Goal: Information Seeking & Learning: Learn about a topic

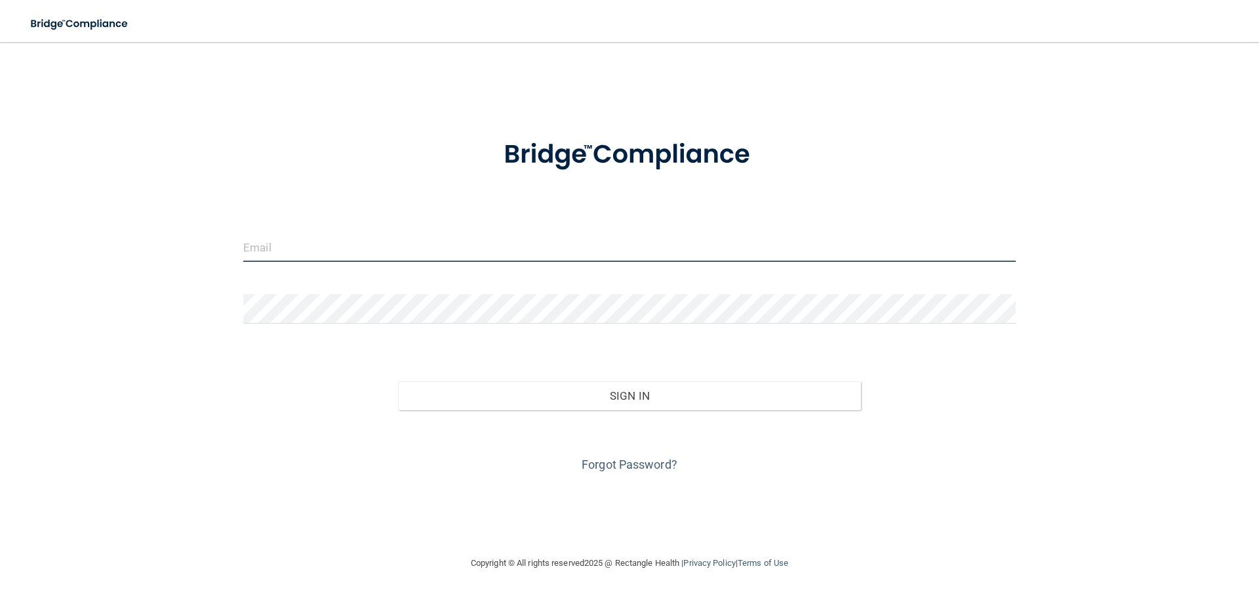
click at [330, 256] on input "email" at bounding box center [629, 247] width 773 height 30
type input "[EMAIL_ADDRESS][DOMAIN_NAME]"
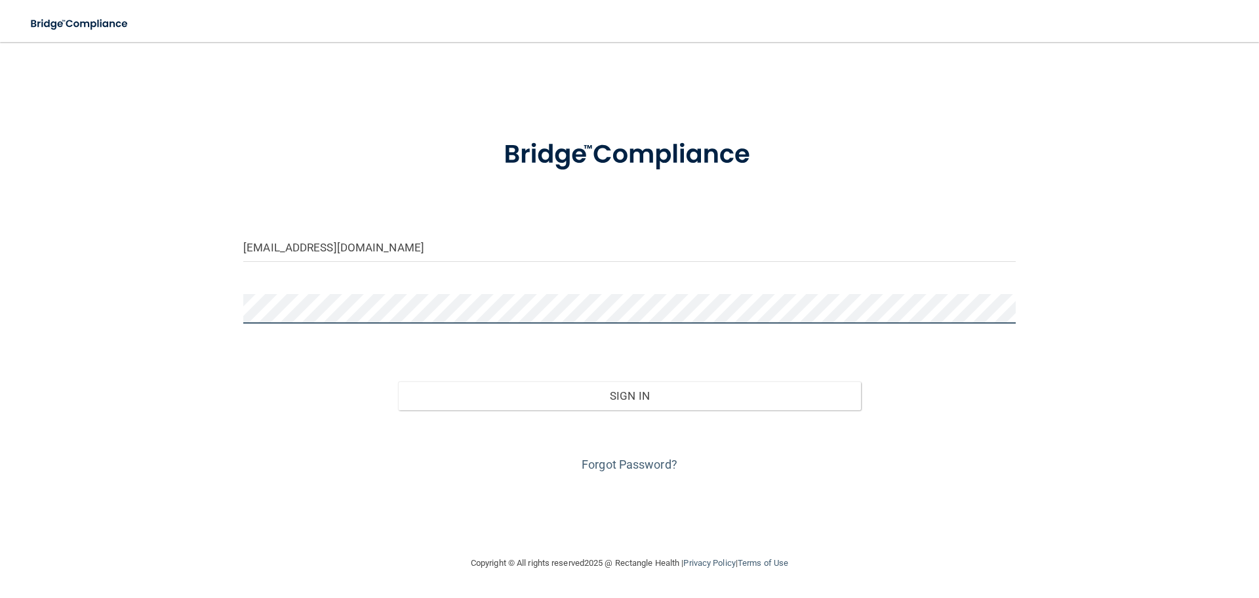
click at [398, 381] on button "Sign In" at bounding box center [630, 395] width 464 height 29
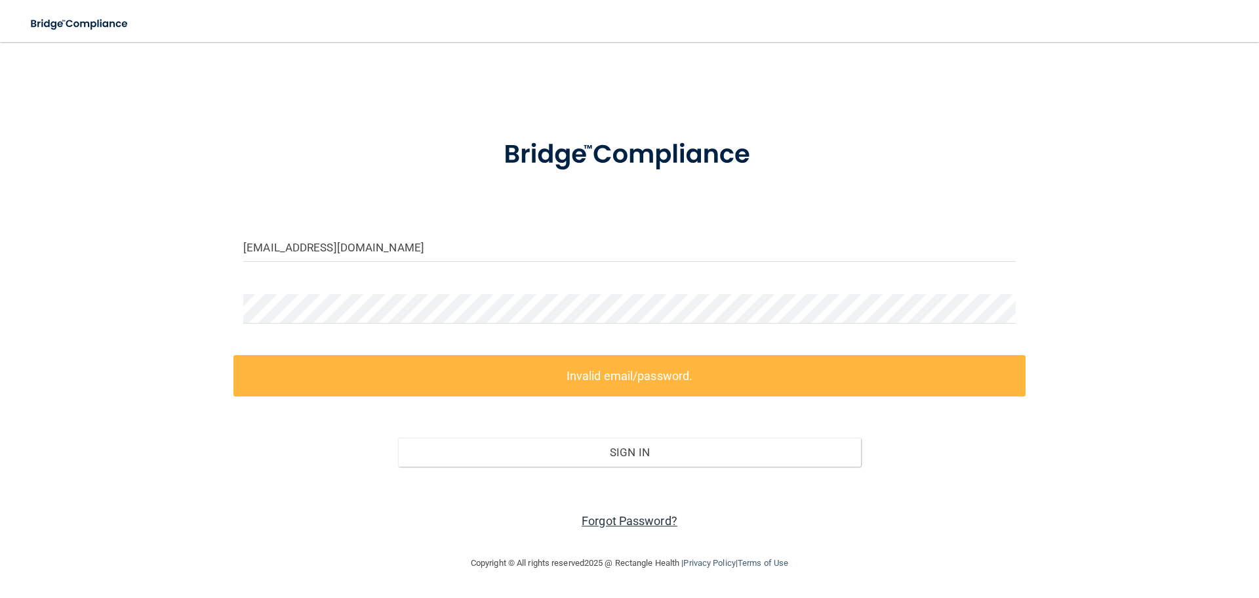
click at [632, 518] on link "Forgot Password?" at bounding box center [630, 521] width 96 height 14
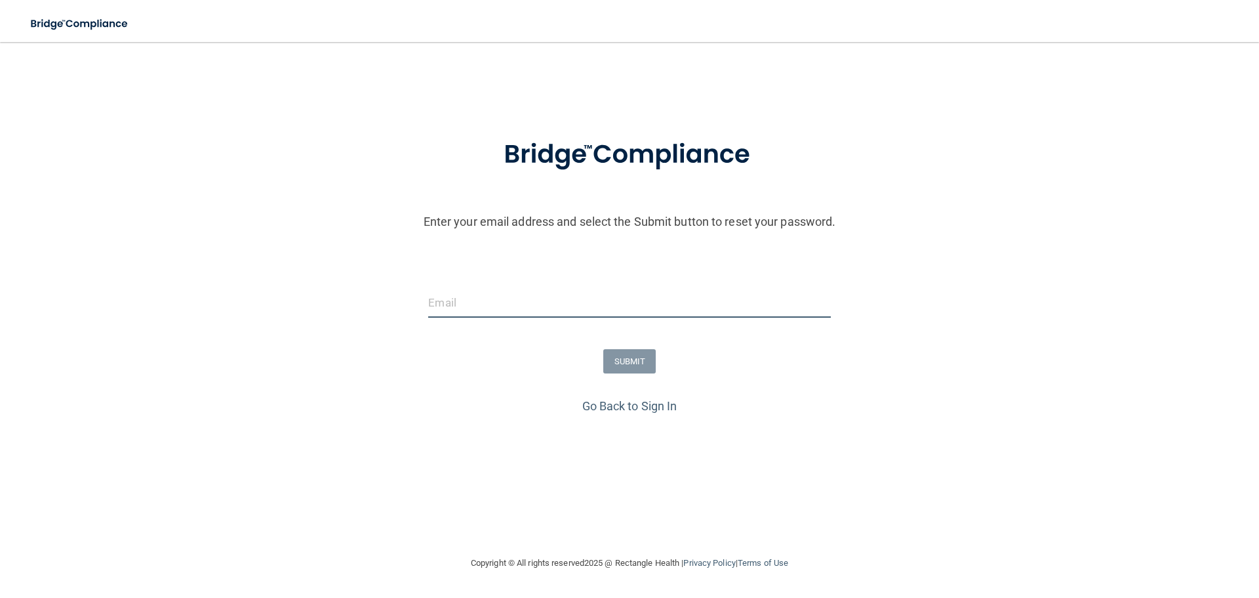
click at [516, 298] on input "email" at bounding box center [629, 303] width 402 height 30
type input "[EMAIL_ADDRESS][DOMAIN_NAME]"
click at [646, 357] on button "SUBMIT" at bounding box center [629, 361] width 53 height 24
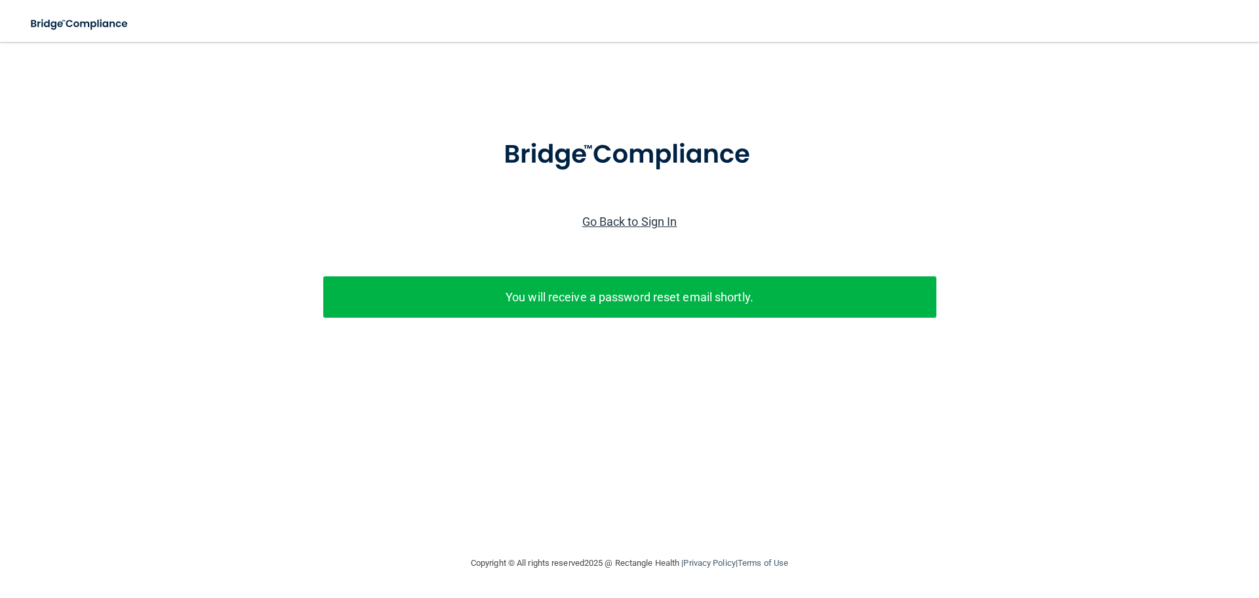
click at [628, 214] on link "Go Back to Sign In" at bounding box center [629, 221] width 95 height 14
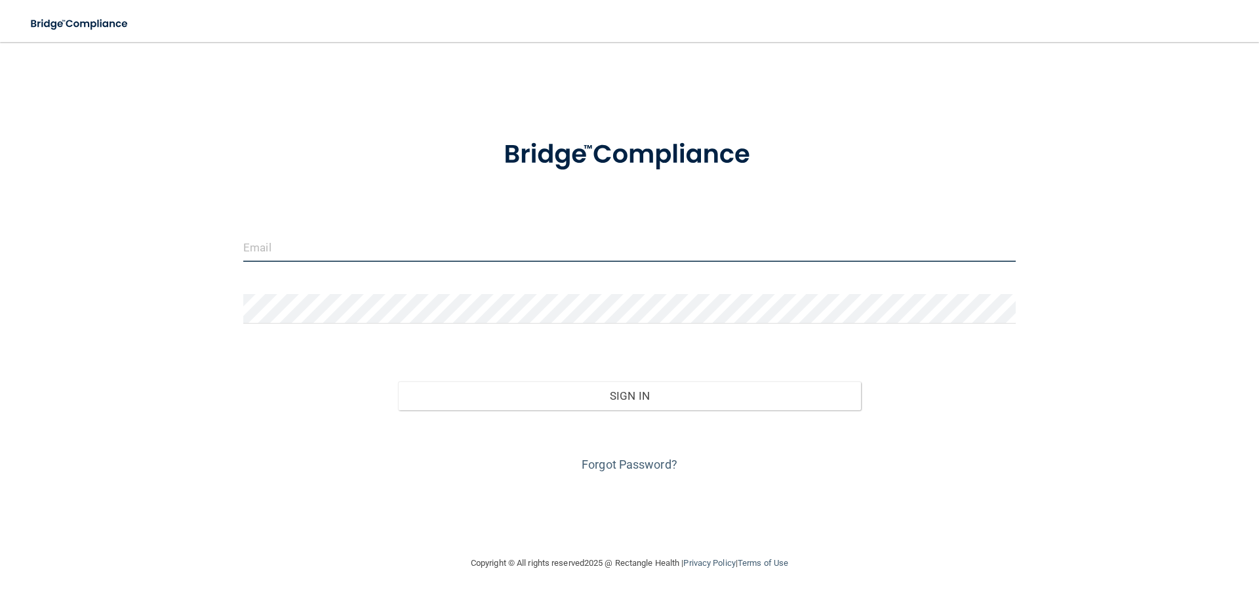
click at [401, 256] on input "email" at bounding box center [629, 247] width 773 height 30
type input "[EMAIL_ADDRESS][DOMAIN_NAME]"
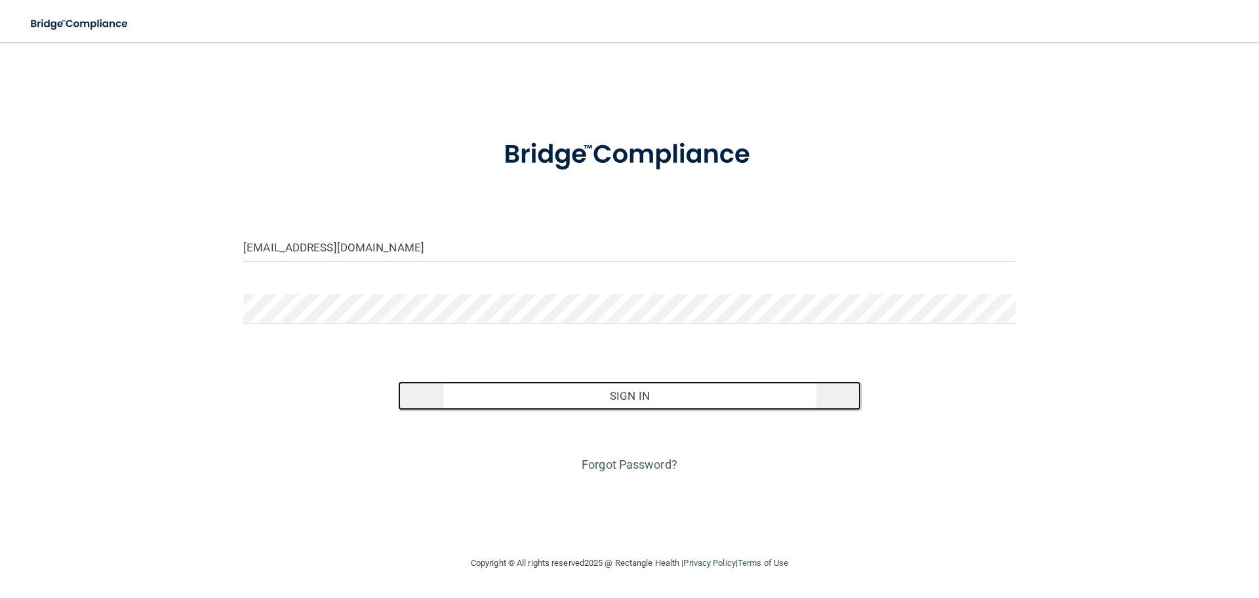
click at [492, 405] on button "Sign In" at bounding box center [630, 395] width 464 height 29
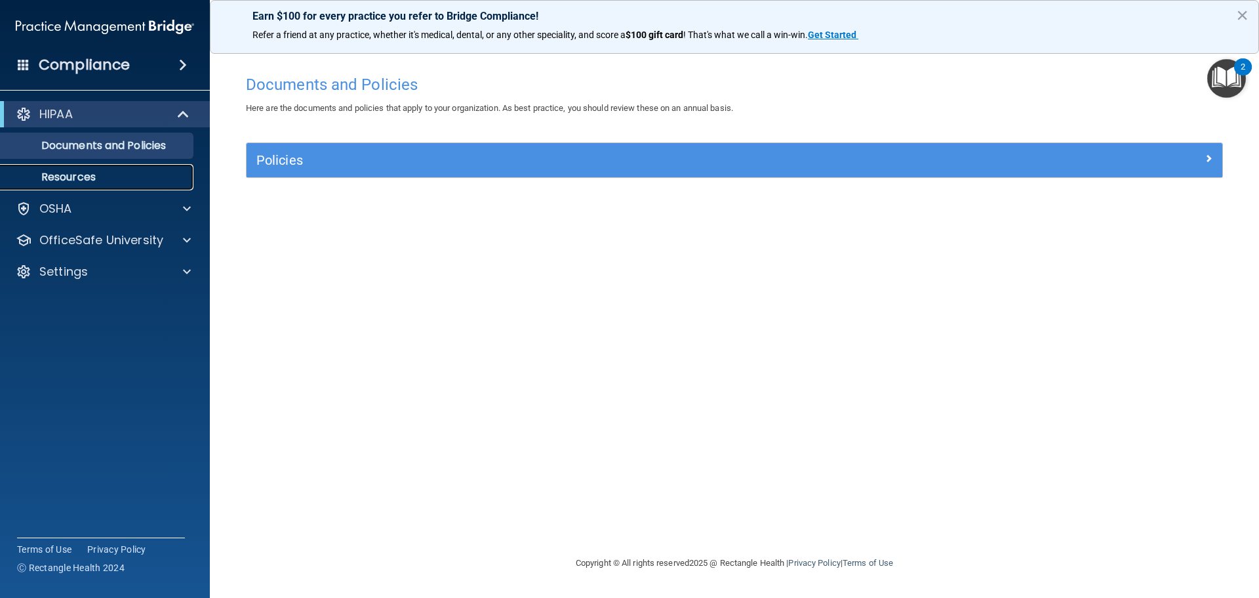
click at [99, 177] on p "Resources" at bounding box center [98, 177] width 179 height 13
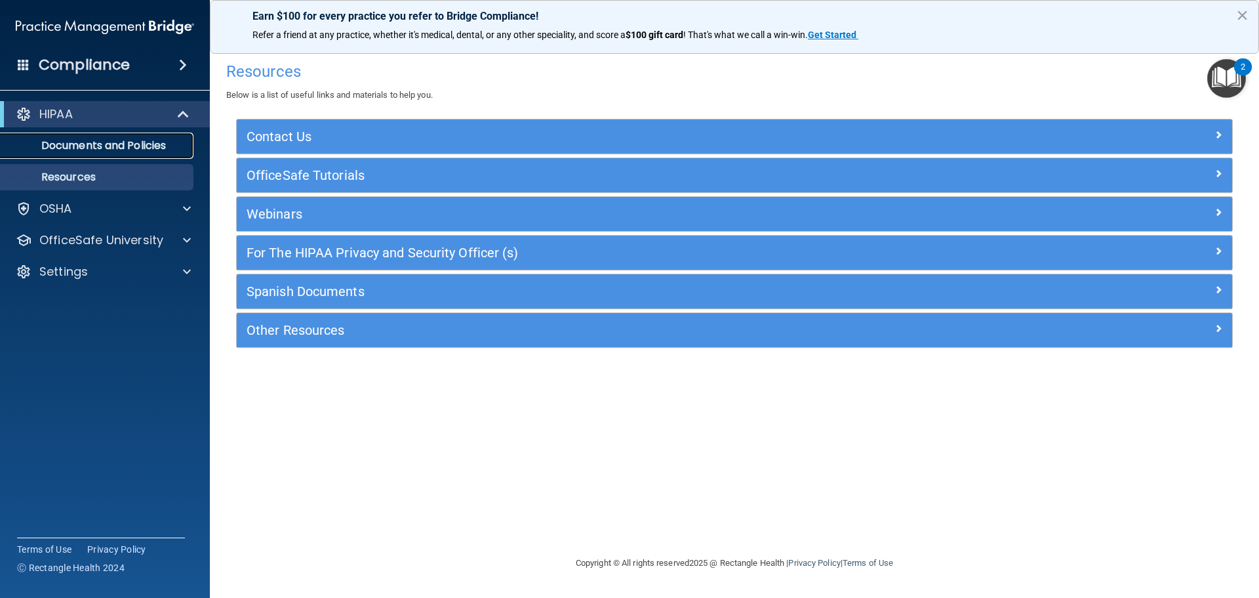
click at [109, 155] on link "Documents and Policies" at bounding box center [90, 146] width 207 height 26
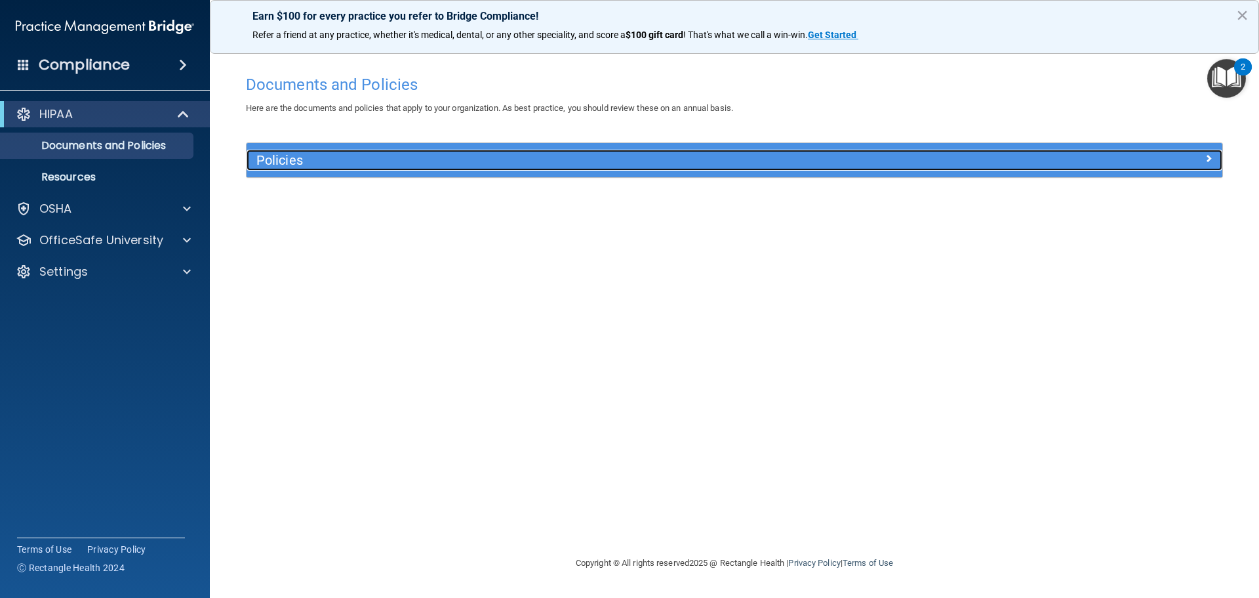
click at [342, 167] on h5 "Policies" at bounding box center [612, 160] width 712 height 14
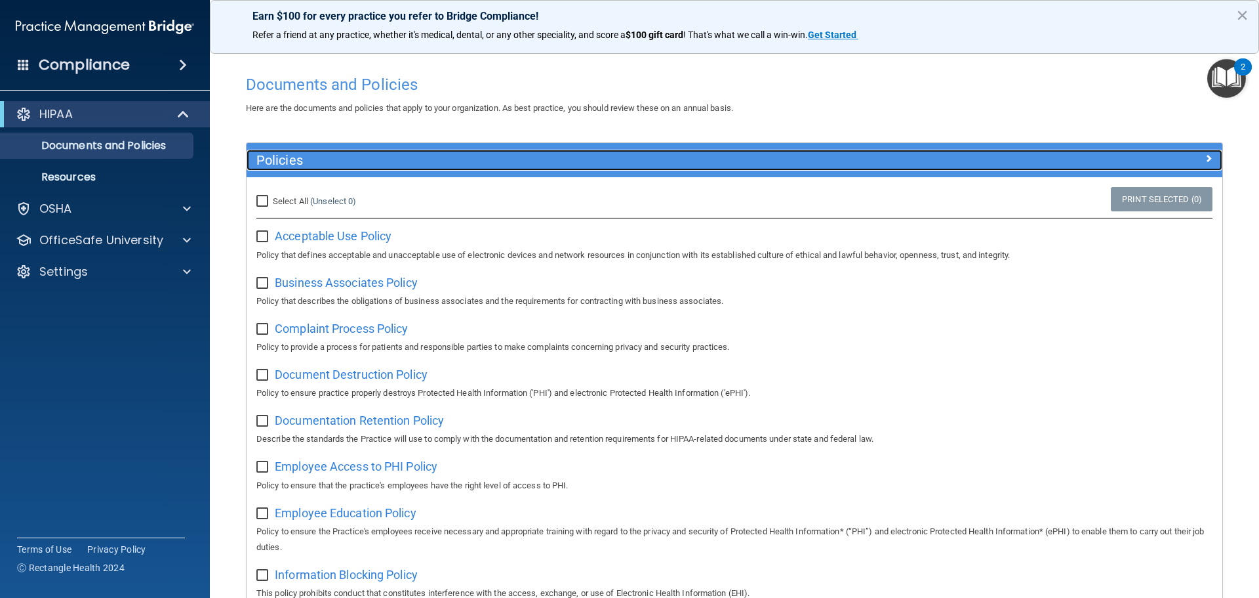
click at [342, 167] on h5 "Policies" at bounding box center [612, 160] width 712 height 14
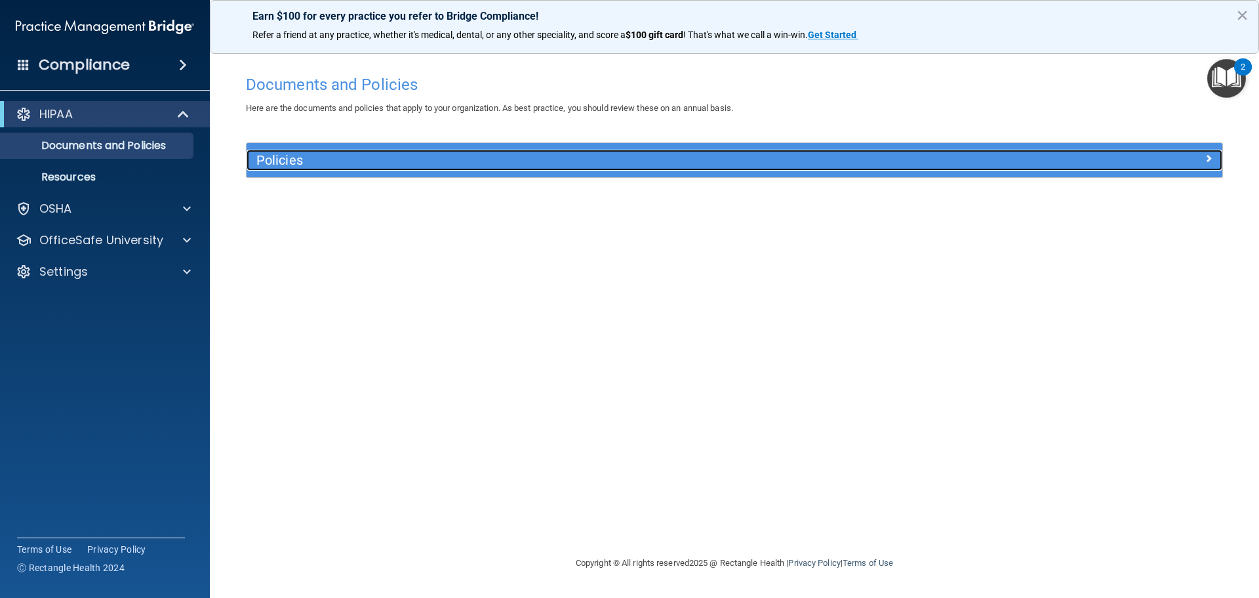
click at [342, 167] on h5 "Policies" at bounding box center [612, 160] width 712 height 14
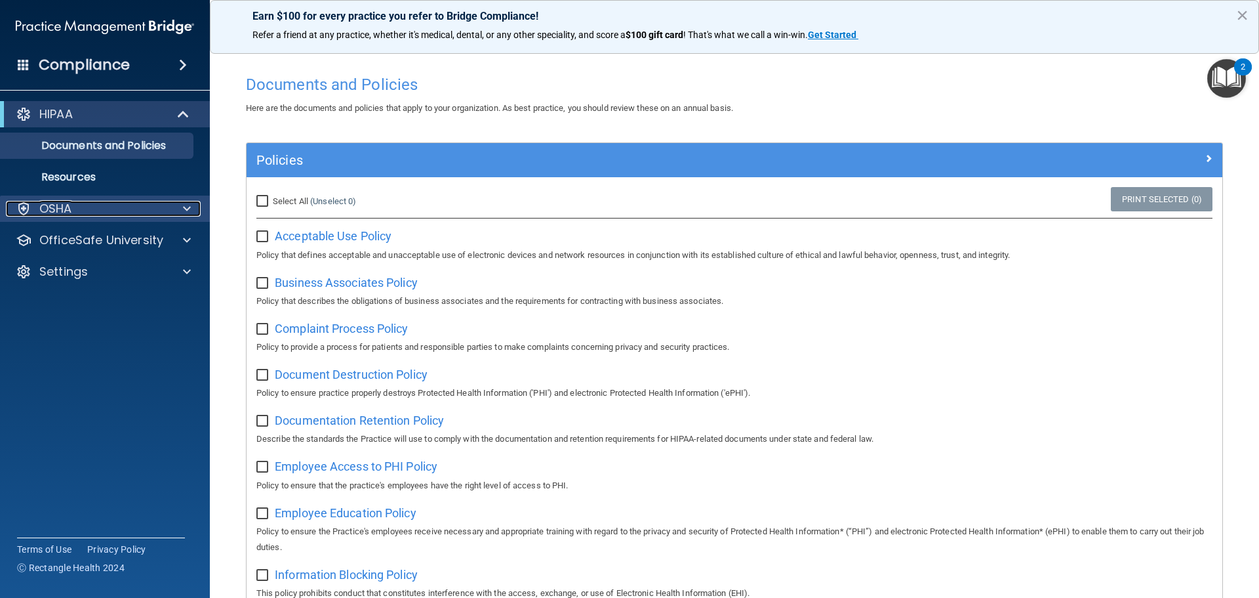
click at [166, 208] on div "OSHA" at bounding box center [87, 209] width 163 height 16
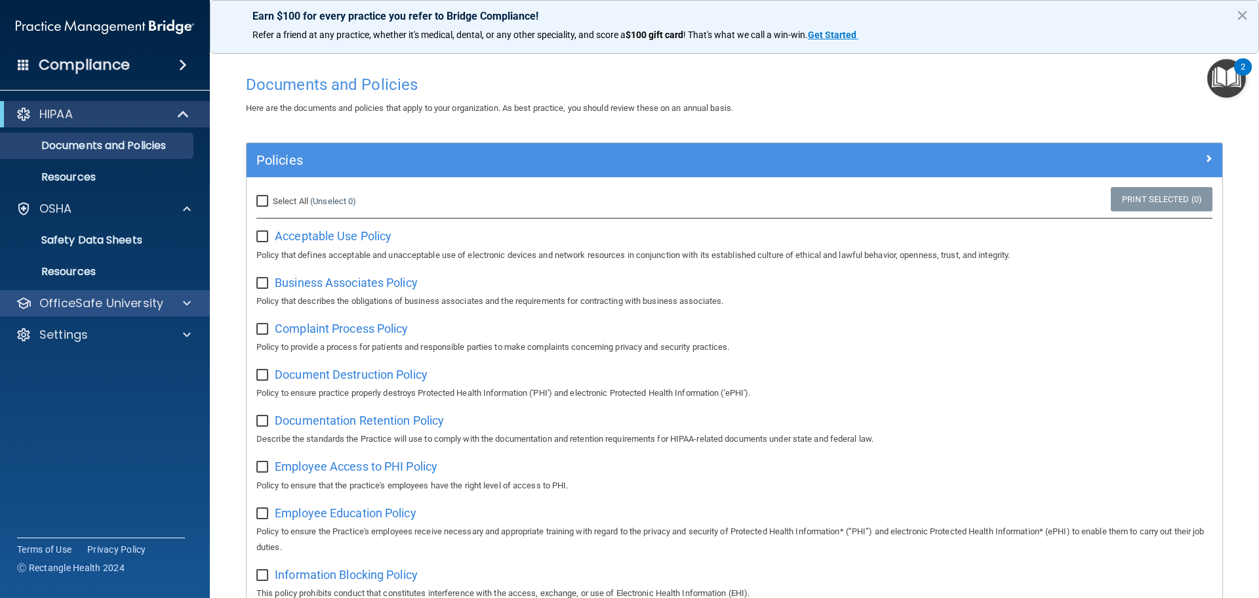
click at [131, 293] on div "OfficeSafe University" at bounding box center [105, 303] width 211 height 26
click at [178, 305] on div at bounding box center [185, 303] width 33 height 16
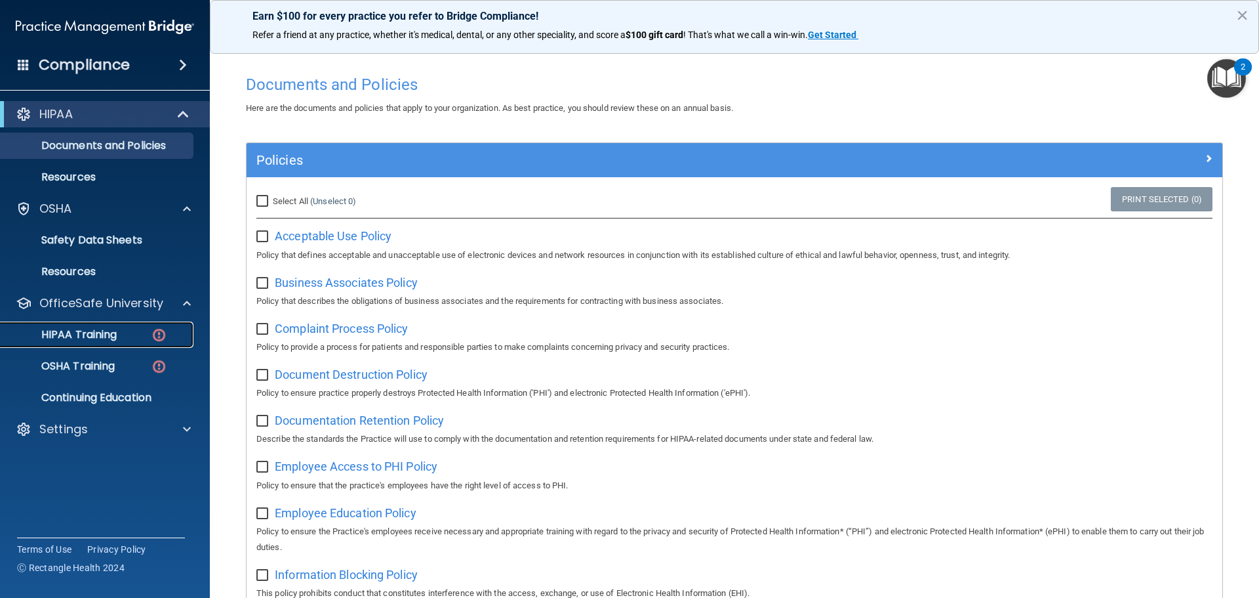
click at [162, 337] on img at bounding box center [159, 335] width 16 height 16
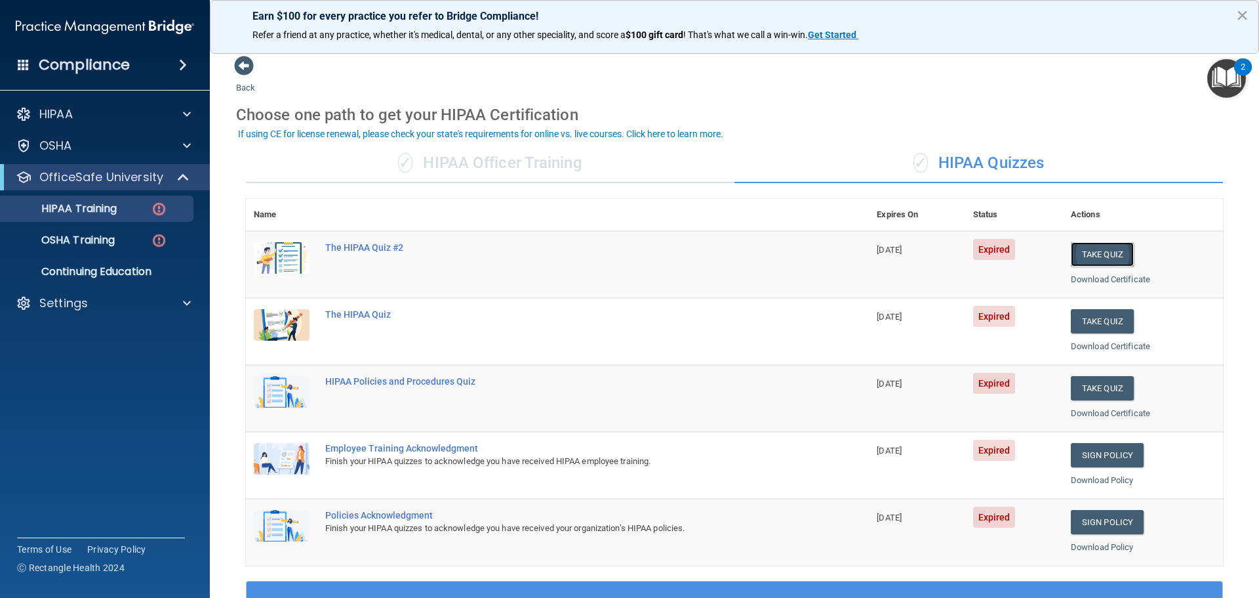
click at [1108, 253] on button "Take Quiz" at bounding box center [1102, 254] width 63 height 24
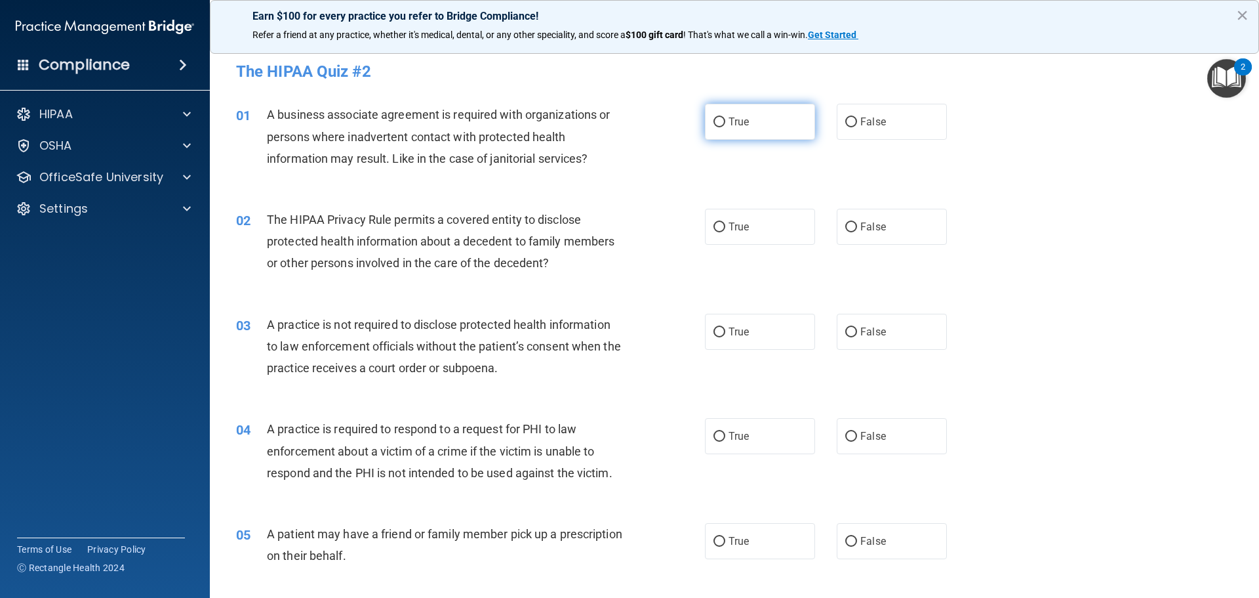
click at [722, 122] on label "True" at bounding box center [760, 122] width 110 height 36
click at [722, 122] on input "True" at bounding box center [720, 122] width 12 height 10
radio input "true"
click at [865, 230] on span "False" at bounding box center [874, 226] width 26 height 12
click at [857, 230] on input "False" at bounding box center [852, 227] width 12 height 10
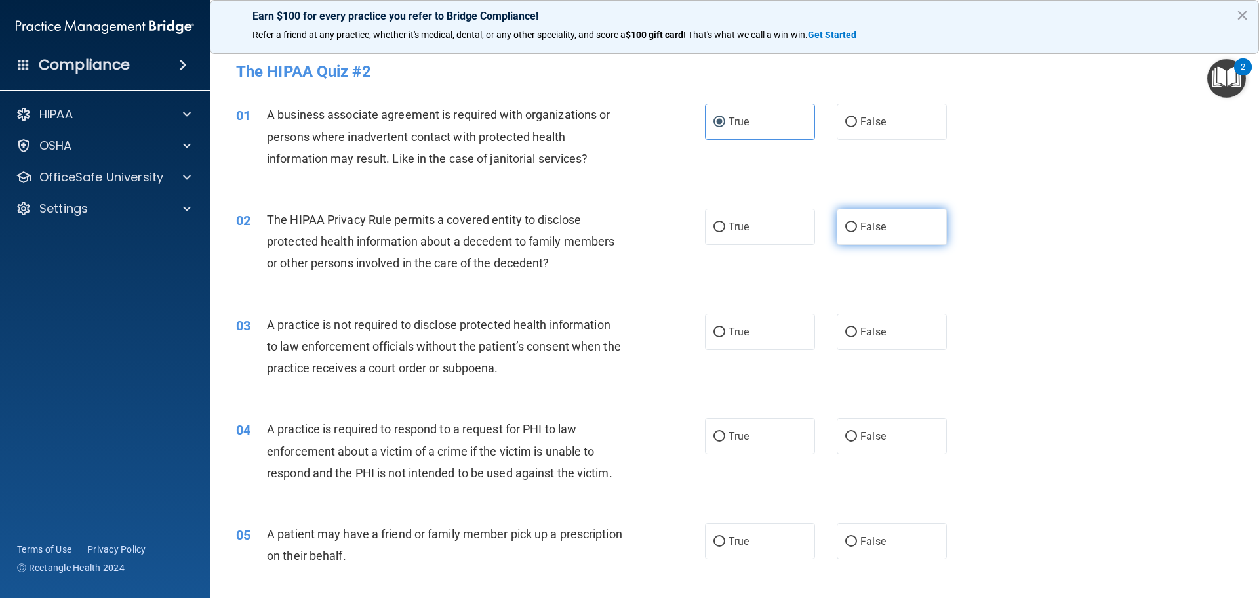
radio input "true"
click at [868, 329] on span "False" at bounding box center [874, 331] width 26 height 12
click at [857, 329] on input "False" at bounding box center [852, 332] width 12 height 10
radio input "true"
click at [734, 439] on span "True" at bounding box center [739, 436] width 20 height 12
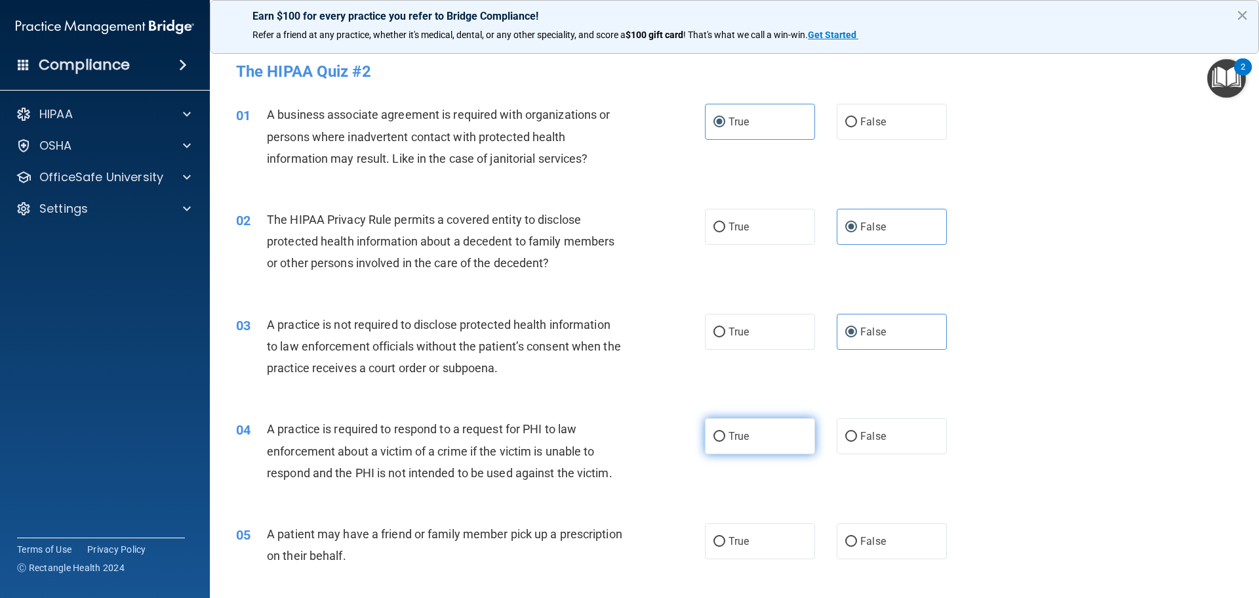
click at [725, 439] on input "True" at bounding box center [720, 437] width 12 height 10
radio input "true"
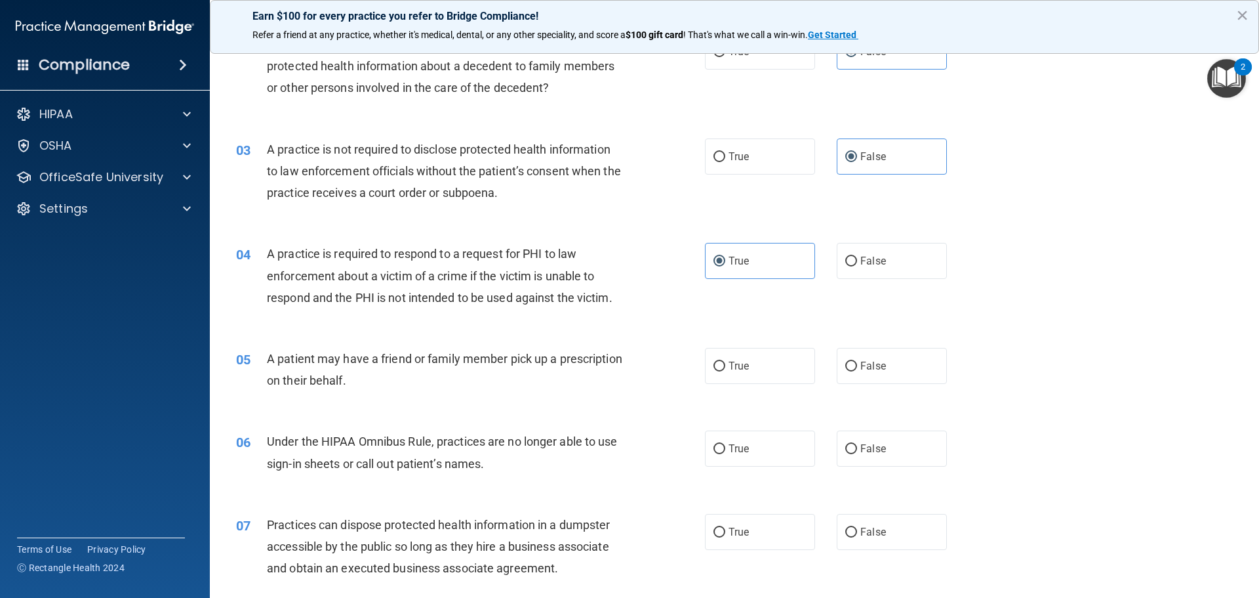
scroll to position [280, 0]
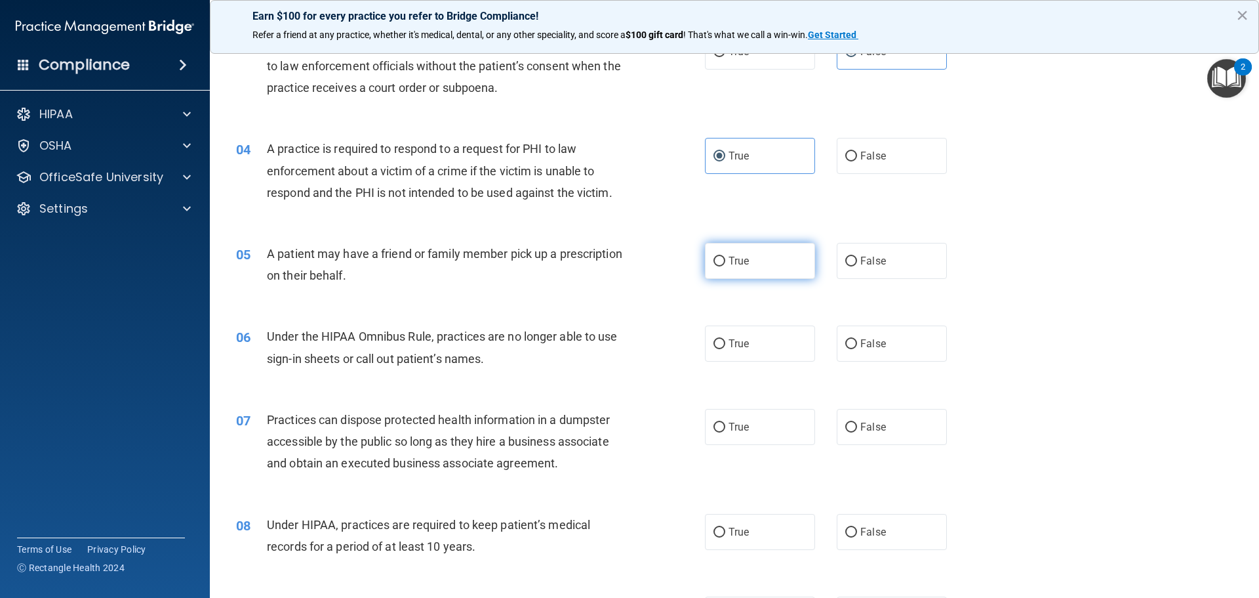
click at [744, 264] on span "True" at bounding box center [739, 261] width 20 height 12
click at [725, 264] on input "True" at bounding box center [720, 261] width 12 height 10
radio input "true"
click at [739, 348] on span "True" at bounding box center [739, 343] width 20 height 12
click at [725, 348] on input "True" at bounding box center [720, 344] width 12 height 10
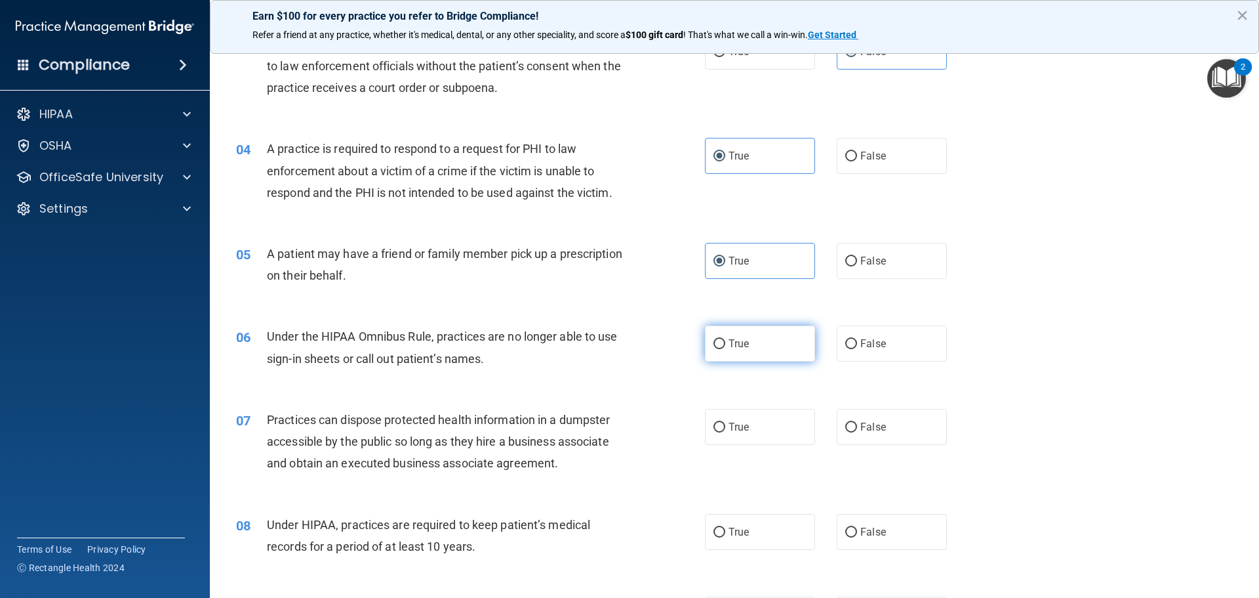
radio input "true"
click at [872, 432] on span "False" at bounding box center [874, 426] width 26 height 12
click at [857, 432] on input "False" at bounding box center [852, 427] width 12 height 10
radio input "true"
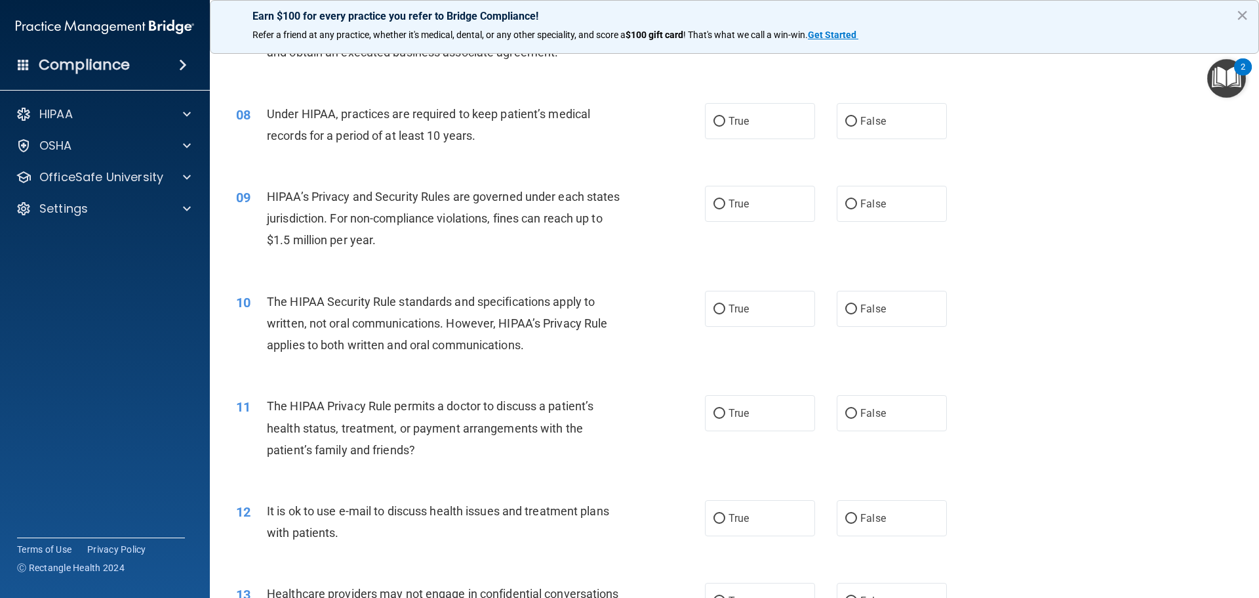
scroll to position [708, 0]
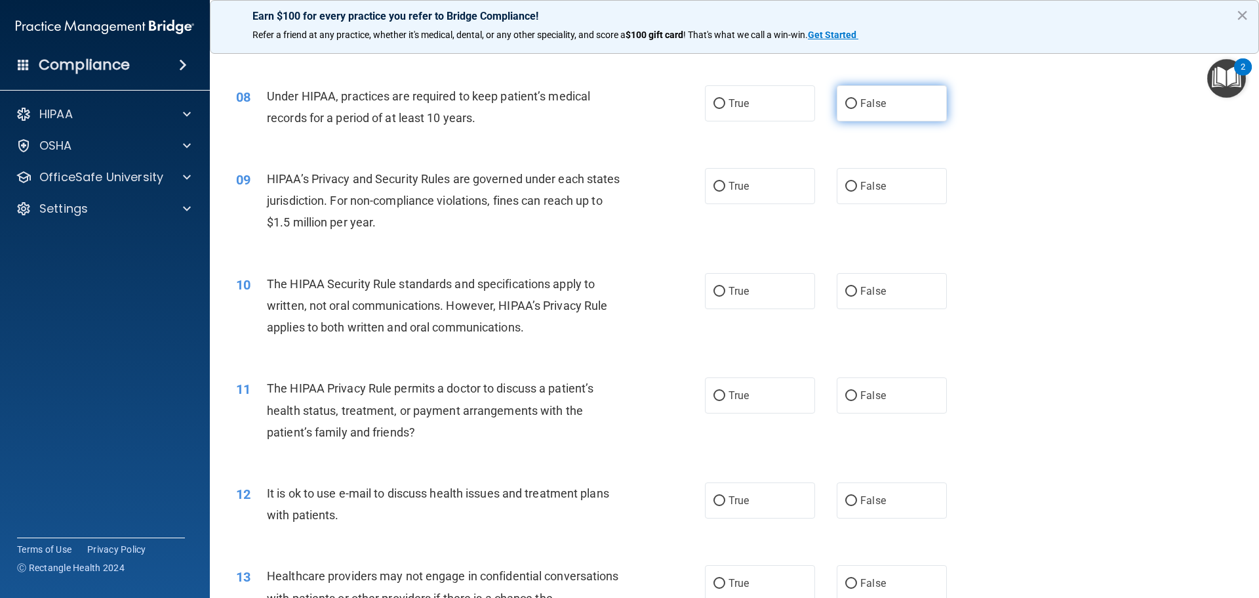
click at [852, 107] on label "False" at bounding box center [892, 103] width 110 height 36
click at [852, 107] on input "False" at bounding box center [852, 104] width 12 height 10
radio input "true"
click at [732, 188] on span "True" at bounding box center [739, 186] width 20 height 12
click at [725, 188] on input "True" at bounding box center [720, 187] width 12 height 10
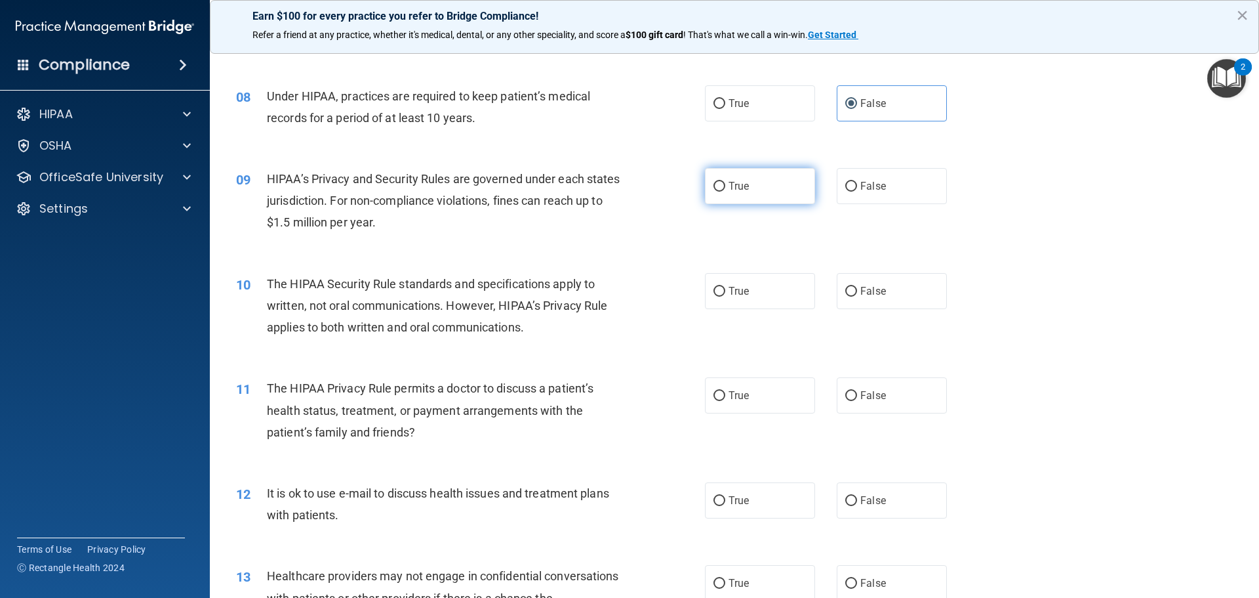
radio input "true"
click at [850, 291] on input "False" at bounding box center [852, 292] width 12 height 10
radio input "true"
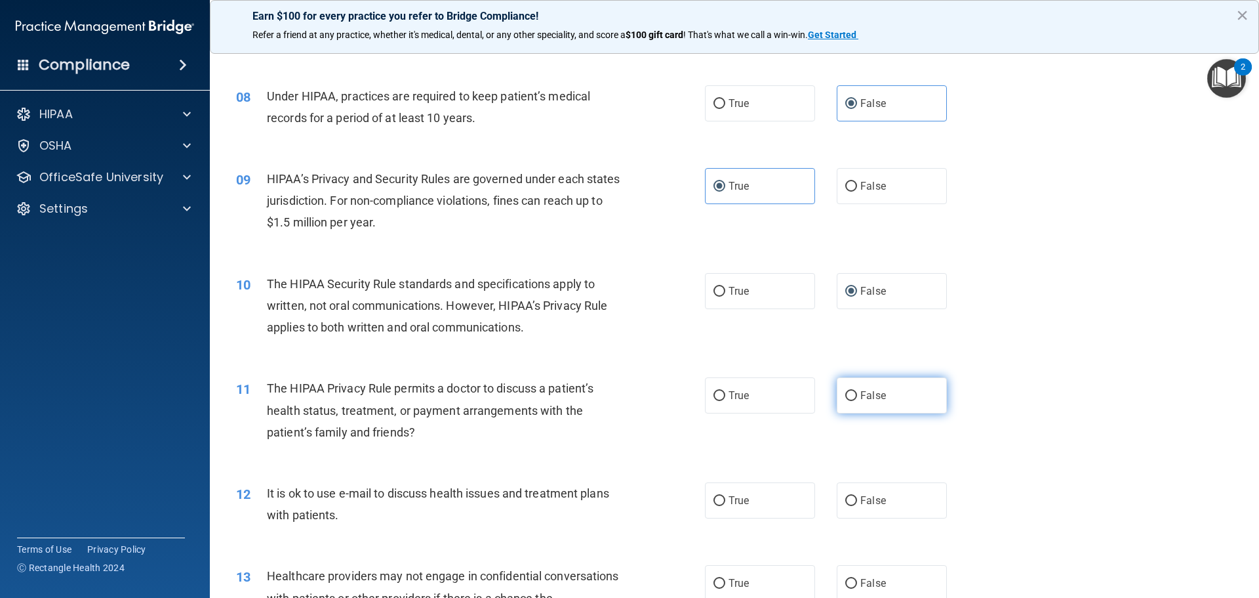
click at [865, 394] on span "False" at bounding box center [874, 395] width 26 height 12
click at [857, 394] on input "False" at bounding box center [852, 396] width 12 height 10
radio input "true"
click at [876, 506] on label "False" at bounding box center [892, 500] width 110 height 36
click at [857, 506] on input "False" at bounding box center [852, 501] width 12 height 10
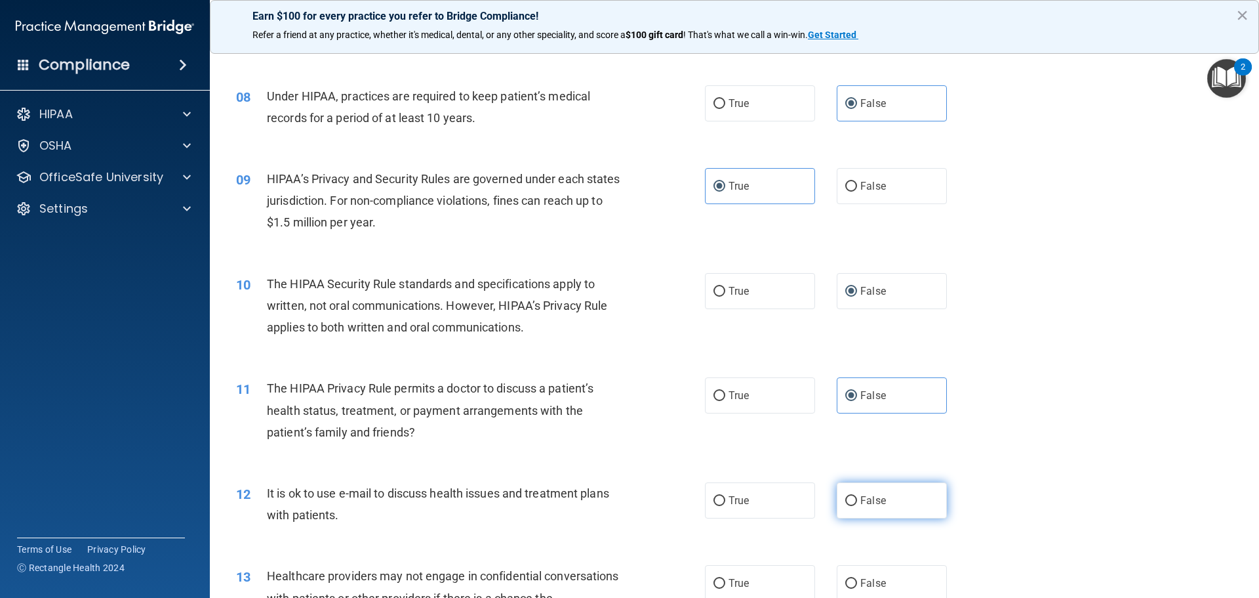
radio input "true"
click at [876, 506] on label "False" at bounding box center [892, 500] width 110 height 36
click at [857, 506] on input "False" at bounding box center [852, 501] width 12 height 10
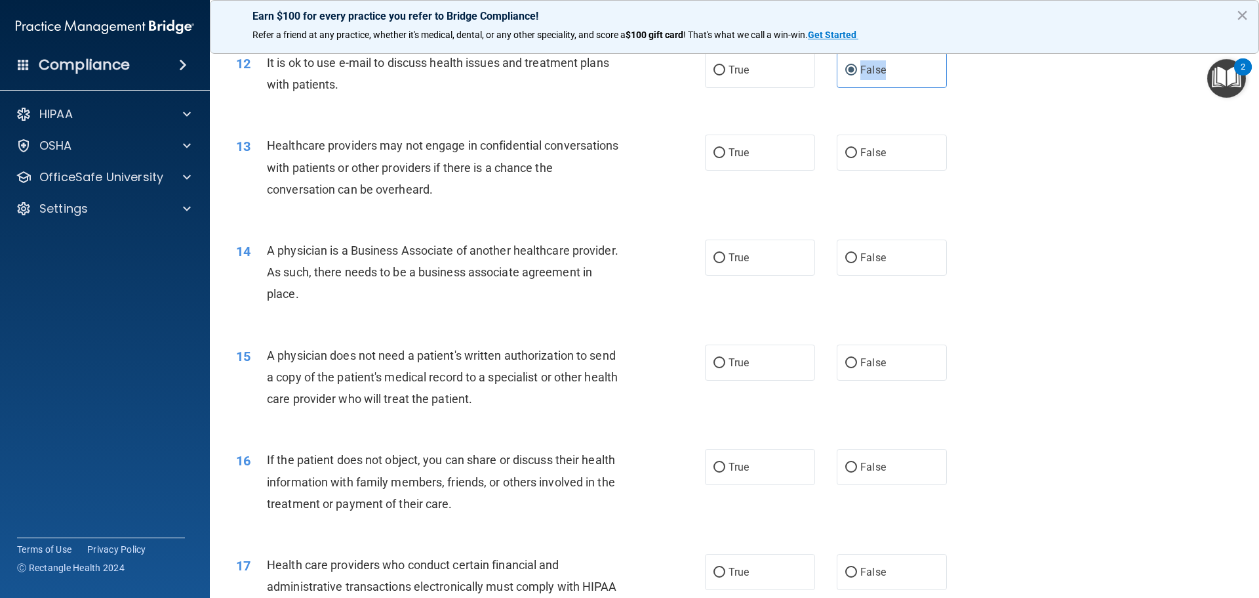
scroll to position [1116, 0]
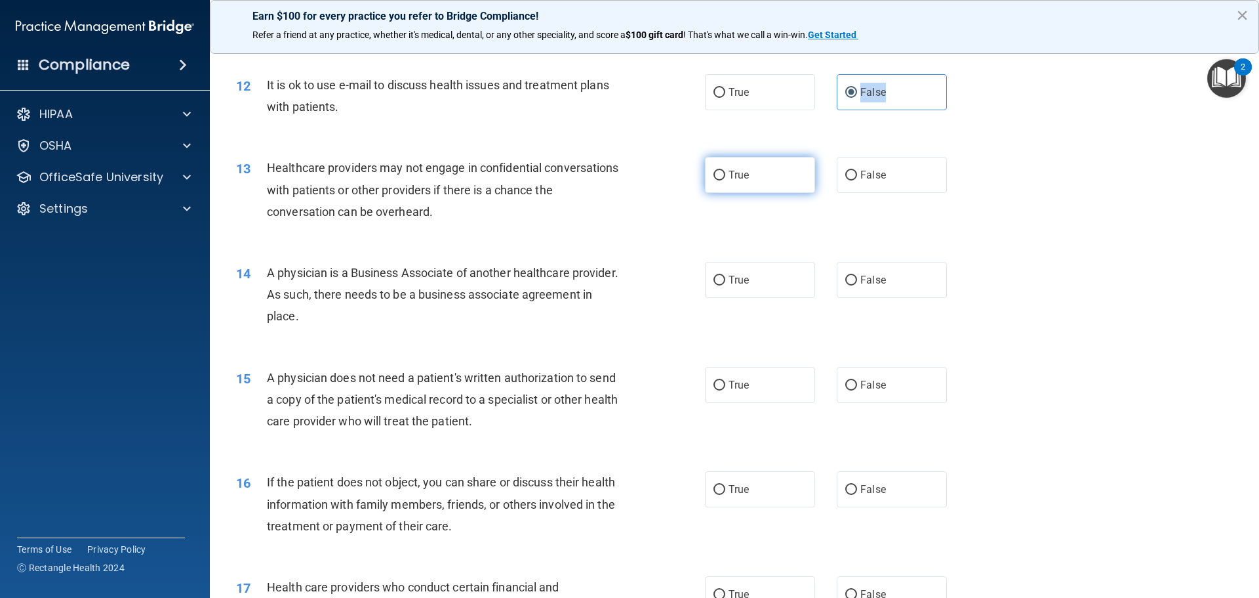
click at [754, 171] on label "True" at bounding box center [760, 175] width 110 height 36
click at [725, 171] on input "True" at bounding box center [720, 176] width 12 height 10
radio input "true"
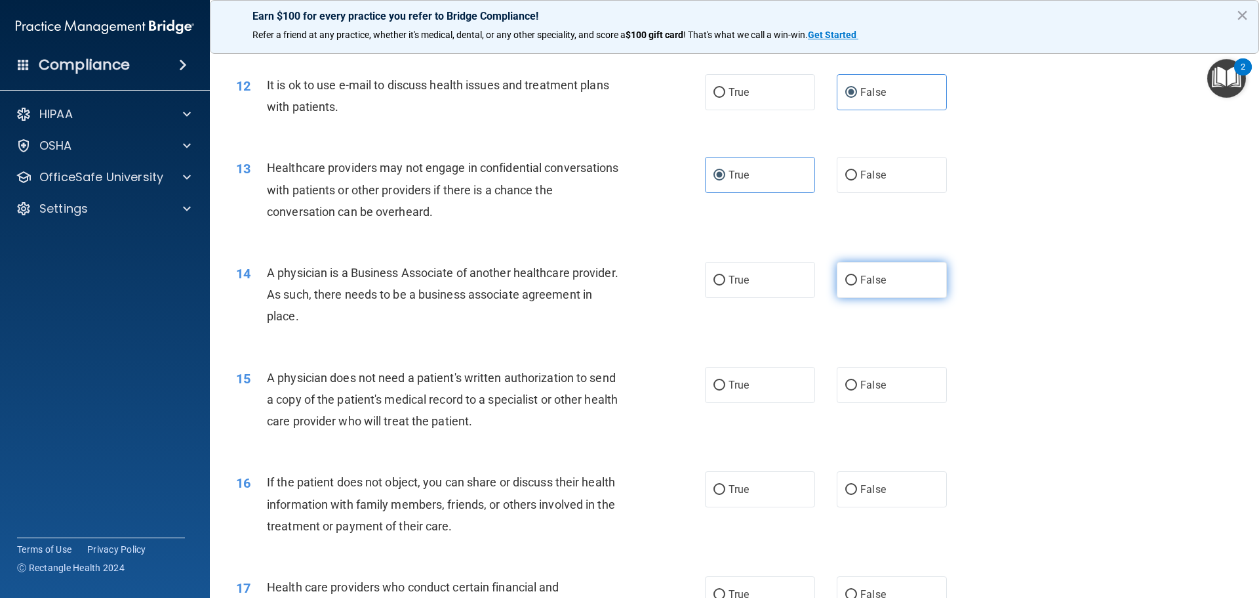
click at [861, 283] on span "False" at bounding box center [874, 280] width 26 height 12
click at [857, 283] on input "False" at bounding box center [852, 280] width 12 height 10
radio input "true"
click at [745, 386] on label "True" at bounding box center [760, 385] width 110 height 36
click at [725, 386] on input "True" at bounding box center [720, 385] width 12 height 10
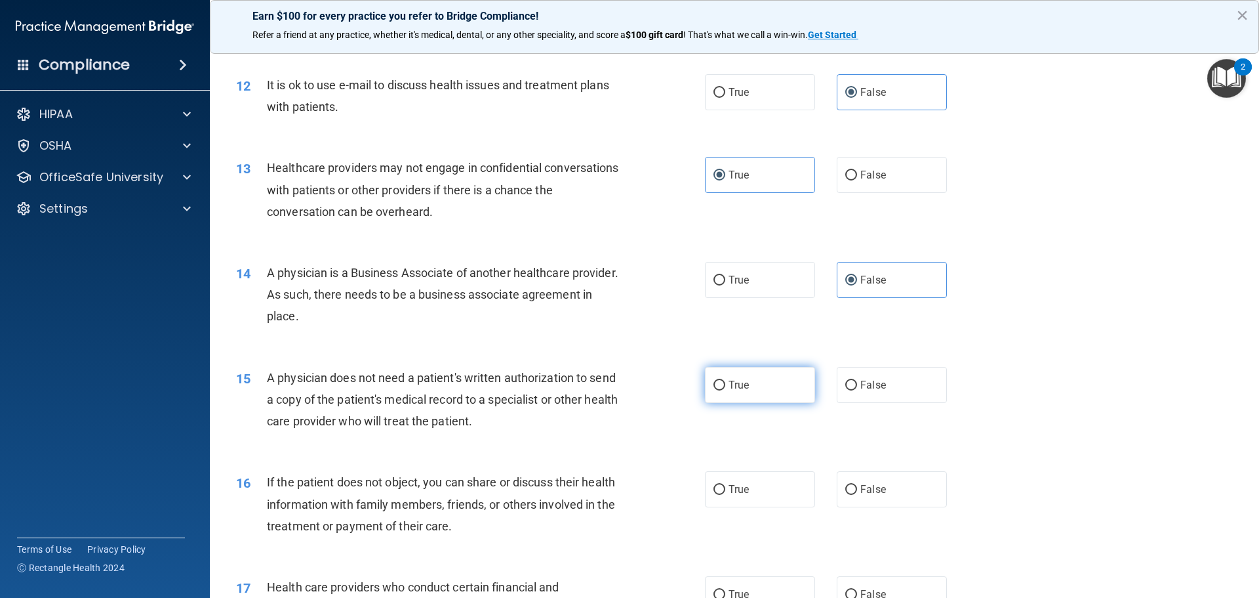
radio input "true"
click at [846, 487] on input "False" at bounding box center [852, 490] width 12 height 10
radio input "true"
drag, startPoint x: 1249, startPoint y: 264, endPoint x: 1250, endPoint y: 286, distance: 22.3
click at [1250, 286] on main "- The HIPAA Quiz #2 This quiz doesn’t expire until 09/04/2025. Are you sure you…" at bounding box center [735, 320] width 1050 height 556
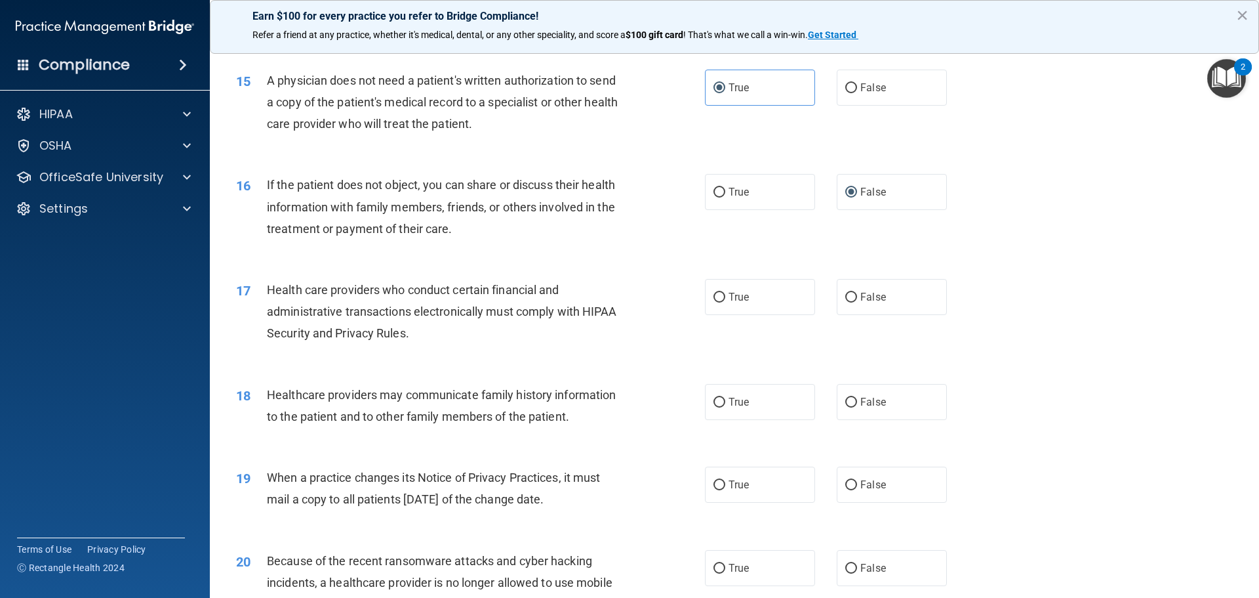
scroll to position [1418, 0]
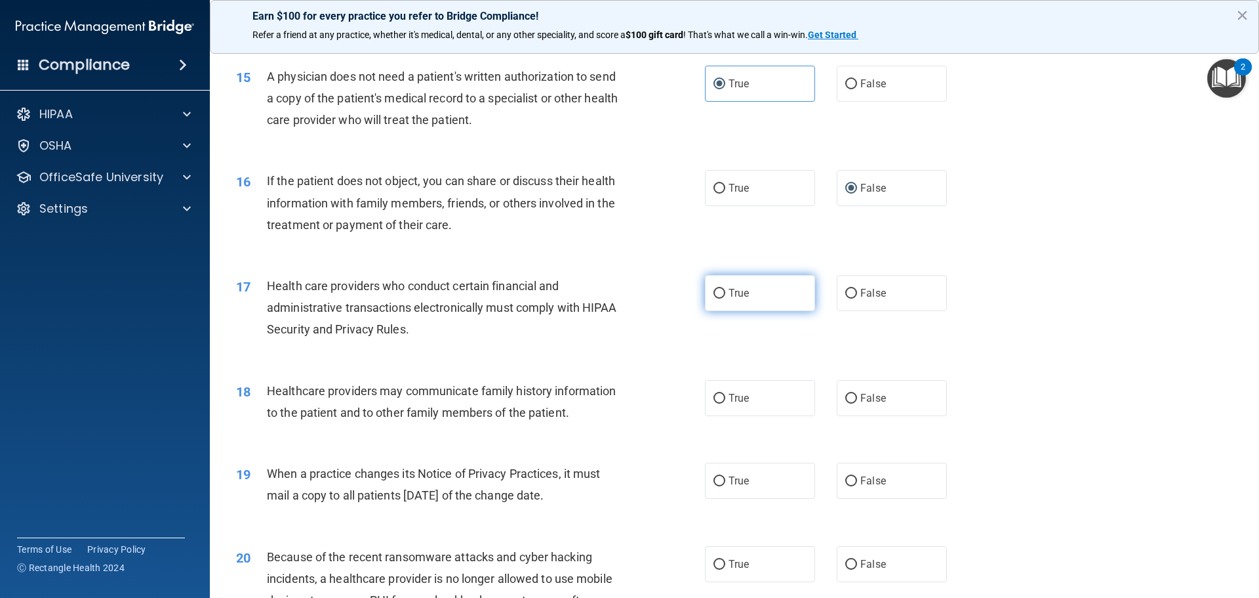
click at [746, 296] on label "True" at bounding box center [760, 293] width 110 height 36
click at [725, 296] on input "True" at bounding box center [720, 294] width 12 height 10
radio input "true"
click at [866, 403] on span "False" at bounding box center [874, 398] width 26 height 12
click at [857, 403] on input "False" at bounding box center [852, 399] width 12 height 10
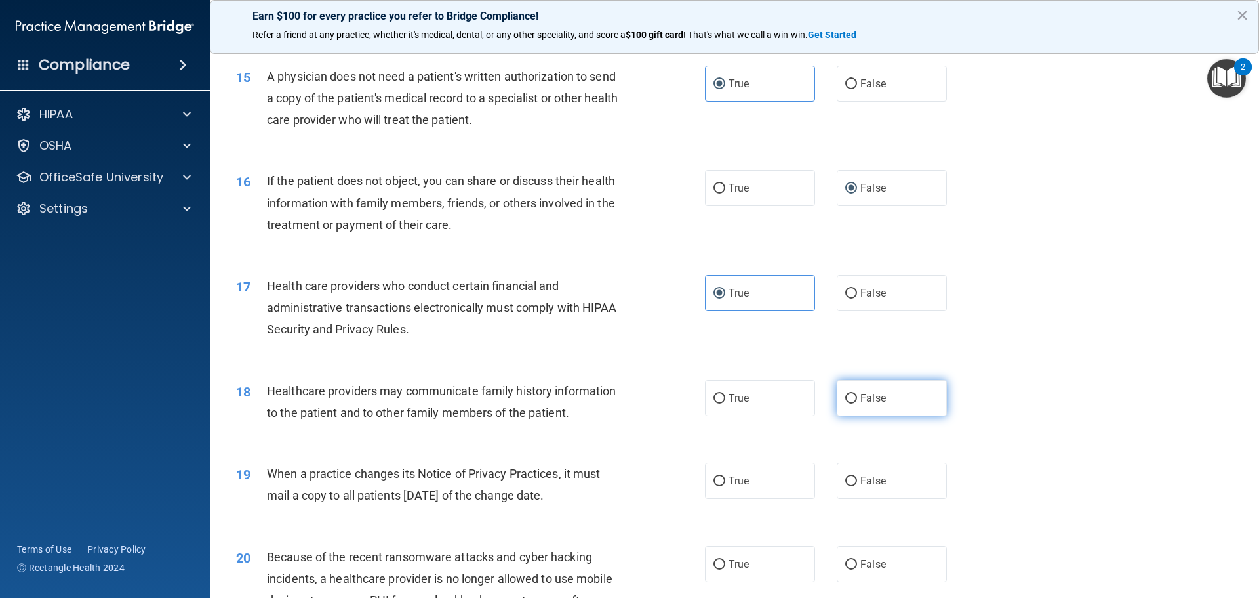
radio input "true"
click at [745, 487] on label "True" at bounding box center [760, 480] width 110 height 36
click at [725, 486] on input "True" at bounding box center [720, 481] width 12 height 10
radio input "true"
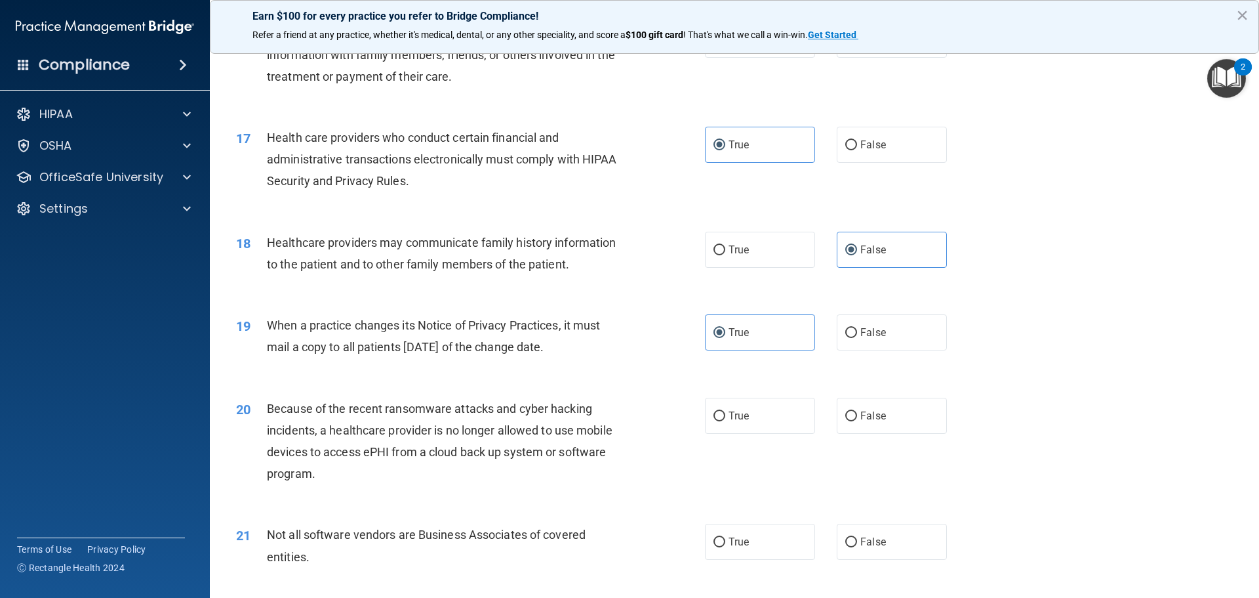
scroll to position [1585, 0]
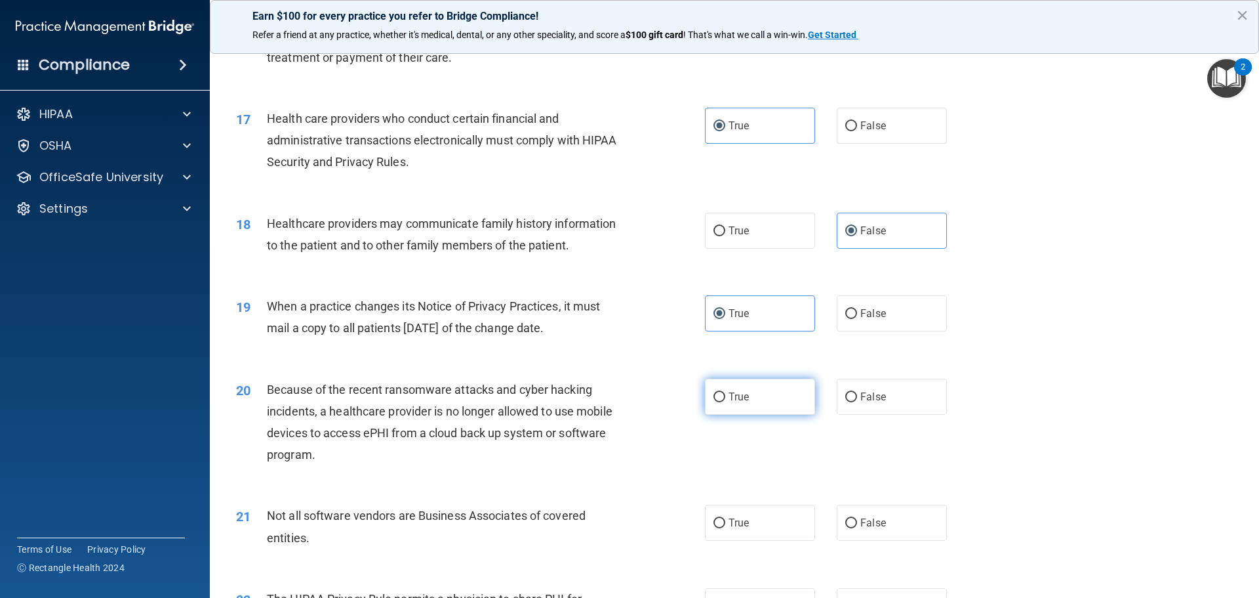
click at [749, 390] on label "True" at bounding box center [760, 396] width 110 height 36
click at [725, 392] on input "True" at bounding box center [720, 397] width 12 height 10
radio input "true"
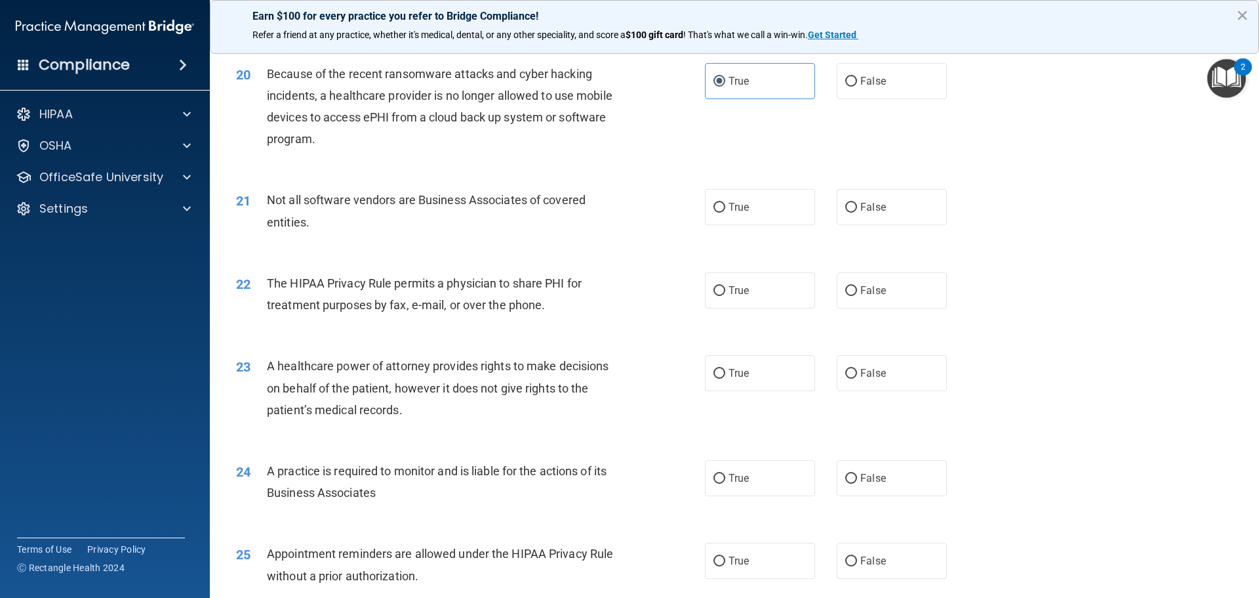
scroll to position [1911, 0]
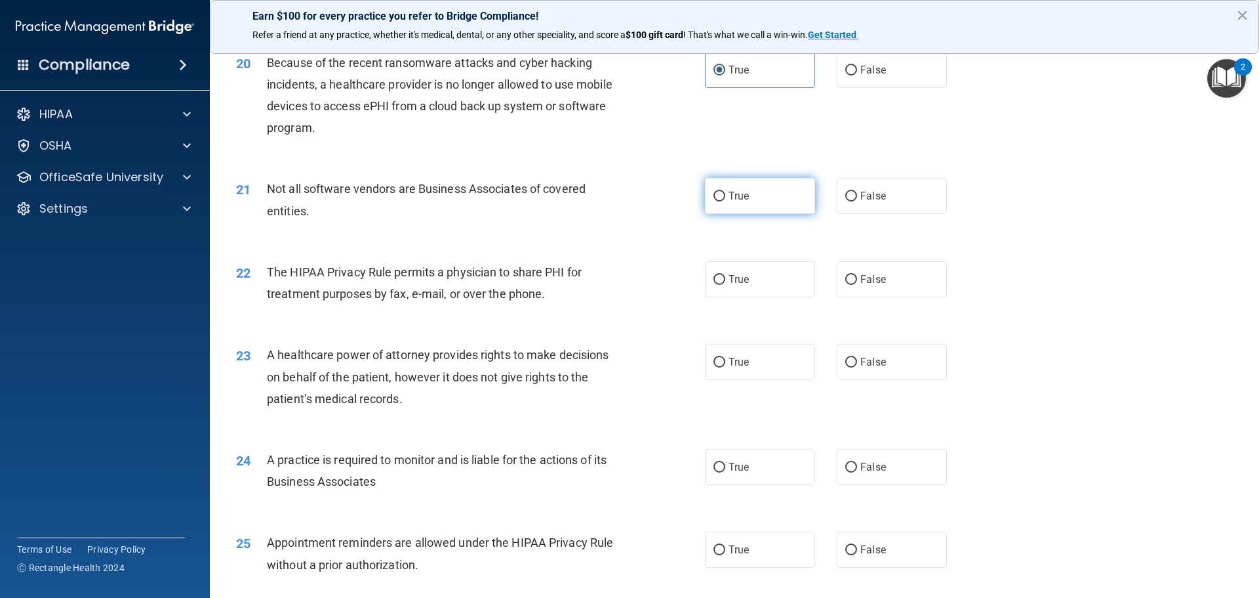
click at [754, 200] on label "True" at bounding box center [760, 196] width 110 height 36
click at [725, 200] on input "True" at bounding box center [720, 197] width 12 height 10
radio input "true"
click at [754, 278] on label "True" at bounding box center [760, 279] width 110 height 36
click at [725, 278] on input "True" at bounding box center [720, 280] width 12 height 10
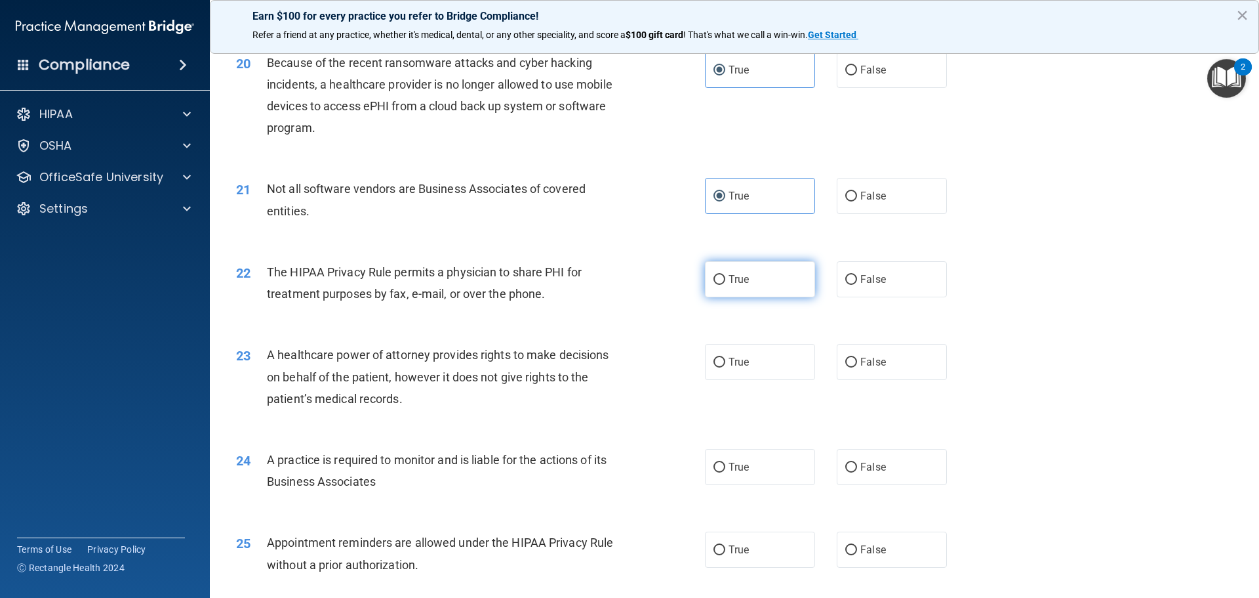
radio input "true"
click at [754, 278] on label "True" at bounding box center [760, 279] width 110 height 36
click at [725, 278] on input "True" at bounding box center [720, 280] width 12 height 10
click at [861, 283] on span "False" at bounding box center [874, 279] width 26 height 12
click at [855, 283] on input "False" at bounding box center [852, 280] width 12 height 10
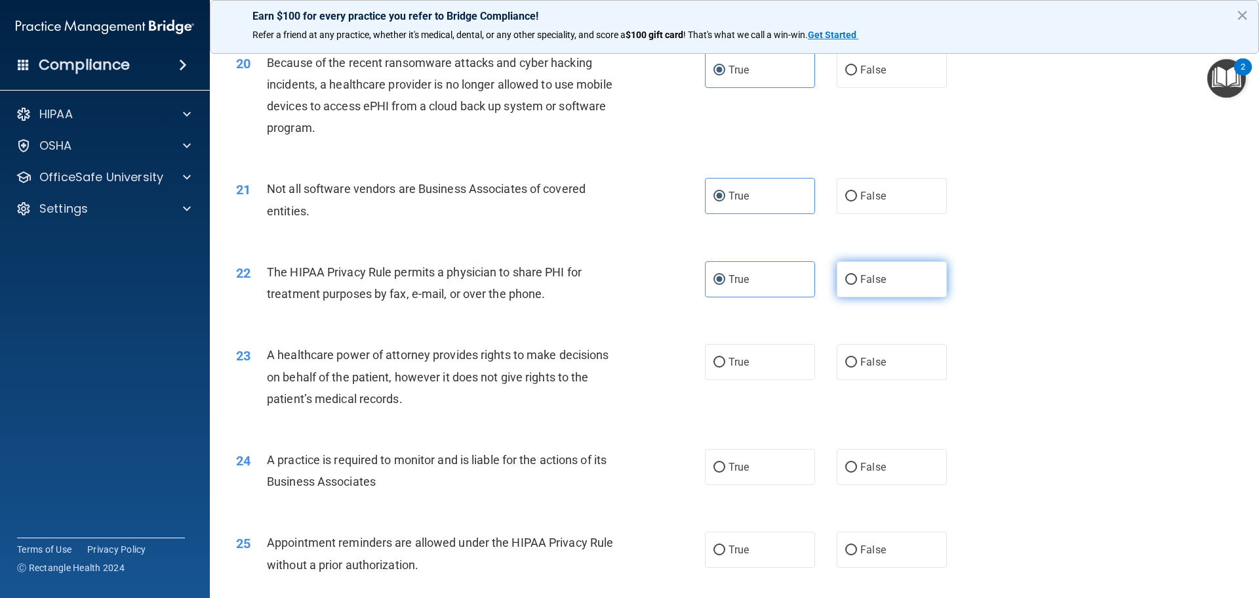
radio input "true"
radio input "false"
click at [721, 365] on label "True" at bounding box center [760, 362] width 110 height 36
click at [721, 365] on input "True" at bounding box center [720, 362] width 12 height 10
radio input "true"
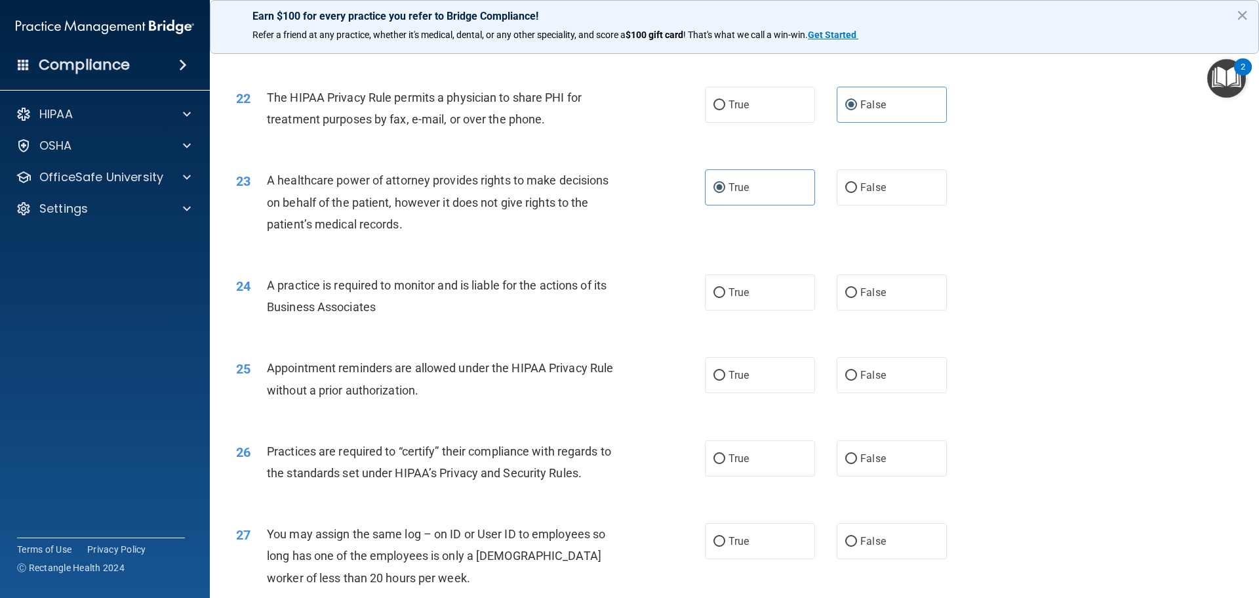
scroll to position [2097, 0]
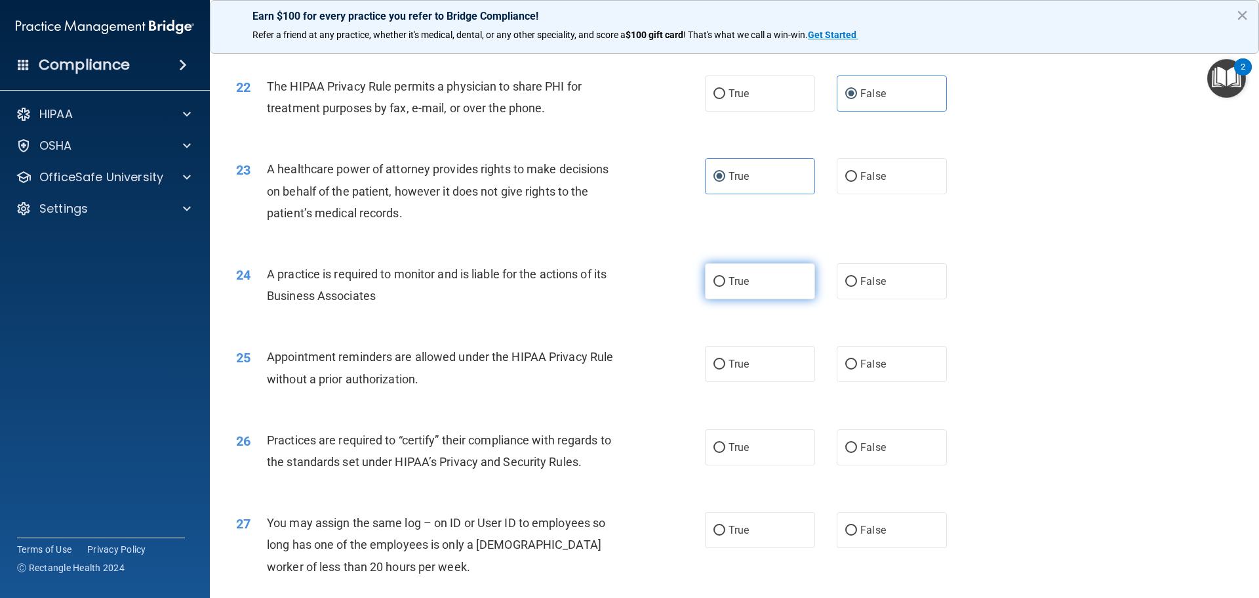
click at [745, 277] on span "True" at bounding box center [739, 281] width 20 height 12
click at [725, 277] on input "True" at bounding box center [720, 282] width 12 height 10
radio input "true"
click at [752, 363] on label "True" at bounding box center [760, 364] width 110 height 36
click at [725, 363] on input "True" at bounding box center [720, 364] width 12 height 10
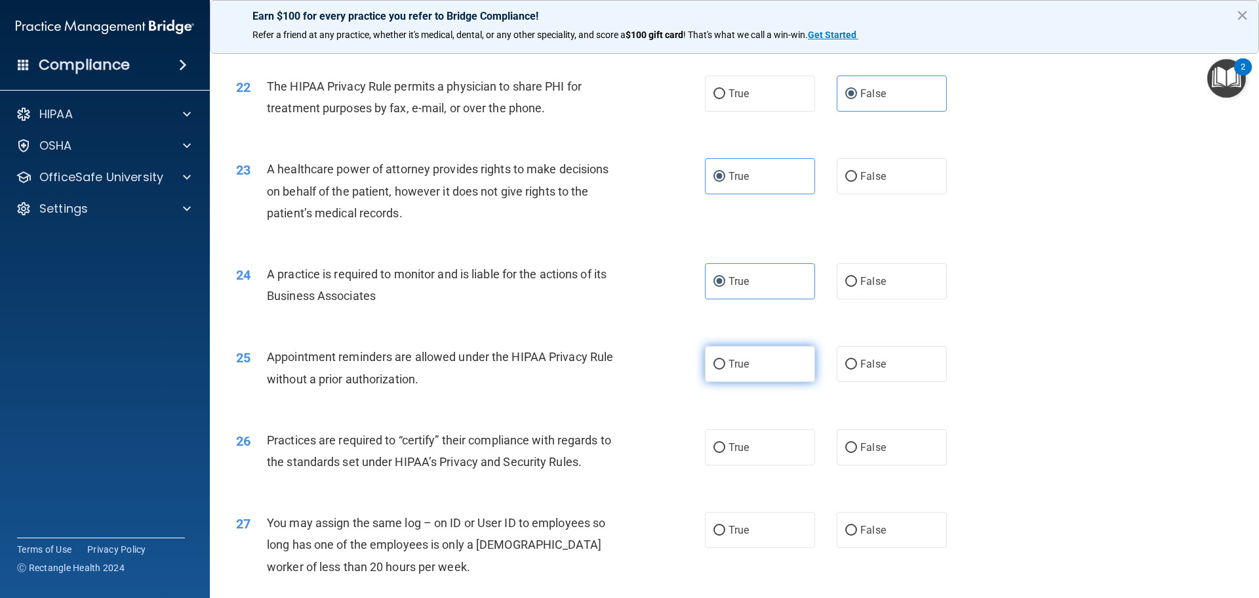
radio input "true"
click at [731, 453] on span "True" at bounding box center [739, 447] width 20 height 12
click at [725, 453] on input "True" at bounding box center [720, 448] width 12 height 10
radio input "true"
click at [876, 539] on label "False" at bounding box center [892, 530] width 110 height 36
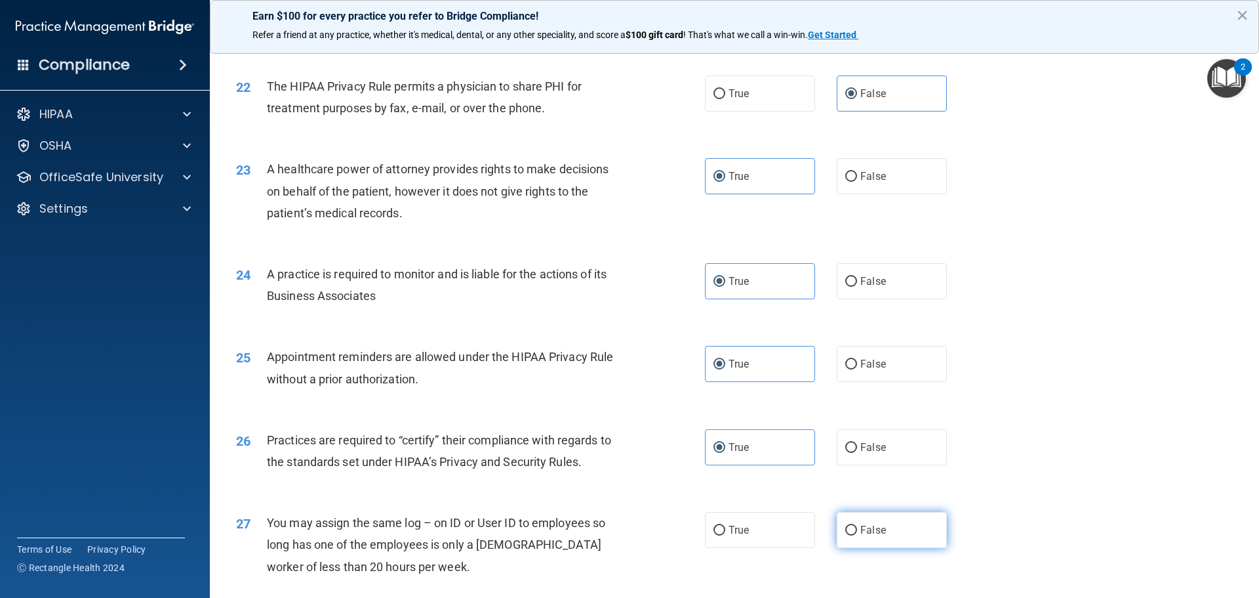
click at [857, 535] on input "False" at bounding box center [852, 530] width 12 height 10
radio input "true"
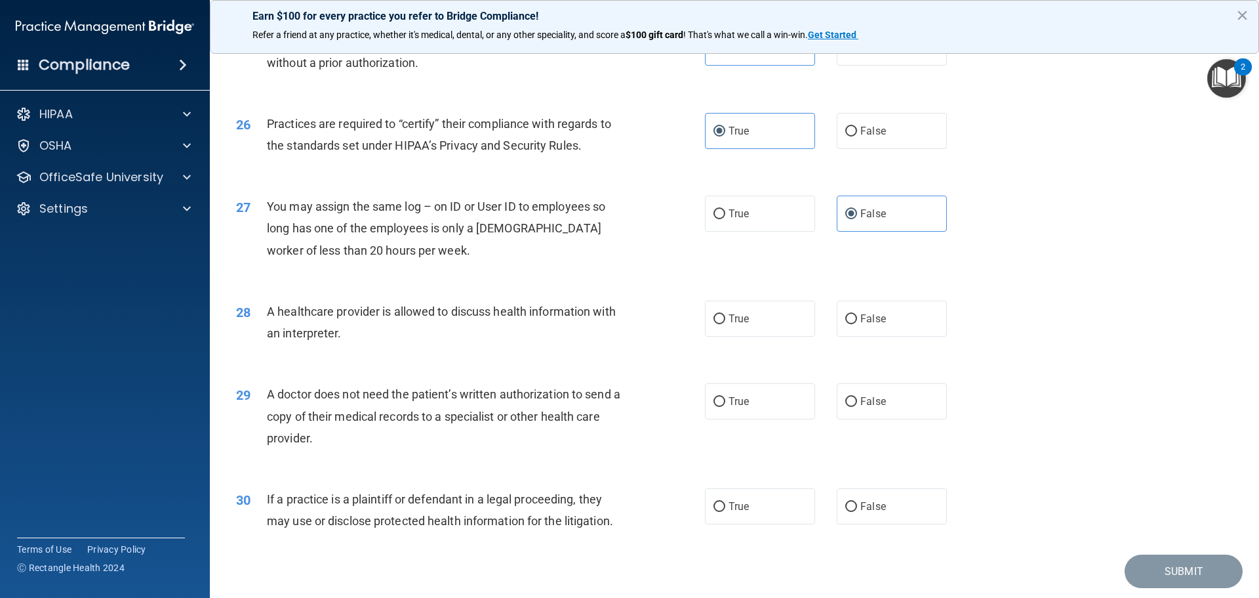
scroll to position [2417, 0]
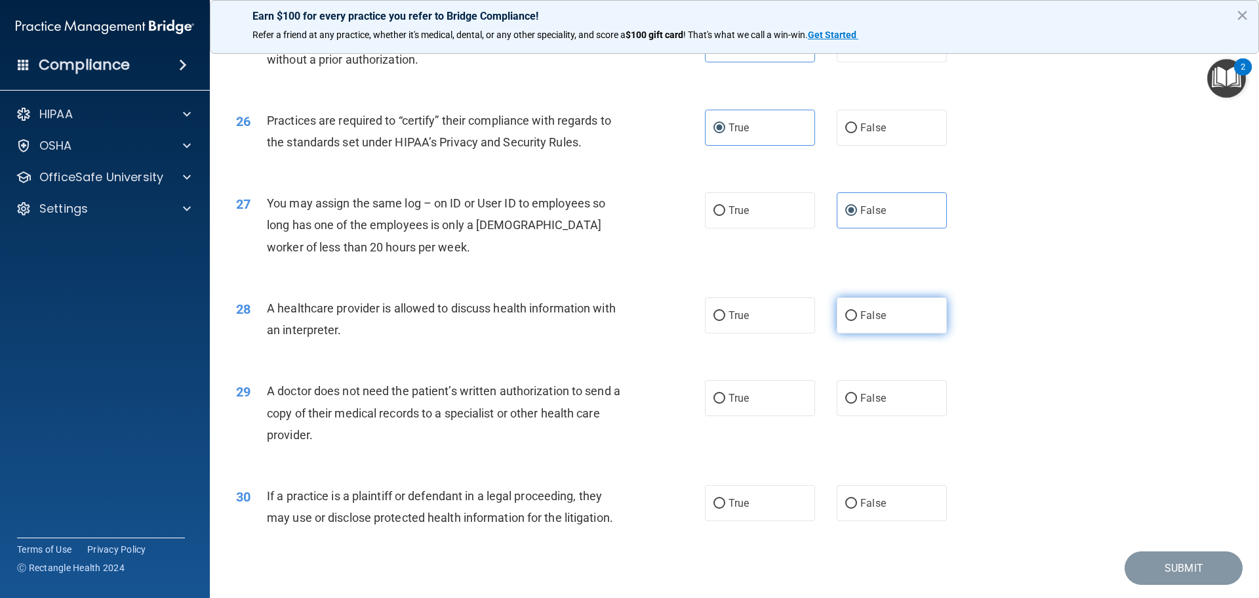
click at [854, 314] on label "False" at bounding box center [892, 315] width 110 height 36
click at [854, 314] on input "False" at bounding box center [852, 316] width 12 height 10
radio input "true"
click at [732, 396] on span "True" at bounding box center [739, 398] width 20 height 12
click at [725, 396] on input "True" at bounding box center [720, 399] width 12 height 10
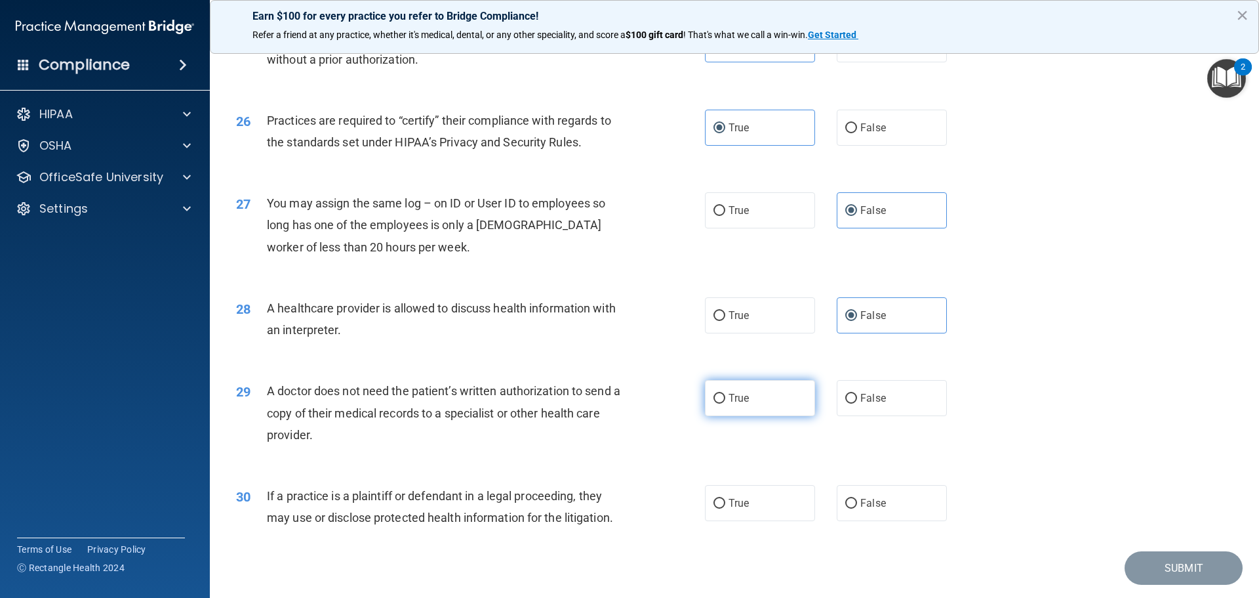
radio input "true"
click at [865, 502] on span "False" at bounding box center [874, 503] width 26 height 12
click at [857, 502] on input "False" at bounding box center [852, 504] width 12 height 10
radio input "true"
click at [1182, 567] on button "Submit" at bounding box center [1184, 567] width 118 height 33
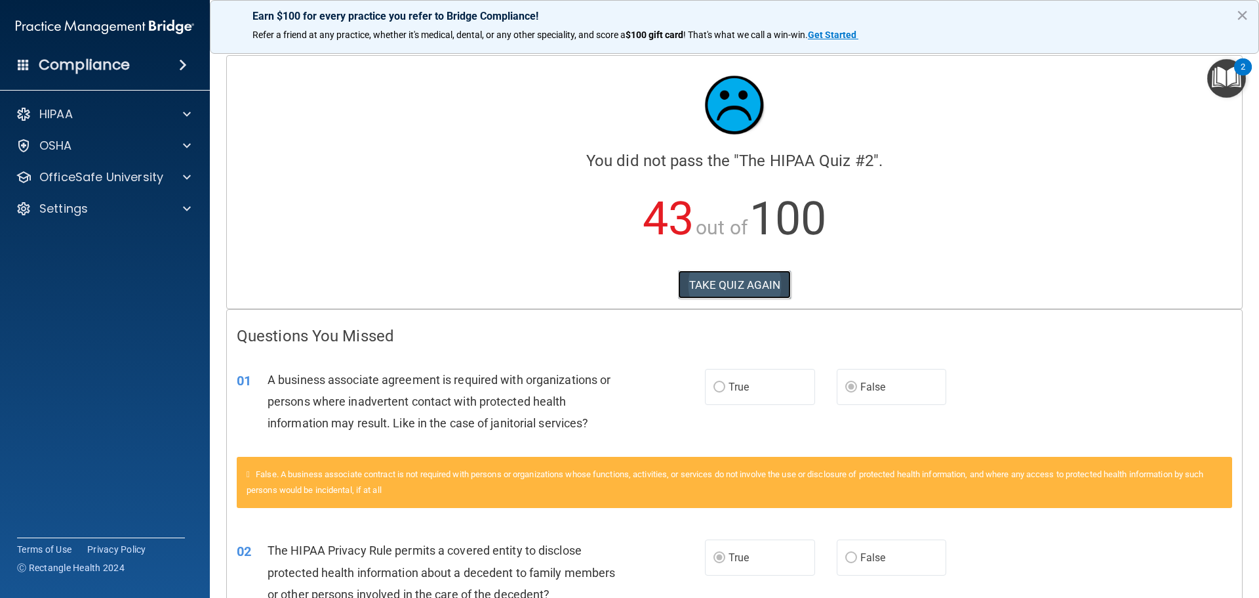
click at [739, 291] on button "TAKE QUIZ AGAIN" at bounding box center [734, 284] width 113 height 29
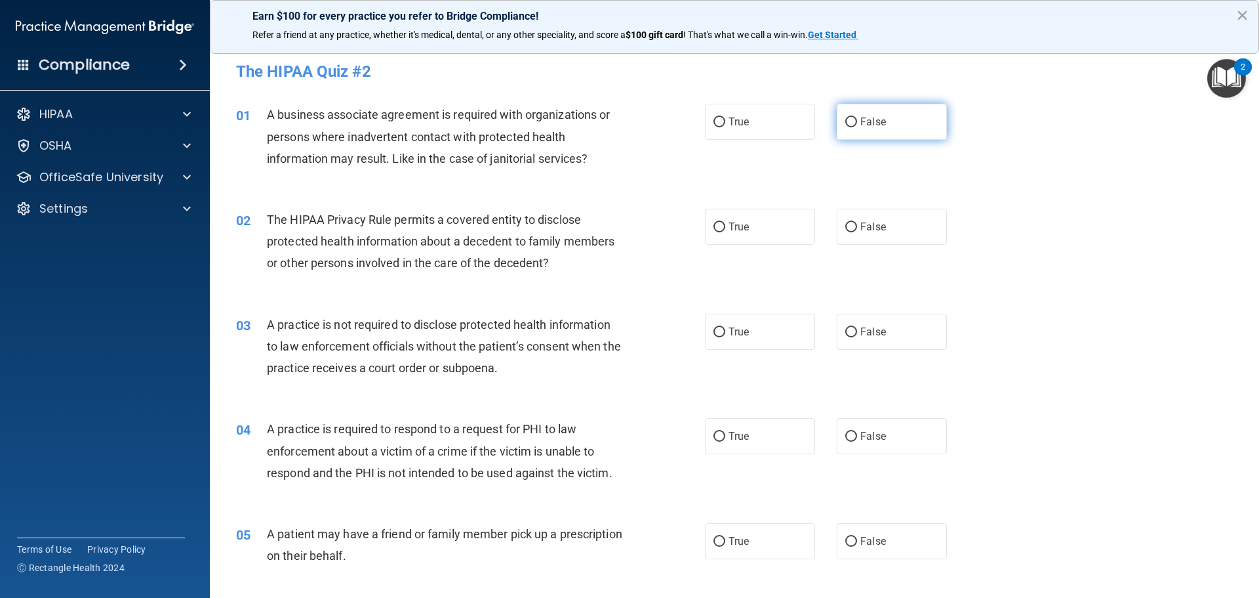
click at [867, 131] on label "False" at bounding box center [892, 122] width 110 height 36
click at [857, 127] on input "False" at bounding box center [852, 122] width 12 height 10
radio input "true"
click at [733, 225] on span "True" at bounding box center [739, 226] width 20 height 12
click at [725, 225] on input "True" at bounding box center [720, 227] width 12 height 10
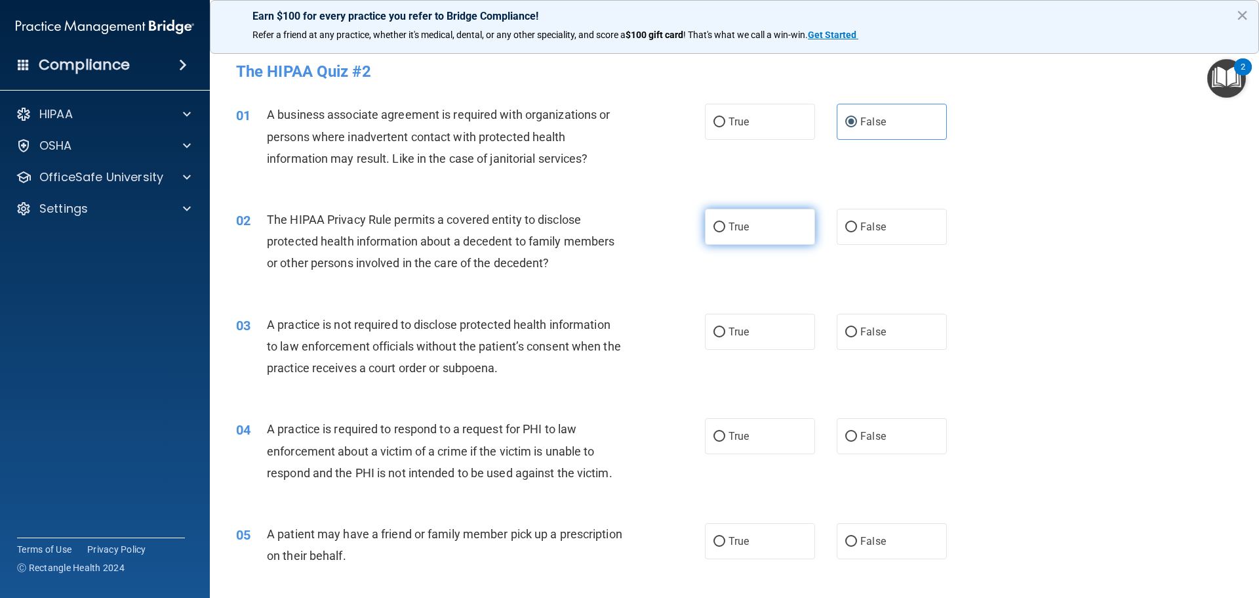
radio input "true"
click at [865, 340] on label "False" at bounding box center [892, 332] width 110 height 36
click at [857, 337] on input "False" at bounding box center [852, 332] width 12 height 10
radio input "true"
click at [865, 340] on label "False" at bounding box center [892, 332] width 110 height 36
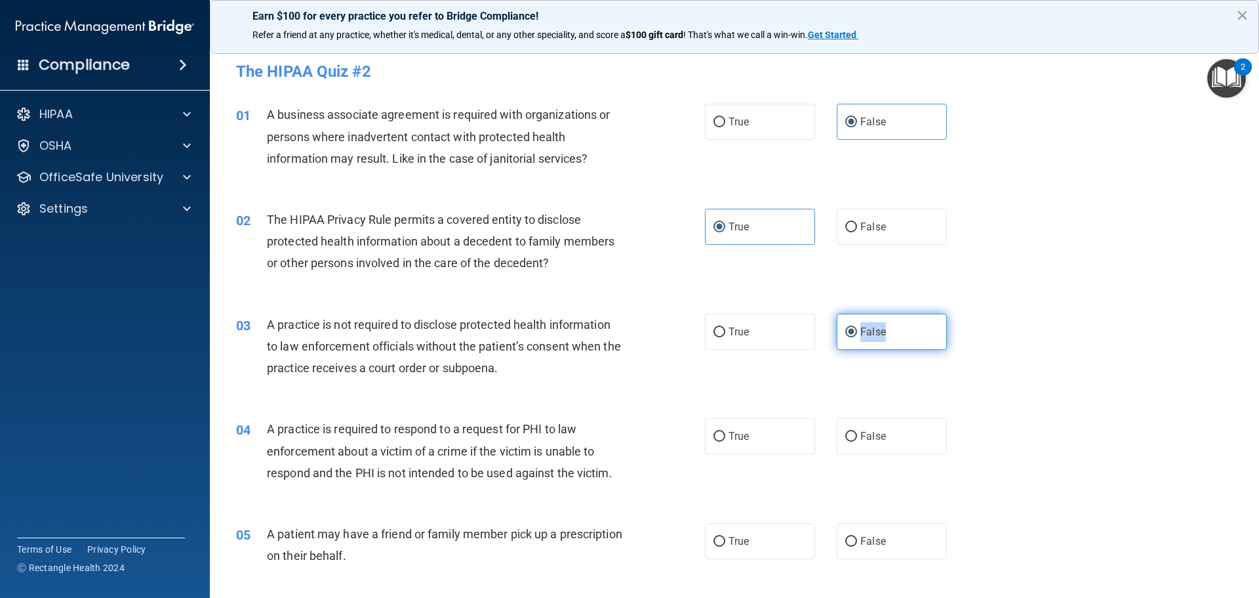
click at [857, 337] on input "False" at bounding box center [852, 332] width 12 height 10
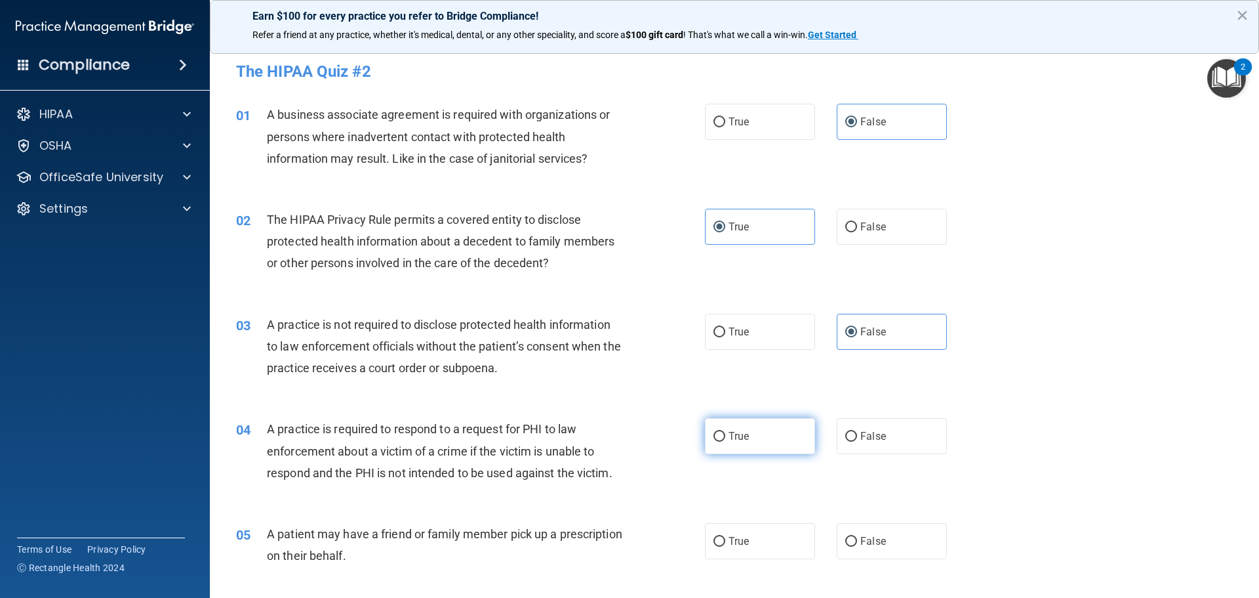
click at [750, 429] on label "True" at bounding box center [760, 436] width 110 height 36
click at [725, 432] on input "True" at bounding box center [720, 437] width 12 height 10
radio input "true"
click at [857, 531] on label "False" at bounding box center [892, 541] width 110 height 36
click at [857, 537] on input "False" at bounding box center [852, 542] width 12 height 10
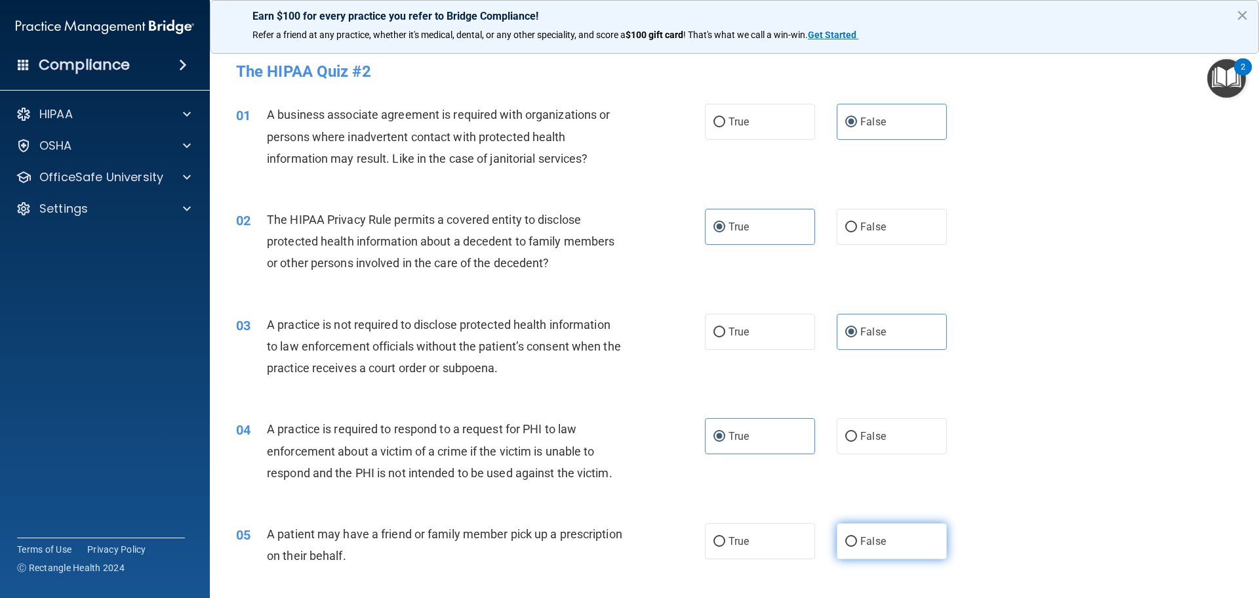
radio input "true"
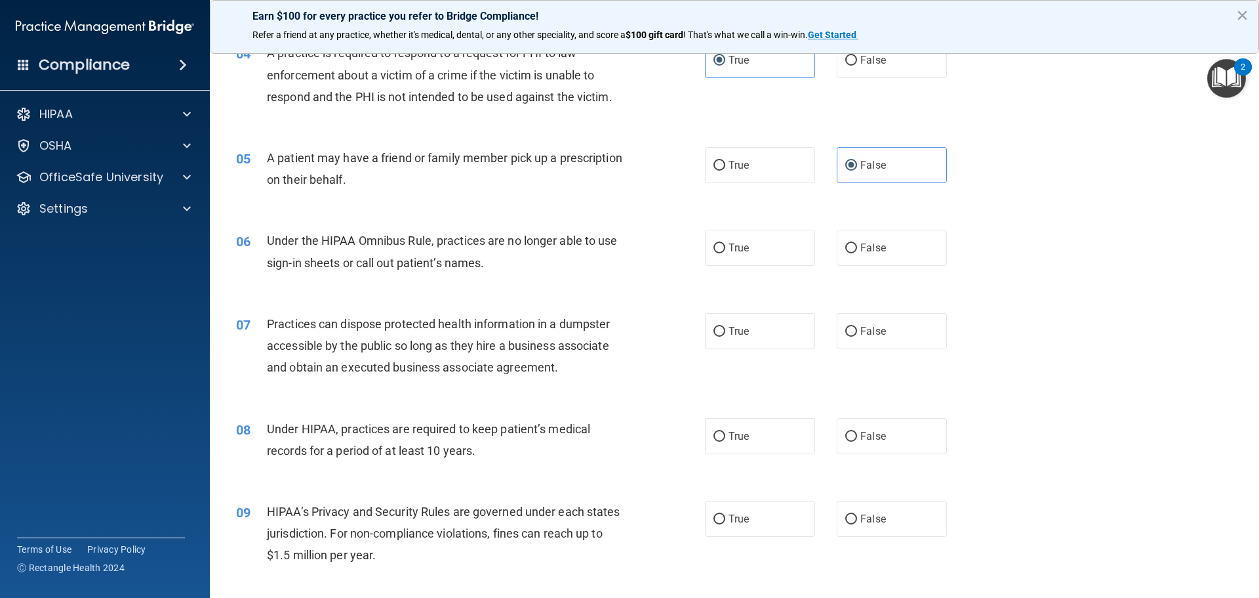
scroll to position [411, 0]
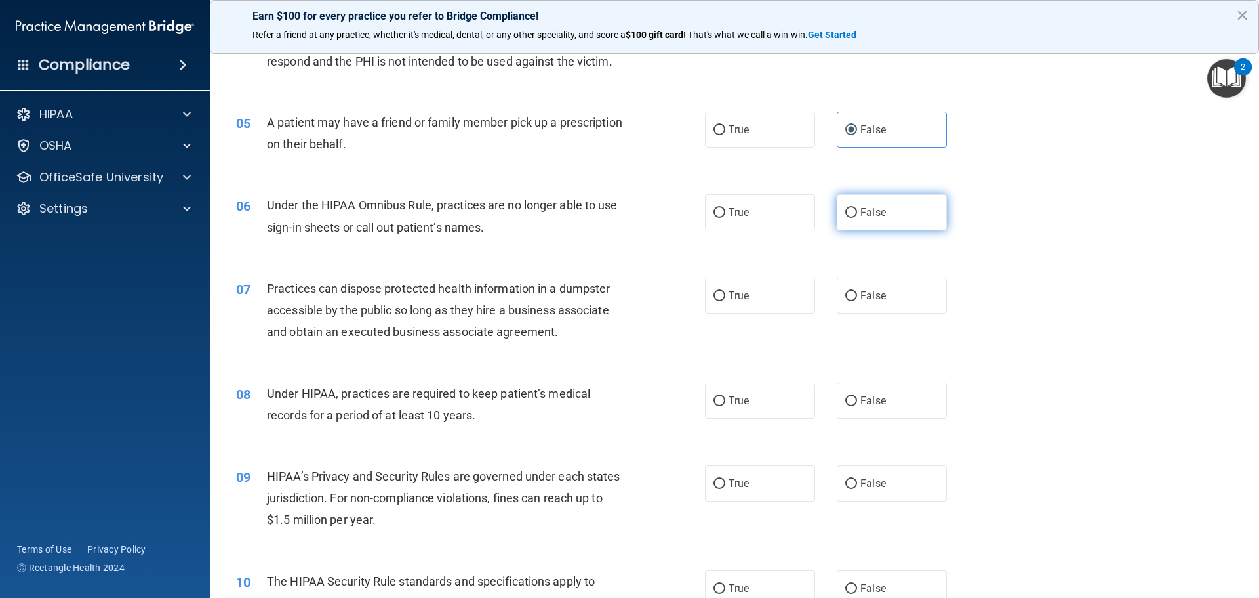
click at [890, 220] on label "False" at bounding box center [892, 212] width 110 height 36
click at [857, 218] on input "False" at bounding box center [852, 213] width 12 height 10
radio input "true"
click at [890, 220] on label "False" at bounding box center [892, 212] width 110 height 36
click at [857, 218] on input "False" at bounding box center [852, 213] width 12 height 10
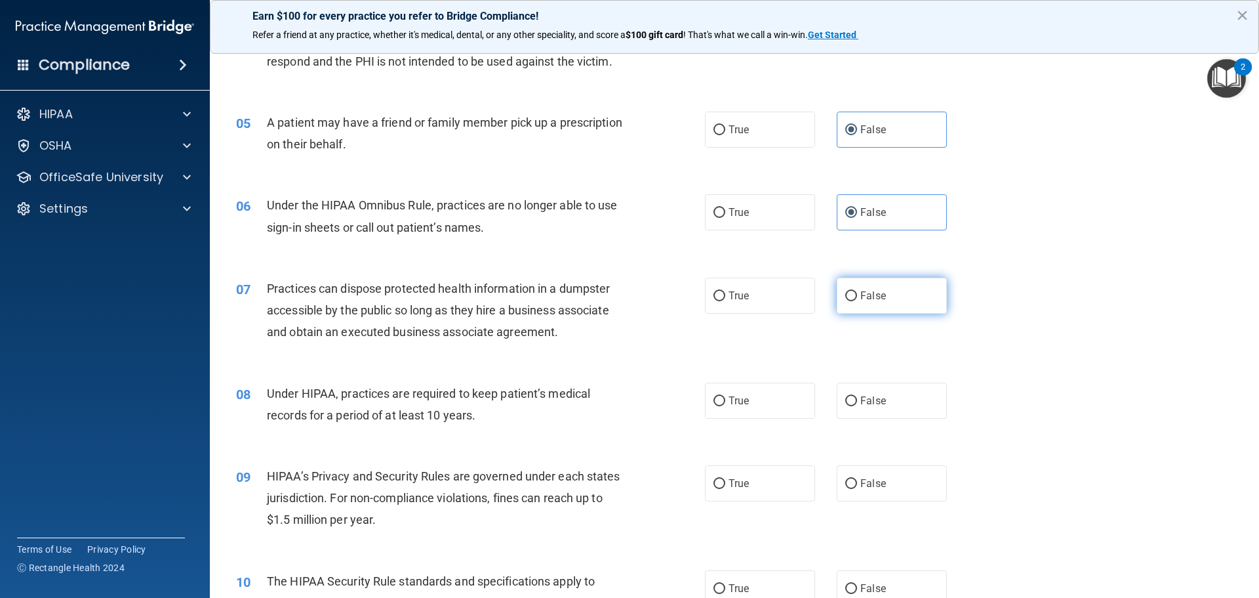
click at [881, 289] on label "False" at bounding box center [892, 295] width 110 height 36
click at [857, 291] on input "False" at bounding box center [852, 296] width 12 height 10
radio input "true"
click at [884, 402] on label "False" at bounding box center [892, 400] width 110 height 36
click at [857, 402] on input "False" at bounding box center [852, 401] width 12 height 10
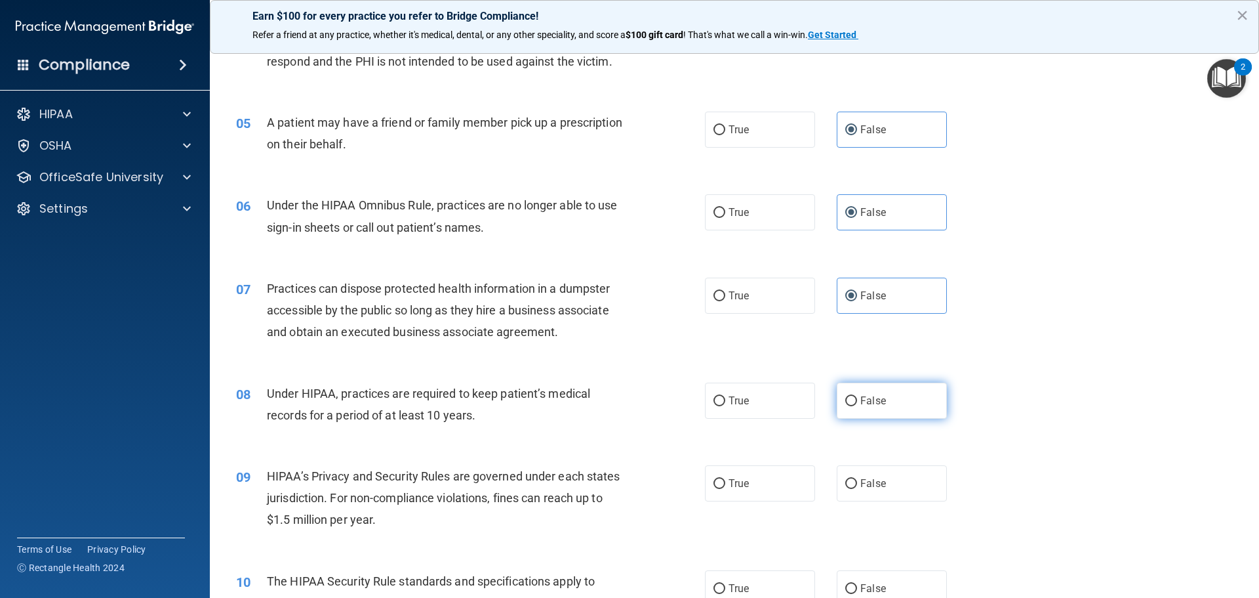
radio input "true"
click at [745, 489] on label "True" at bounding box center [760, 483] width 110 height 36
click at [725, 489] on input "True" at bounding box center [720, 484] width 12 height 10
radio input "true"
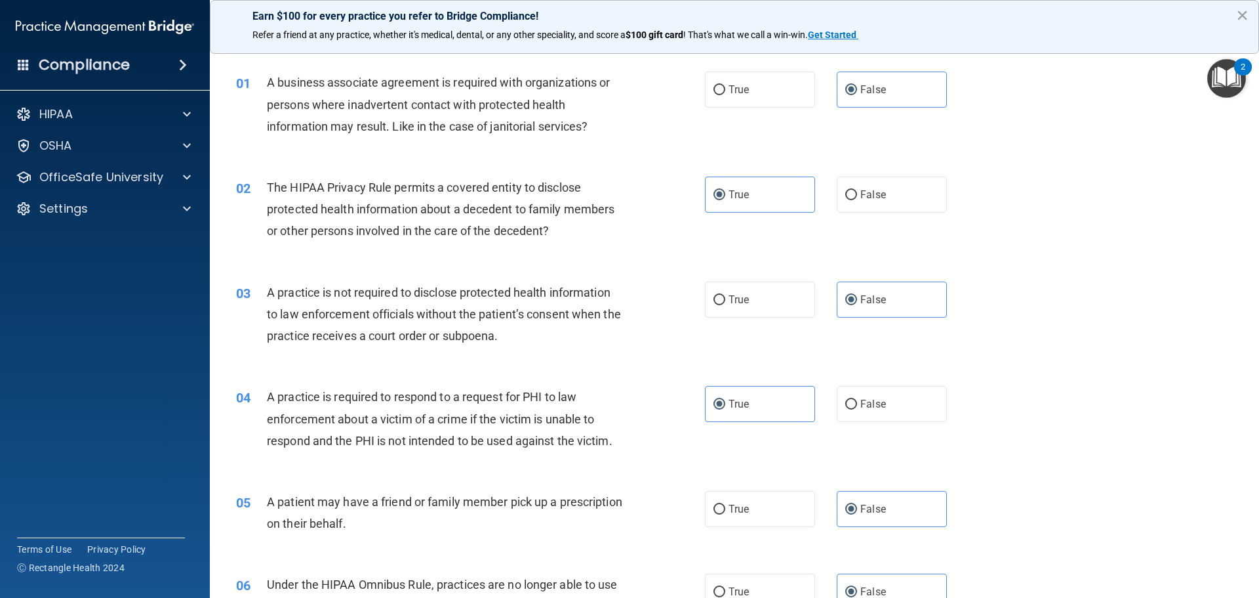
scroll to position [39, 0]
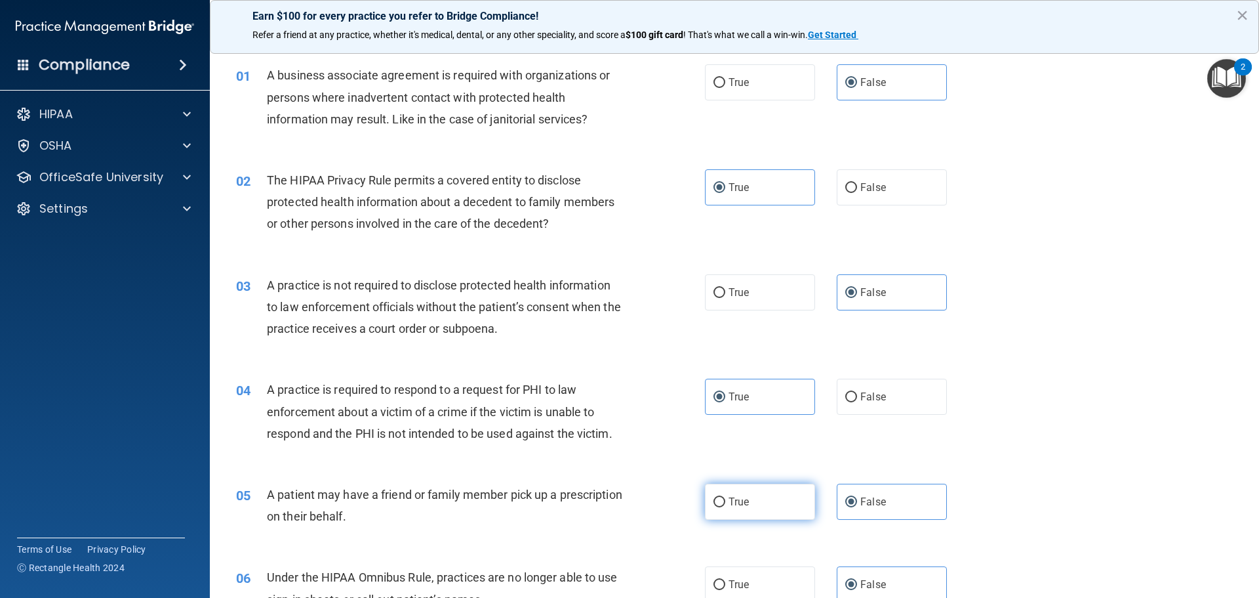
click at [743, 490] on label "True" at bounding box center [760, 501] width 110 height 36
click at [725, 497] on input "True" at bounding box center [720, 502] width 12 height 10
radio input "true"
radio input "false"
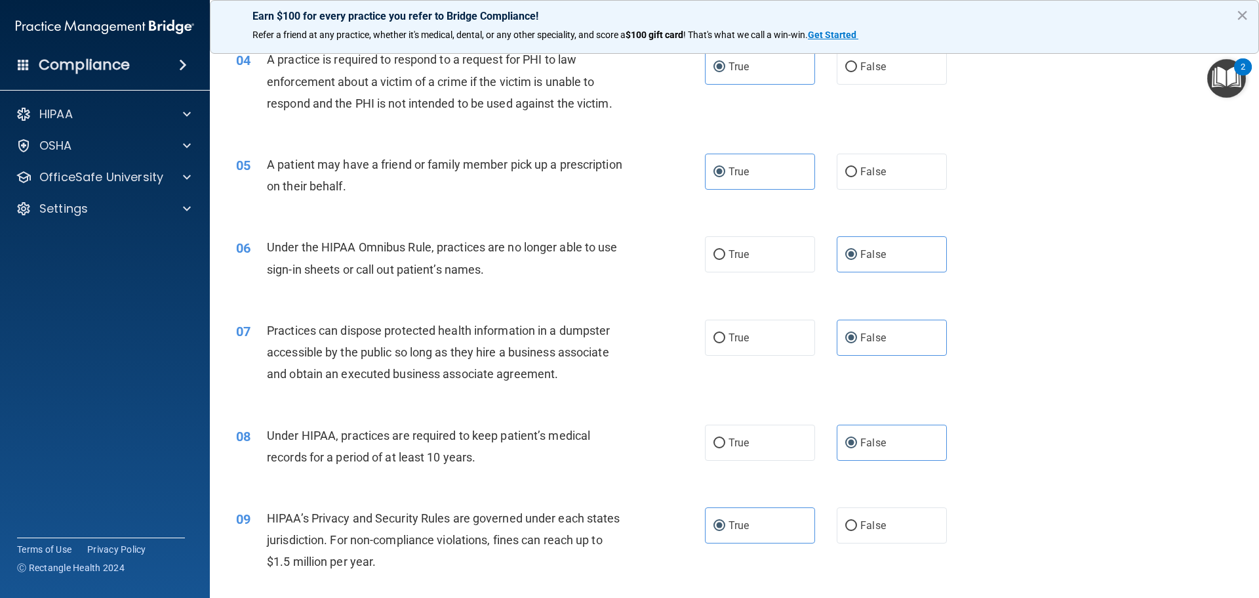
scroll to position [380, 0]
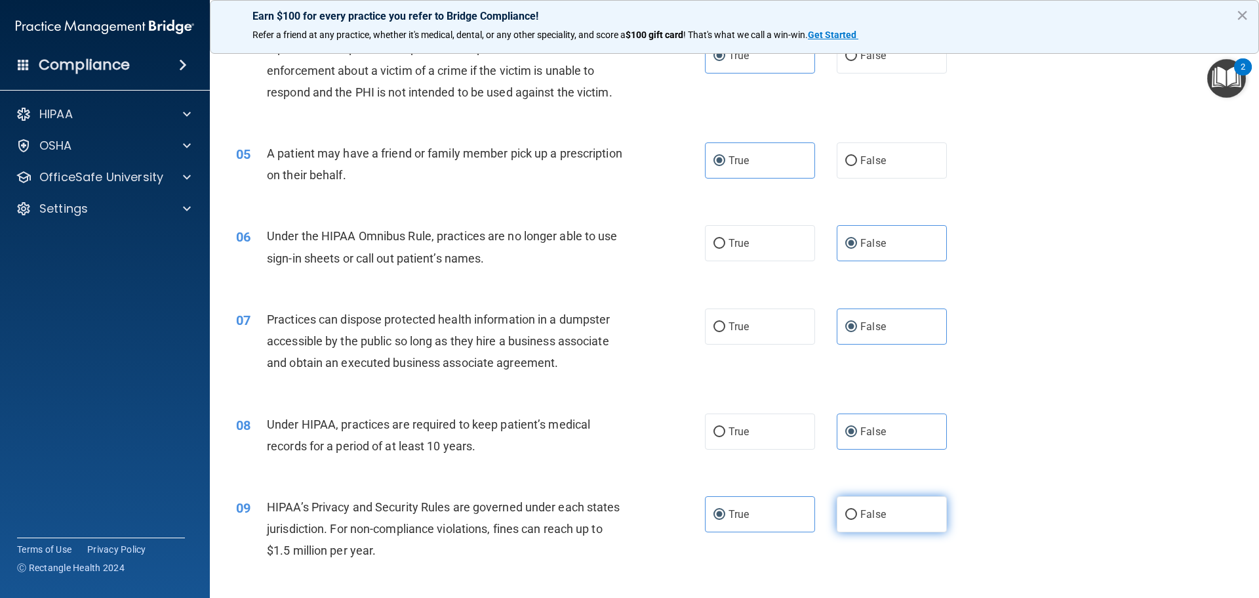
click at [868, 523] on label "False" at bounding box center [892, 514] width 110 height 36
click at [857, 520] on input "False" at bounding box center [852, 515] width 12 height 10
radio input "true"
radio input "false"
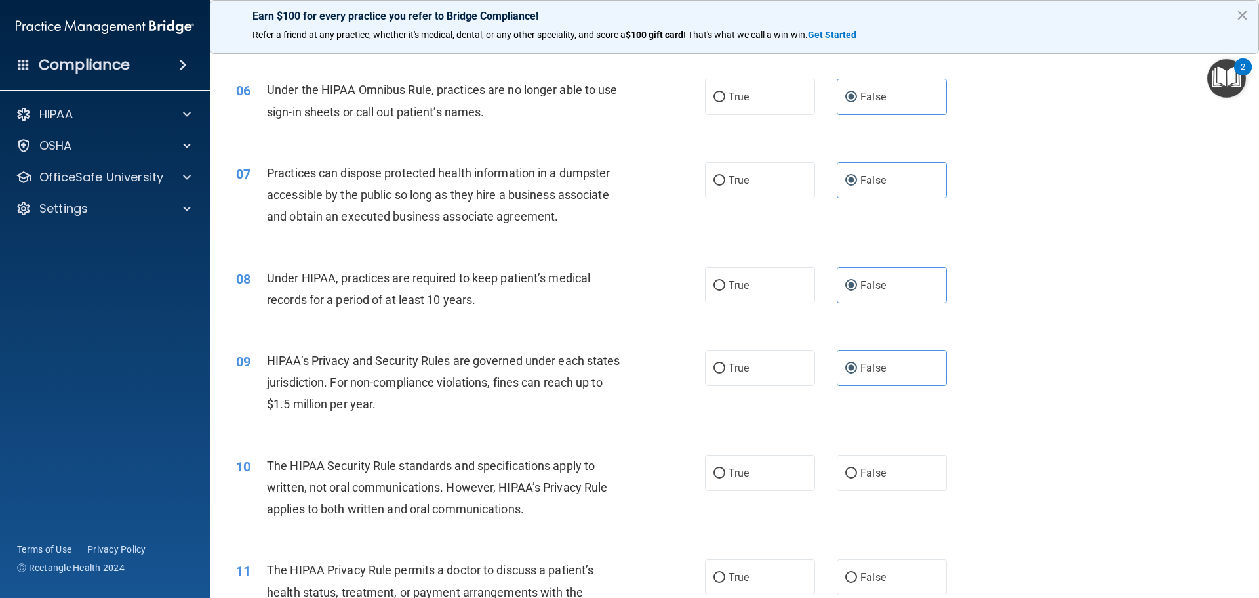
scroll to position [538, 0]
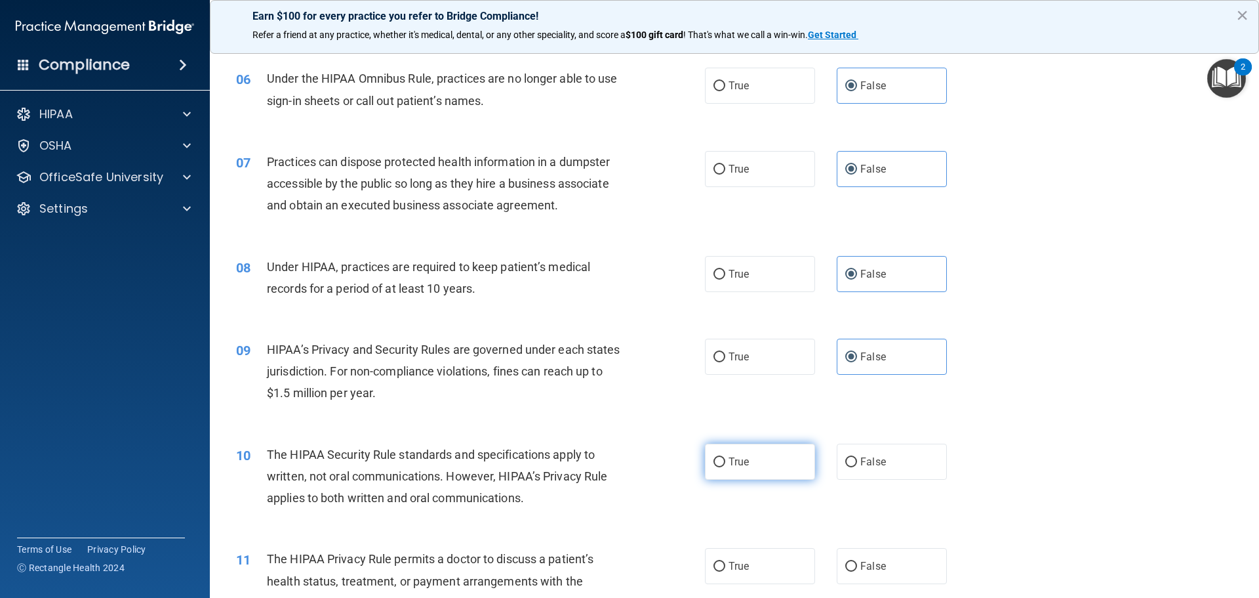
click at [748, 447] on label "True" at bounding box center [760, 461] width 110 height 36
click at [725, 457] on input "True" at bounding box center [720, 462] width 12 height 10
radio input "true"
click at [748, 447] on label "True" at bounding box center [760, 461] width 110 height 36
click at [725, 457] on input "True" at bounding box center [720, 462] width 12 height 10
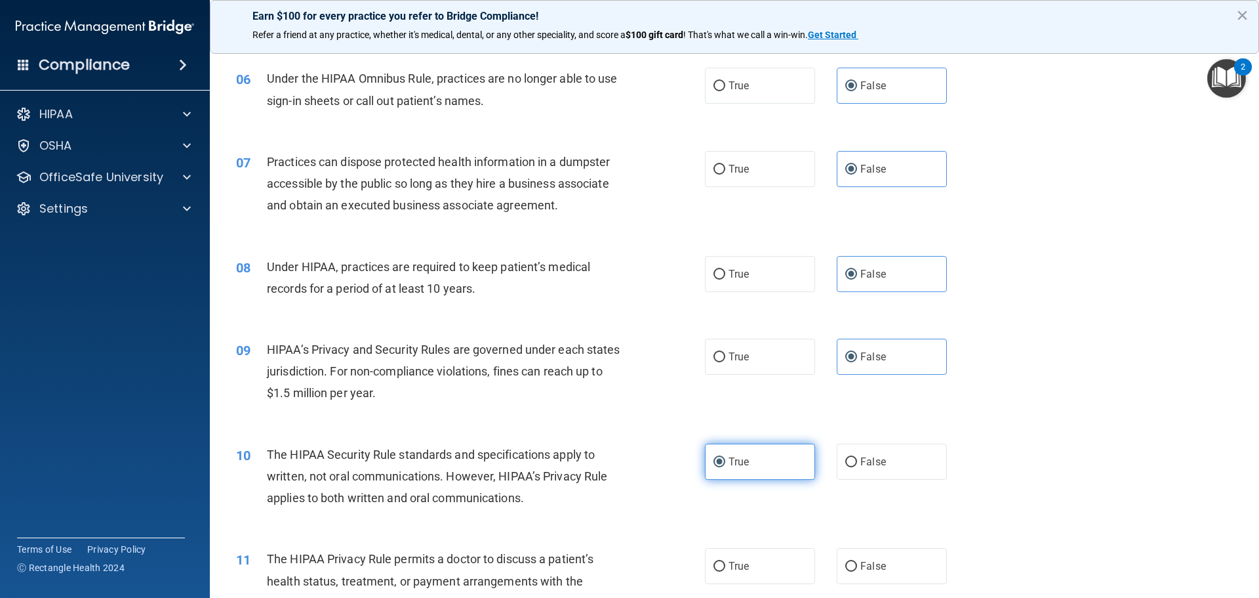
click at [748, 447] on label "True" at bounding box center [760, 461] width 110 height 36
click at [725, 457] on input "True" at bounding box center [720, 462] width 12 height 10
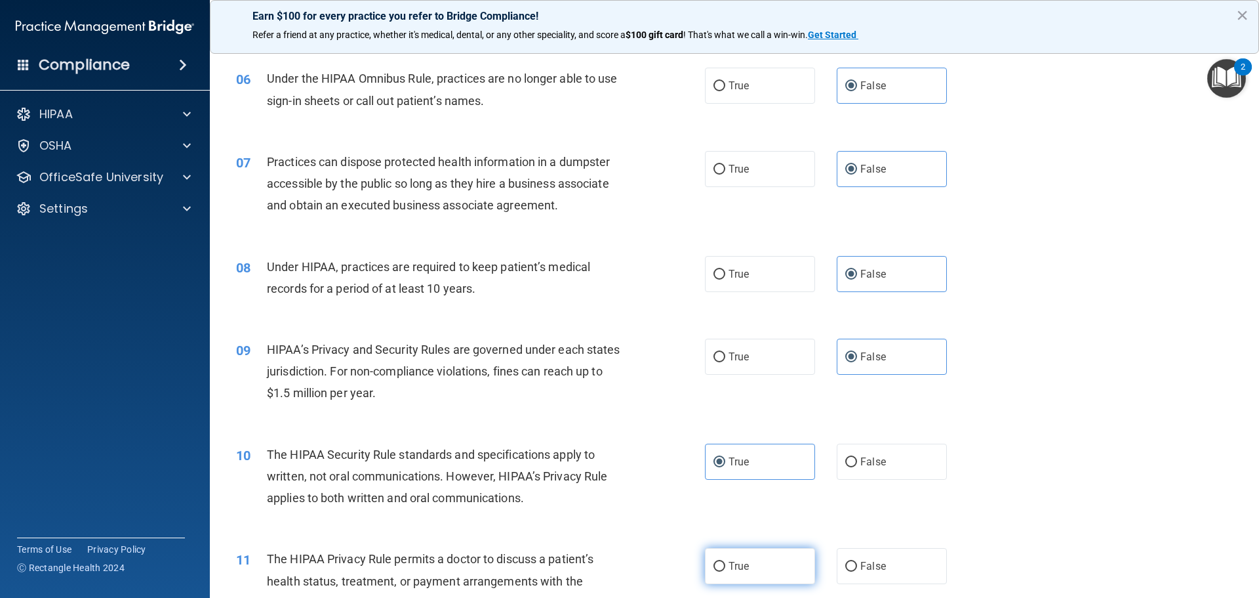
click at [729, 571] on span "True" at bounding box center [739, 566] width 20 height 12
click at [725, 571] on input "True" at bounding box center [720, 566] width 12 height 10
radio input "true"
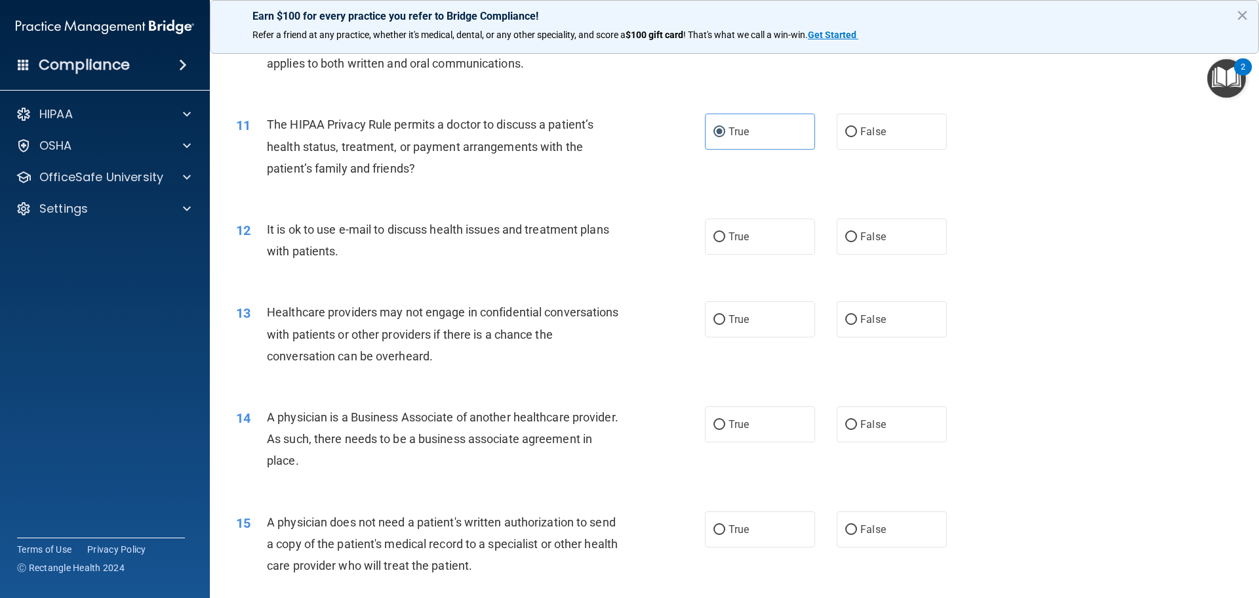
scroll to position [984, 0]
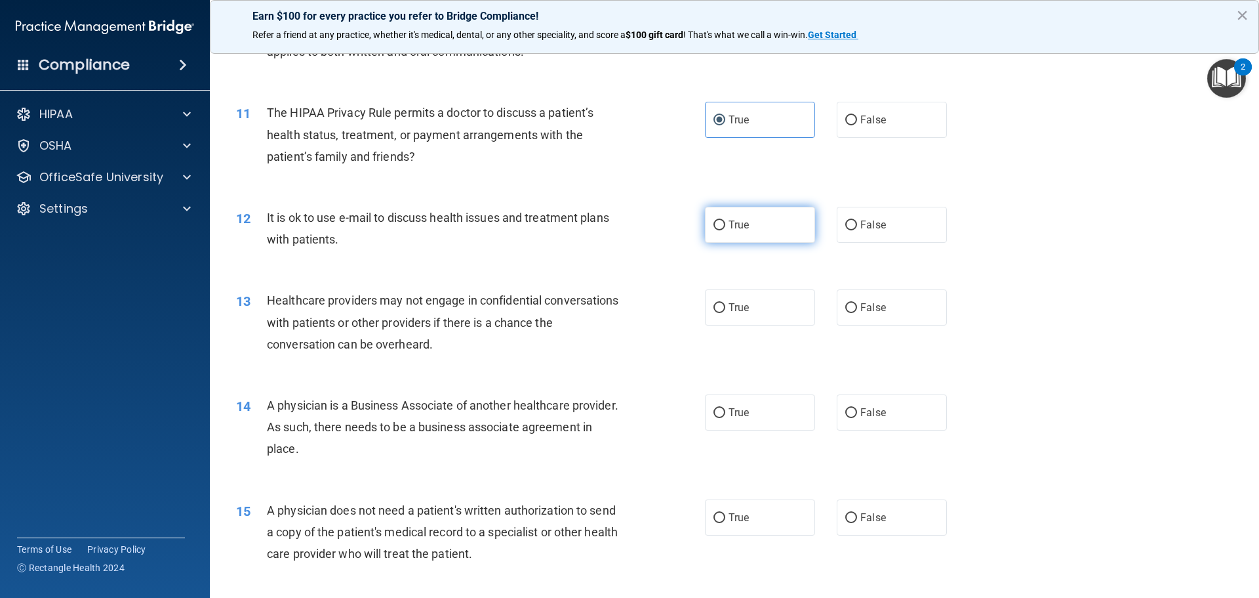
click at [755, 228] on label "True" at bounding box center [760, 225] width 110 height 36
click at [725, 228] on input "True" at bounding box center [720, 225] width 12 height 10
radio input "true"
click at [861, 304] on span "False" at bounding box center [874, 307] width 26 height 12
click at [857, 304] on input "False" at bounding box center [852, 308] width 12 height 10
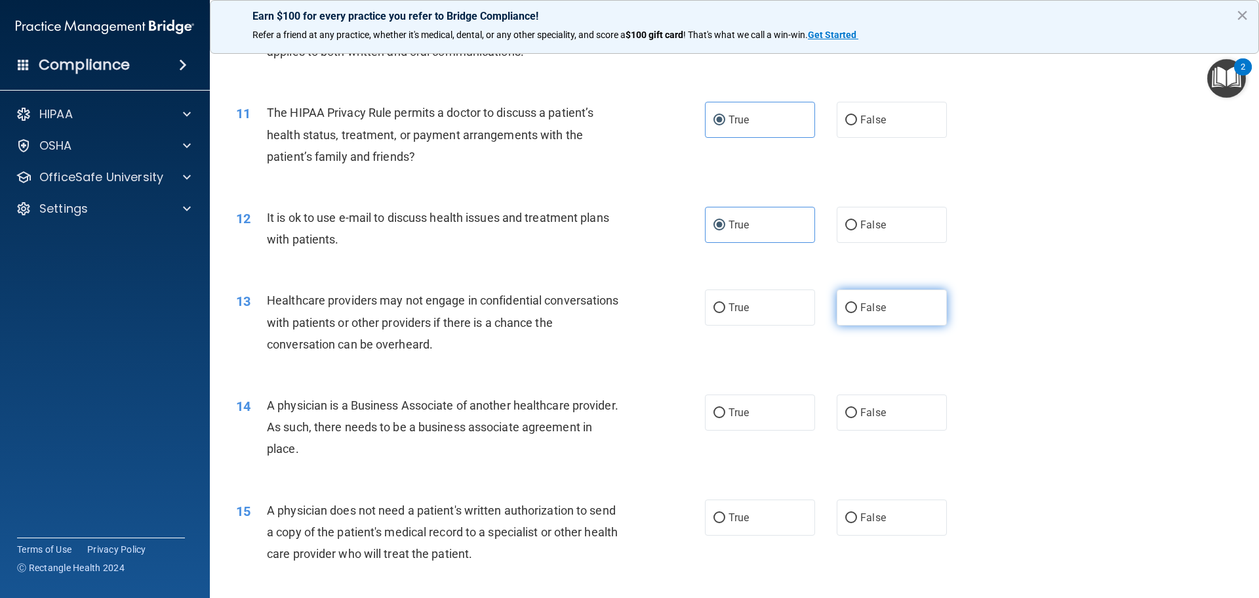
radio input "true"
click at [861, 304] on span "False" at bounding box center [874, 307] width 26 height 12
click at [857, 304] on input "False" at bounding box center [852, 308] width 12 height 10
click at [868, 401] on label "False" at bounding box center [892, 412] width 110 height 36
click at [857, 408] on input "False" at bounding box center [852, 413] width 12 height 10
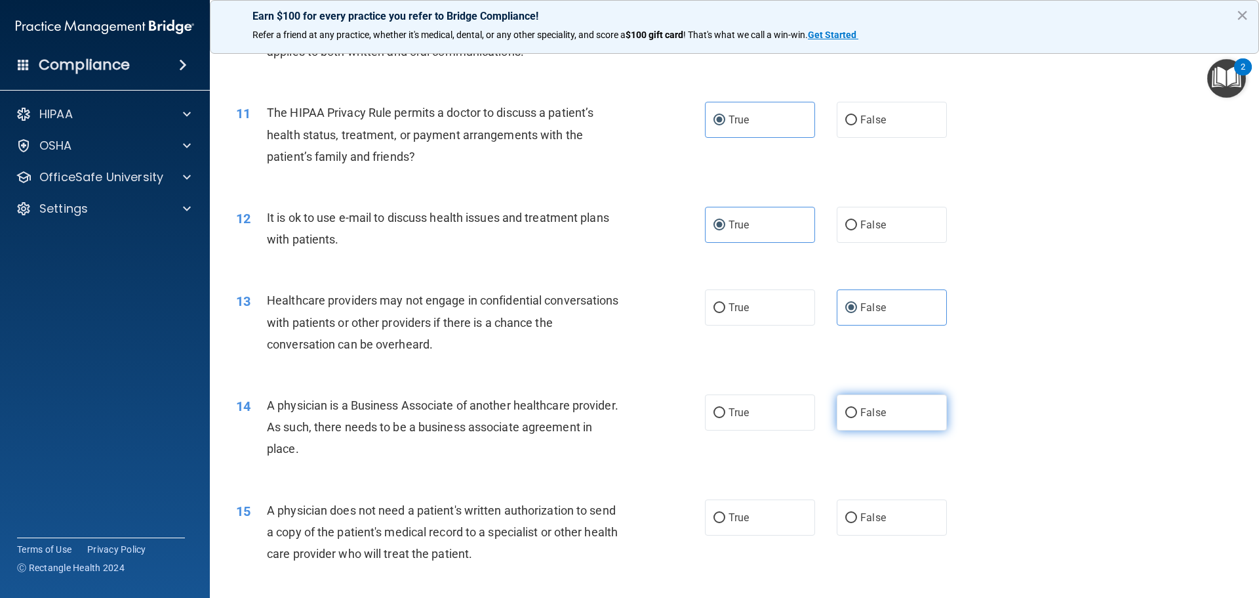
radio input "true"
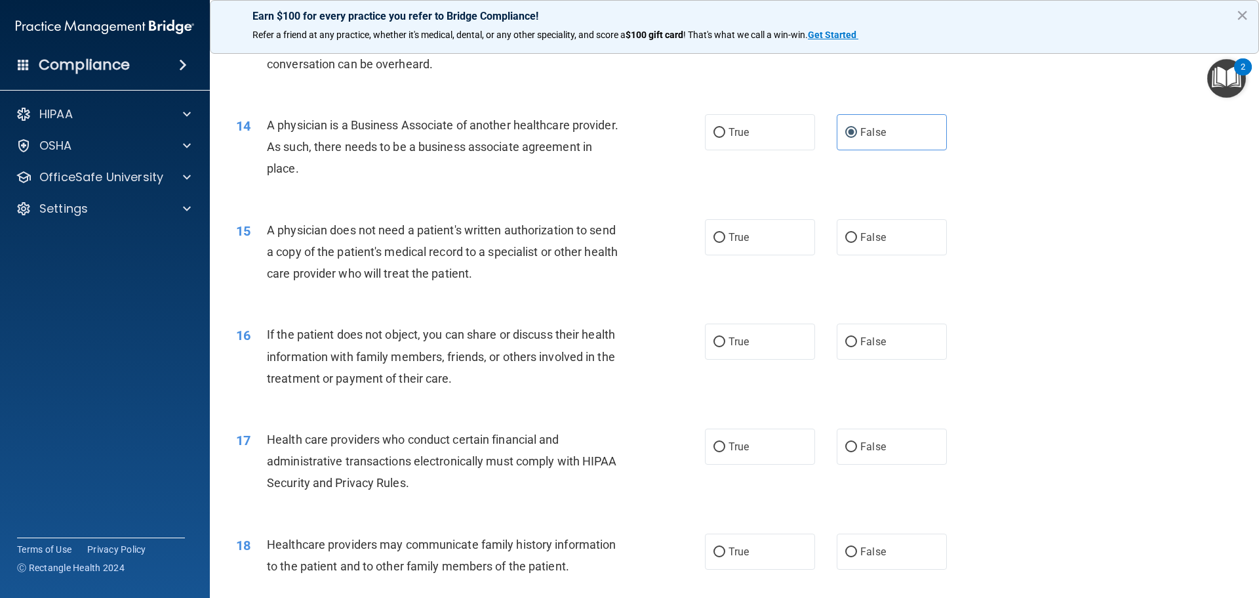
scroll to position [1308, 0]
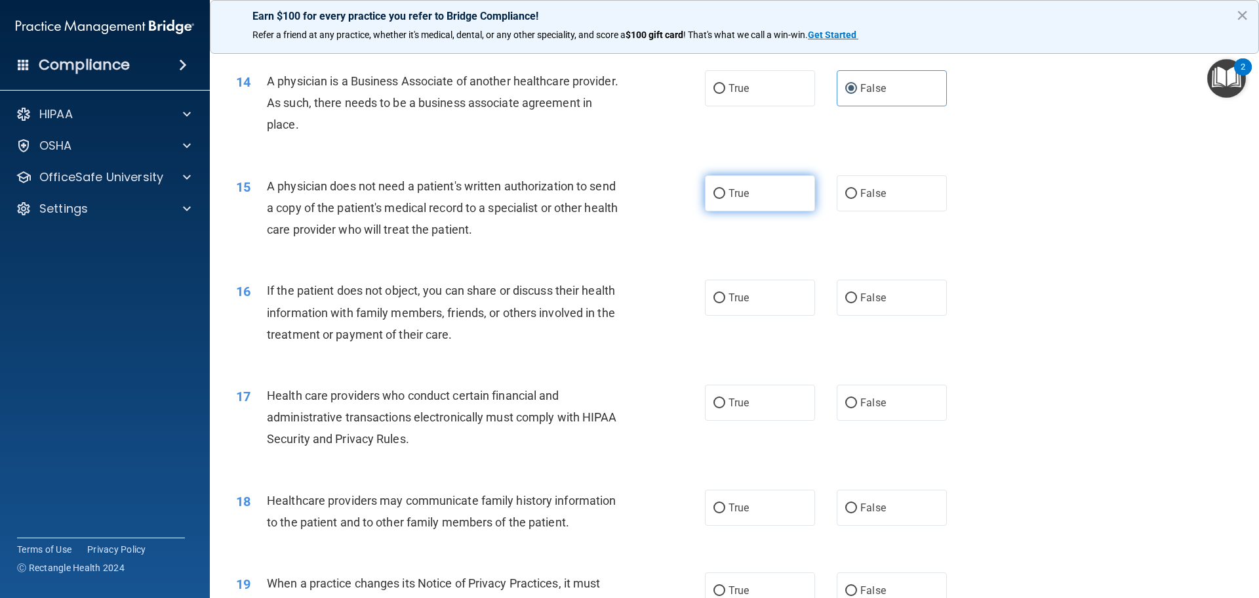
click at [757, 189] on label "True" at bounding box center [760, 193] width 110 height 36
click at [725, 189] on input "True" at bounding box center [720, 194] width 12 height 10
radio input "true"
click at [735, 298] on span "True" at bounding box center [739, 297] width 20 height 12
click at [725, 298] on input "True" at bounding box center [720, 298] width 12 height 10
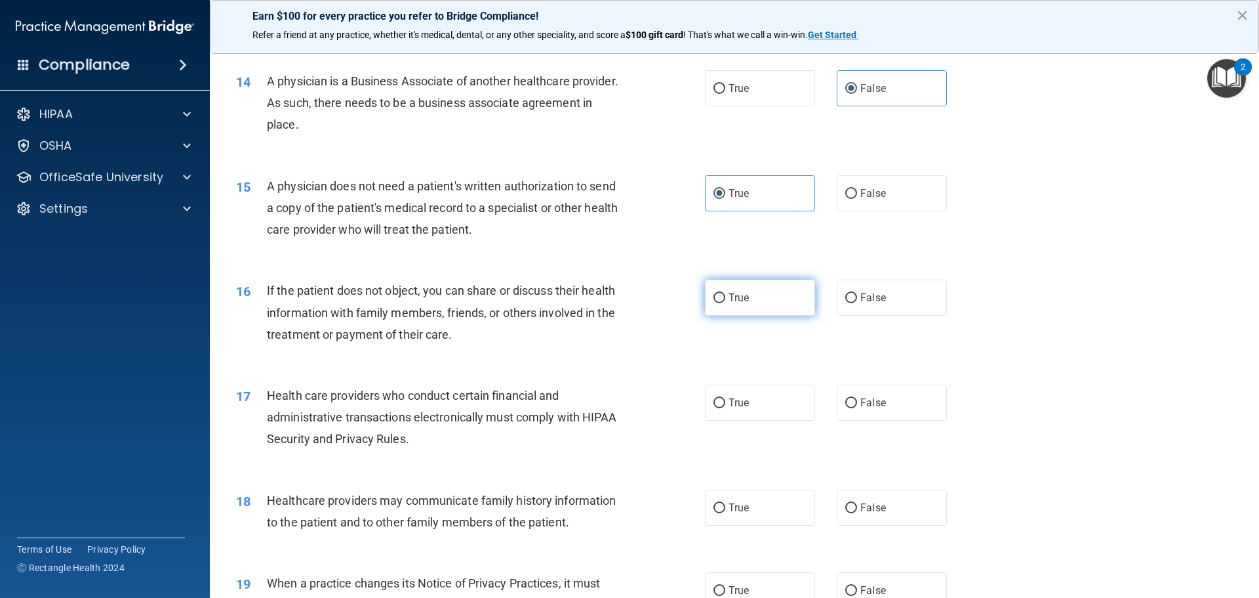
radio input "true"
click at [737, 401] on span "True" at bounding box center [739, 402] width 20 height 12
click at [725, 401] on input "True" at bounding box center [720, 403] width 12 height 10
radio input "true"
click at [876, 517] on label "False" at bounding box center [892, 507] width 110 height 36
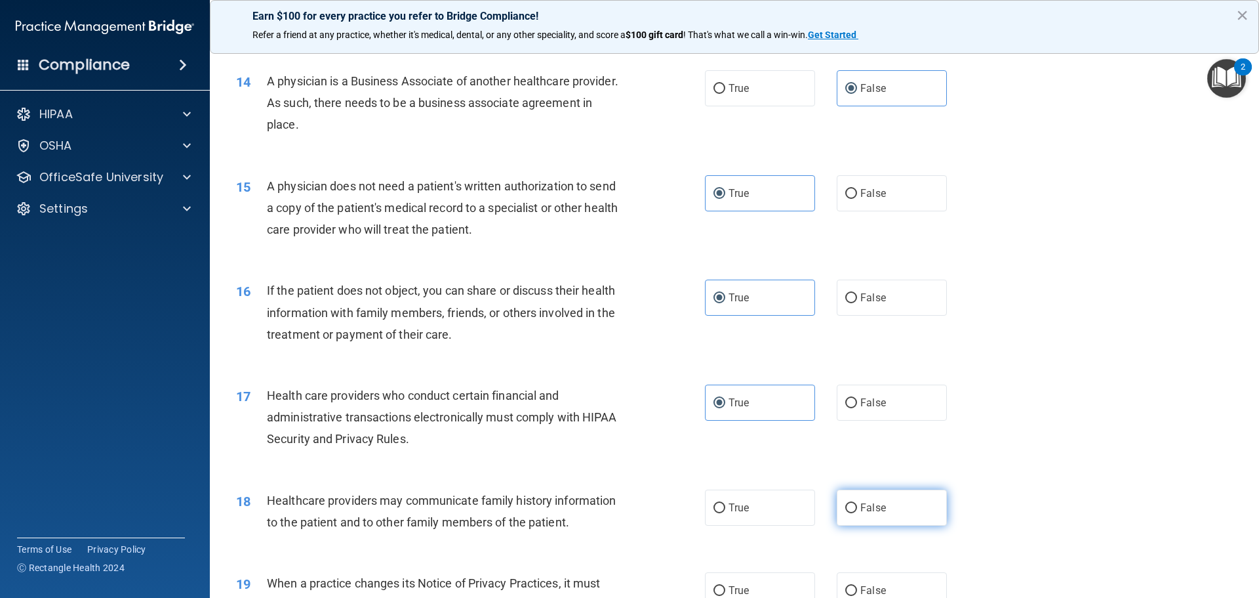
click at [857, 513] on input "False" at bounding box center [852, 508] width 12 height 10
radio input "true"
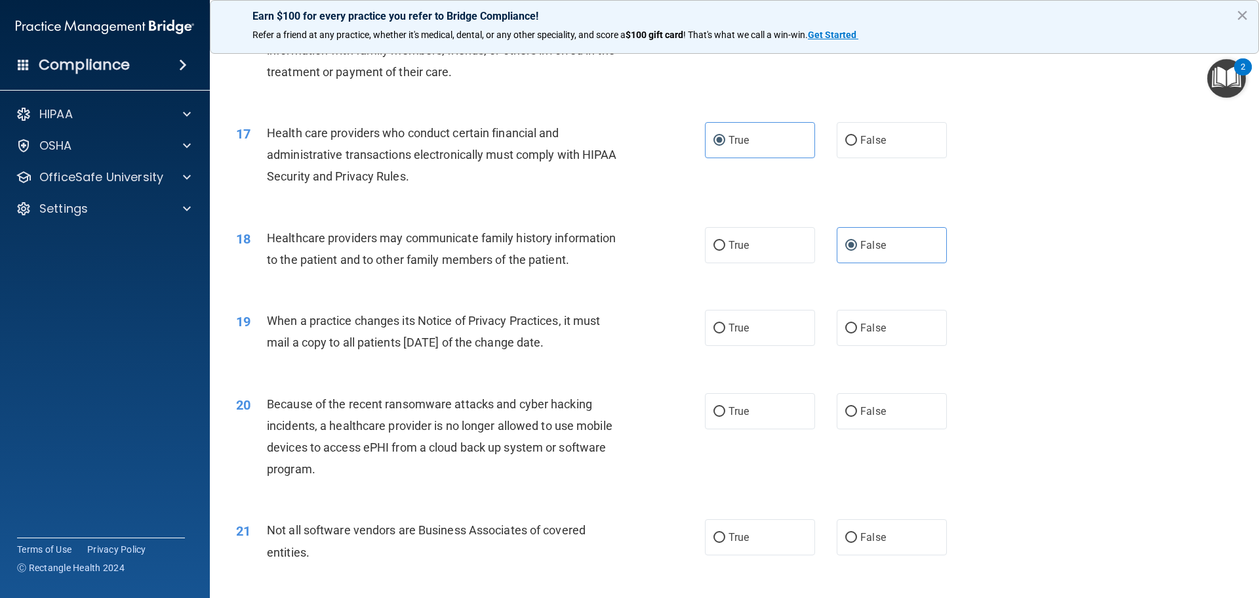
scroll to position [1597, 0]
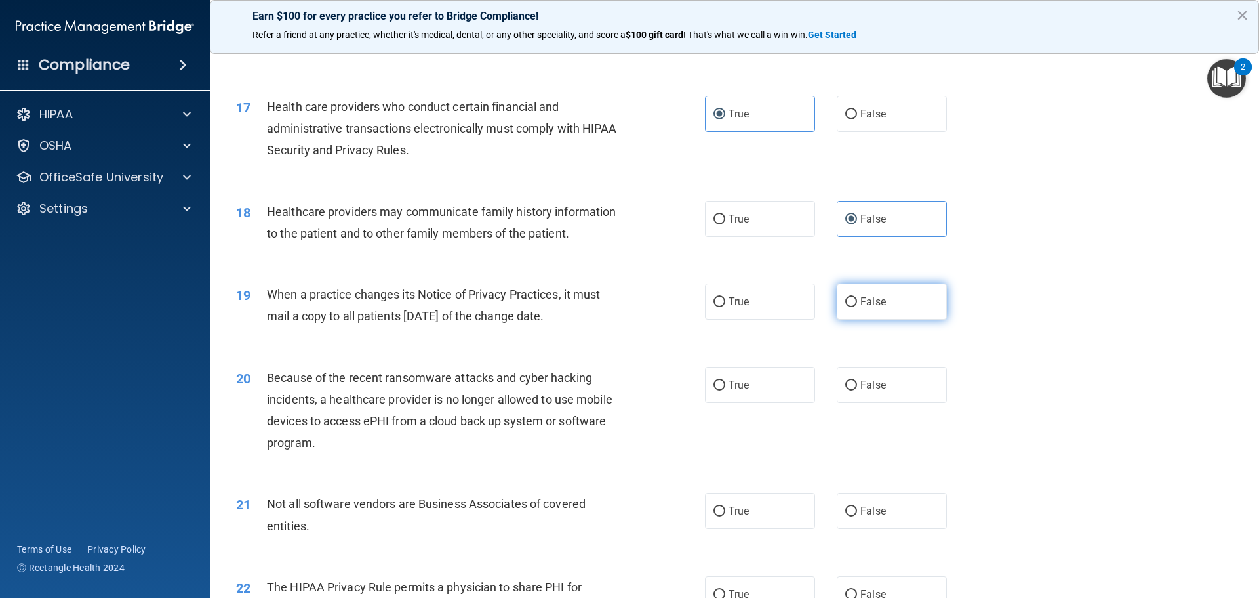
click at [861, 303] on span "False" at bounding box center [874, 301] width 26 height 12
click at [857, 303] on input "False" at bounding box center [852, 302] width 12 height 10
radio input "true"
click at [874, 378] on span "False" at bounding box center [874, 384] width 26 height 12
click at [857, 380] on input "False" at bounding box center [852, 385] width 12 height 10
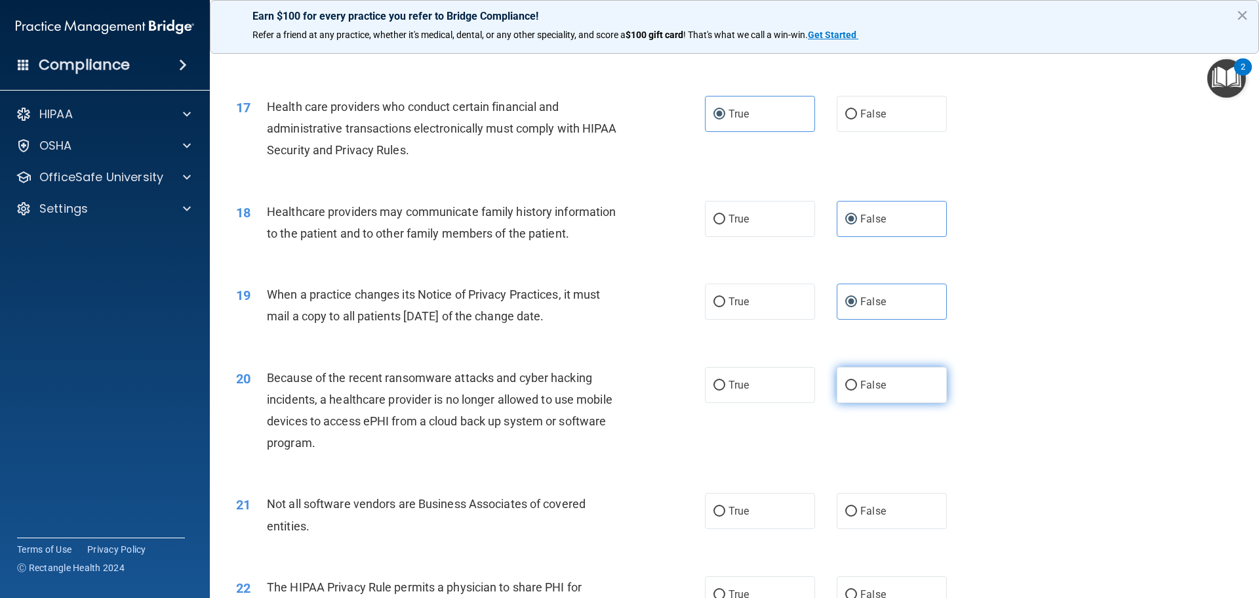
radio input "true"
click at [874, 378] on span "False" at bounding box center [874, 384] width 26 height 12
click at [857, 380] on input "False" at bounding box center [852, 385] width 12 height 10
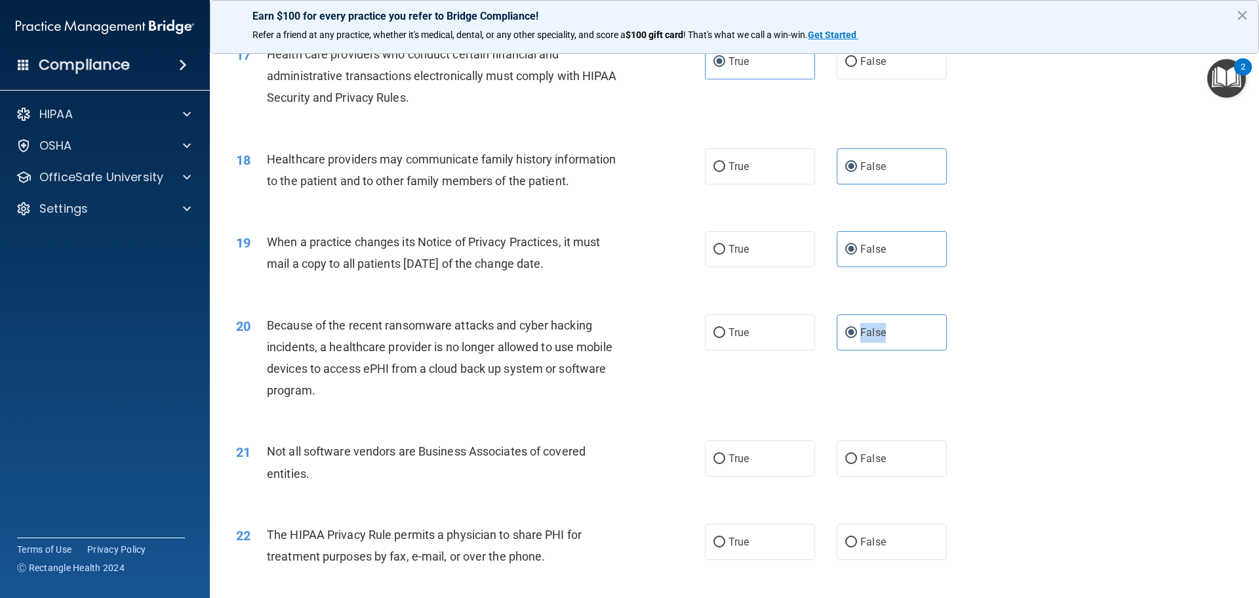
scroll to position [1675, 0]
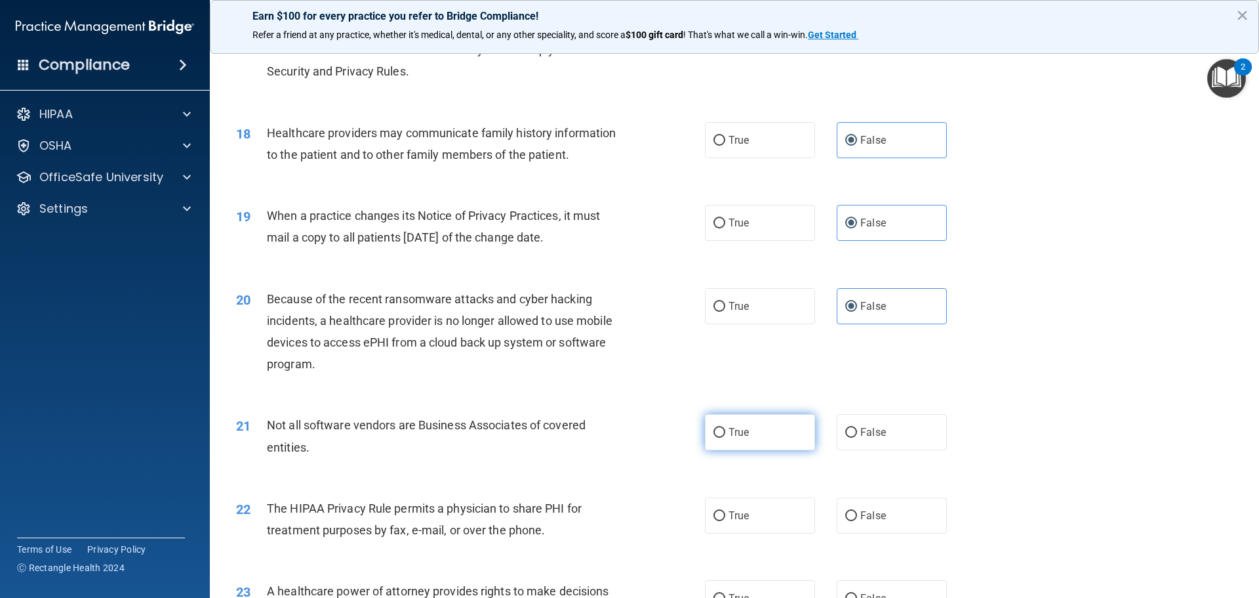
click at [724, 422] on label "True" at bounding box center [760, 432] width 110 height 36
click at [724, 428] on input "True" at bounding box center [720, 433] width 12 height 10
radio input "true"
click at [724, 422] on label "True" at bounding box center [760, 432] width 110 height 36
click at [724, 428] on input "True" at bounding box center [720, 433] width 12 height 10
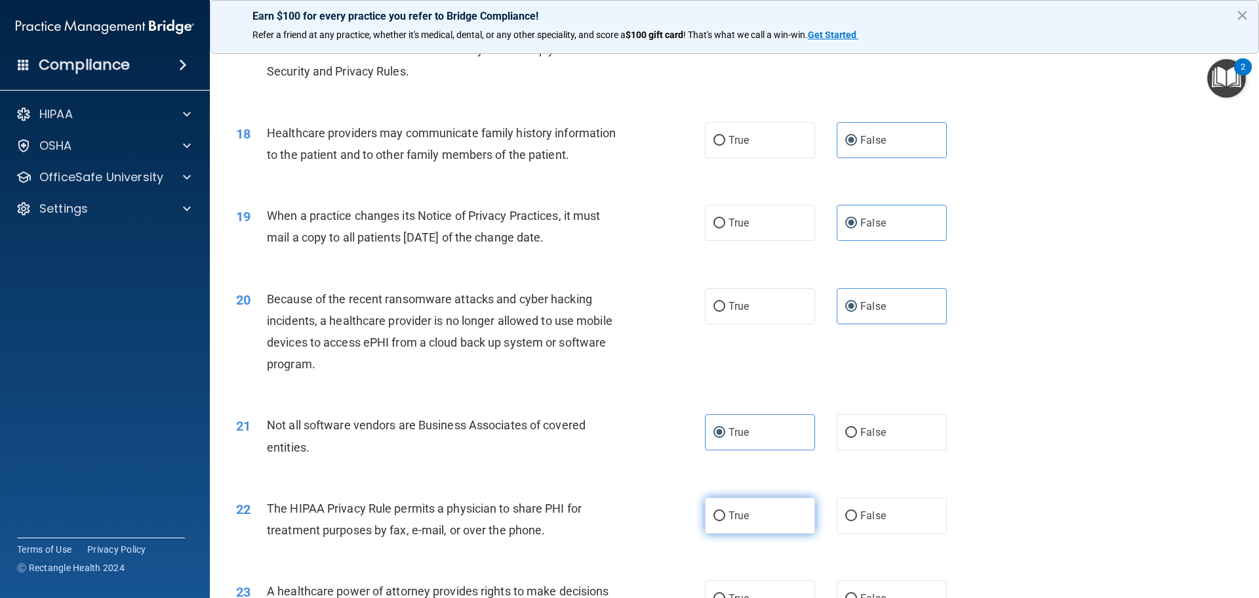
click at [733, 510] on span "True" at bounding box center [739, 515] width 20 height 12
click at [725, 511] on input "True" at bounding box center [720, 516] width 12 height 10
radio input "true"
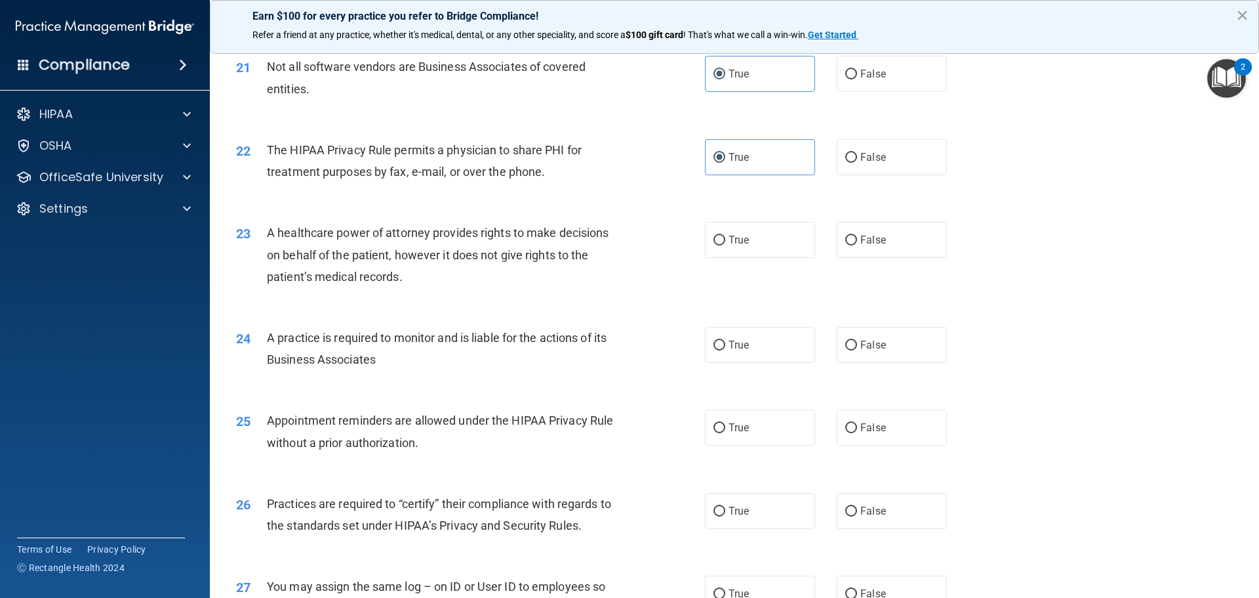
scroll to position [2095, 0]
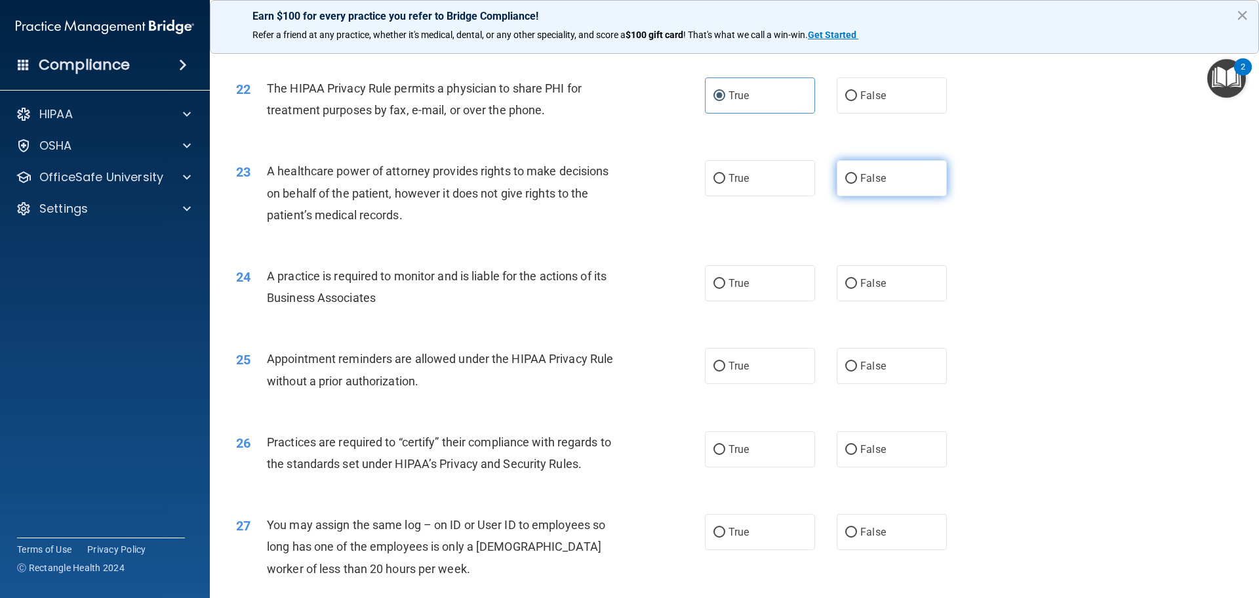
click at [854, 195] on label "False" at bounding box center [892, 178] width 110 height 36
click at [854, 184] on input "False" at bounding box center [852, 179] width 12 height 10
radio input "true"
click at [866, 291] on label "False" at bounding box center [892, 283] width 110 height 36
click at [857, 289] on input "False" at bounding box center [852, 284] width 12 height 10
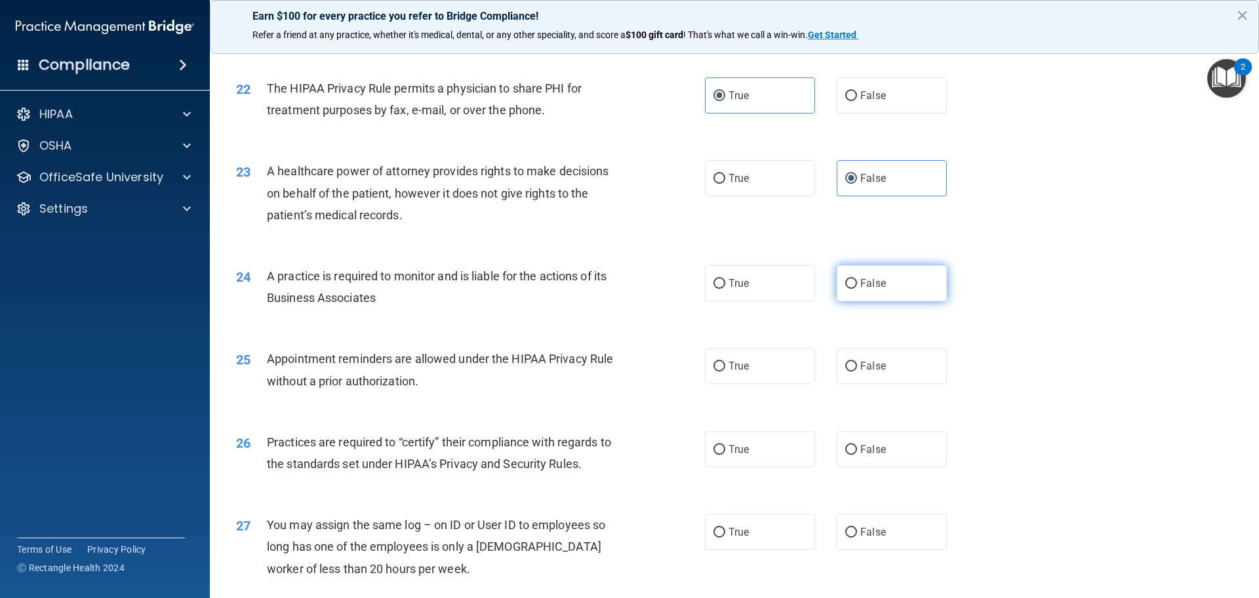
radio input "true"
click at [729, 368] on span "True" at bounding box center [739, 365] width 20 height 12
click at [724, 368] on input "True" at bounding box center [720, 366] width 12 height 10
radio input "true"
click at [729, 368] on span "True" at bounding box center [739, 365] width 20 height 12
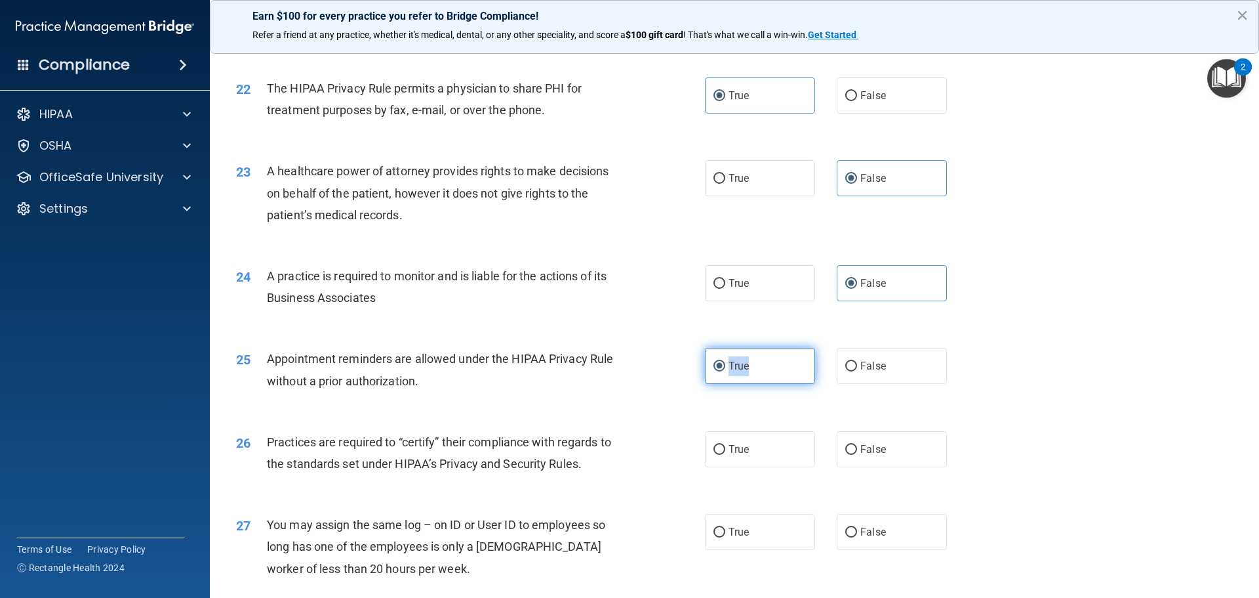
click at [724, 368] on input "True" at bounding box center [720, 366] width 12 height 10
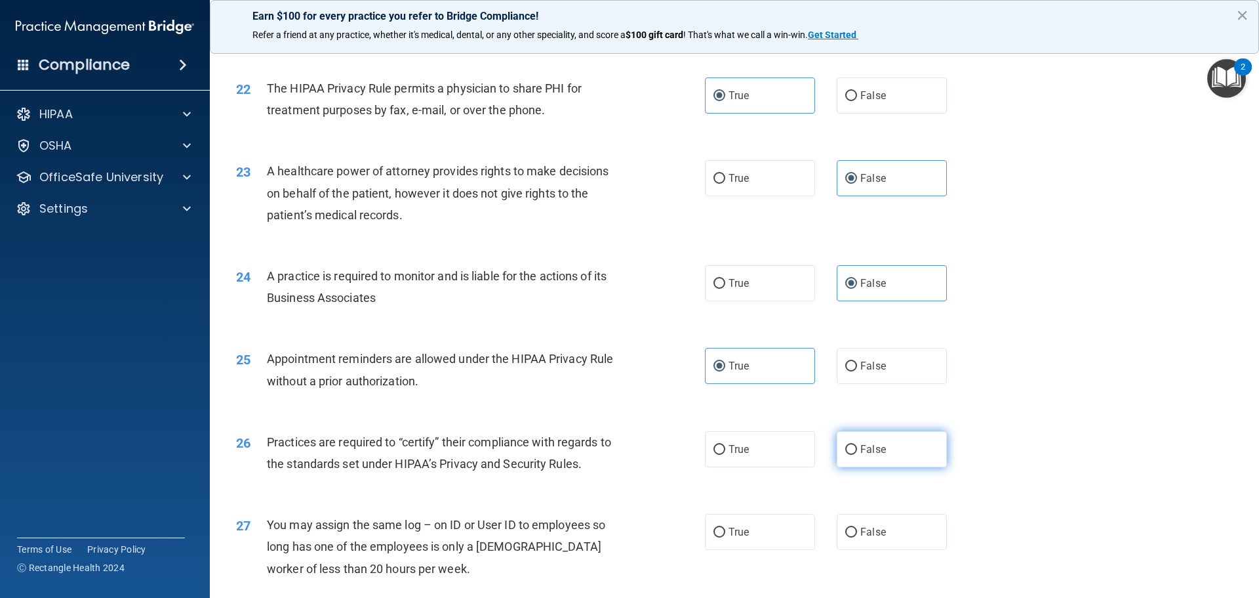
click at [853, 451] on label "False" at bounding box center [892, 449] width 110 height 36
click at [853, 451] on input "False" at bounding box center [852, 450] width 12 height 10
radio input "true"
click at [854, 529] on label "False" at bounding box center [892, 532] width 110 height 36
click at [854, 529] on input "False" at bounding box center [852, 532] width 12 height 10
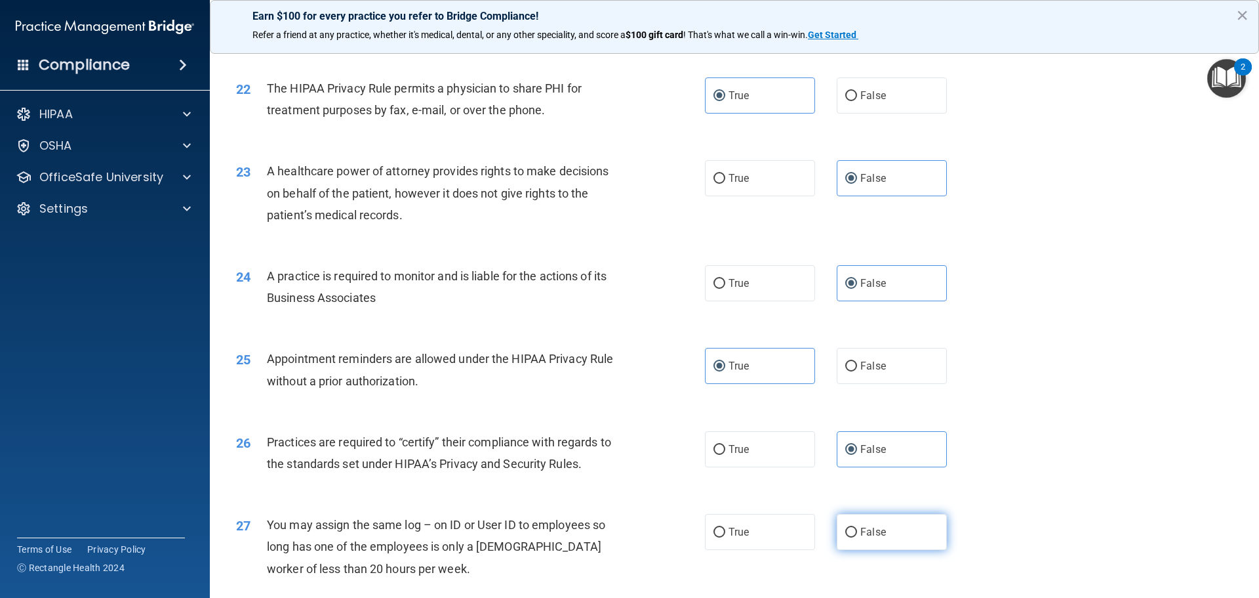
radio input "true"
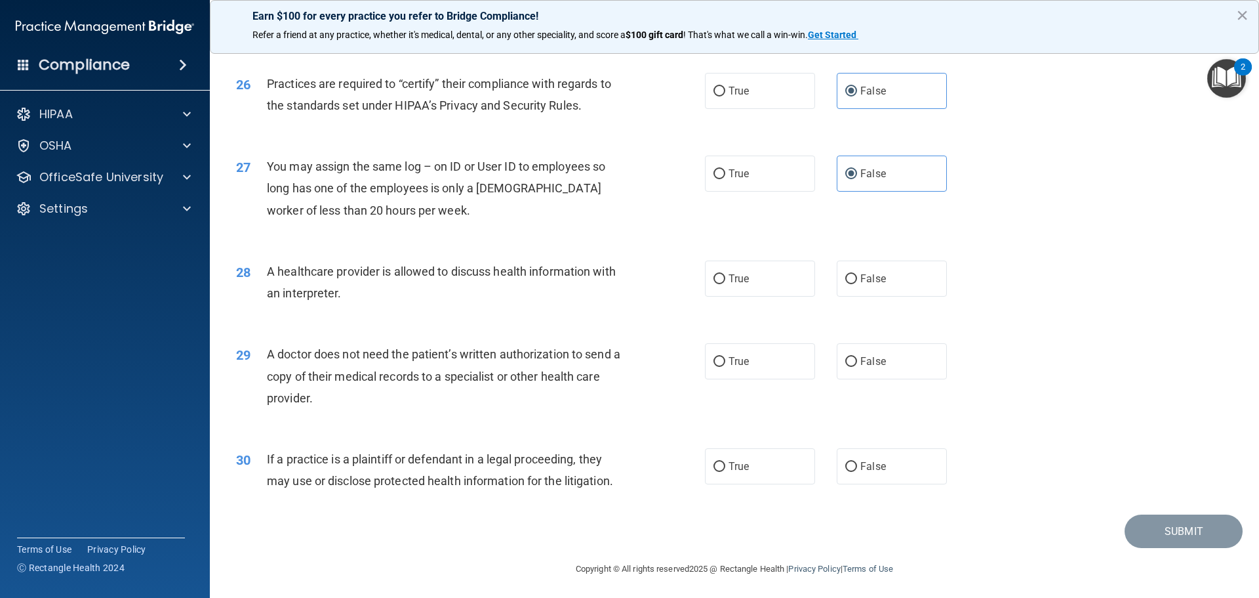
scroll to position [2456, 0]
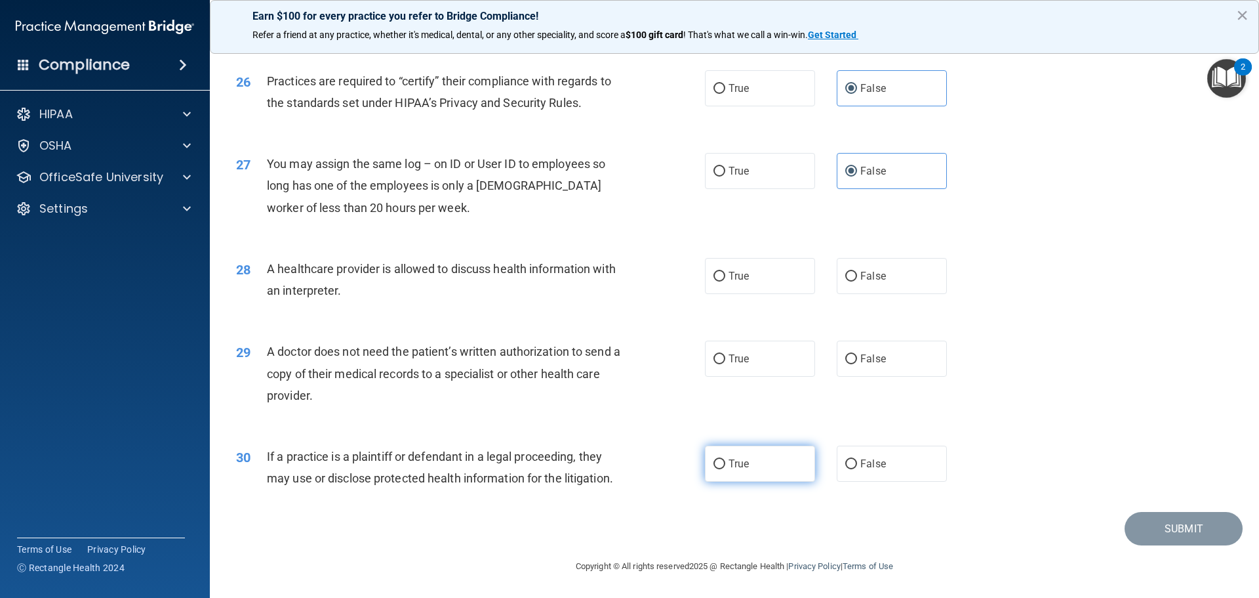
click at [722, 466] on label "True" at bounding box center [760, 463] width 110 height 36
click at [722, 466] on input "True" at bounding box center [720, 464] width 12 height 10
radio input "true"
click at [865, 370] on label "False" at bounding box center [892, 358] width 110 height 36
click at [857, 364] on input "False" at bounding box center [852, 359] width 12 height 10
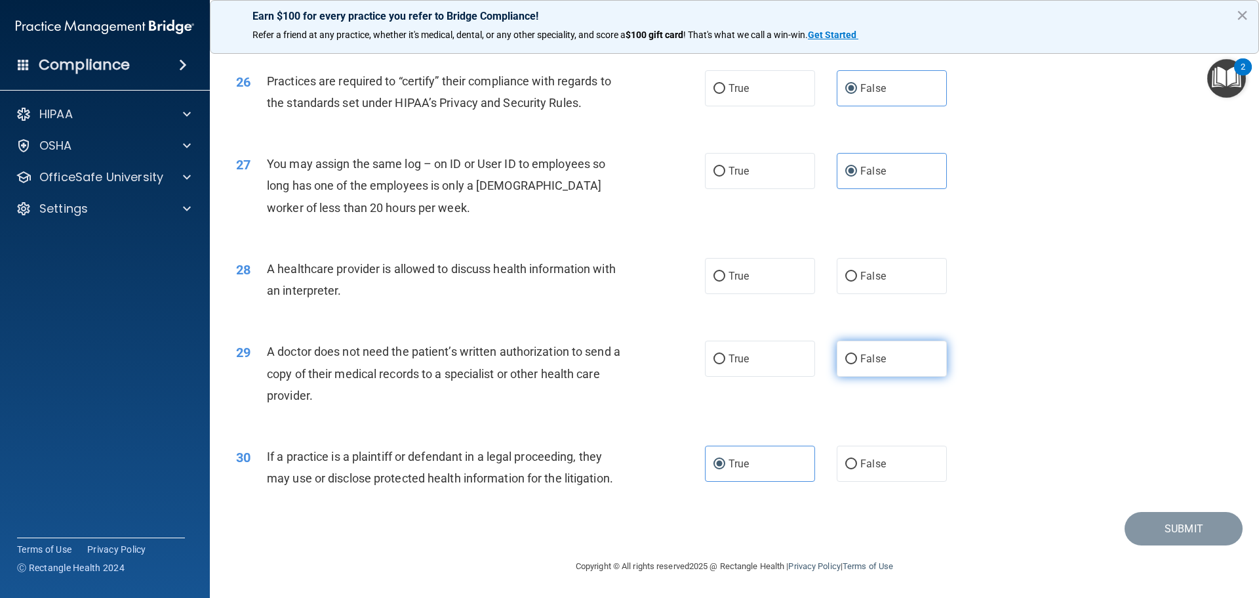
radio input "true"
click at [742, 277] on span "True" at bounding box center [739, 276] width 20 height 12
click at [725, 277] on input "True" at bounding box center [720, 277] width 12 height 10
radio input "true"
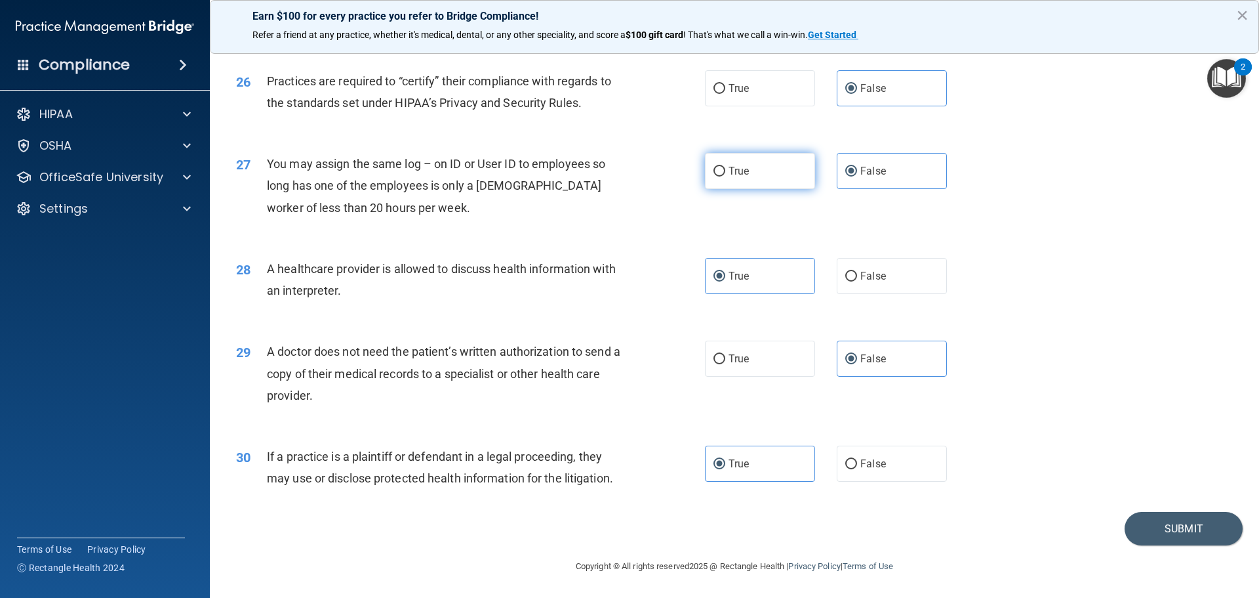
click at [748, 173] on label "True" at bounding box center [760, 171] width 110 height 36
click at [725, 173] on input "True" at bounding box center [720, 172] width 12 height 10
radio input "true"
radio input "false"
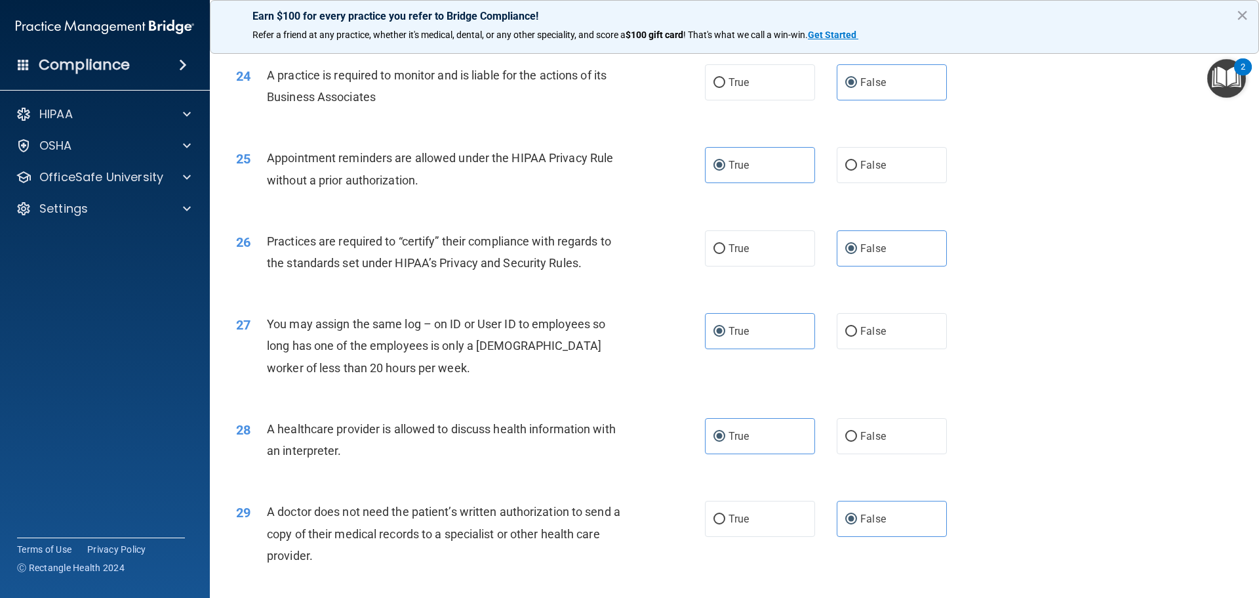
scroll to position [2281, 0]
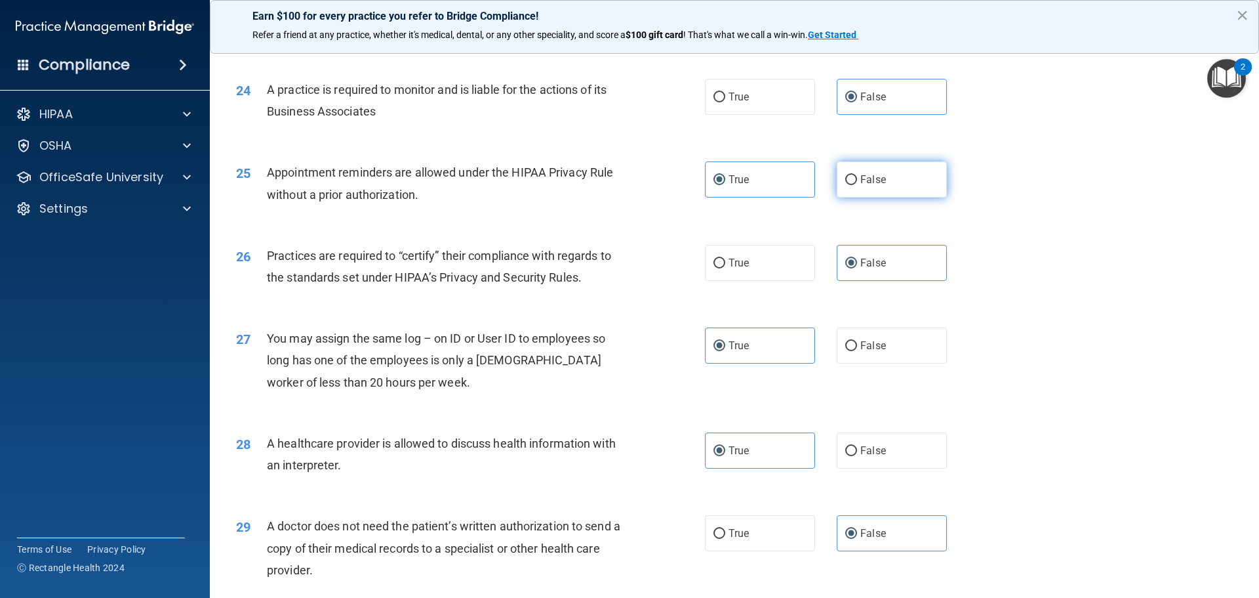
click at [897, 178] on label "False" at bounding box center [892, 179] width 110 height 36
click at [857, 178] on input "False" at bounding box center [852, 180] width 12 height 10
radio input "true"
radio input "false"
click at [757, 102] on label "True" at bounding box center [760, 97] width 110 height 36
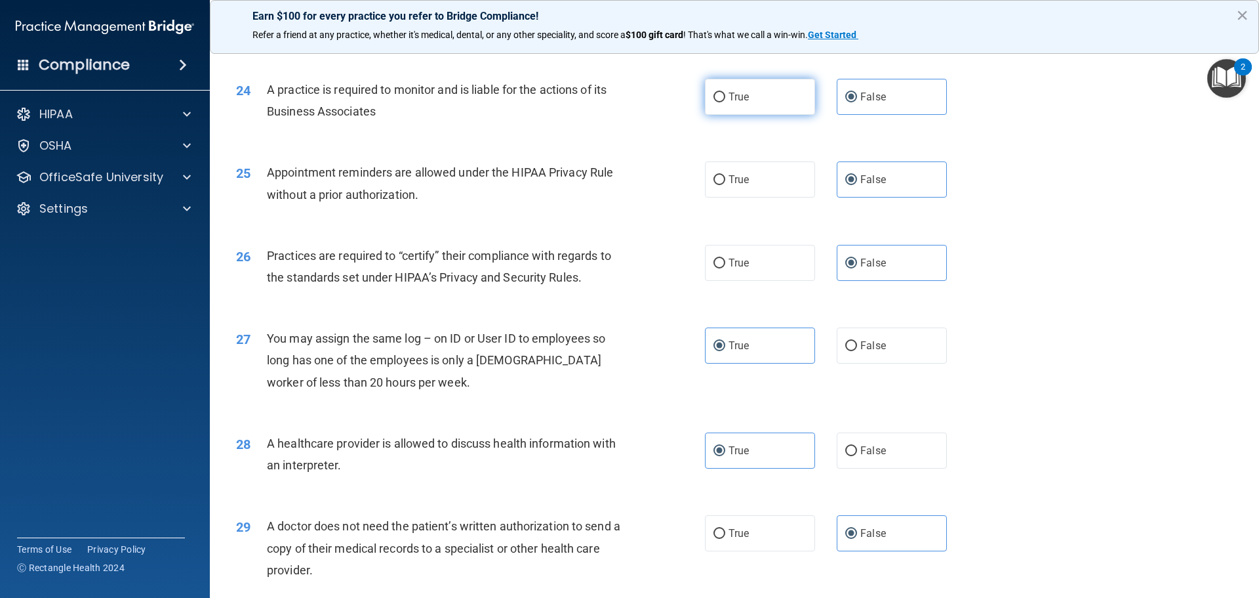
click at [725, 102] on input "True" at bounding box center [720, 97] width 12 height 10
radio input "true"
radio input "false"
click at [757, 102] on label "True" at bounding box center [760, 97] width 110 height 36
click at [725, 102] on input "True" at bounding box center [720, 97] width 12 height 10
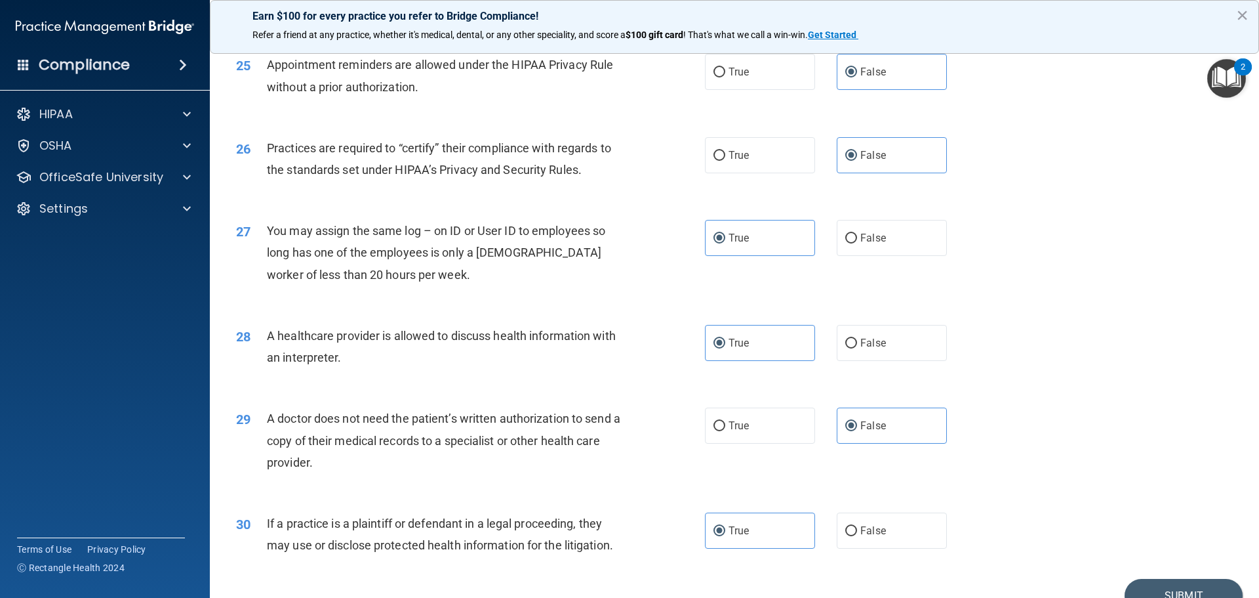
scroll to position [2415, 0]
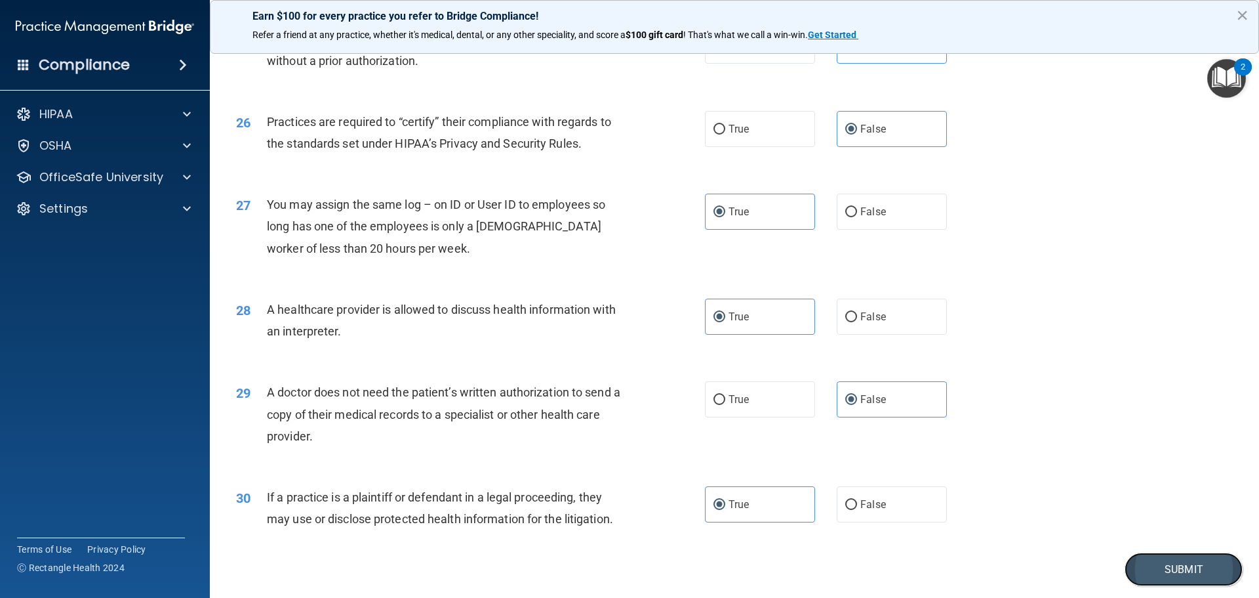
click at [1187, 562] on button "Submit" at bounding box center [1184, 568] width 118 height 33
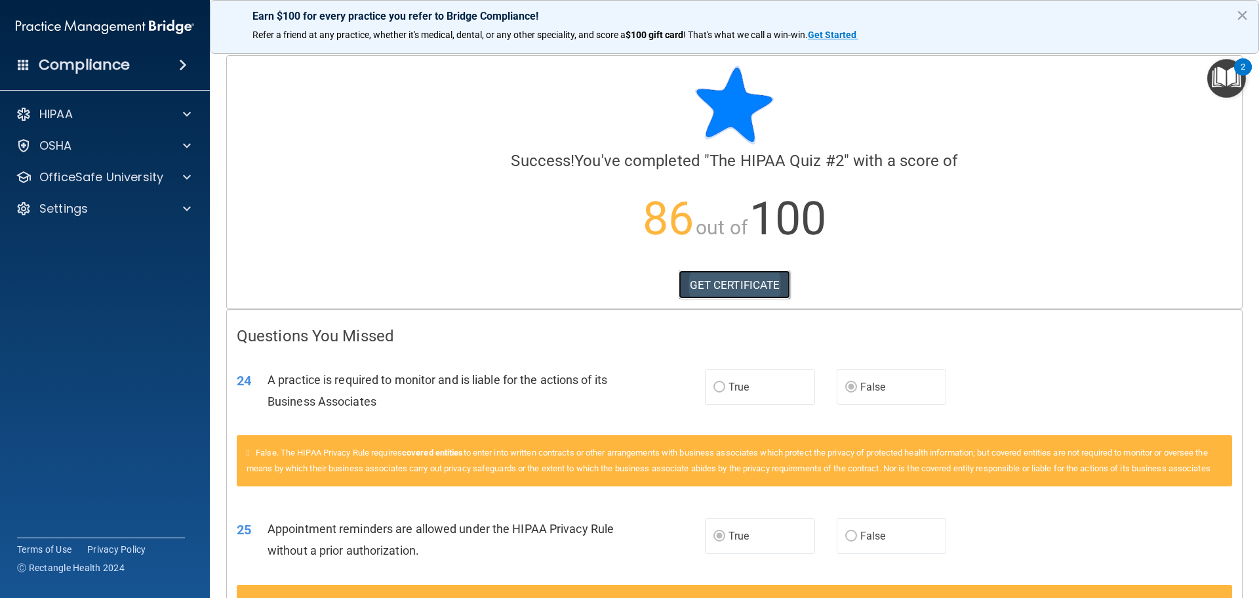
click at [711, 280] on link "GET CERTIFICATE" at bounding box center [735, 284] width 112 height 29
click at [115, 166] on div "OfficeSafe University" at bounding box center [105, 177] width 211 height 26
click at [189, 173] on span at bounding box center [187, 177] width 8 height 16
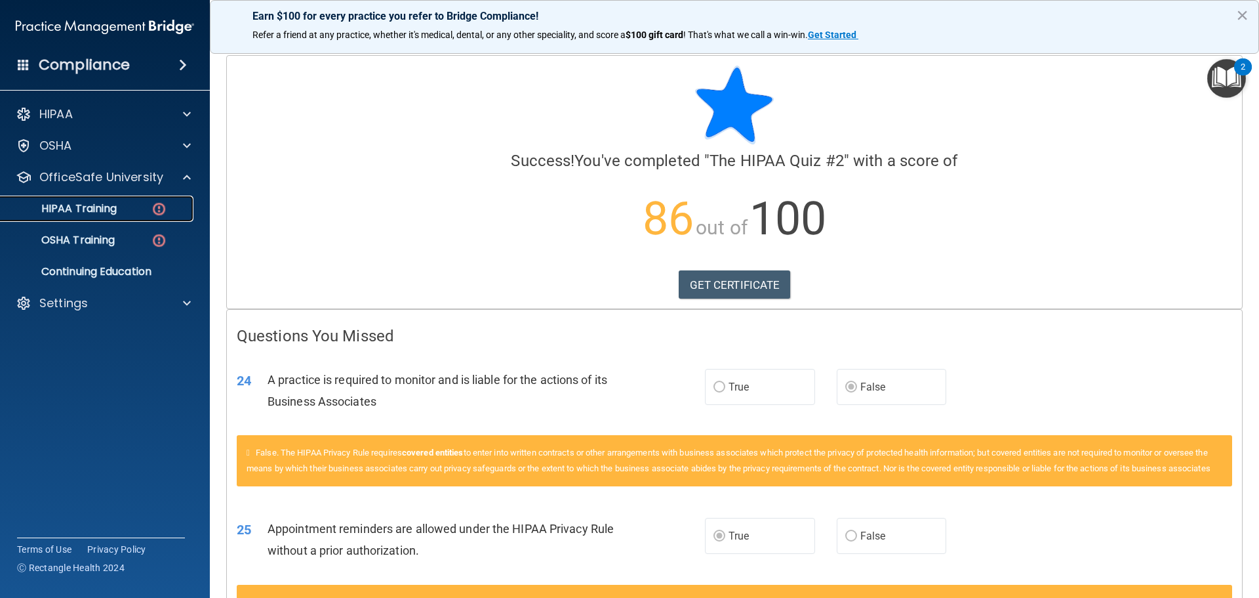
click at [91, 206] on p "HIPAA Training" at bounding box center [63, 208] width 108 height 13
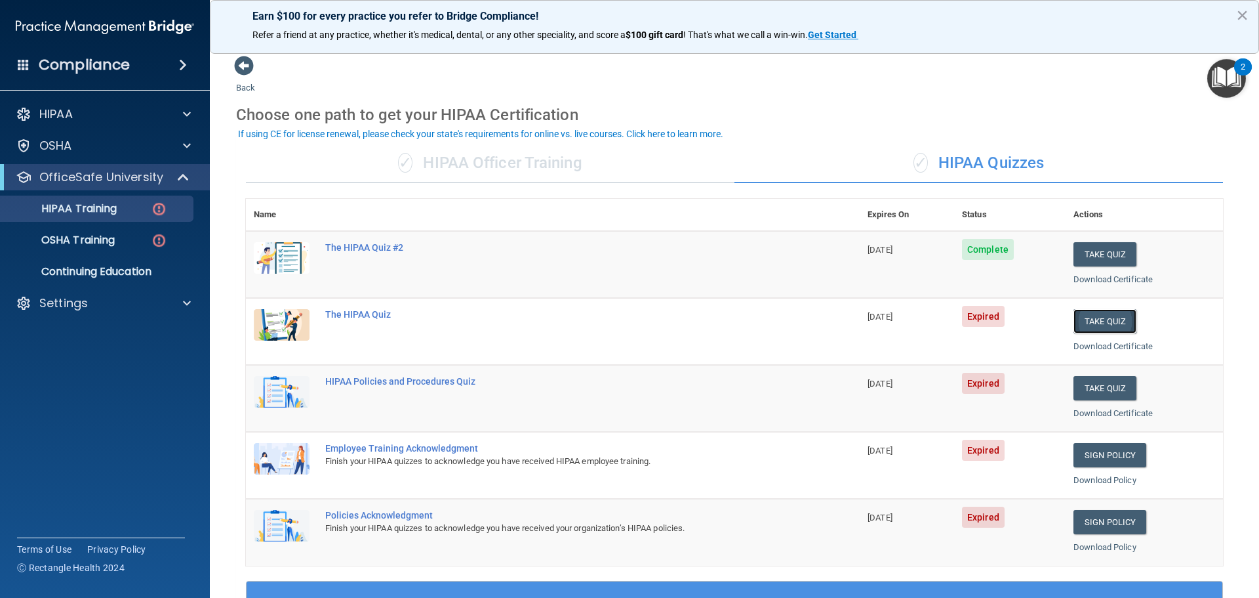
click at [1091, 314] on button "Take Quiz" at bounding box center [1105, 321] width 63 height 24
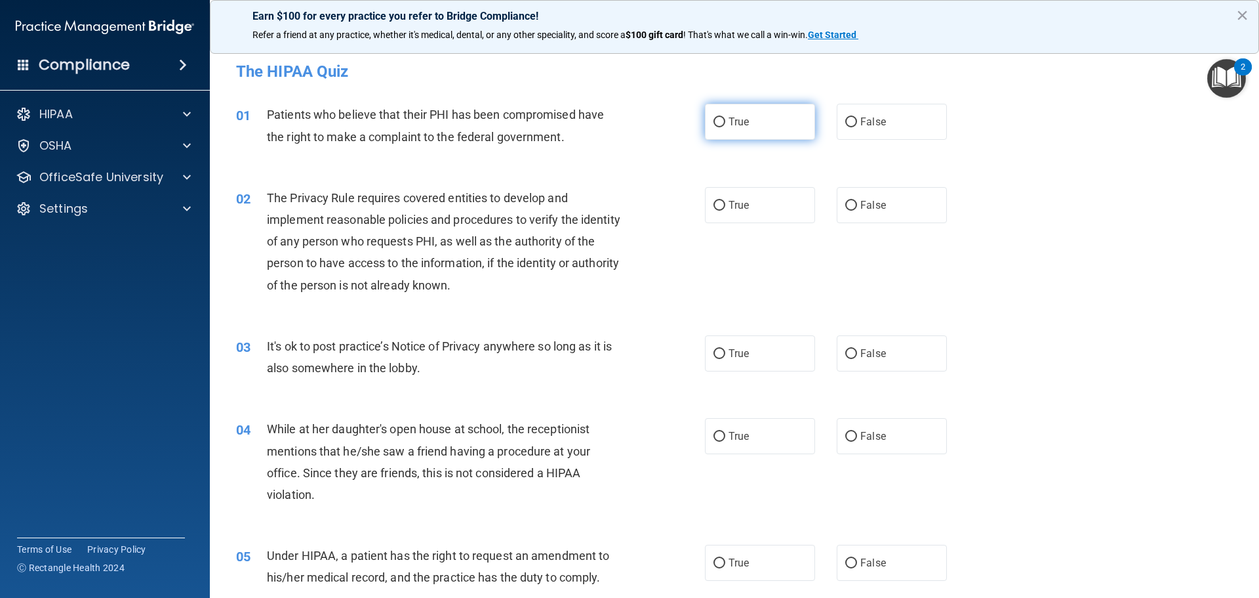
click at [749, 135] on label "True" at bounding box center [760, 122] width 110 height 36
click at [725, 127] on input "True" at bounding box center [720, 122] width 12 height 10
radio input "true"
click at [731, 200] on span "True" at bounding box center [739, 205] width 20 height 12
click at [725, 201] on input "True" at bounding box center [720, 206] width 12 height 10
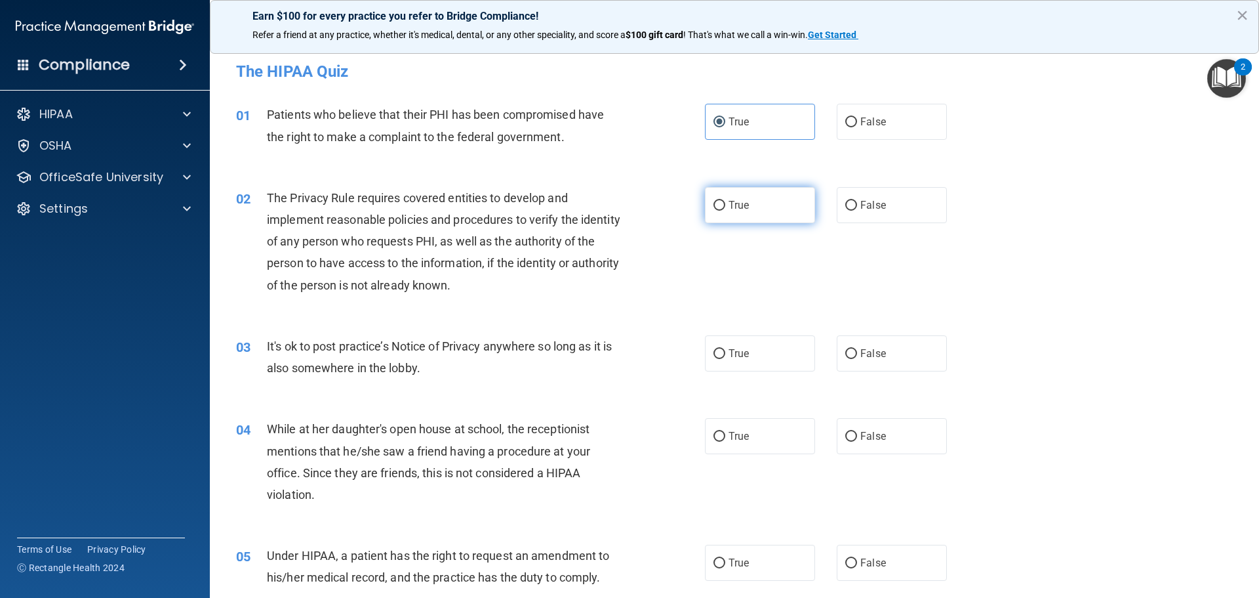
radio input "true"
click at [755, 362] on label "True" at bounding box center [760, 353] width 110 height 36
click at [725, 359] on input "True" at bounding box center [720, 354] width 12 height 10
radio input "true"
click at [874, 428] on label "False" at bounding box center [892, 436] width 110 height 36
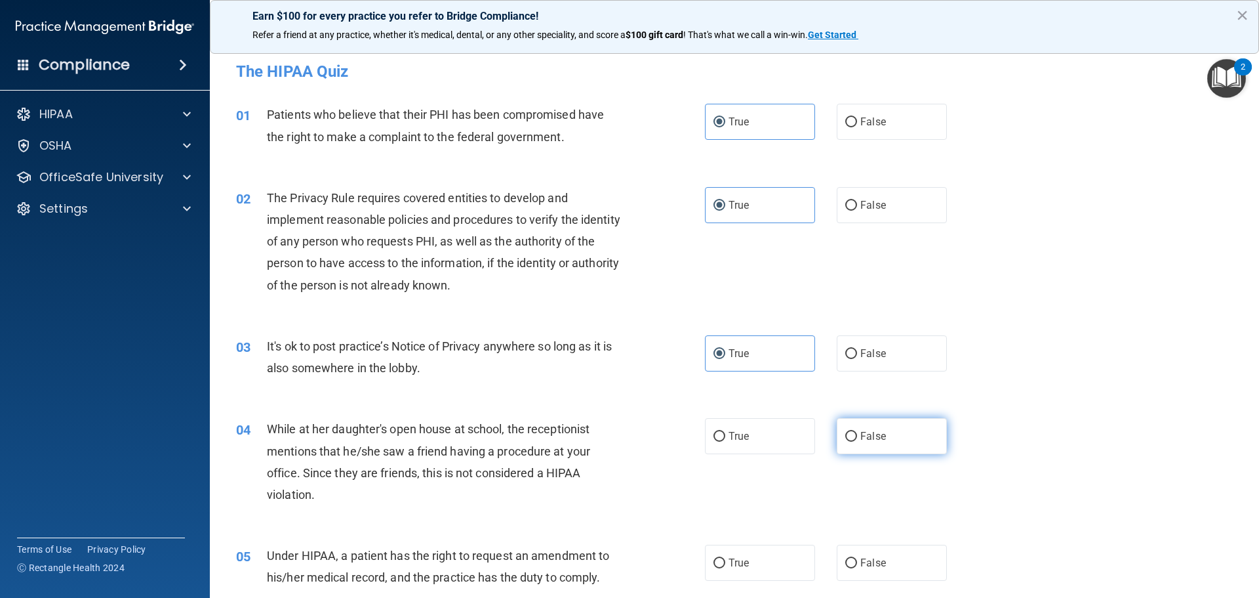
click at [857, 432] on input "False" at bounding box center [852, 437] width 12 height 10
radio input "true"
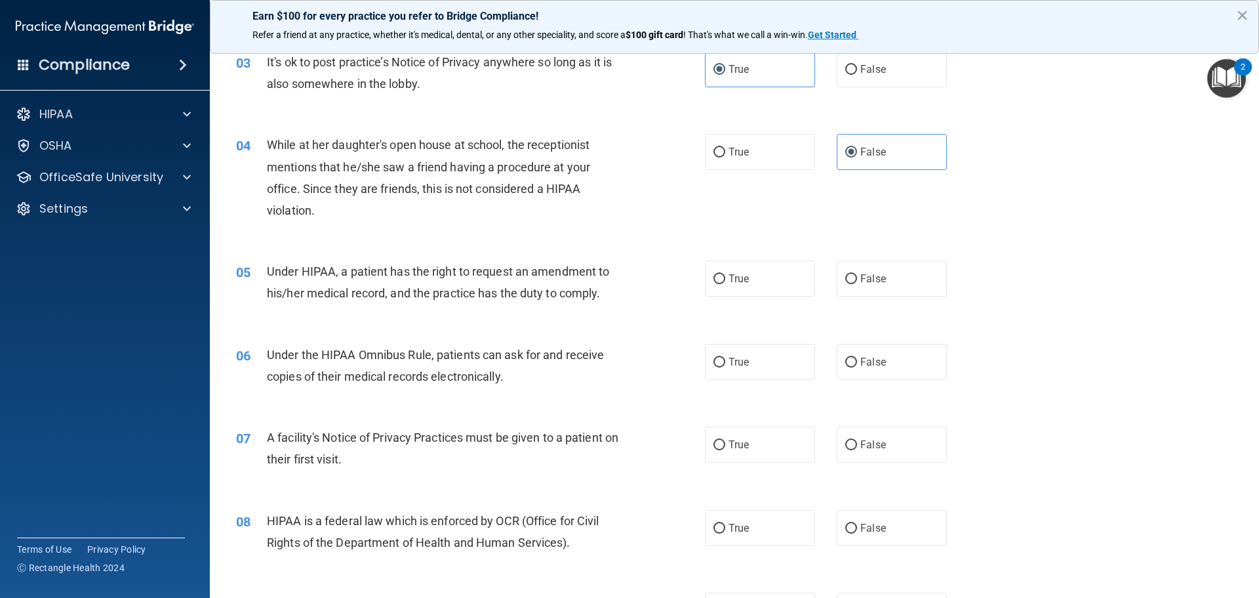
scroll to position [289, 0]
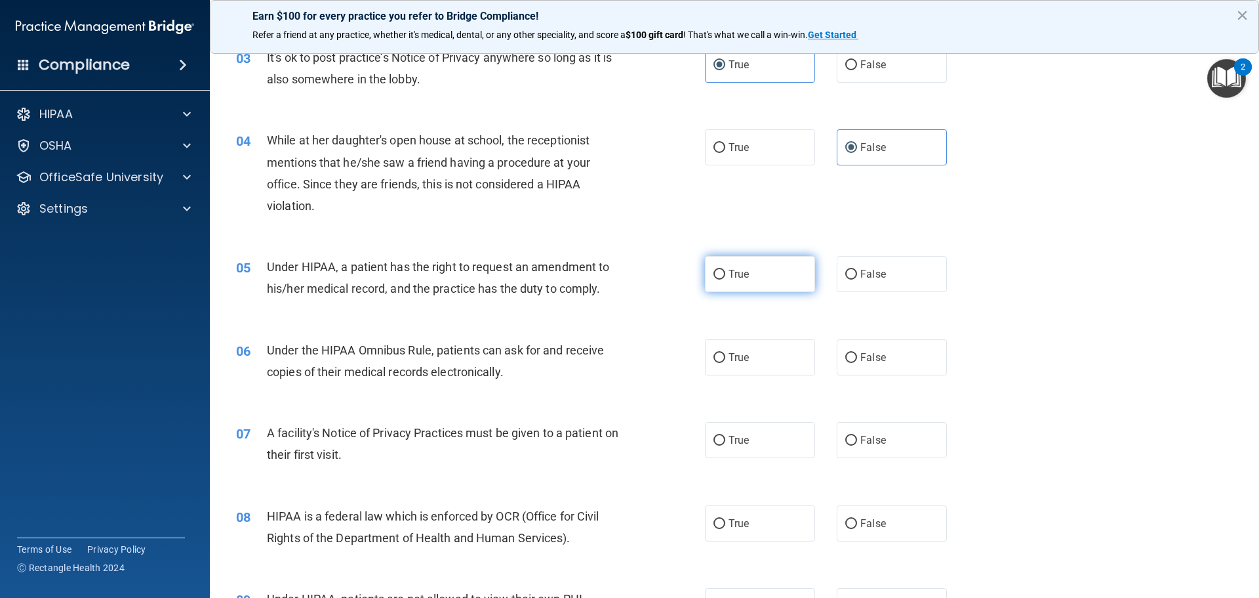
click at [729, 279] on span "True" at bounding box center [739, 274] width 20 height 12
click at [725, 279] on input "True" at bounding box center [720, 275] width 12 height 10
radio input "true"
click at [765, 358] on label "True" at bounding box center [760, 357] width 110 height 36
click at [725, 358] on input "True" at bounding box center [720, 358] width 12 height 10
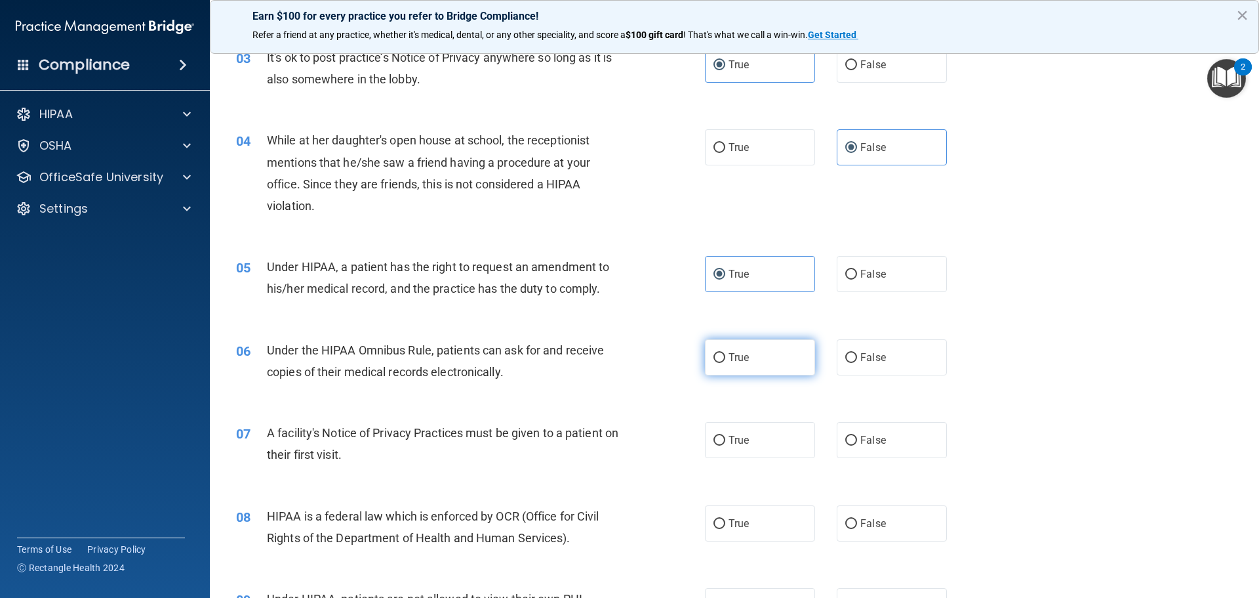
radio input "true"
click at [745, 442] on span "True" at bounding box center [739, 440] width 20 height 12
click at [725, 442] on input "True" at bounding box center [720, 441] width 12 height 10
radio input "true"
click at [740, 525] on span "True" at bounding box center [739, 523] width 20 height 12
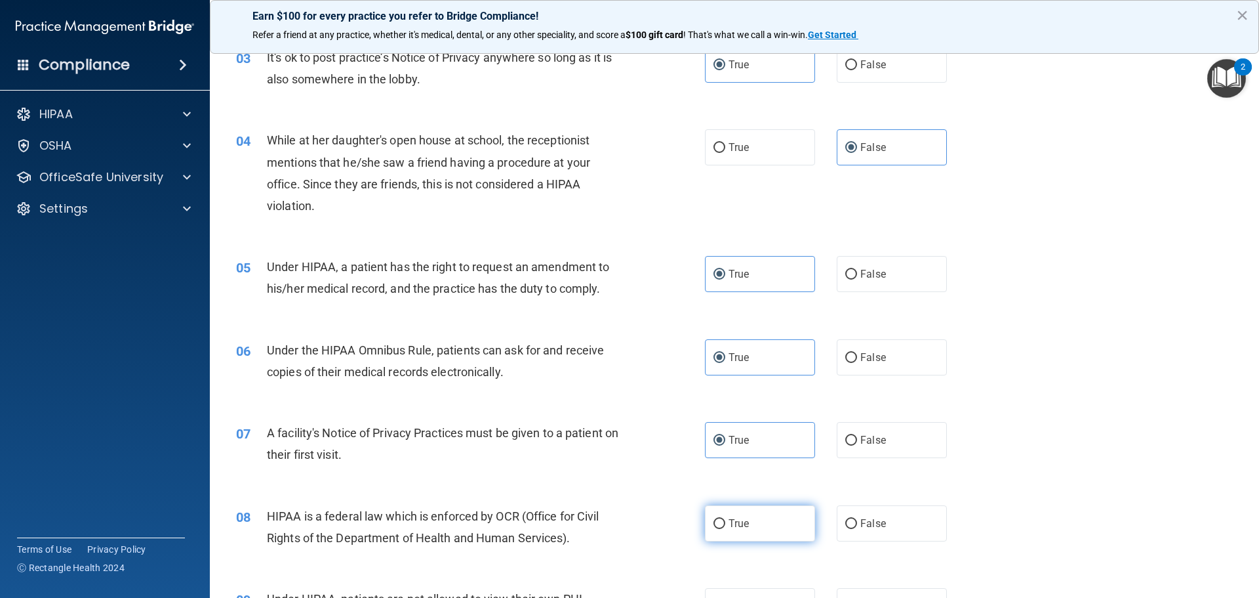
click at [725, 525] on input "True" at bounding box center [720, 524] width 12 height 10
radio input "true"
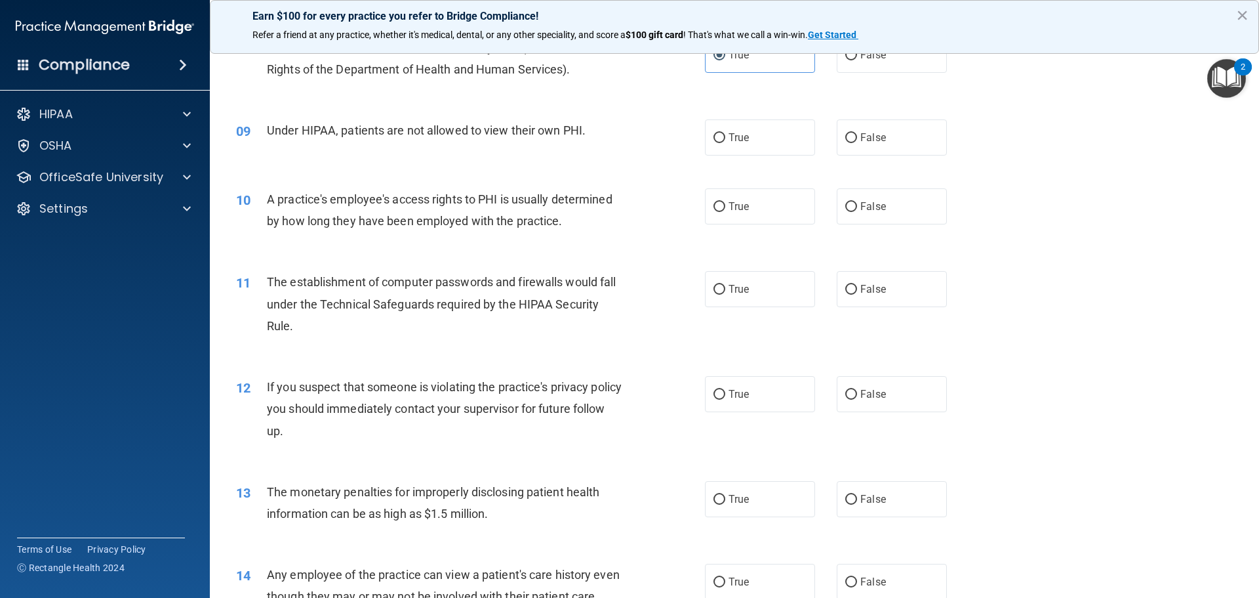
scroll to position [761, 0]
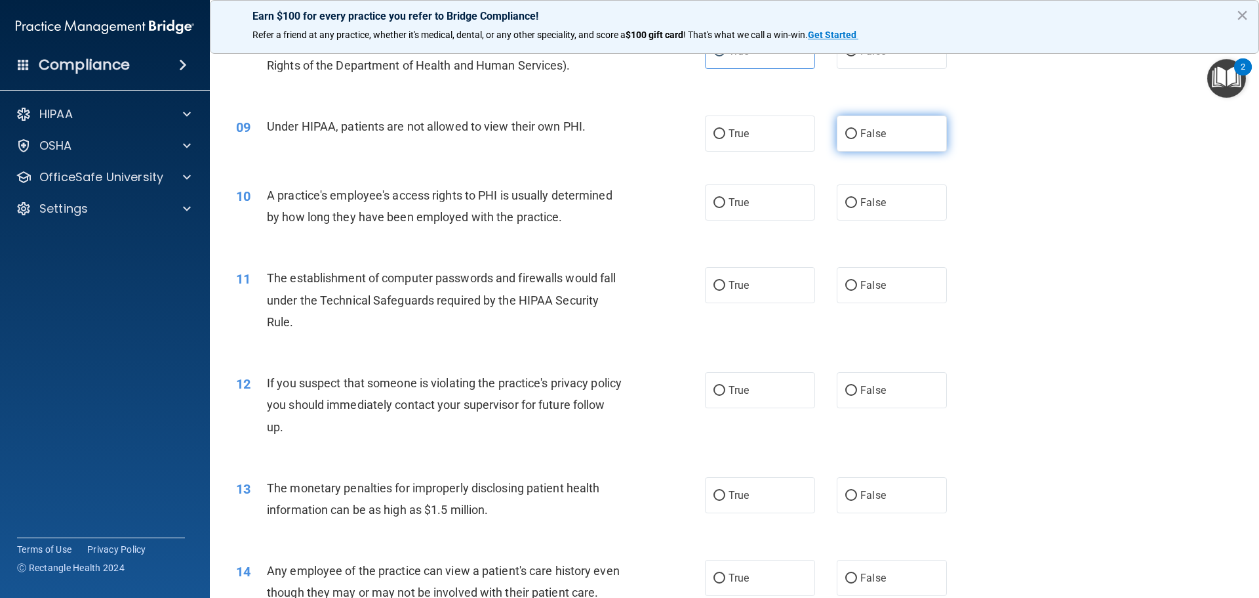
click at [876, 135] on span "False" at bounding box center [874, 133] width 26 height 12
click at [857, 135] on input "False" at bounding box center [852, 134] width 12 height 10
radio input "true"
click at [760, 195] on label "True" at bounding box center [760, 202] width 110 height 36
click at [725, 198] on input "True" at bounding box center [720, 203] width 12 height 10
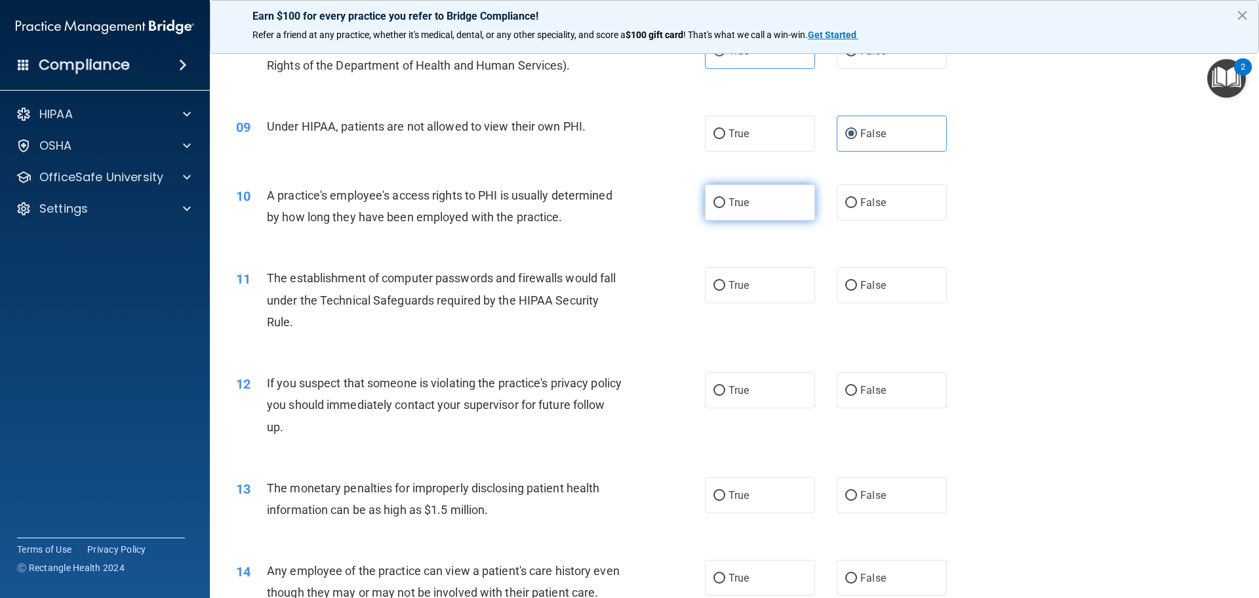
radio input "true"
click at [723, 279] on label "True" at bounding box center [760, 285] width 110 height 36
click at [723, 281] on input "True" at bounding box center [720, 286] width 12 height 10
radio input "true"
click at [769, 392] on label "True" at bounding box center [760, 390] width 110 height 36
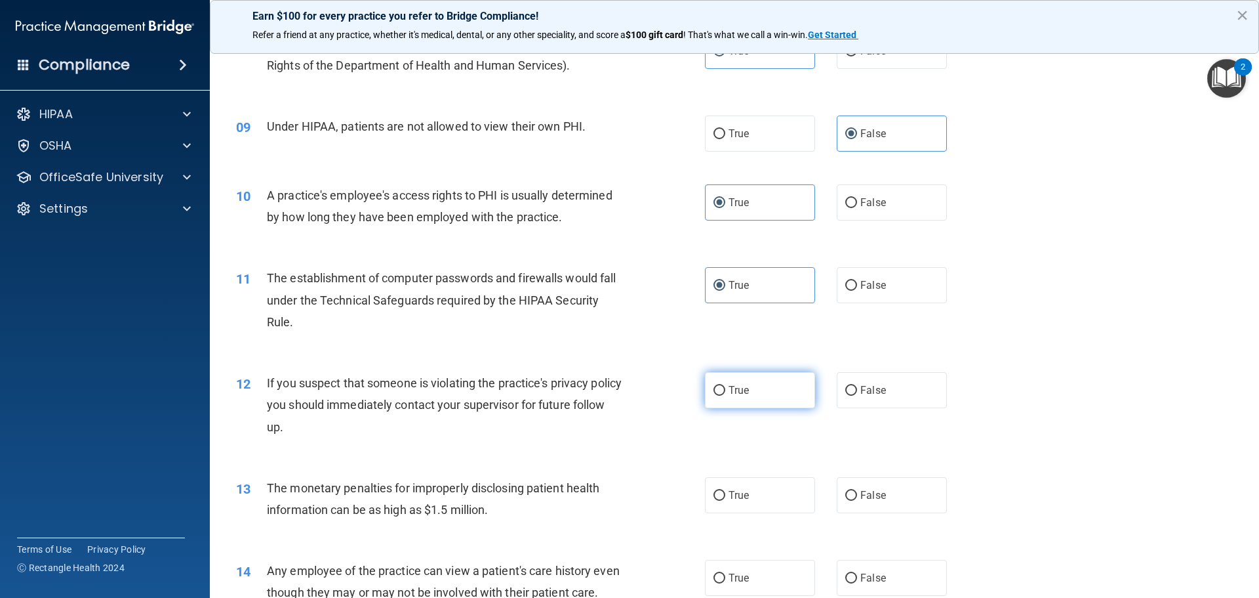
click at [725, 392] on input "True" at bounding box center [720, 391] width 12 height 10
radio input "true"
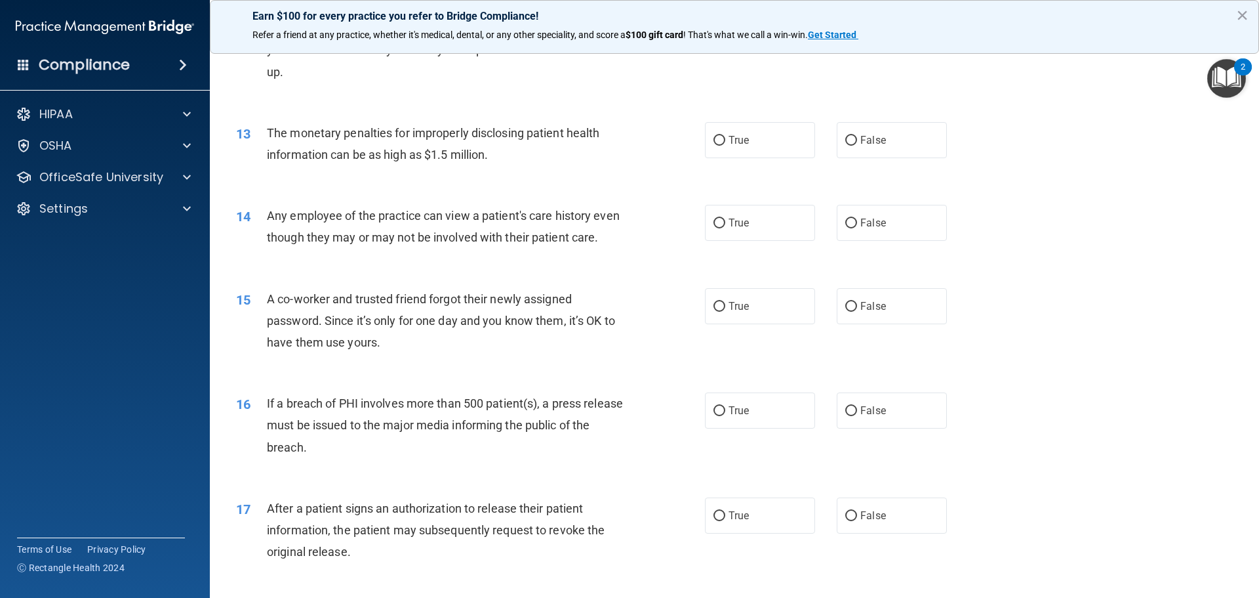
scroll to position [1128, 0]
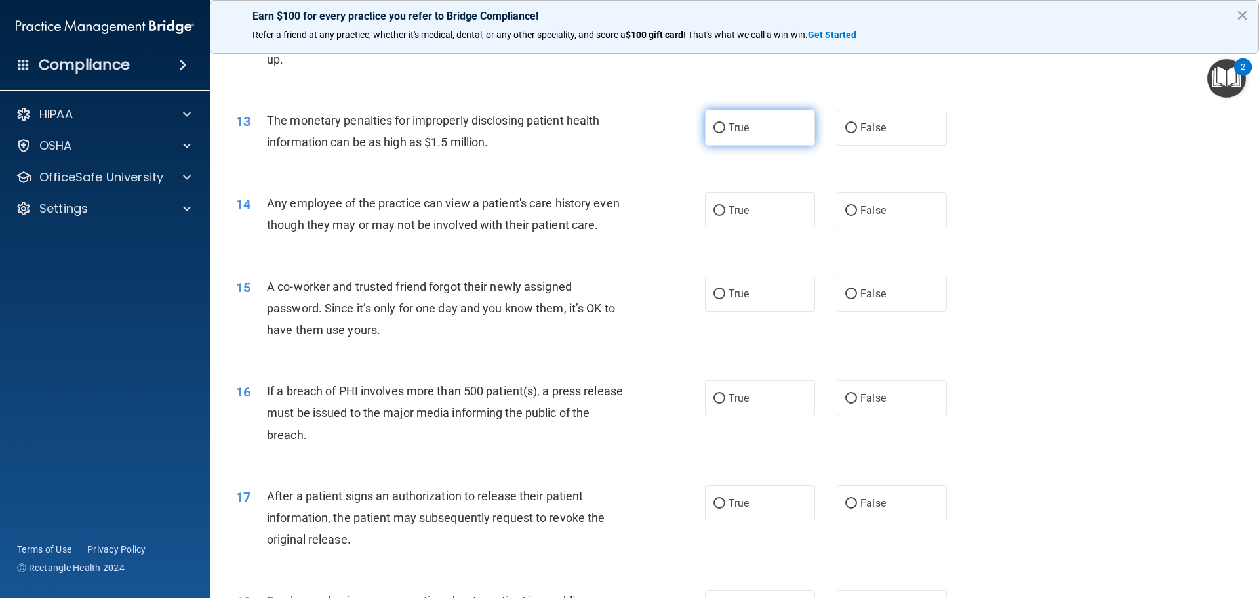
click at [746, 133] on label "True" at bounding box center [760, 128] width 110 height 36
click at [725, 133] on input "True" at bounding box center [720, 128] width 12 height 10
radio input "true"
click at [861, 211] on span "False" at bounding box center [874, 210] width 26 height 12
click at [857, 211] on input "False" at bounding box center [852, 211] width 12 height 10
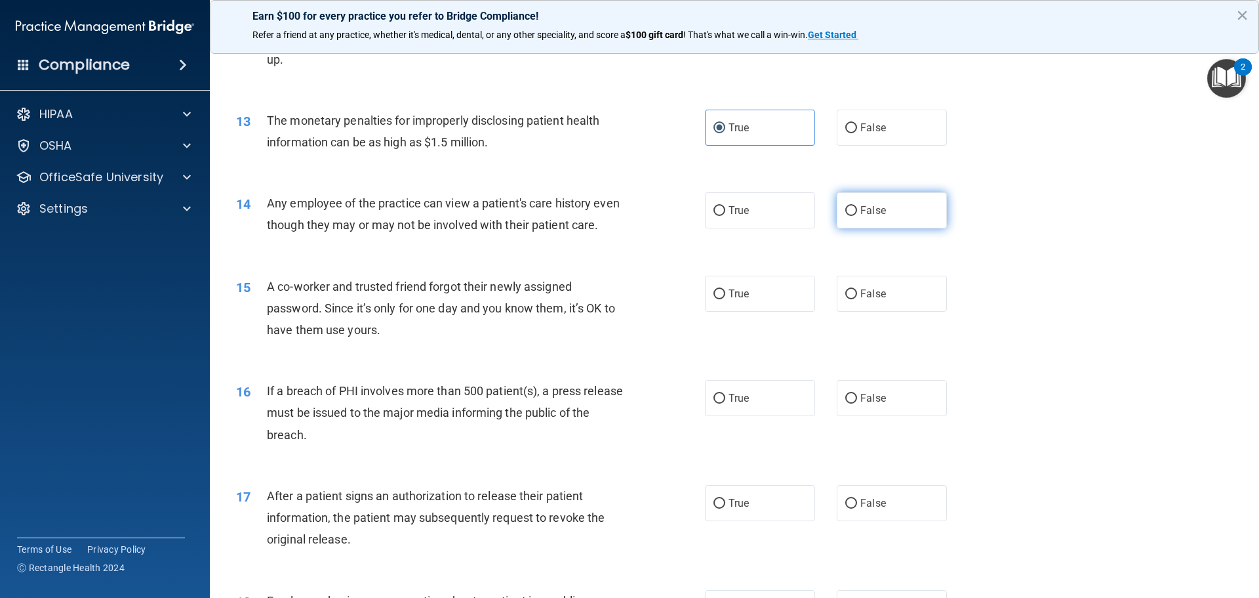
radio input "true"
click at [863, 300] on span "False" at bounding box center [874, 293] width 26 height 12
click at [857, 299] on input "False" at bounding box center [852, 294] width 12 height 10
radio input "true"
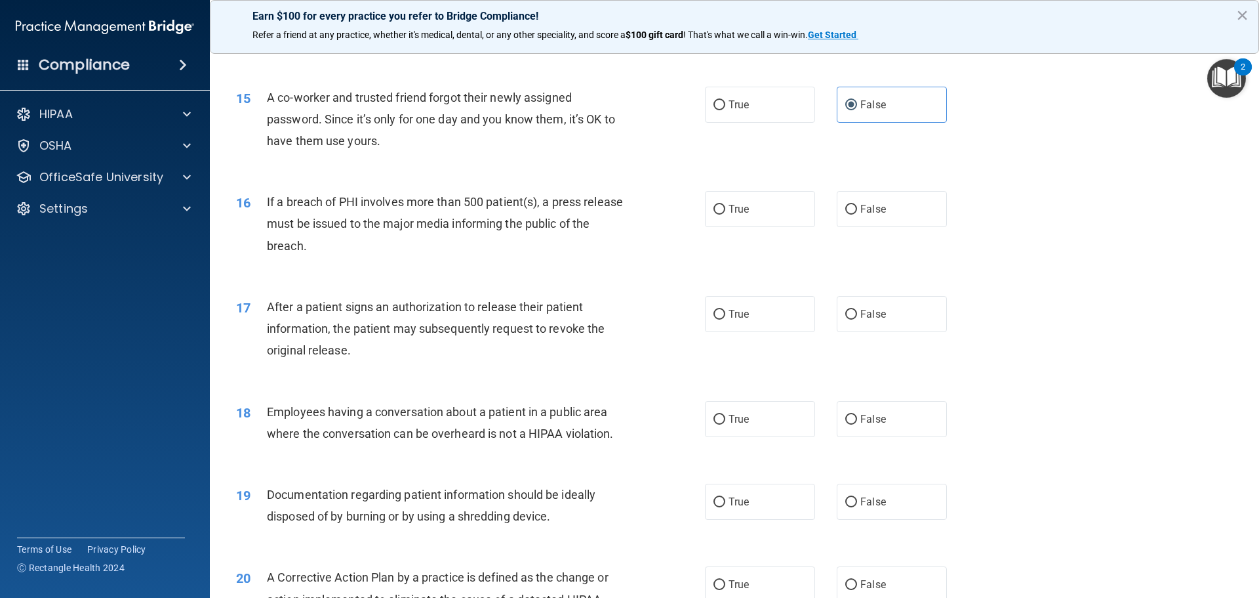
scroll to position [1320, 0]
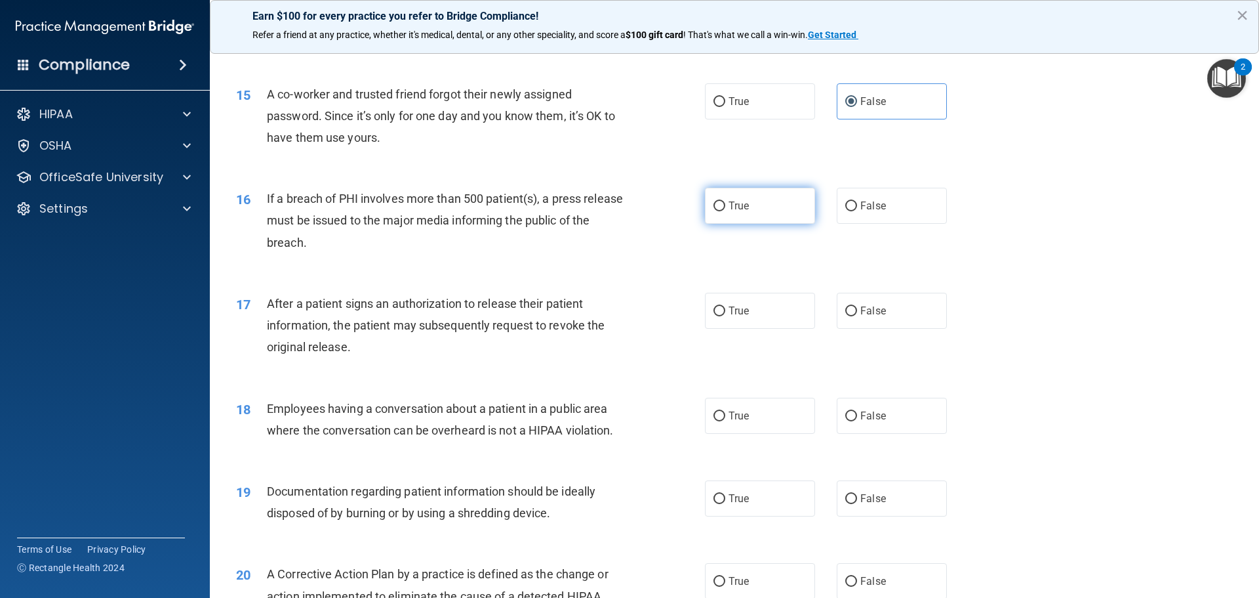
click at [743, 212] on span "True" at bounding box center [739, 205] width 20 height 12
click at [725, 211] on input "True" at bounding box center [720, 206] width 12 height 10
radio input "true"
click at [760, 325] on label "True" at bounding box center [760, 311] width 110 height 36
click at [725, 316] on input "True" at bounding box center [720, 311] width 12 height 10
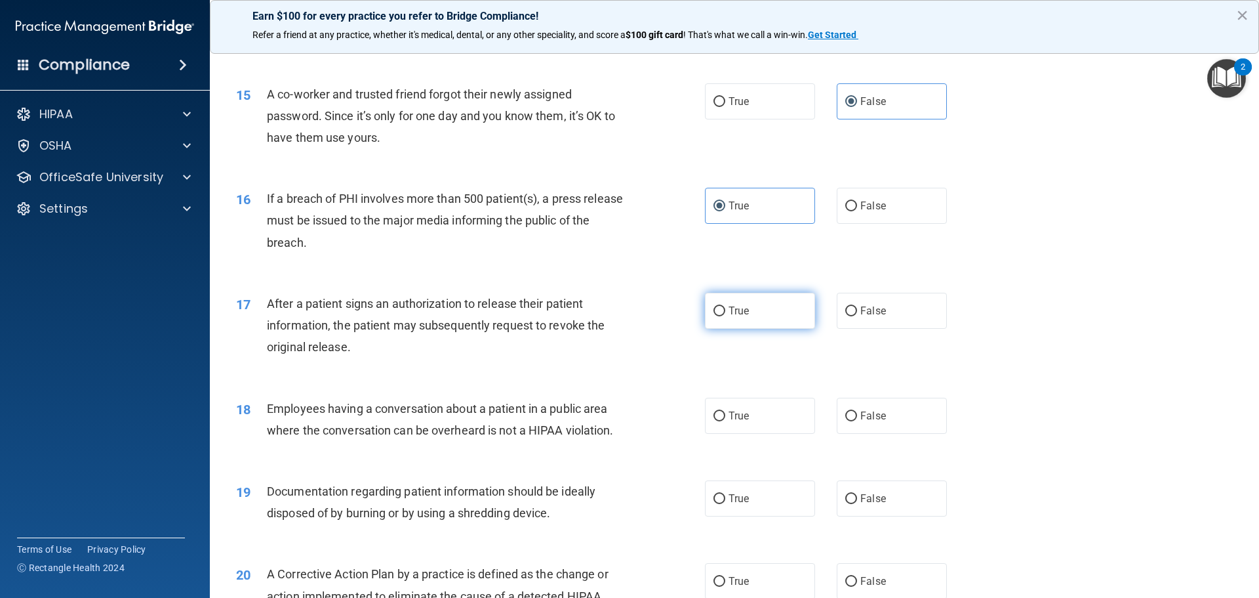
radio input "true"
click at [867, 434] on label "False" at bounding box center [892, 416] width 110 height 36
click at [857, 421] on input "False" at bounding box center [852, 416] width 12 height 10
radio input "true"
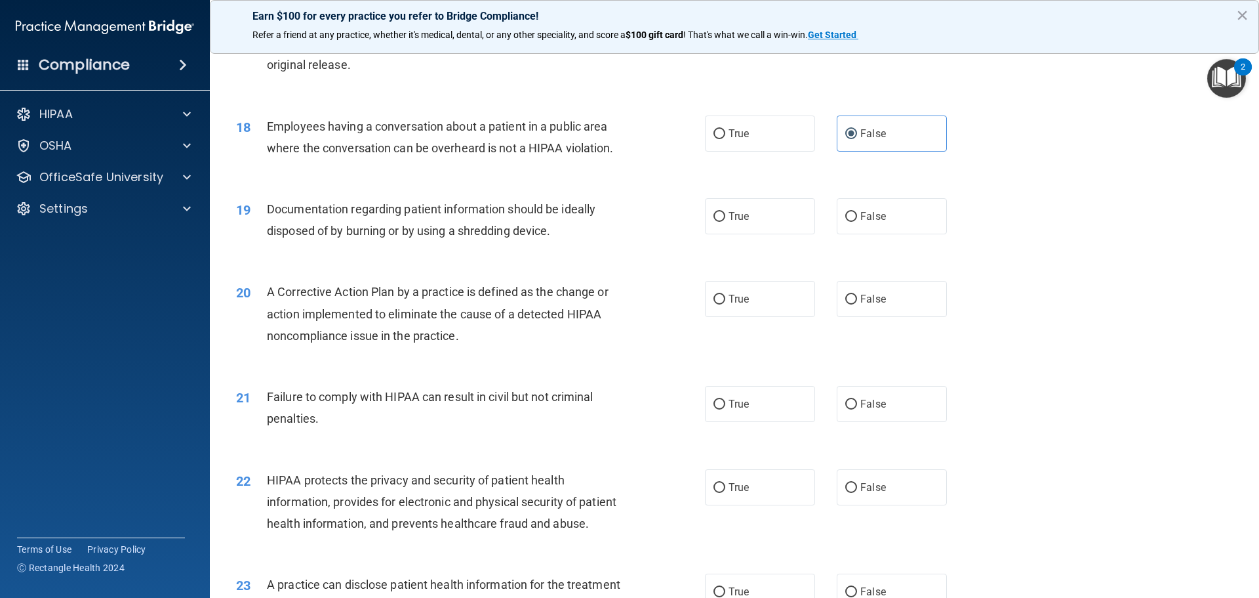
scroll to position [1609, 0]
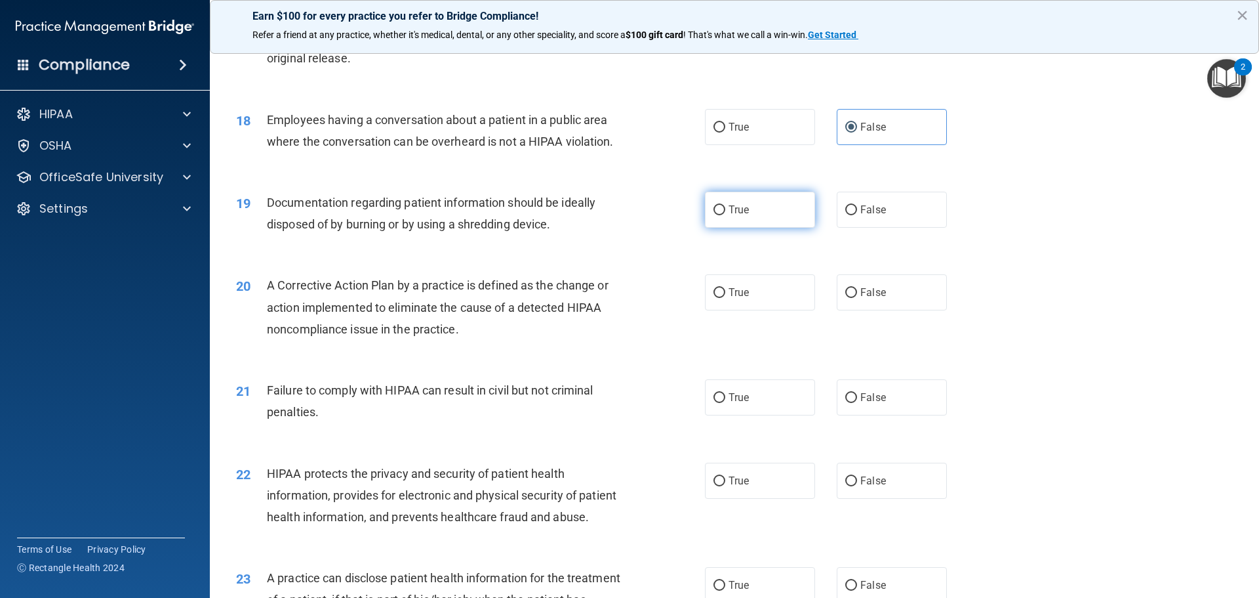
click at [754, 228] on label "True" at bounding box center [760, 210] width 110 height 36
click at [725, 215] on input "True" at bounding box center [720, 210] width 12 height 10
radio input "true"
click at [739, 298] on span "True" at bounding box center [739, 292] width 20 height 12
click at [725, 298] on input "True" at bounding box center [720, 293] width 12 height 10
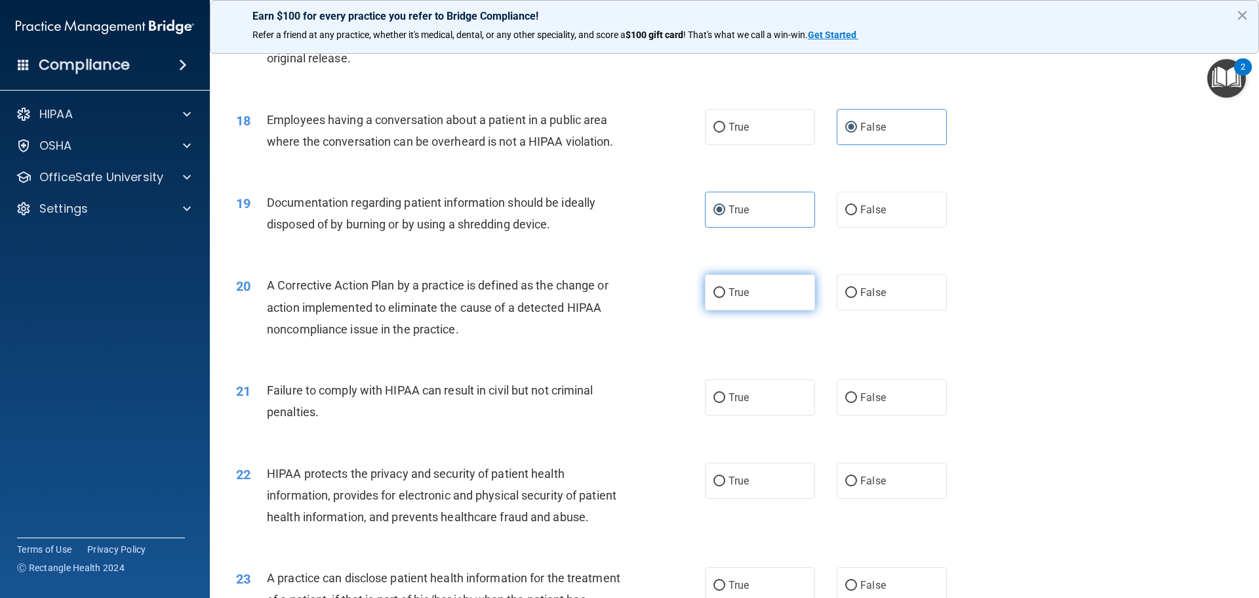
radio input "true"
click at [746, 415] on label "True" at bounding box center [760, 397] width 110 height 36
click at [725, 403] on input "True" at bounding box center [720, 398] width 12 height 10
radio input "true"
click at [742, 492] on label "True" at bounding box center [760, 480] width 110 height 36
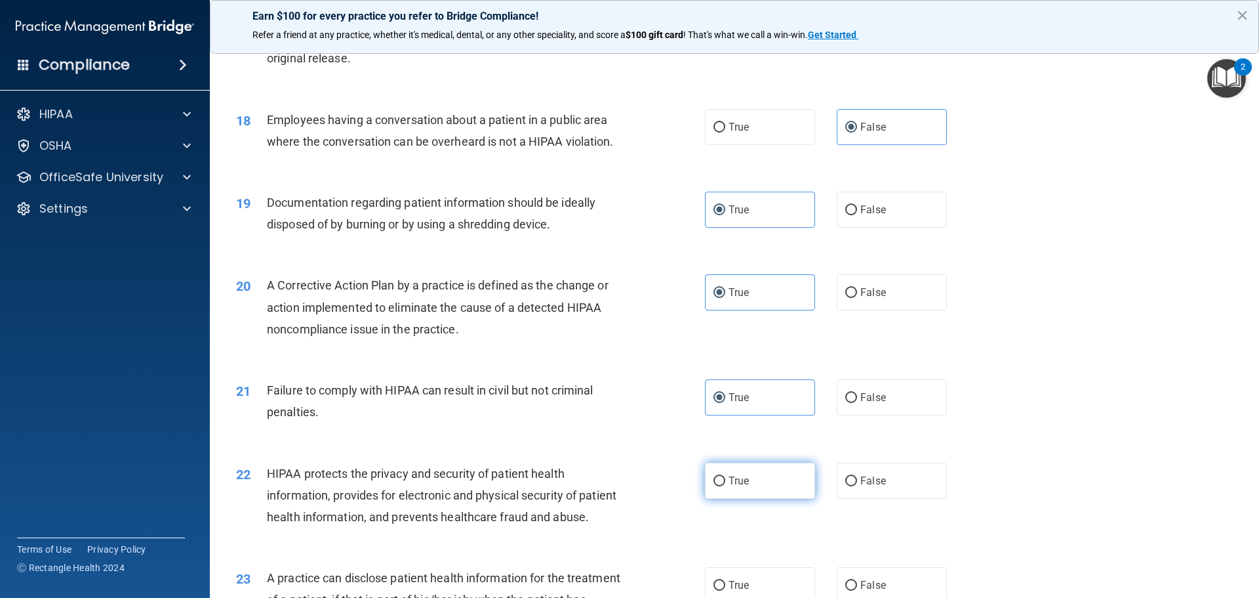
click at [725, 486] on input "True" at bounding box center [720, 481] width 12 height 10
radio input "true"
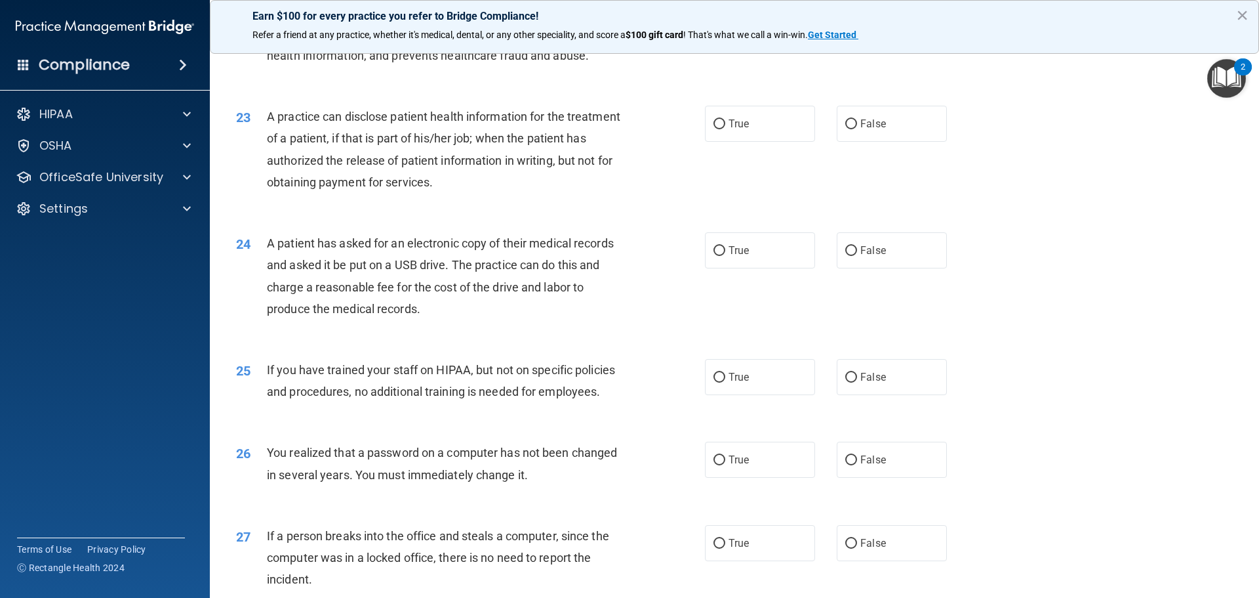
scroll to position [2081, 0]
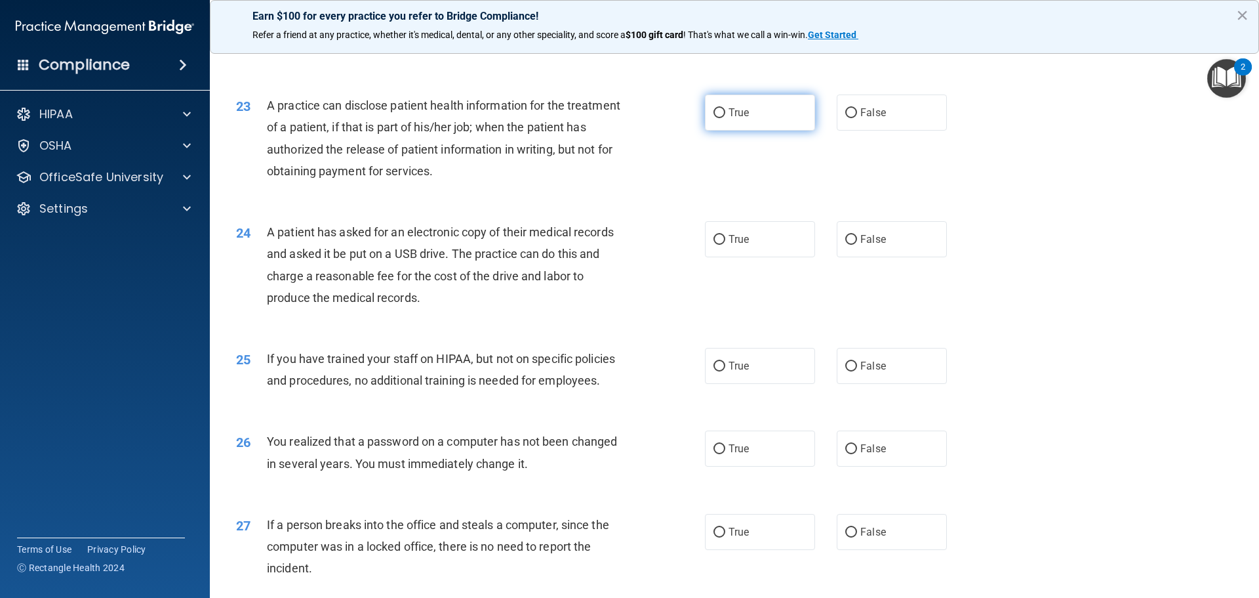
click at [716, 131] on label "True" at bounding box center [760, 112] width 110 height 36
click at [716, 118] on input "True" at bounding box center [720, 113] width 12 height 10
radio input "true"
click at [723, 257] on label "True" at bounding box center [760, 239] width 110 height 36
click at [723, 245] on input "True" at bounding box center [720, 240] width 12 height 10
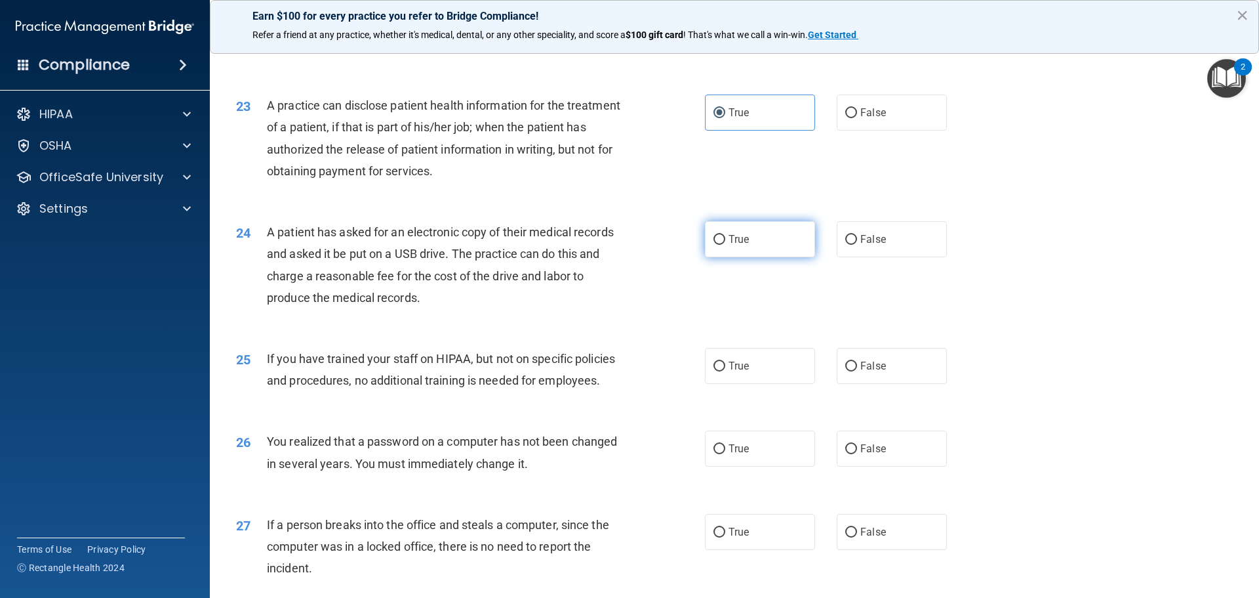
radio input "true"
click at [852, 384] on label "False" at bounding box center [892, 366] width 110 height 36
click at [852, 371] on input "False" at bounding box center [852, 366] width 12 height 10
radio input "true"
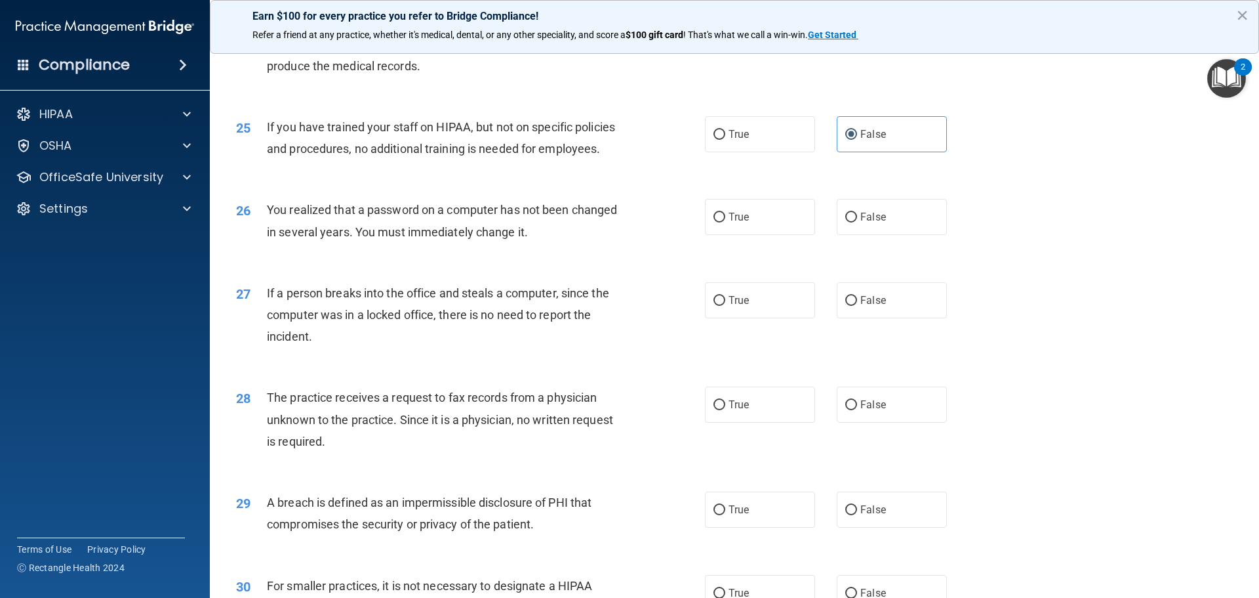
scroll to position [2317, 0]
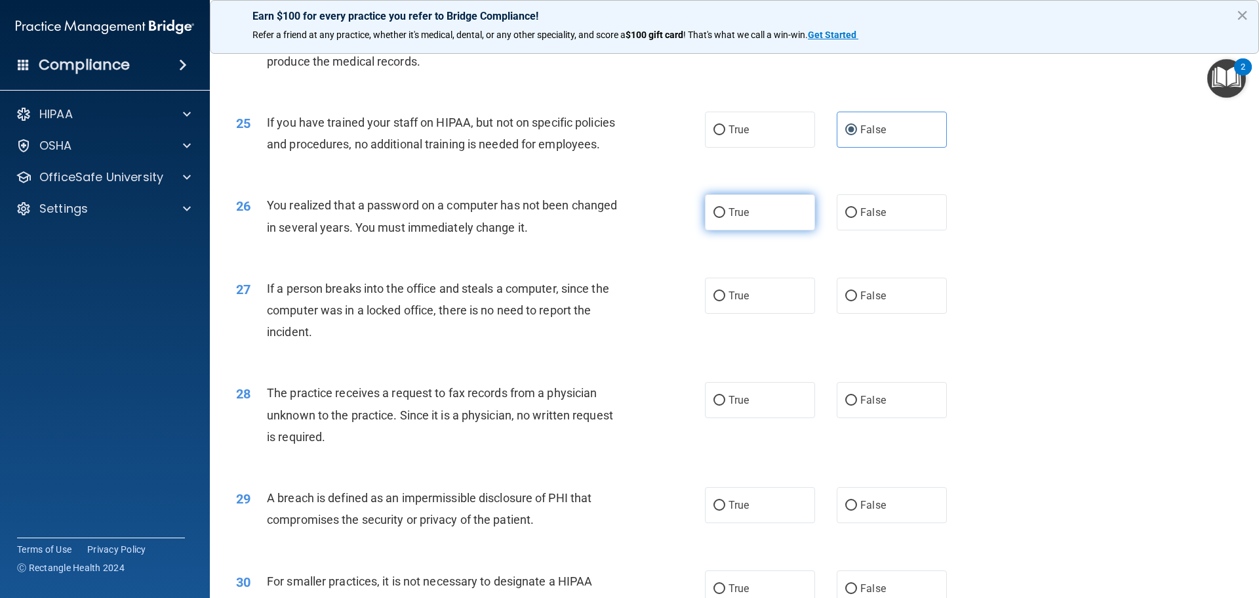
click at [706, 230] on label "True" at bounding box center [760, 212] width 110 height 36
click at [714, 218] on input "True" at bounding box center [720, 213] width 12 height 10
radio input "true"
click at [881, 314] on label "False" at bounding box center [892, 295] width 110 height 36
click at [857, 301] on input "False" at bounding box center [852, 296] width 12 height 10
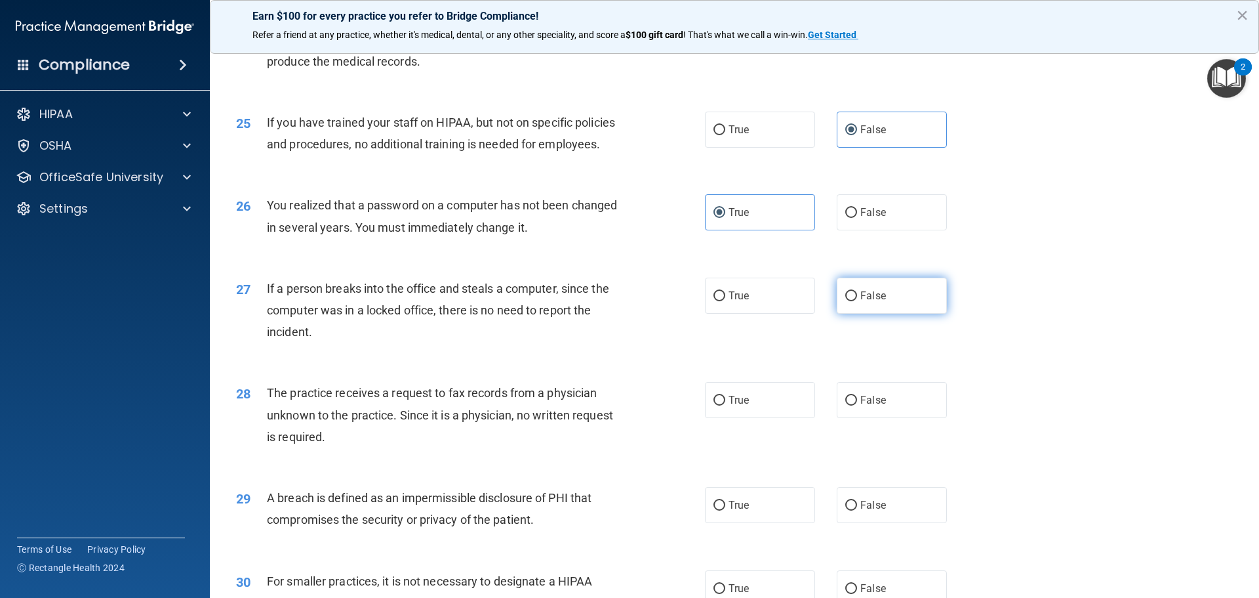
radio input "true"
click at [863, 418] on label "False" at bounding box center [892, 400] width 110 height 36
click at [857, 405] on input "False" at bounding box center [852, 401] width 12 height 10
radio input "true"
click at [731, 406] on span "True" at bounding box center [739, 400] width 20 height 12
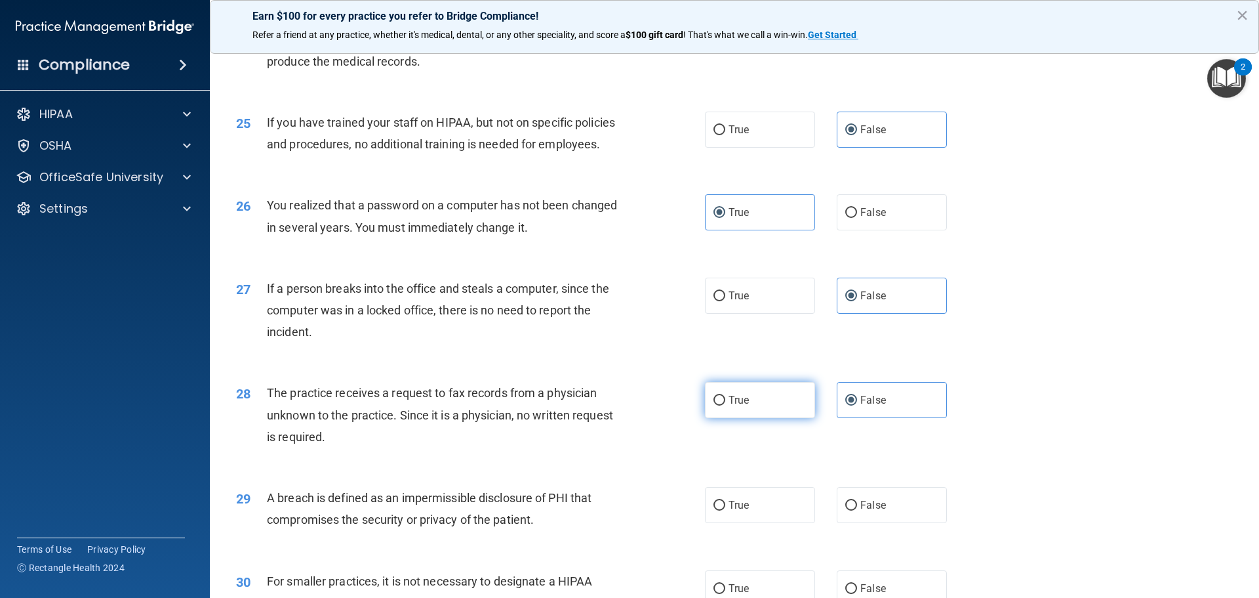
click at [725, 405] on input "True" at bounding box center [720, 401] width 12 height 10
radio input "true"
radio input "false"
click at [746, 523] on label "True" at bounding box center [760, 505] width 110 height 36
click at [725, 510] on input "True" at bounding box center [720, 505] width 12 height 10
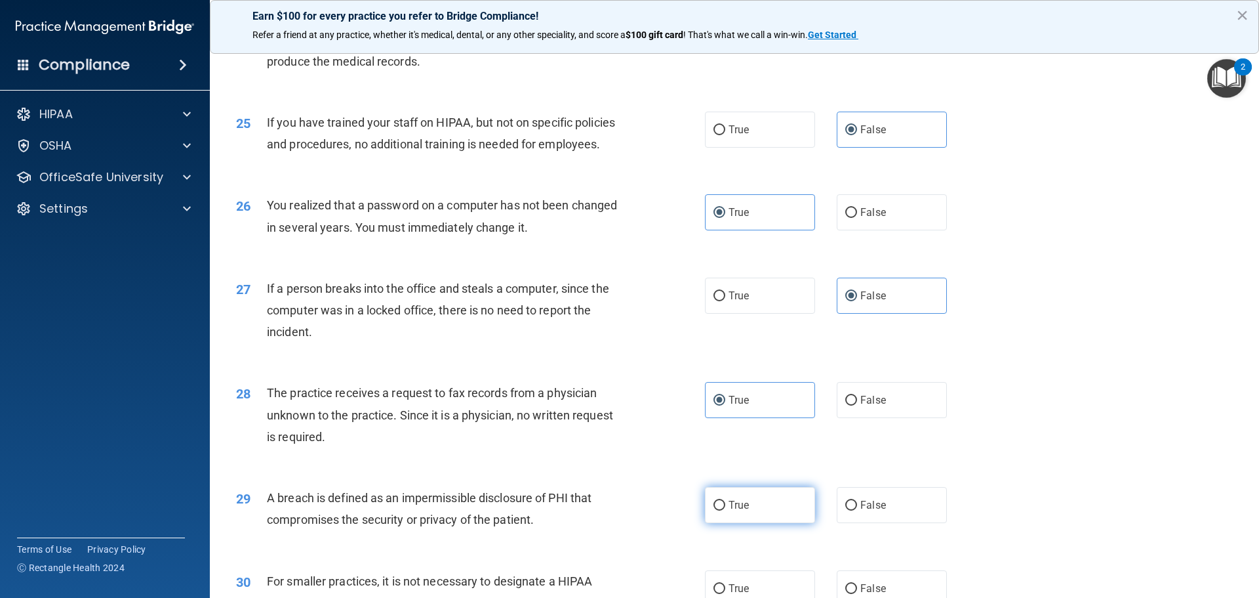
radio input "true"
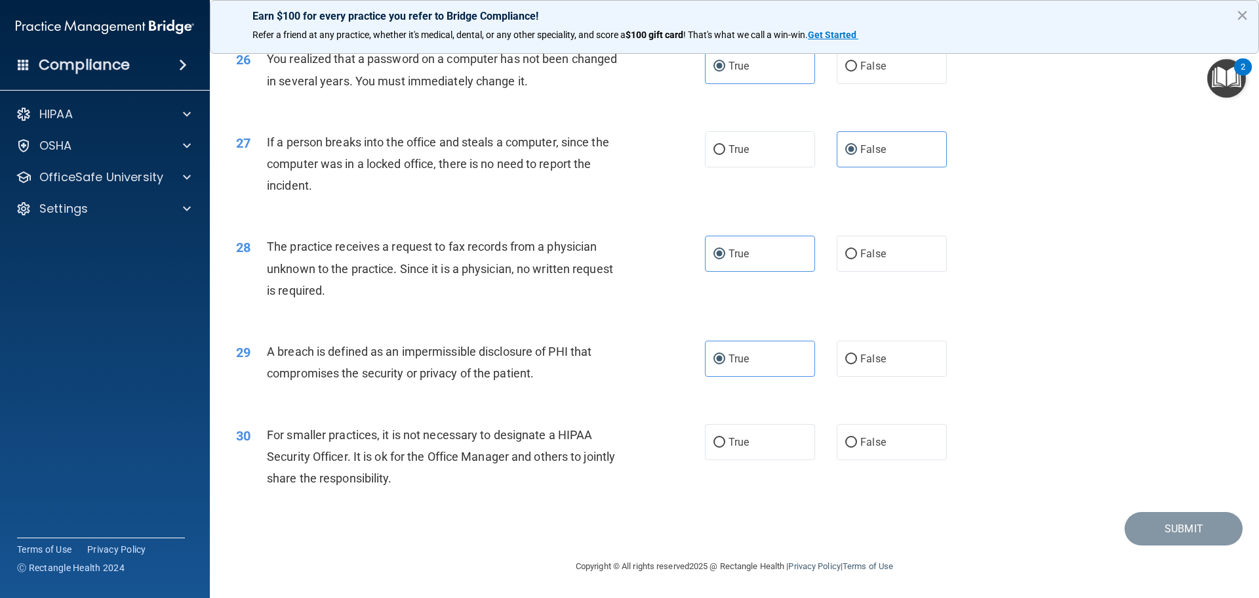
scroll to position [2507, 0]
click at [870, 440] on span "False" at bounding box center [874, 442] width 26 height 12
click at [857, 440] on input "False" at bounding box center [852, 443] width 12 height 10
radio input "true"
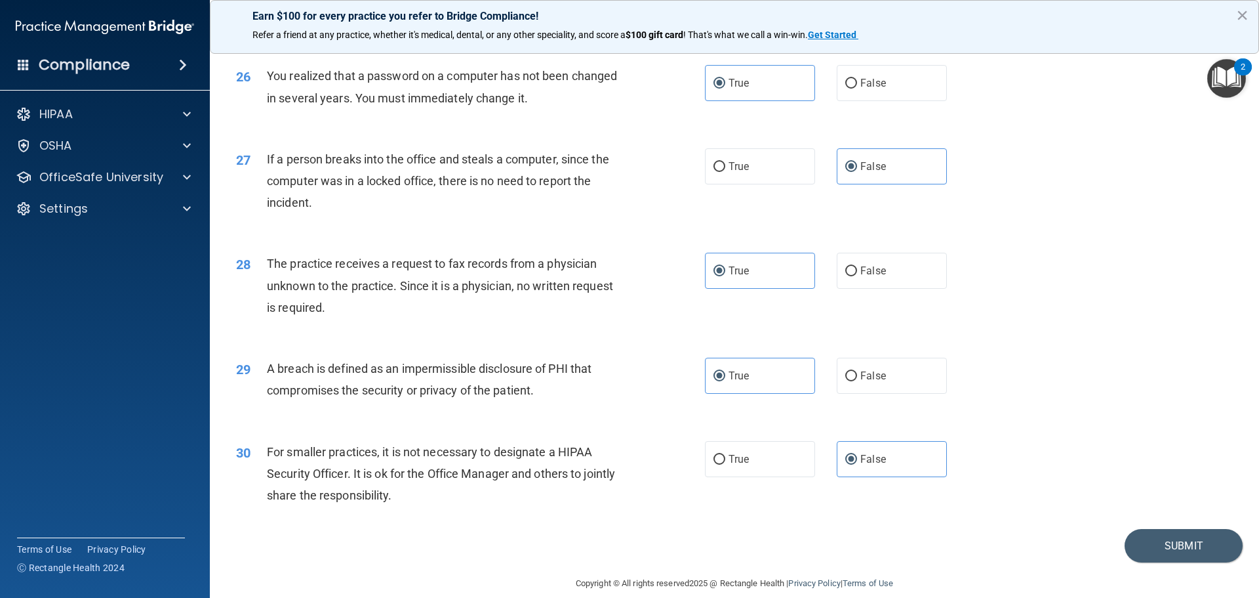
scroll to position [2466, 0]
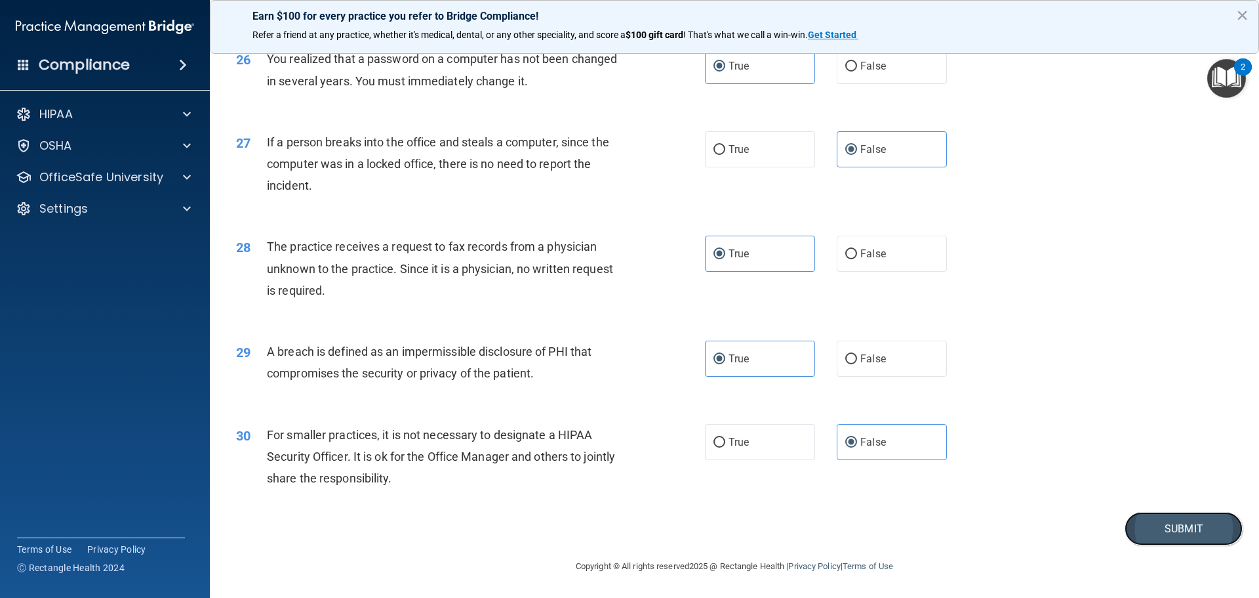
click at [1179, 545] on button "Submit" at bounding box center [1184, 528] width 118 height 33
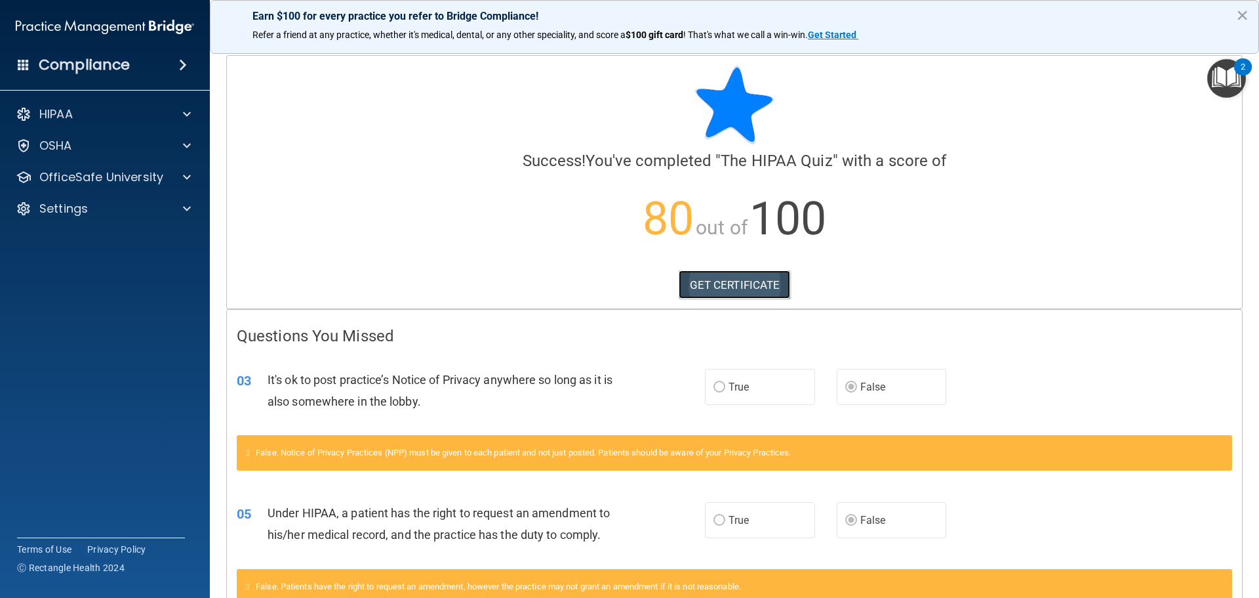
click at [708, 285] on link "GET CERTIFICATE" at bounding box center [735, 284] width 112 height 29
click at [173, 142] on div at bounding box center [185, 146] width 33 height 16
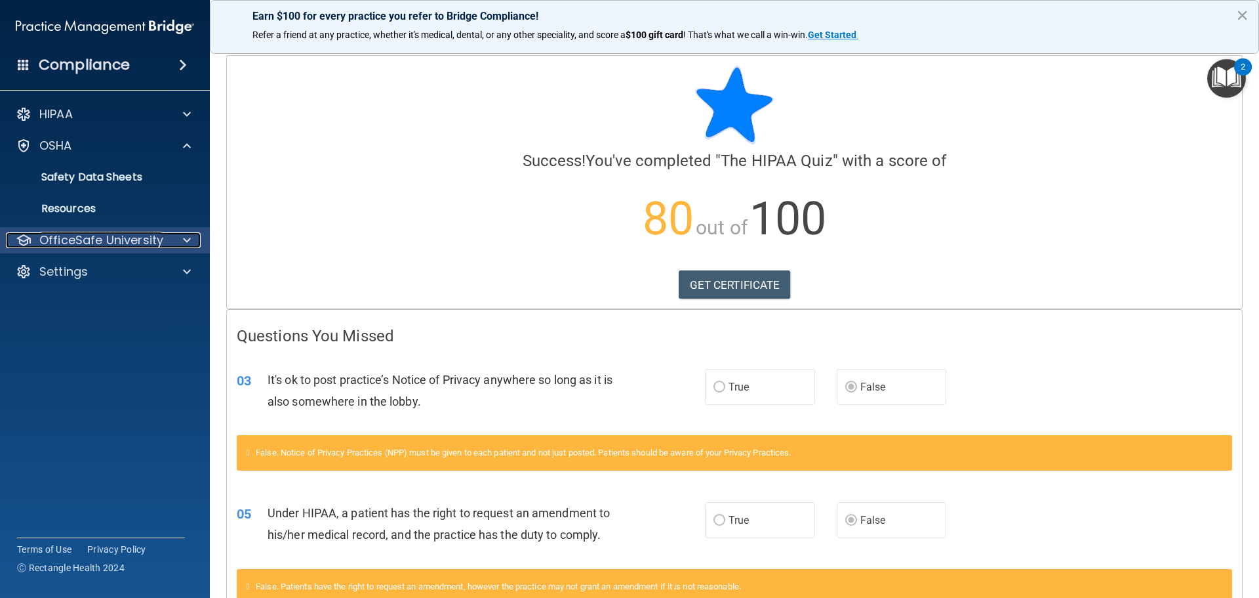
click at [195, 241] on div at bounding box center [185, 240] width 33 height 16
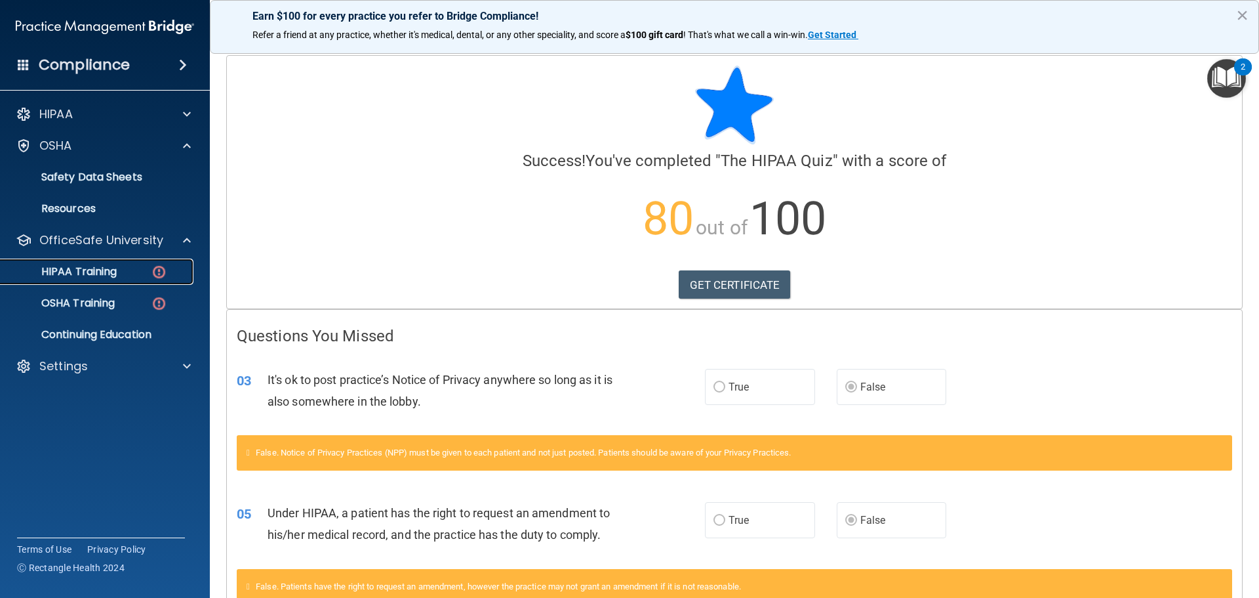
click at [139, 268] on div "HIPAA Training" at bounding box center [98, 271] width 179 height 13
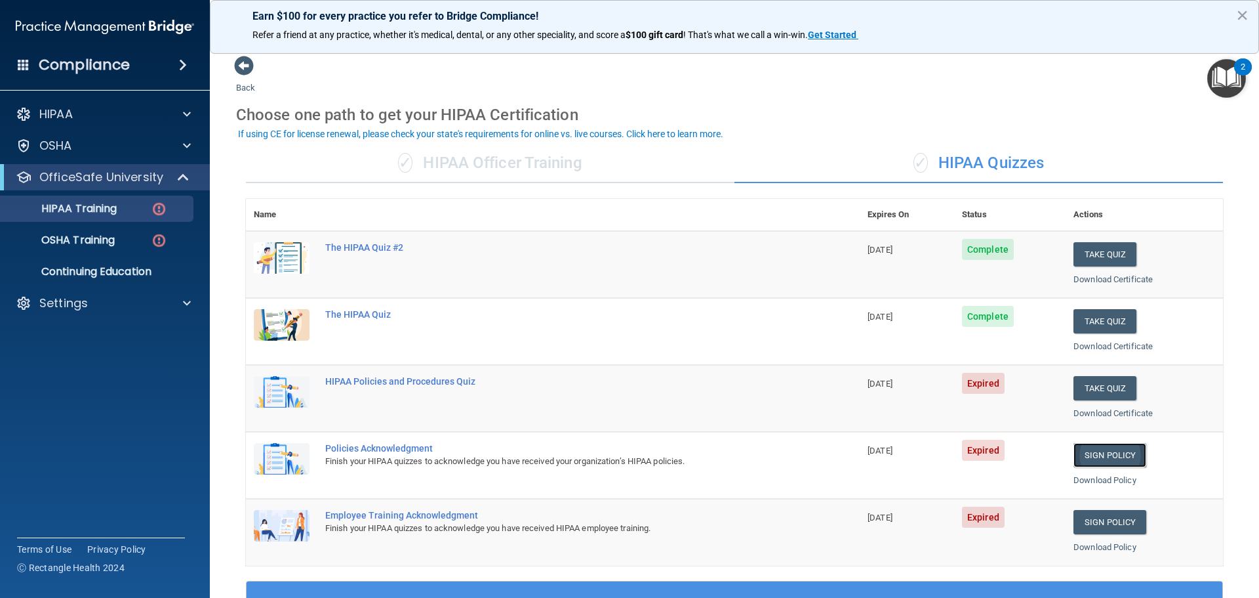
click at [1107, 454] on link "Sign Policy" at bounding box center [1110, 455] width 73 height 24
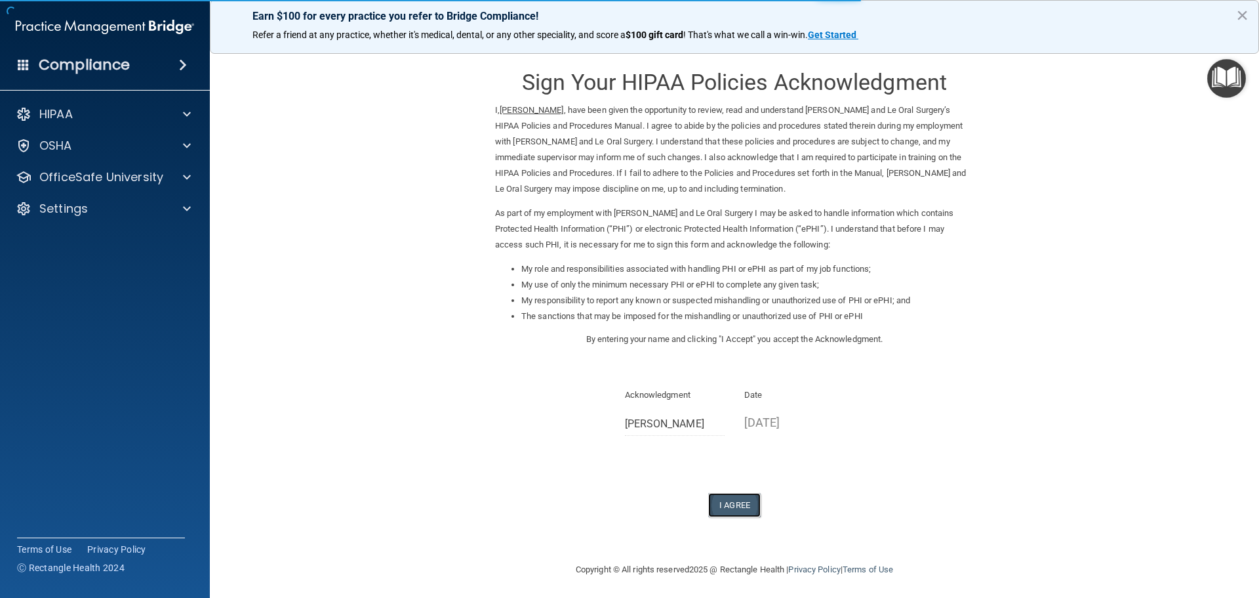
click at [739, 497] on button "I Agree" at bounding box center [734, 505] width 52 height 24
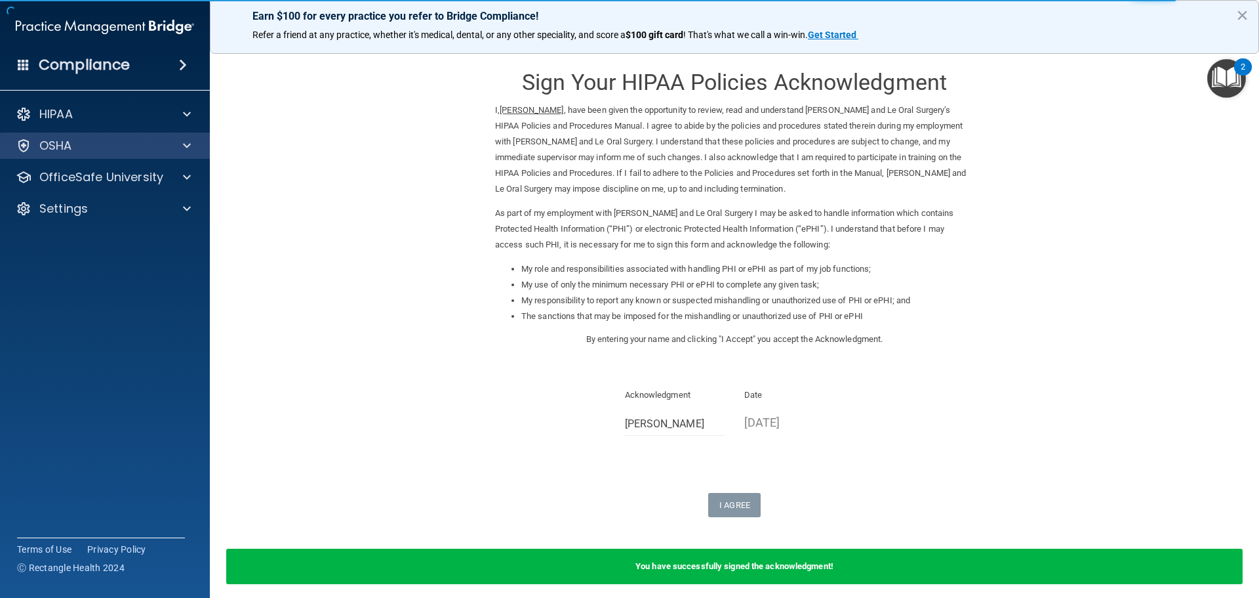
click at [189, 153] on div "OSHA" at bounding box center [105, 146] width 211 height 26
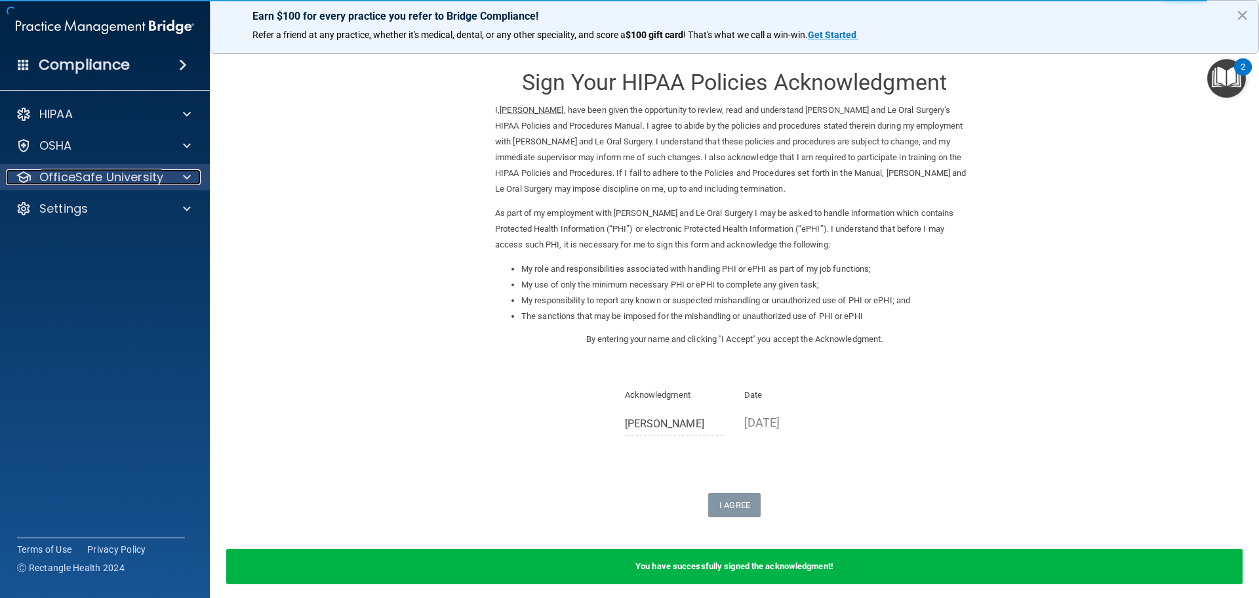
click at [188, 179] on span at bounding box center [187, 177] width 8 height 16
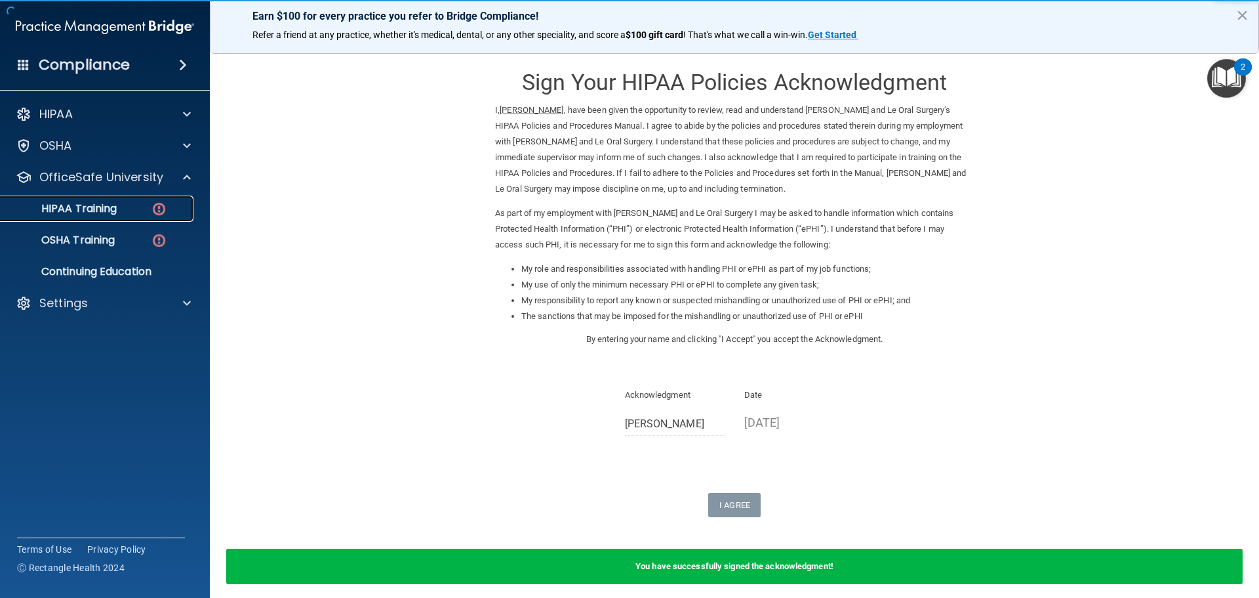
click at [157, 205] on img at bounding box center [159, 209] width 16 height 16
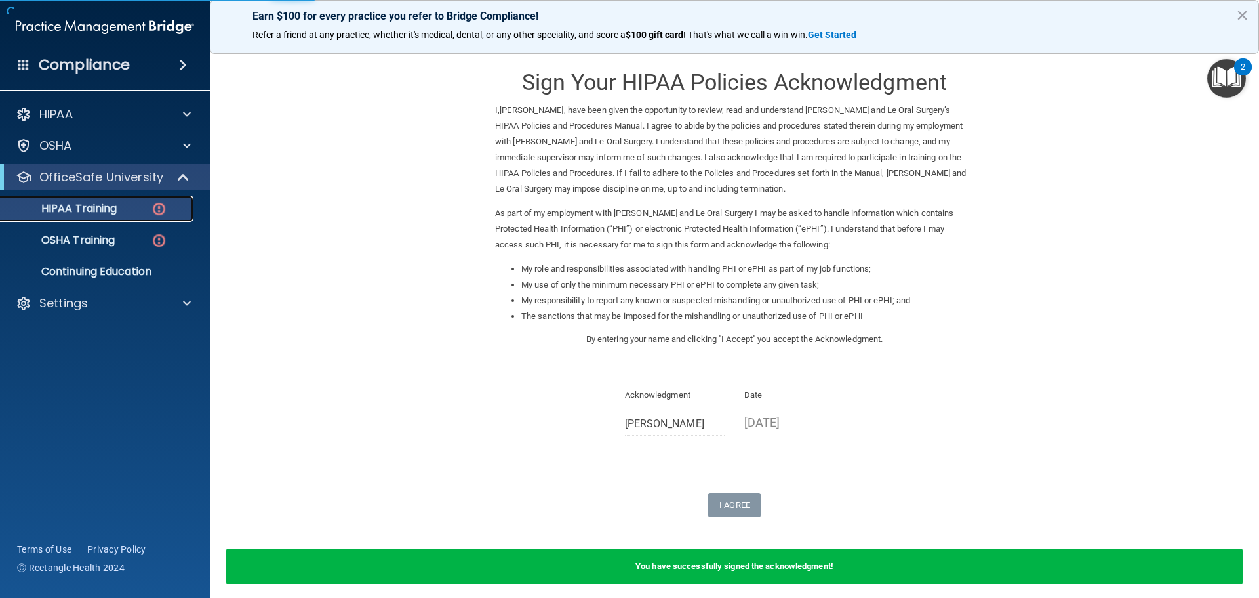
click at [157, 205] on img at bounding box center [159, 209] width 16 height 16
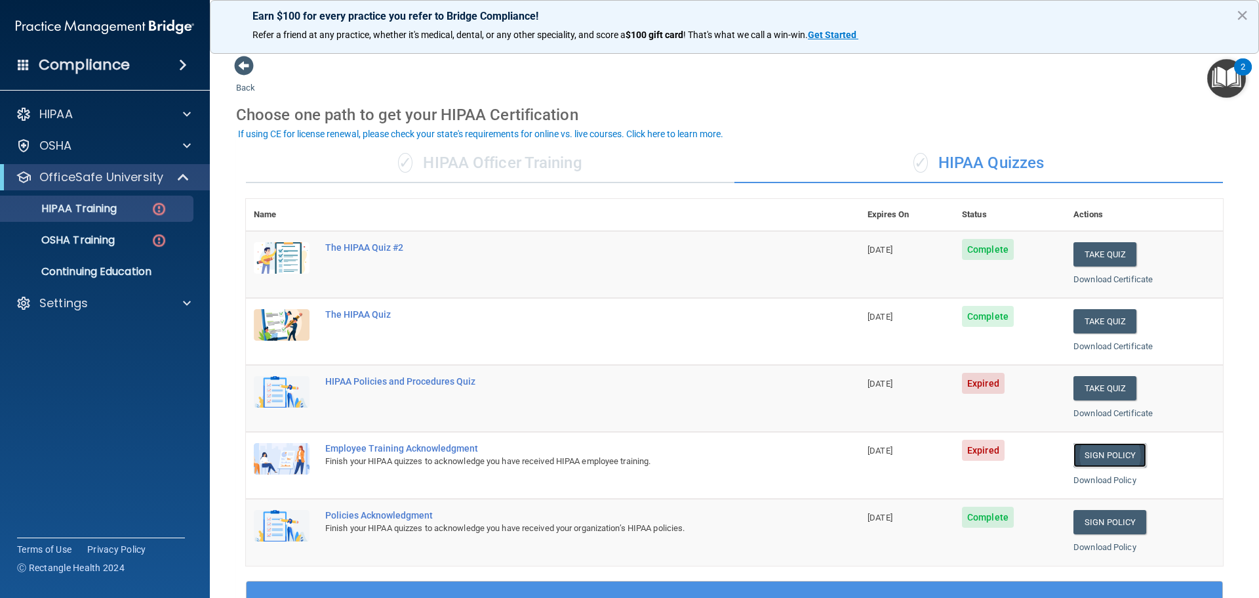
click at [1107, 451] on link "Sign Policy" at bounding box center [1110, 455] width 73 height 24
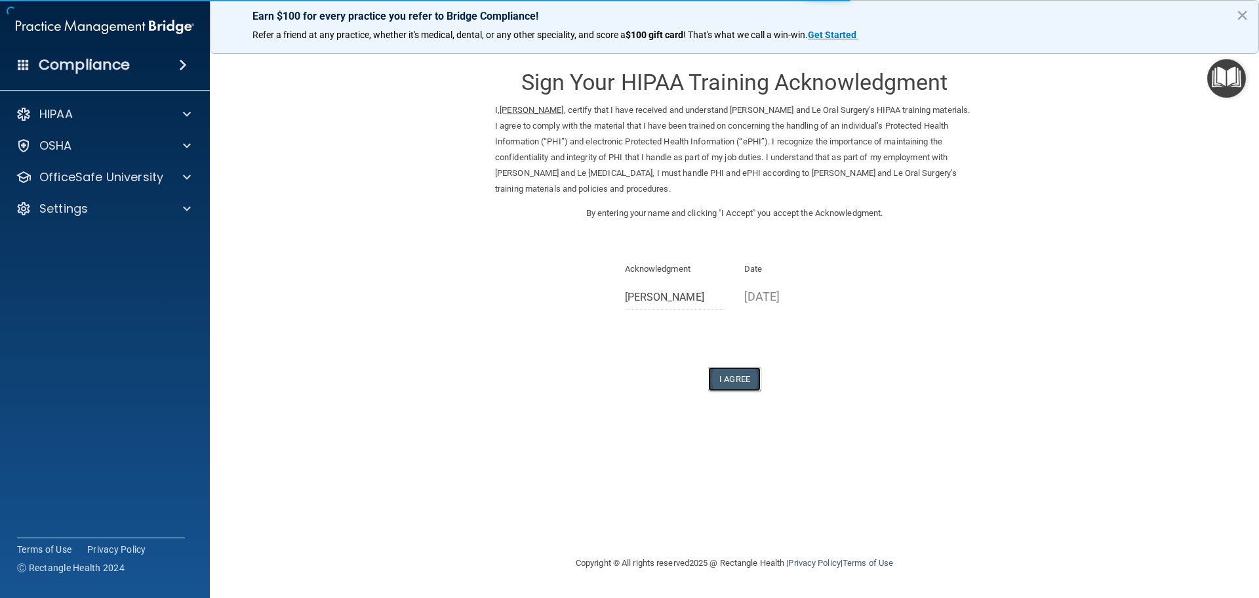
click at [744, 368] on button "I Agree" at bounding box center [734, 379] width 52 height 24
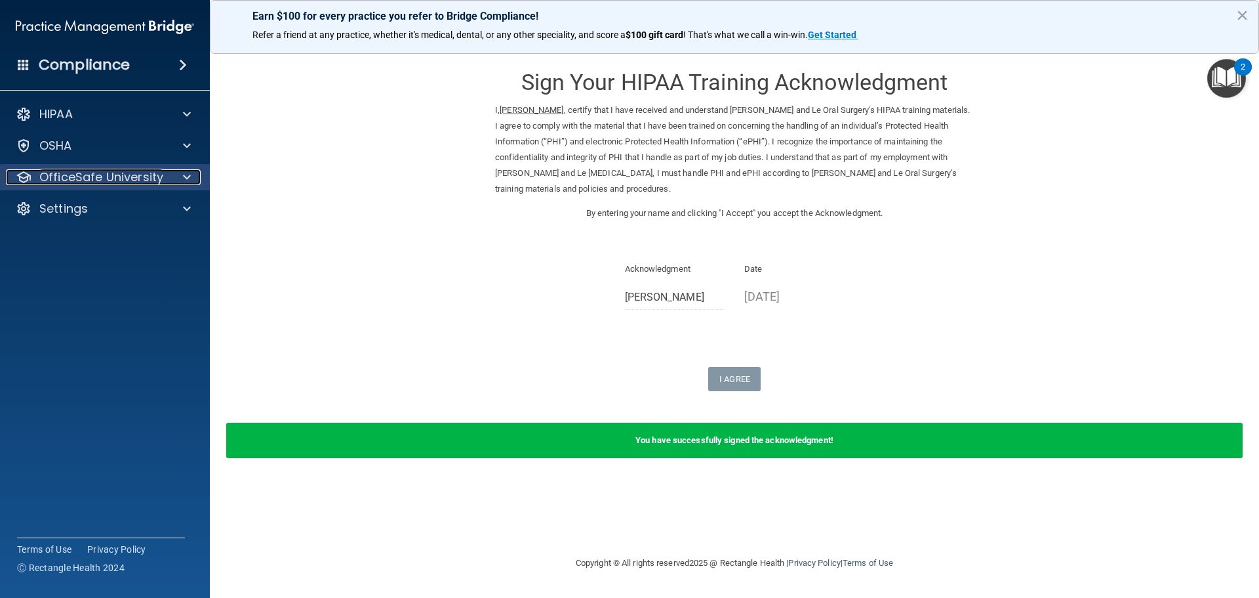
click at [183, 174] on span at bounding box center [187, 177] width 8 height 16
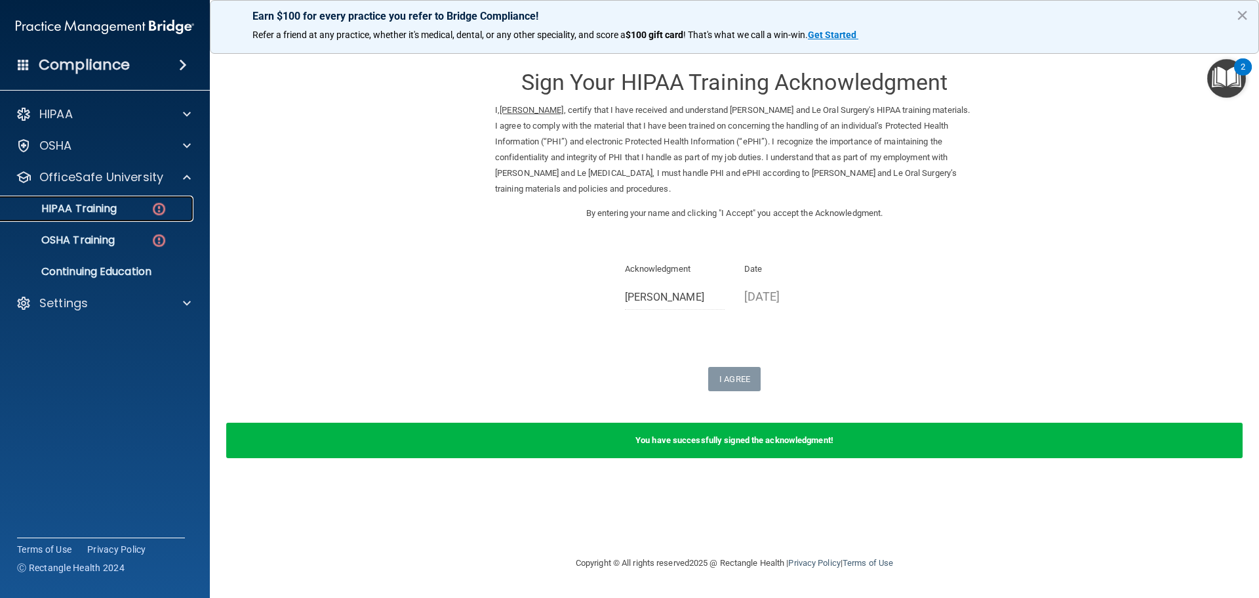
click at [147, 210] on div "HIPAA Training" at bounding box center [98, 208] width 179 height 13
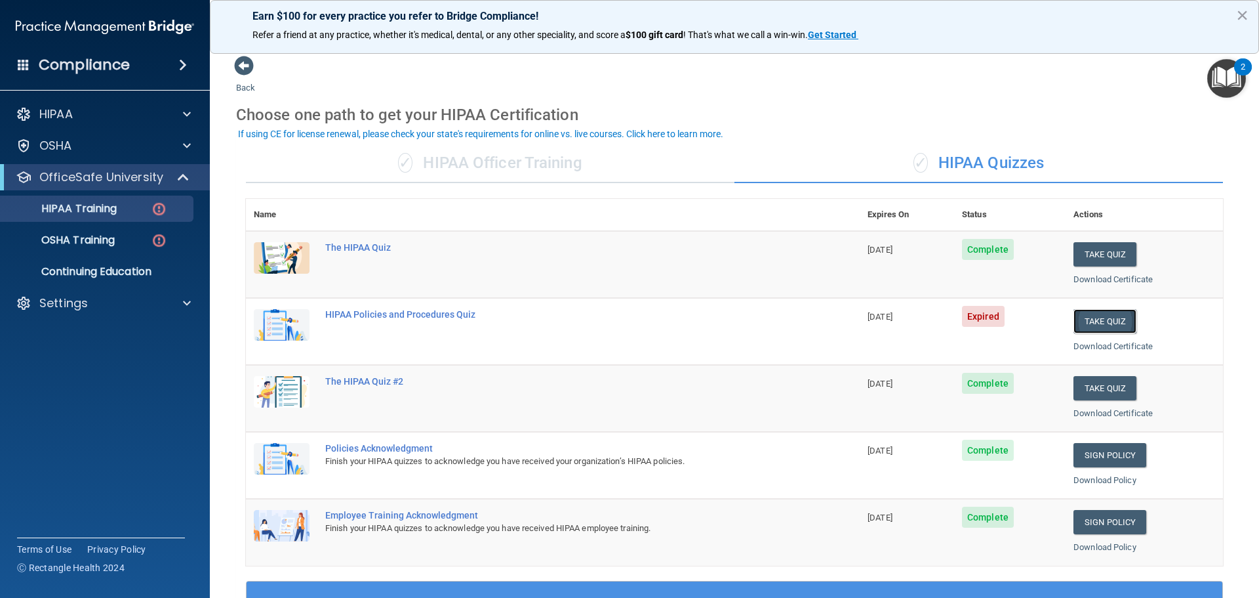
click at [1080, 316] on button "Take Quiz" at bounding box center [1105, 321] width 63 height 24
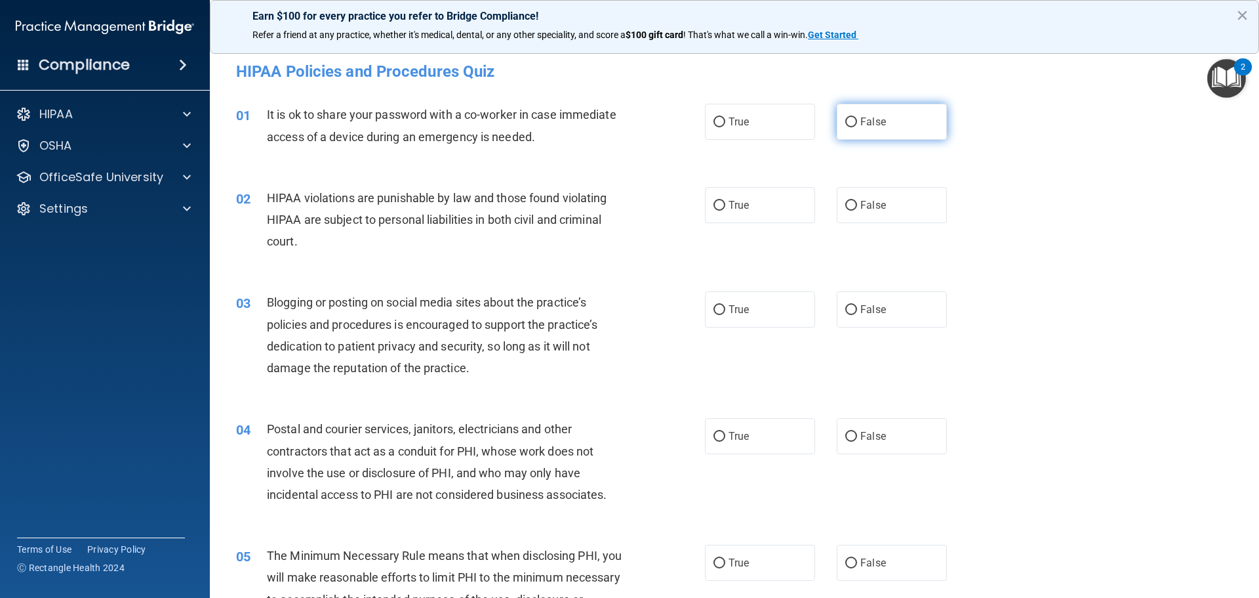
click at [868, 127] on span "False" at bounding box center [874, 121] width 26 height 12
click at [857, 127] on input "False" at bounding box center [852, 122] width 12 height 10
radio input "true"
click at [745, 195] on label "True" at bounding box center [760, 205] width 110 height 36
click at [725, 201] on input "True" at bounding box center [720, 206] width 12 height 10
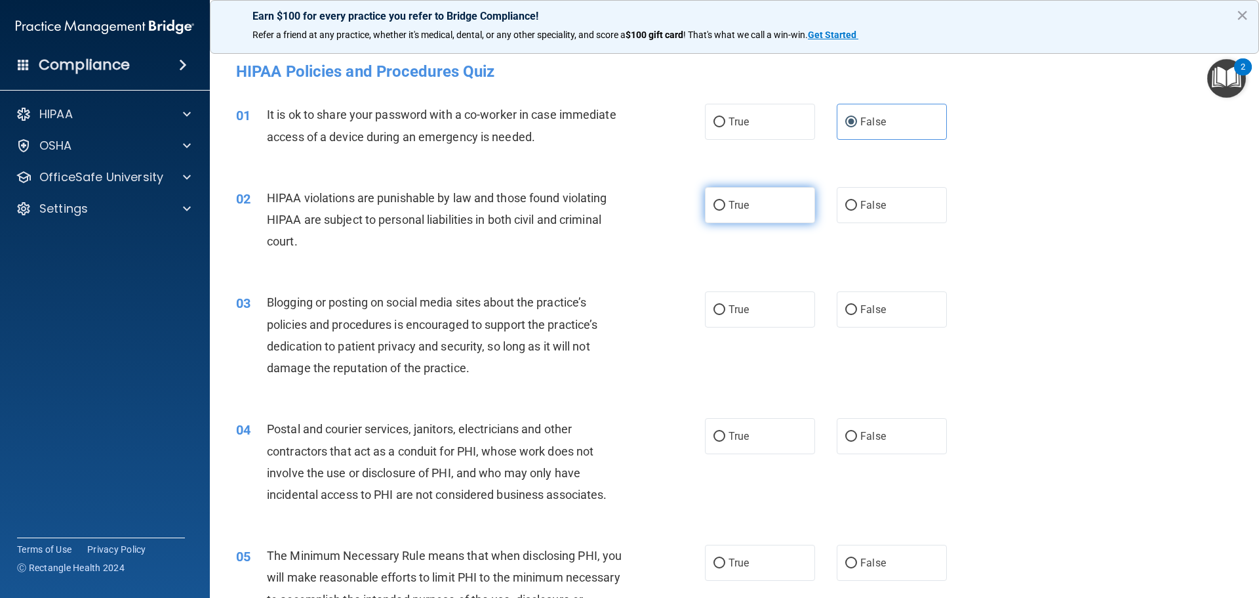
radio input "true"
click at [729, 325] on label "True" at bounding box center [760, 309] width 110 height 36
click at [725, 315] on input "True" at bounding box center [720, 310] width 12 height 10
radio input "true"
click at [729, 325] on label "True" at bounding box center [760, 309] width 110 height 36
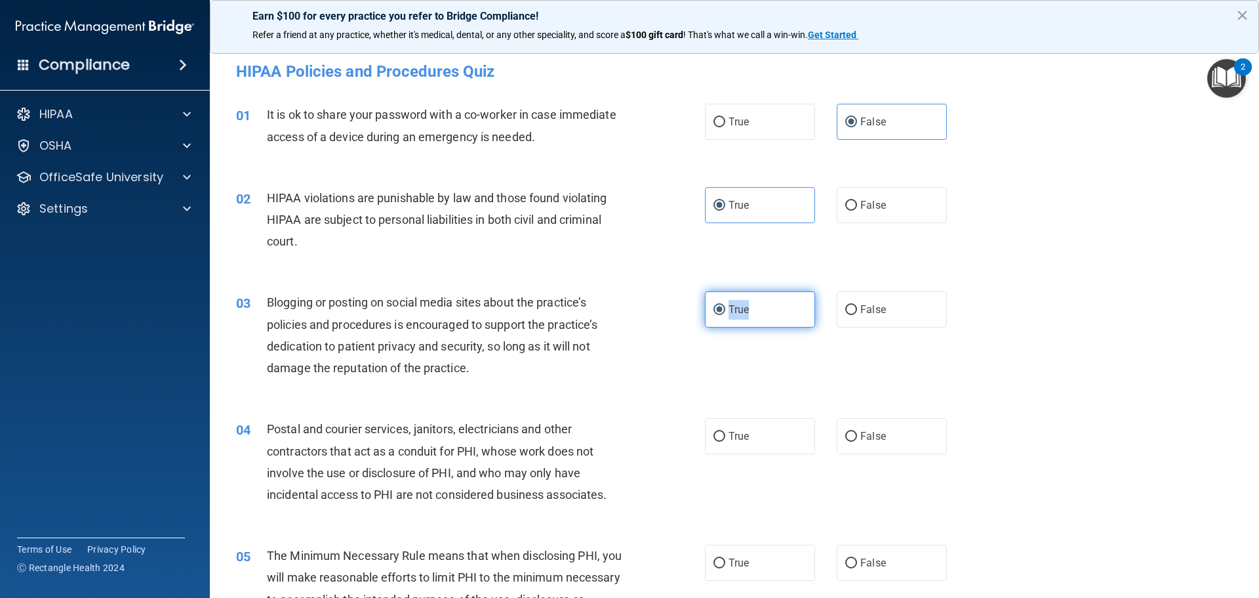
click at [725, 315] on input "True" at bounding box center [720, 310] width 12 height 10
click at [554, 454] on span "Postal and courier services, janitors, electricians and other contractors that …" at bounding box center [437, 461] width 340 height 79
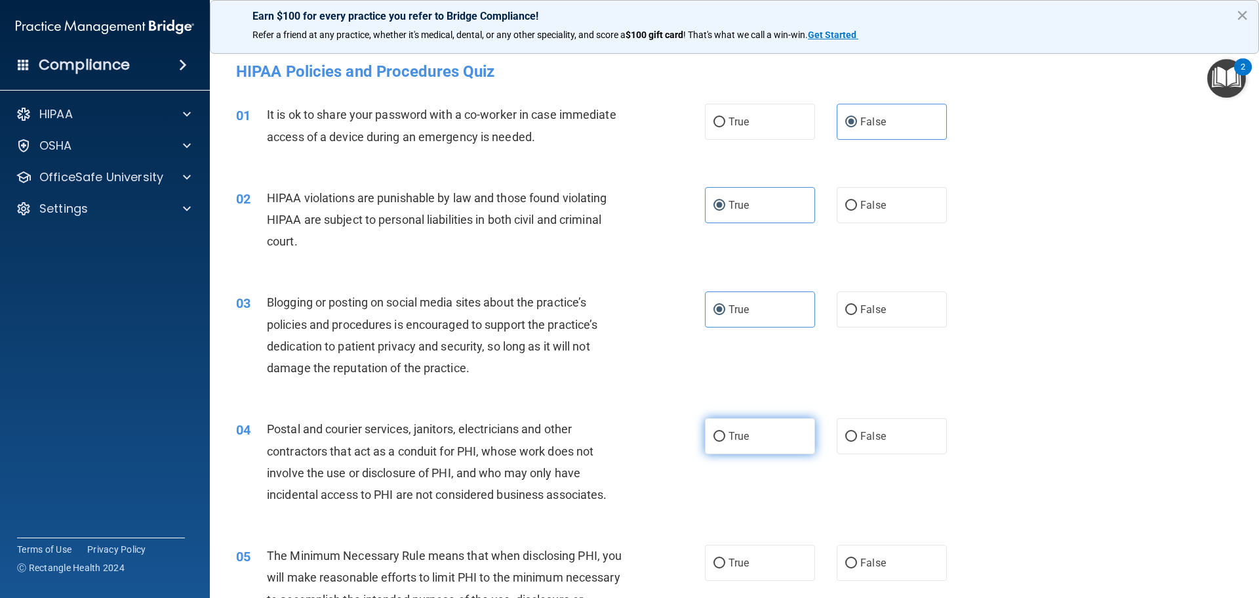
click at [764, 439] on label "True" at bounding box center [760, 436] width 110 height 36
click at [725, 439] on input "True" at bounding box center [720, 437] width 12 height 10
radio input "true"
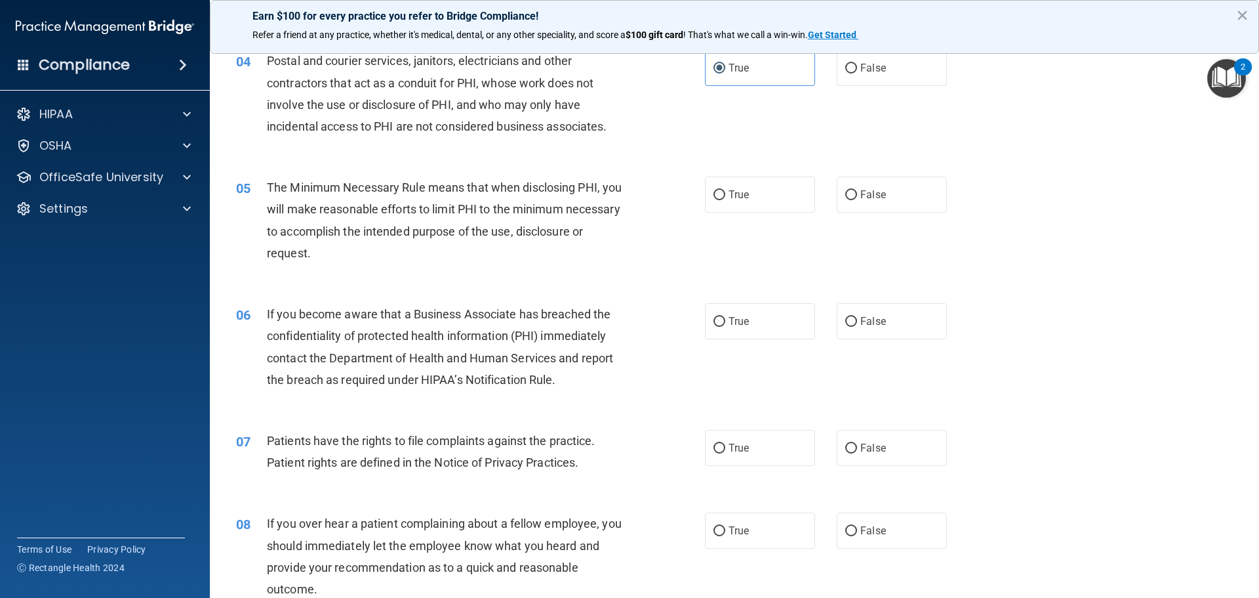
scroll to position [394, 0]
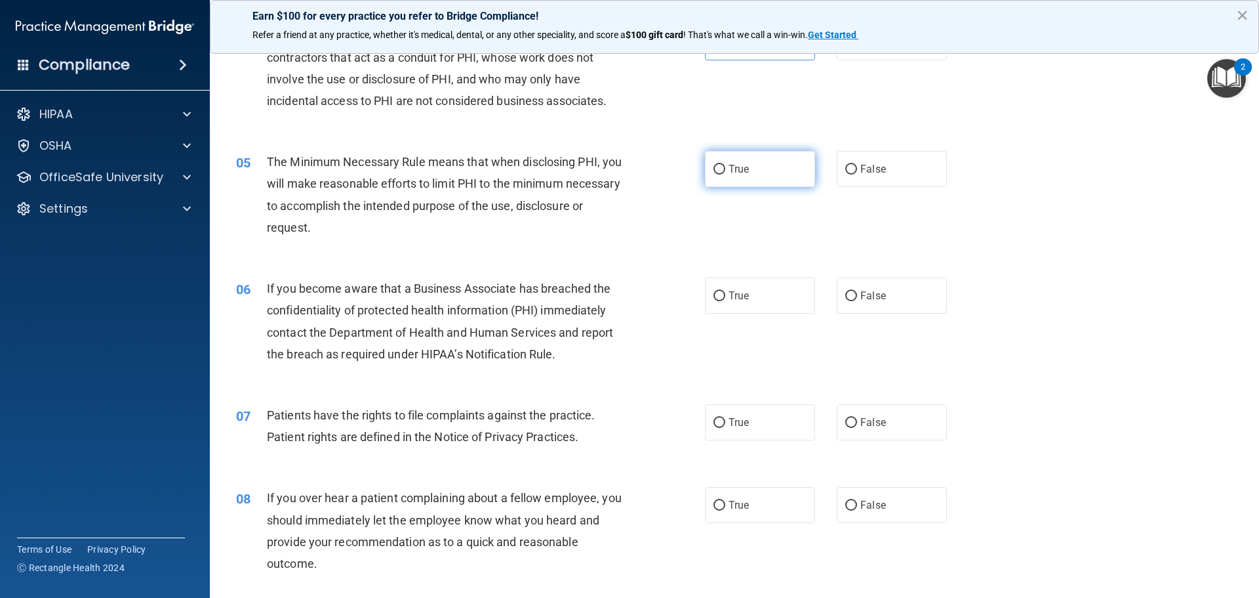
click at [752, 163] on label "True" at bounding box center [760, 169] width 110 height 36
click at [725, 165] on input "True" at bounding box center [720, 170] width 12 height 10
radio input "true"
click at [745, 286] on label "True" at bounding box center [760, 295] width 110 height 36
click at [725, 291] on input "True" at bounding box center [720, 296] width 12 height 10
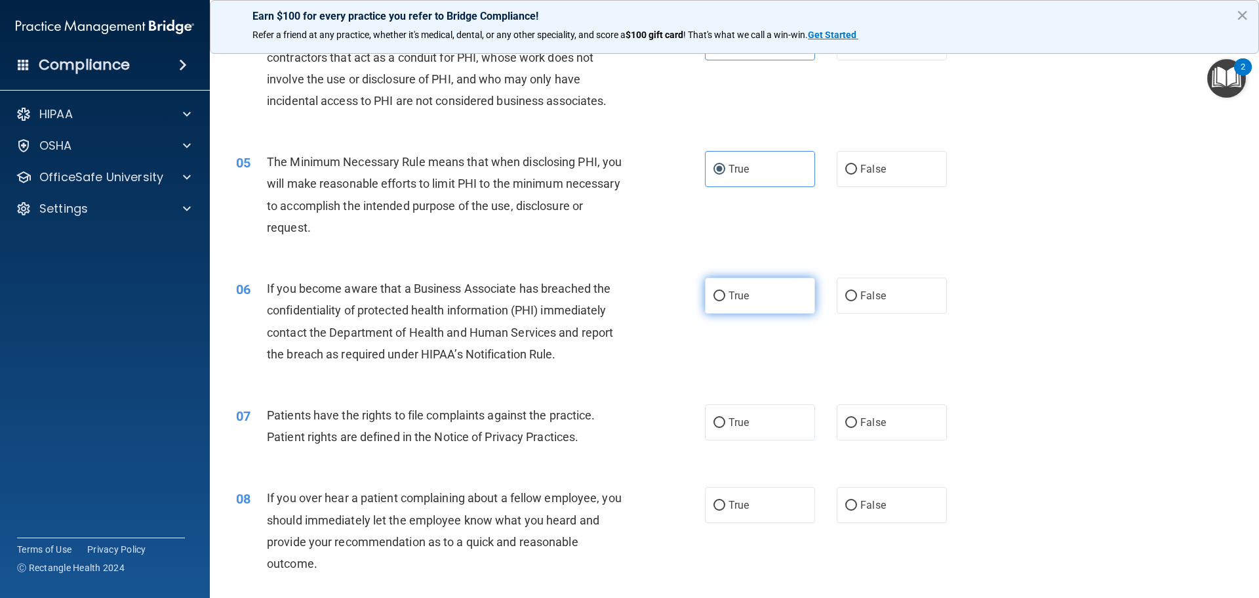
radio input "true"
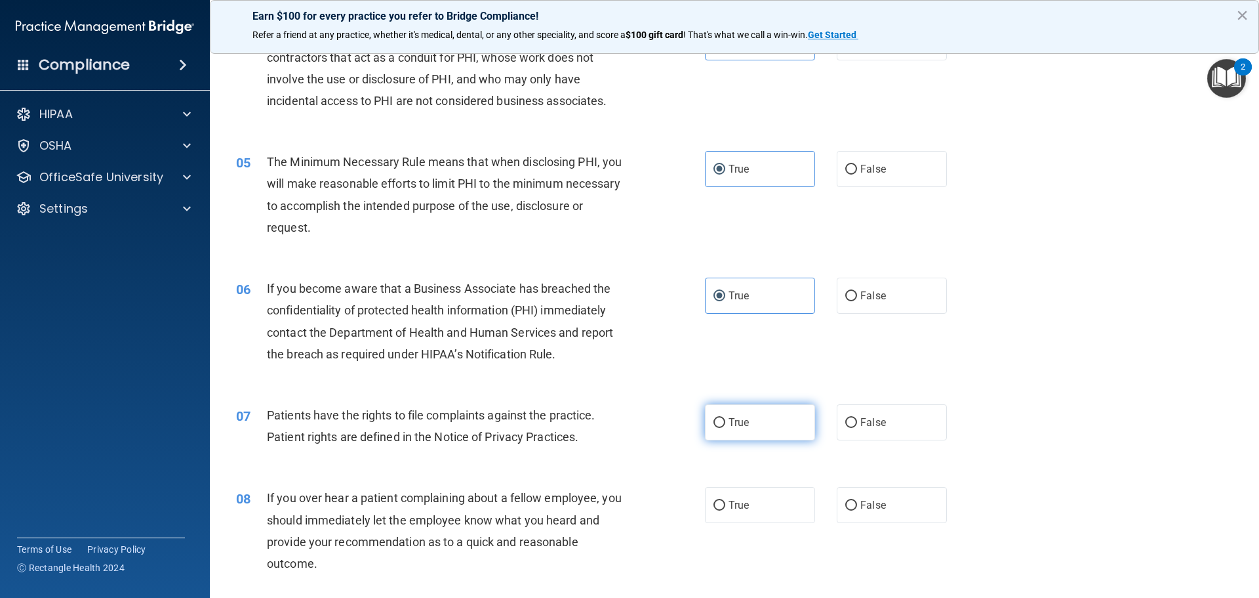
click at [773, 422] on label "True" at bounding box center [760, 422] width 110 height 36
click at [725, 422] on input "True" at bounding box center [720, 423] width 12 height 10
radio input "true"
click at [863, 504] on span "False" at bounding box center [874, 505] width 26 height 12
click at [857, 504] on input "False" at bounding box center [852, 505] width 12 height 10
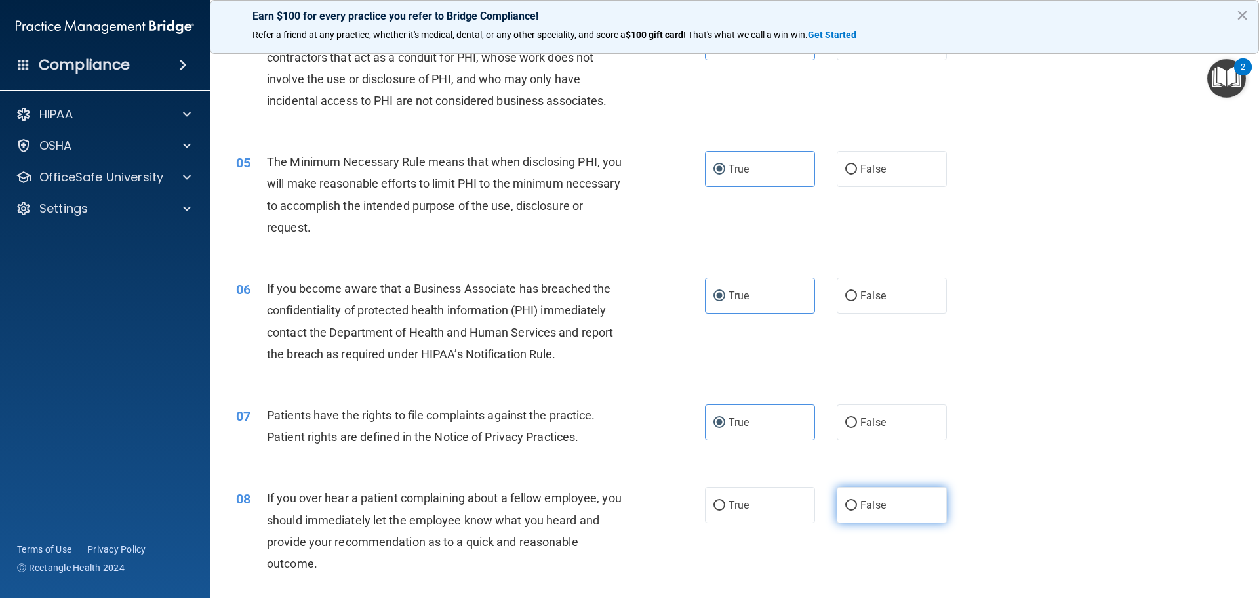
radio input "true"
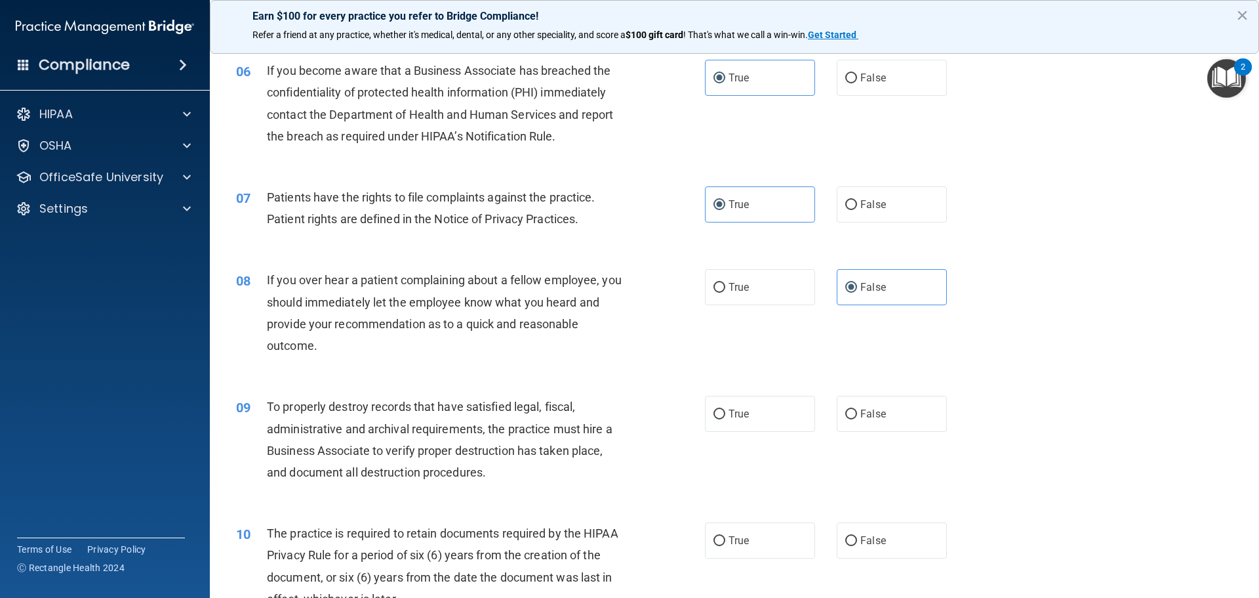
scroll to position [630, 0]
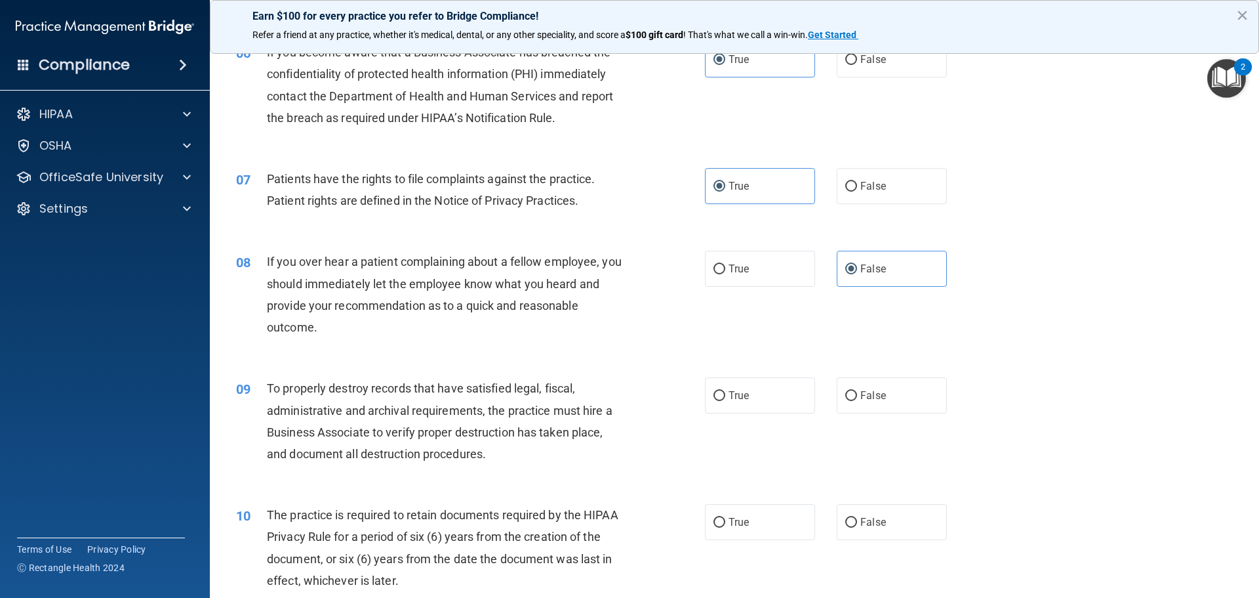
click at [748, 377] on div "09 To properly destroy records that have satisfied legal, fiscal, administrativ…" at bounding box center [734, 424] width 1017 height 127
click at [745, 389] on label "True" at bounding box center [760, 395] width 110 height 36
click at [725, 391] on input "True" at bounding box center [720, 396] width 12 height 10
radio input "true"
click at [747, 518] on label "True" at bounding box center [760, 522] width 110 height 36
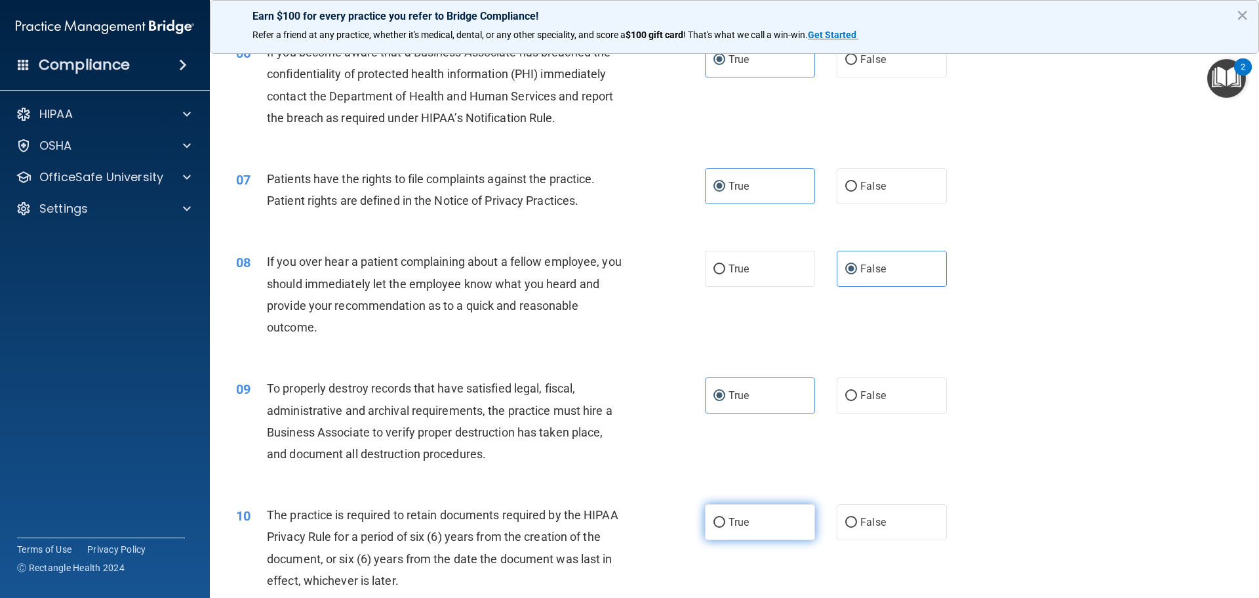
click at [725, 518] on input "True" at bounding box center [720, 523] width 12 height 10
radio input "true"
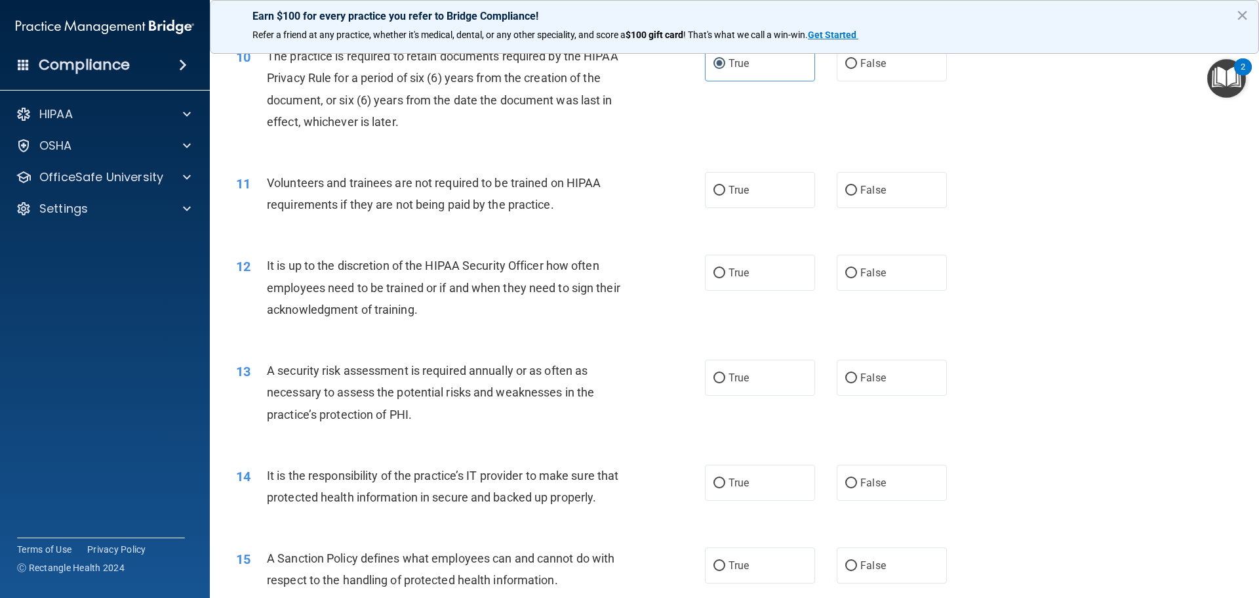
scroll to position [1102, 0]
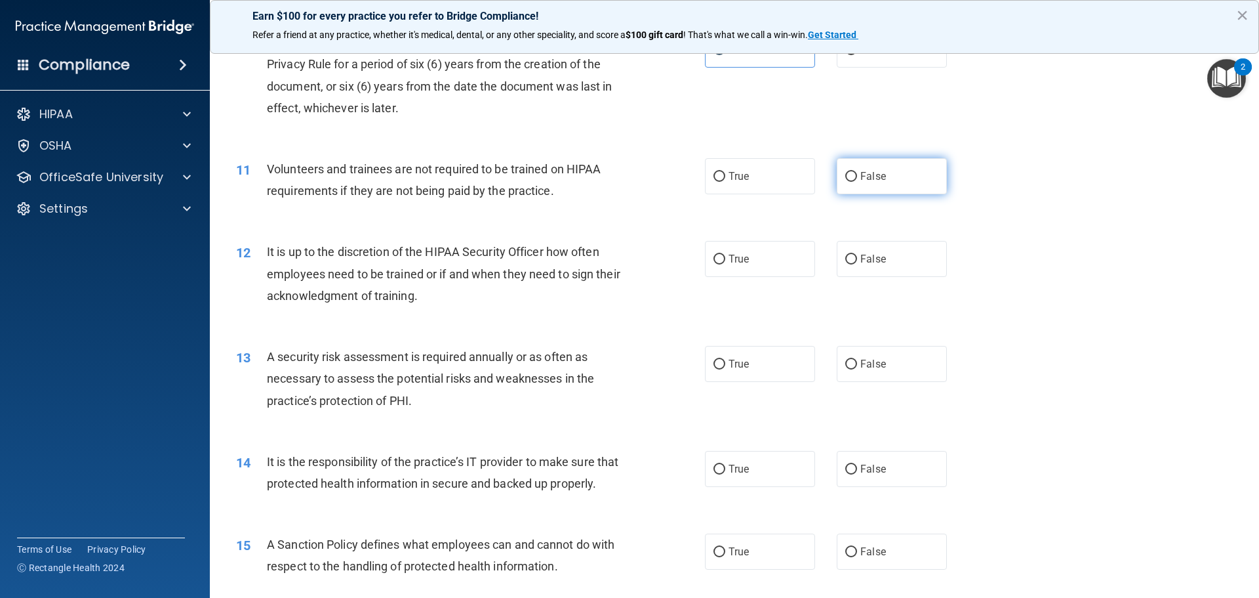
click at [871, 182] on label "False" at bounding box center [892, 176] width 110 height 36
click at [857, 182] on input "False" at bounding box center [852, 177] width 12 height 10
radio input "true"
click at [765, 251] on label "True" at bounding box center [760, 259] width 110 height 36
click at [725, 255] on input "True" at bounding box center [720, 260] width 12 height 10
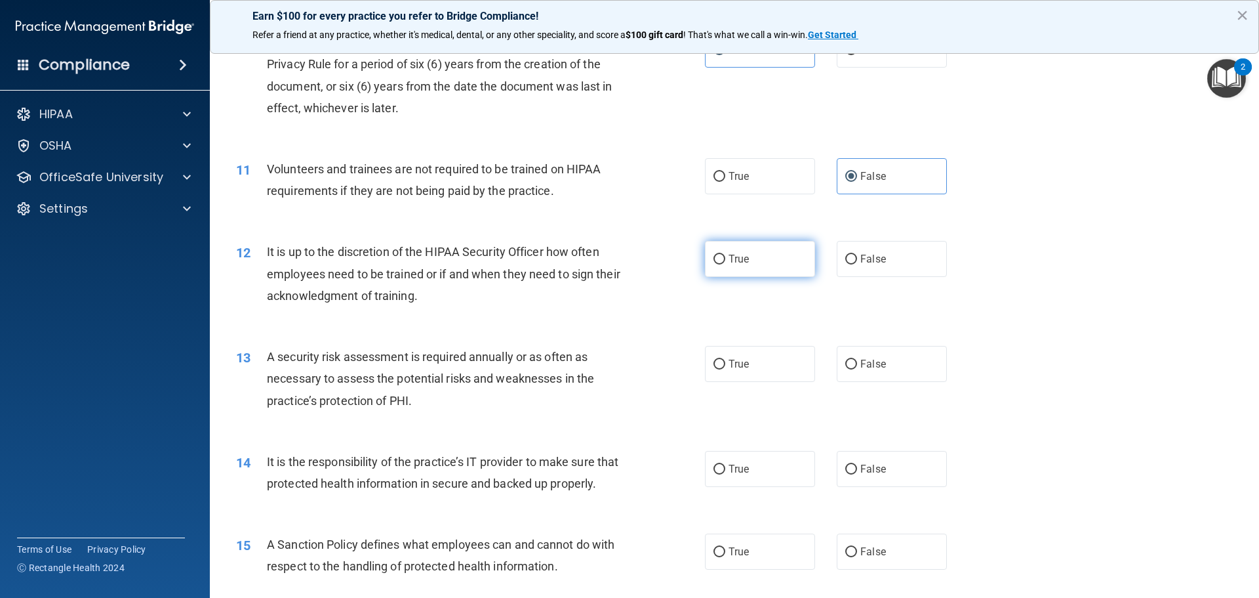
radio input "true"
click at [762, 348] on label "True" at bounding box center [760, 364] width 110 height 36
click at [725, 359] on input "True" at bounding box center [720, 364] width 12 height 10
radio input "true"
click at [743, 471] on span "True" at bounding box center [739, 468] width 20 height 12
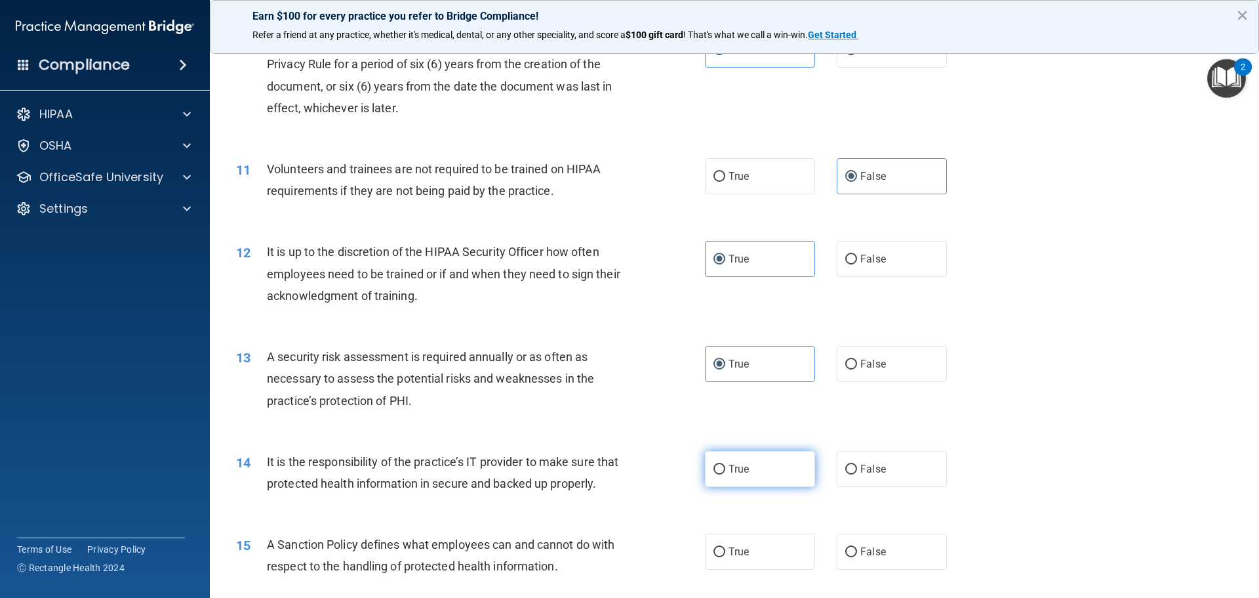
click at [725, 471] on input "True" at bounding box center [720, 469] width 12 height 10
radio input "true"
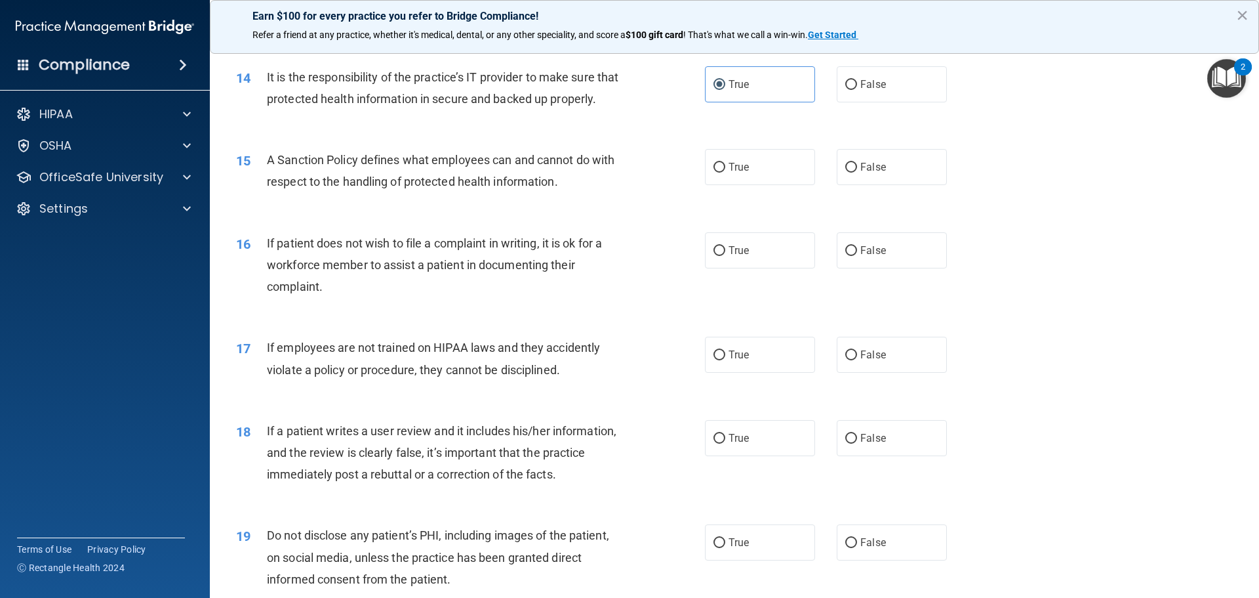
scroll to position [1588, 0]
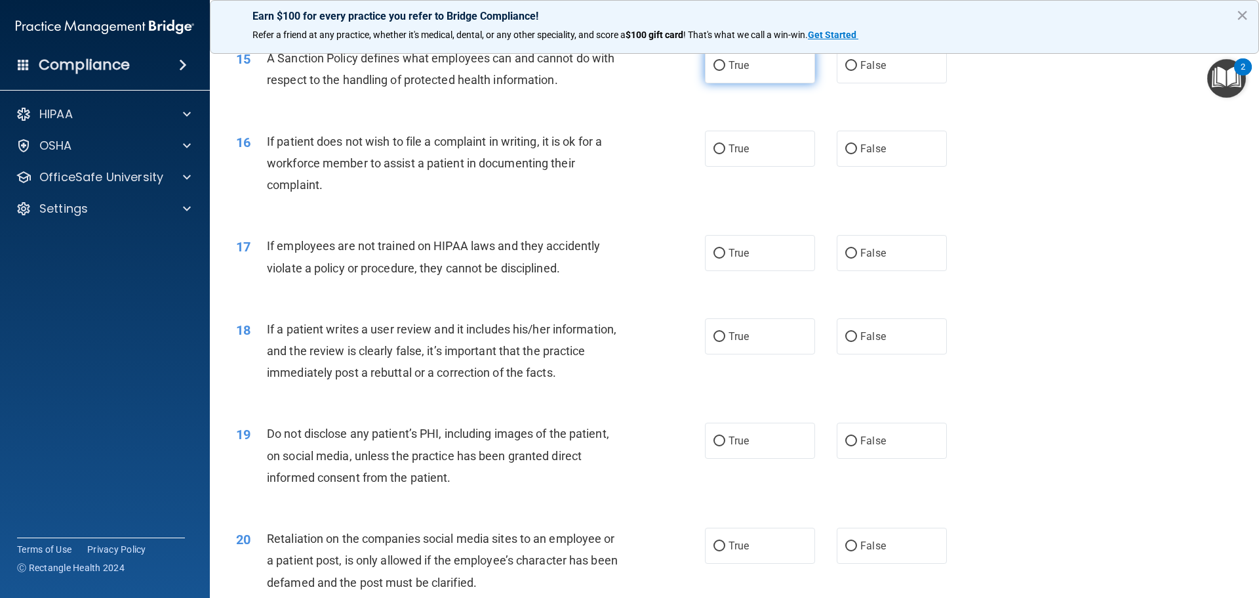
click at [749, 83] on label "True" at bounding box center [760, 65] width 110 height 36
click at [725, 71] on input "True" at bounding box center [720, 66] width 12 height 10
radio input "true"
click at [762, 167] on label "True" at bounding box center [760, 149] width 110 height 36
click at [725, 154] on input "True" at bounding box center [720, 149] width 12 height 10
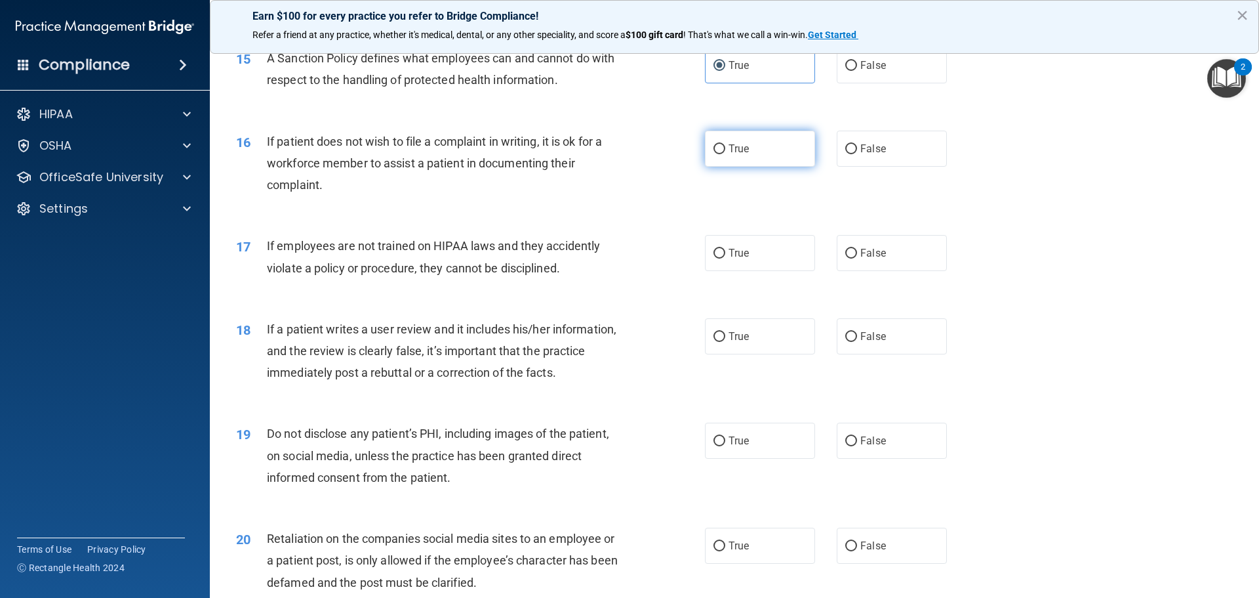
radio input "true"
click at [859, 267] on label "False" at bounding box center [892, 253] width 110 height 36
click at [857, 258] on input "False" at bounding box center [852, 254] width 12 height 10
radio input "true"
click at [870, 342] on span "False" at bounding box center [874, 336] width 26 height 12
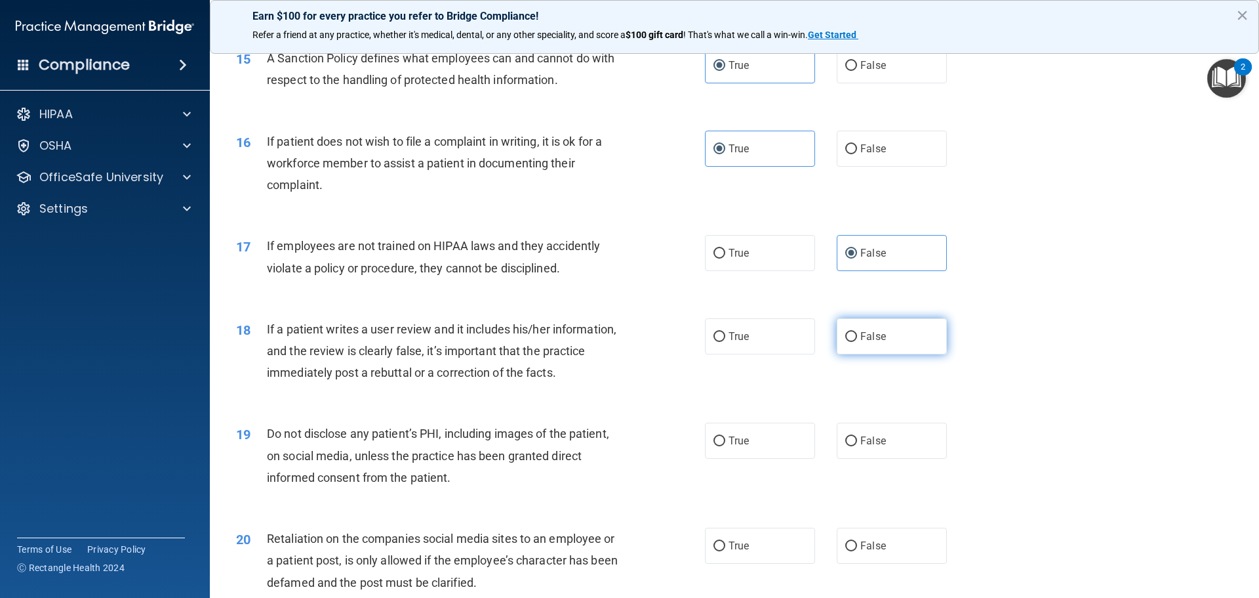
click at [857, 342] on input "False" at bounding box center [852, 337] width 12 height 10
radio input "true"
click at [735, 447] on span "True" at bounding box center [739, 440] width 20 height 12
click at [725, 446] on input "True" at bounding box center [720, 441] width 12 height 10
radio input "true"
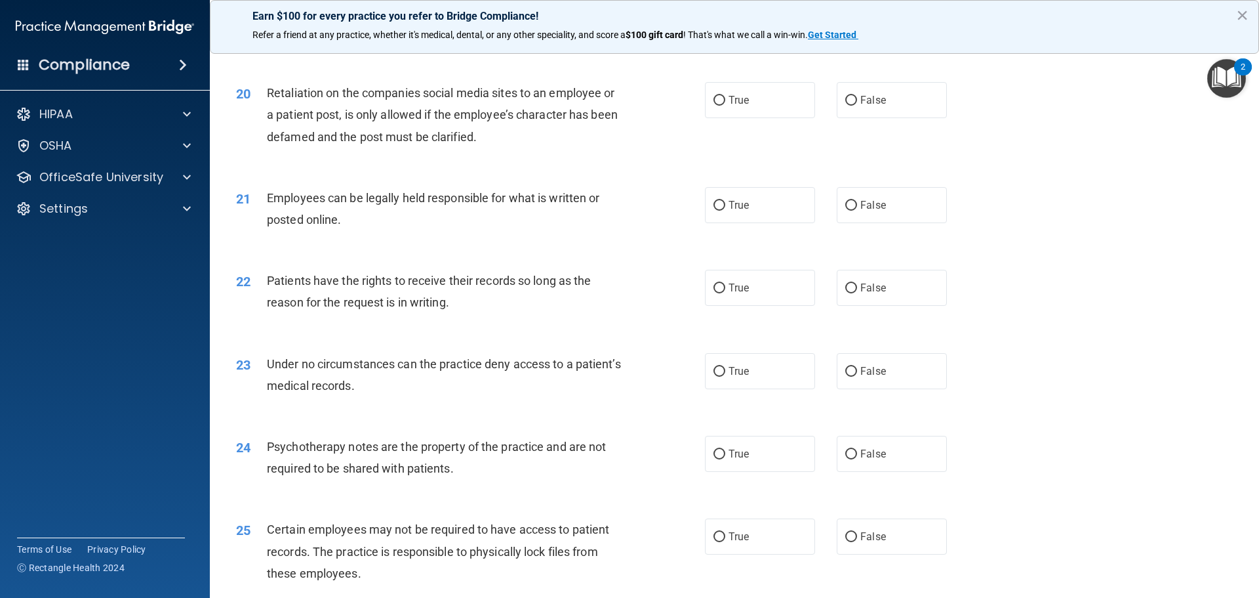
scroll to position [2060, 0]
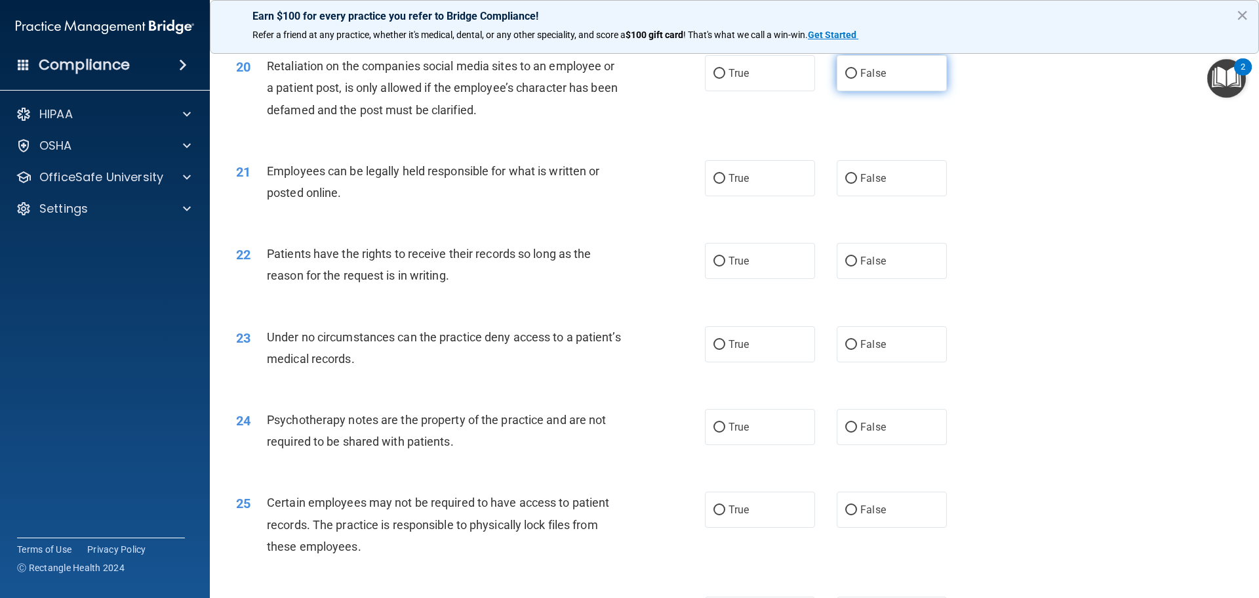
click at [863, 91] on label "False" at bounding box center [892, 73] width 110 height 36
click at [857, 79] on input "False" at bounding box center [852, 74] width 12 height 10
radio input "true"
click at [755, 194] on label "True" at bounding box center [760, 178] width 110 height 36
click at [725, 184] on input "True" at bounding box center [720, 179] width 12 height 10
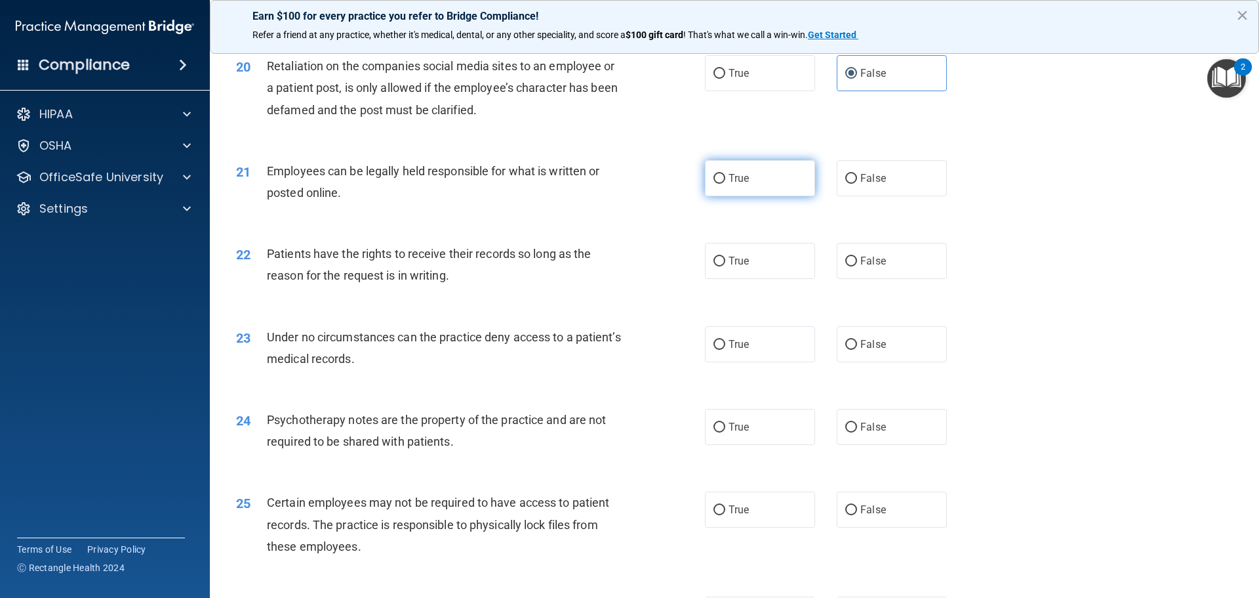
radio input "true"
click at [771, 279] on label "True" at bounding box center [760, 261] width 110 height 36
click at [725, 266] on input "True" at bounding box center [720, 261] width 12 height 10
radio input "true"
click at [751, 360] on label "True" at bounding box center [760, 344] width 110 height 36
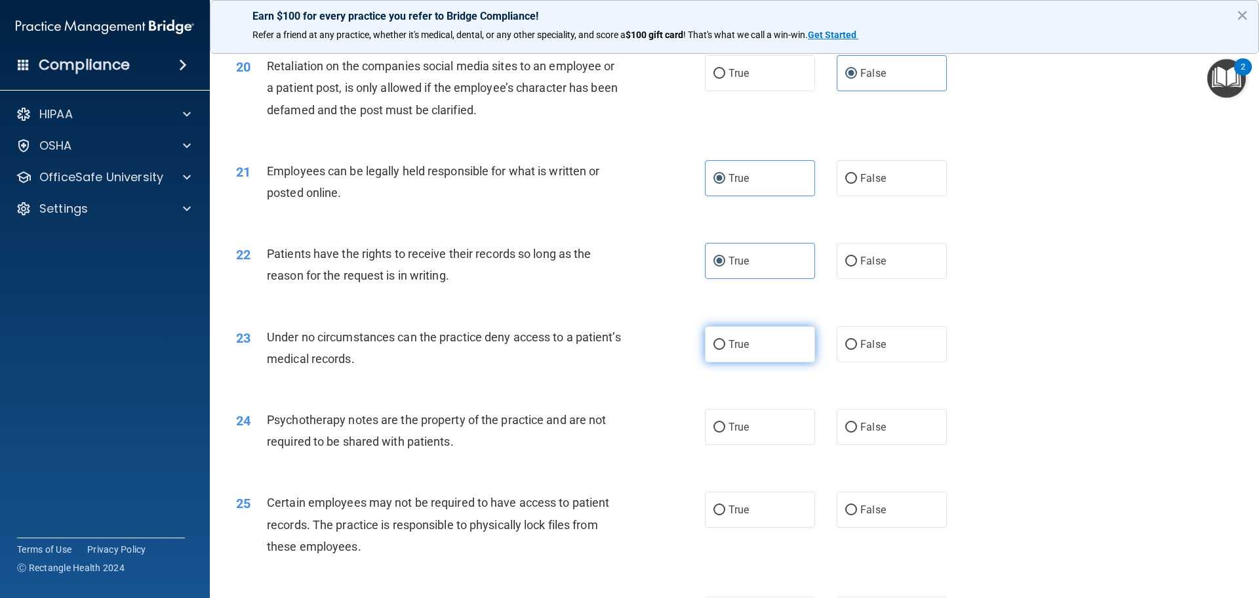
click at [725, 350] on input "True" at bounding box center [720, 345] width 12 height 10
radio input "true"
click at [769, 445] on label "True" at bounding box center [760, 427] width 110 height 36
click at [725, 432] on input "True" at bounding box center [720, 427] width 12 height 10
radio input "true"
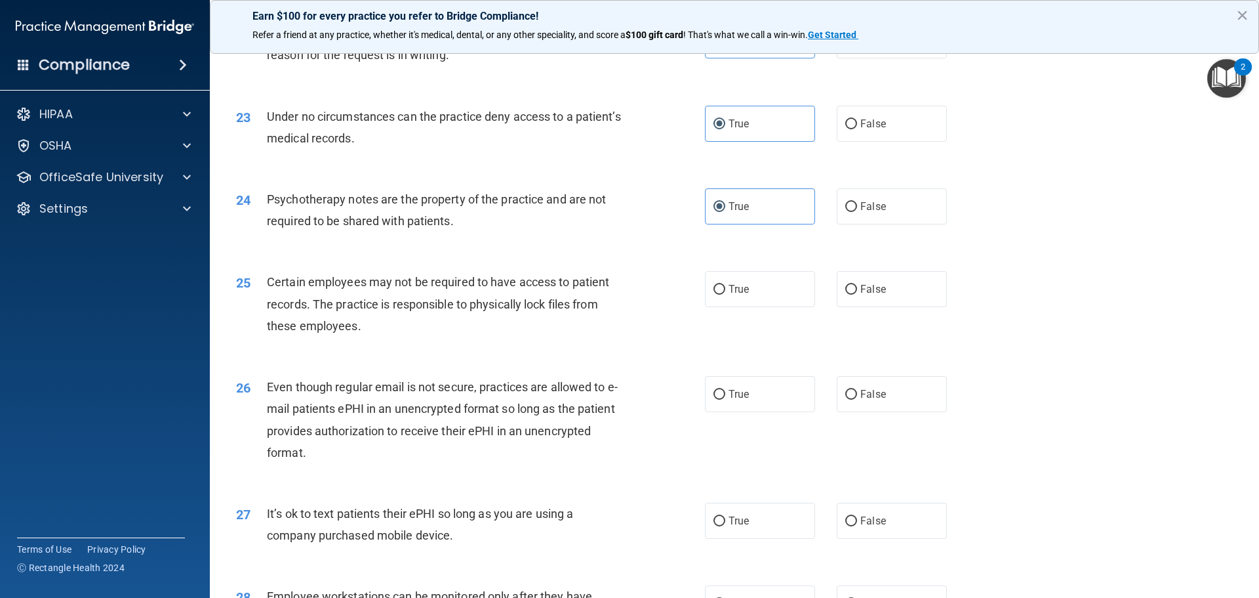
scroll to position [2289, 0]
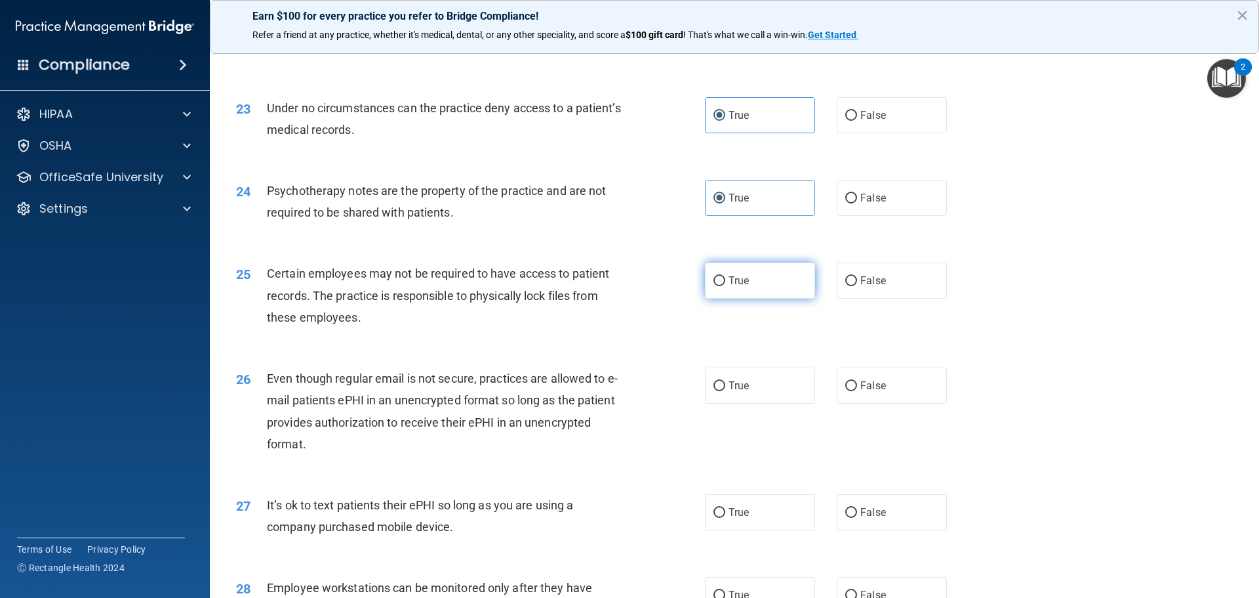
click at [736, 298] on label "True" at bounding box center [760, 280] width 110 height 36
click at [725, 286] on input "True" at bounding box center [720, 281] width 12 height 10
radio input "true"
click at [759, 401] on label "True" at bounding box center [760, 385] width 110 height 36
click at [725, 391] on input "True" at bounding box center [720, 386] width 12 height 10
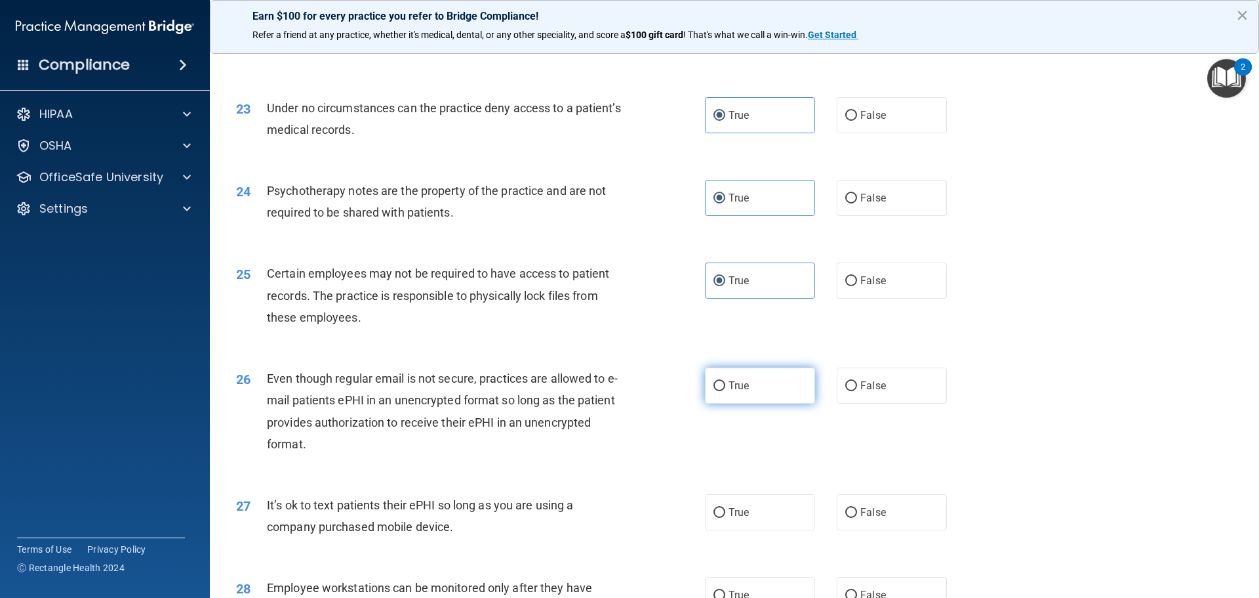
radio input "true"
click at [746, 530] on label "True" at bounding box center [760, 512] width 110 height 36
click at [725, 518] on input "True" at bounding box center [720, 513] width 12 height 10
radio input "true"
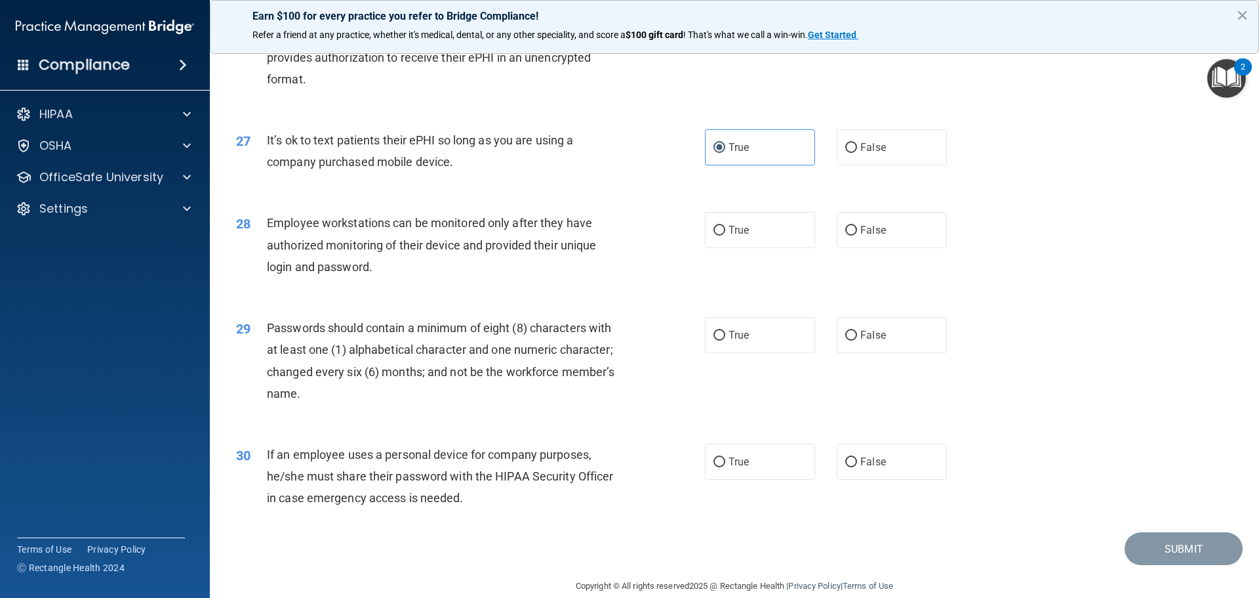
scroll to position [2695, 0]
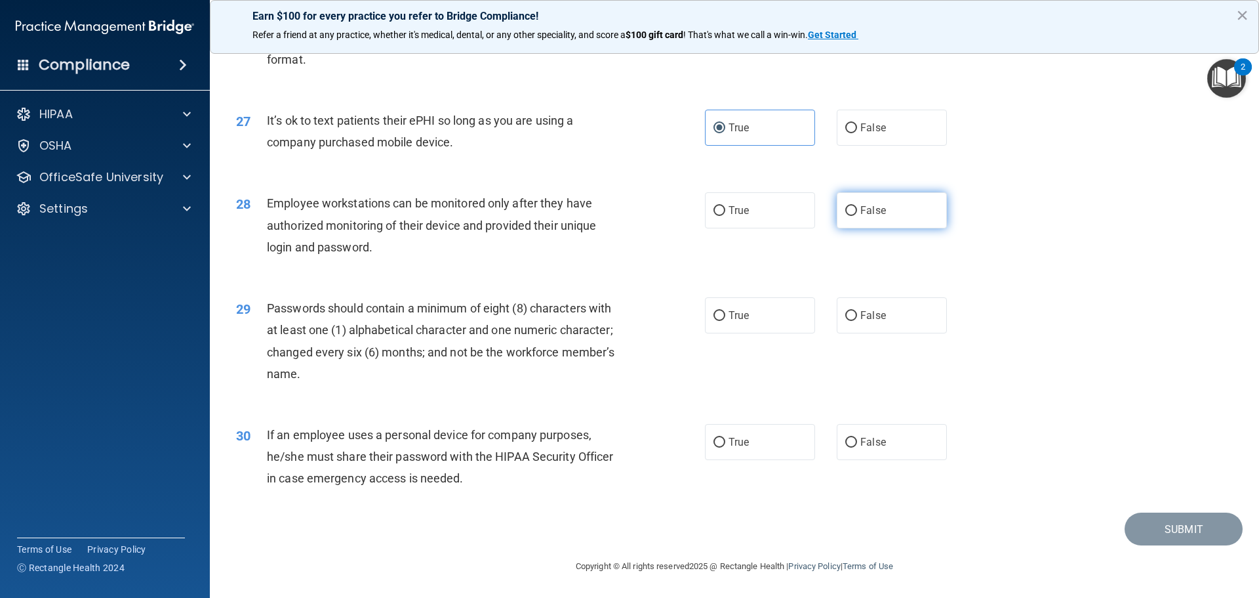
click at [902, 207] on label "False" at bounding box center [892, 210] width 110 height 36
click at [857, 207] on input "False" at bounding box center [852, 211] width 12 height 10
radio input "true"
click at [740, 308] on label "True" at bounding box center [760, 315] width 110 height 36
click at [725, 311] on input "True" at bounding box center [720, 316] width 12 height 10
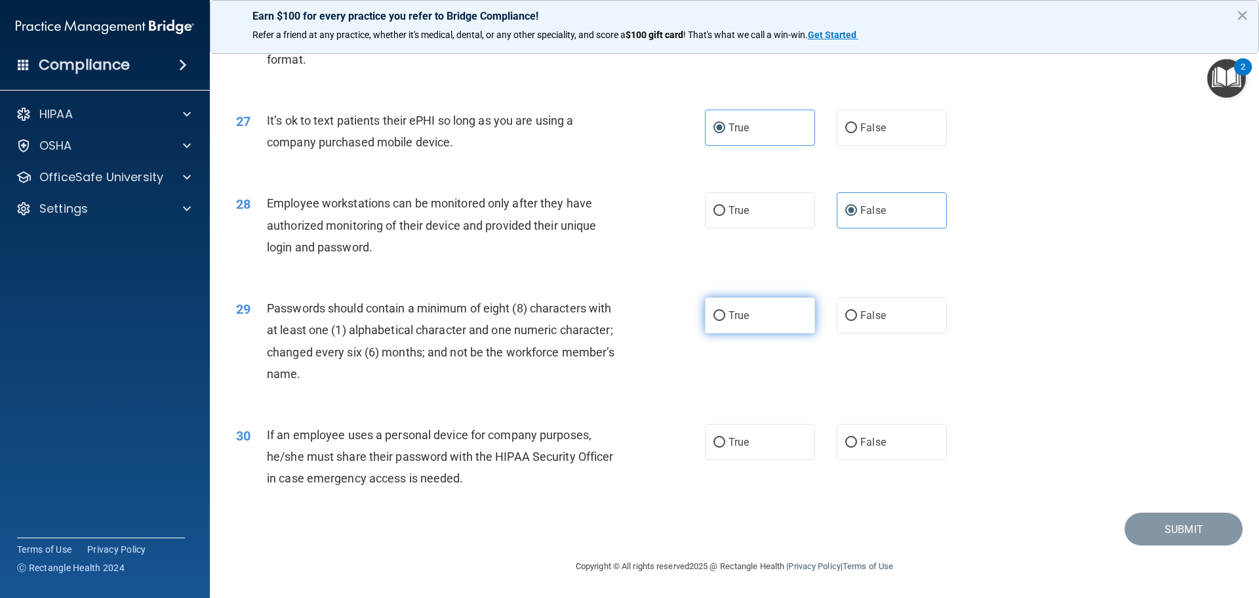
radio input "true"
click at [854, 445] on label "False" at bounding box center [892, 442] width 110 height 36
click at [854, 445] on input "False" at bounding box center [852, 443] width 12 height 10
radio input "true"
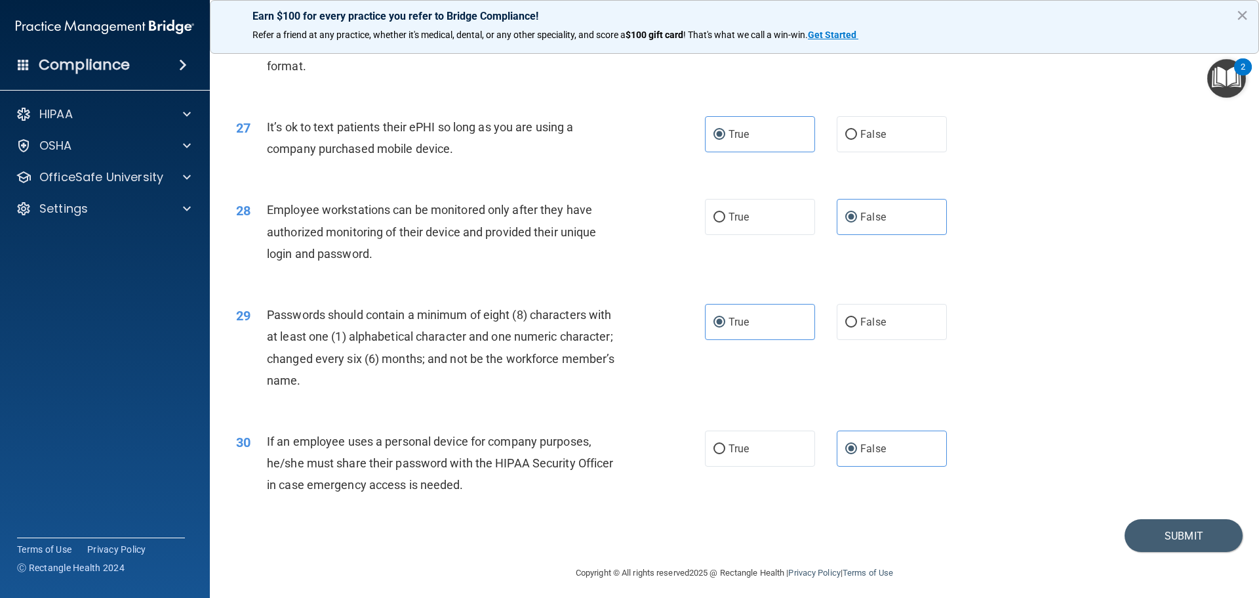
scroll to position [2671, 0]
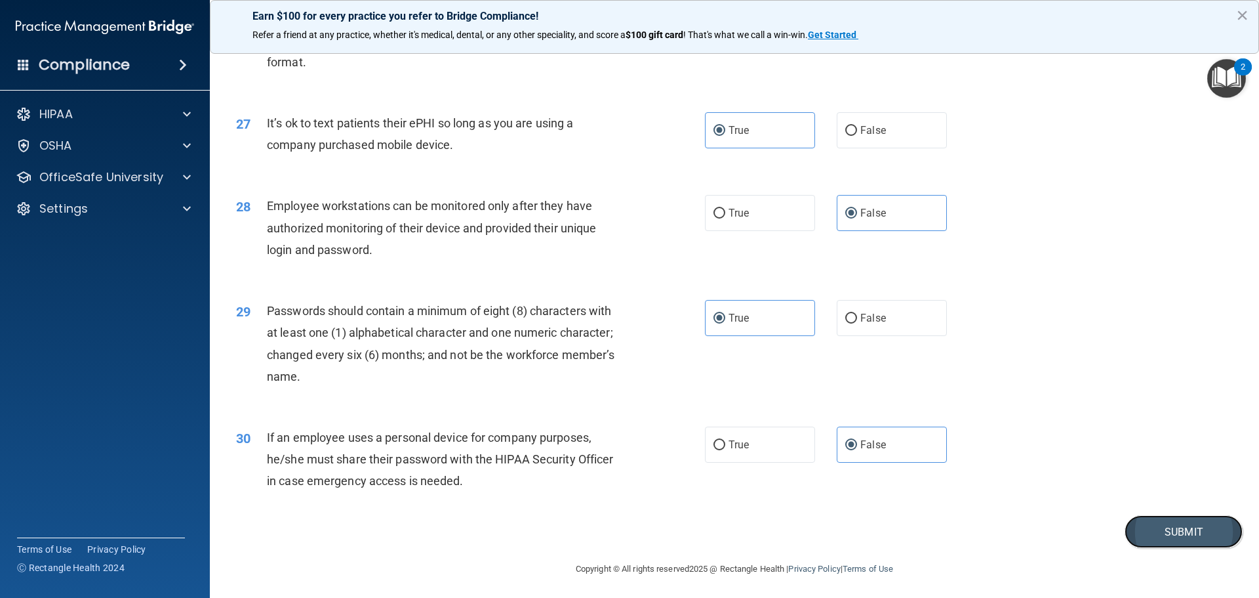
click at [1146, 548] on button "Submit" at bounding box center [1184, 531] width 118 height 33
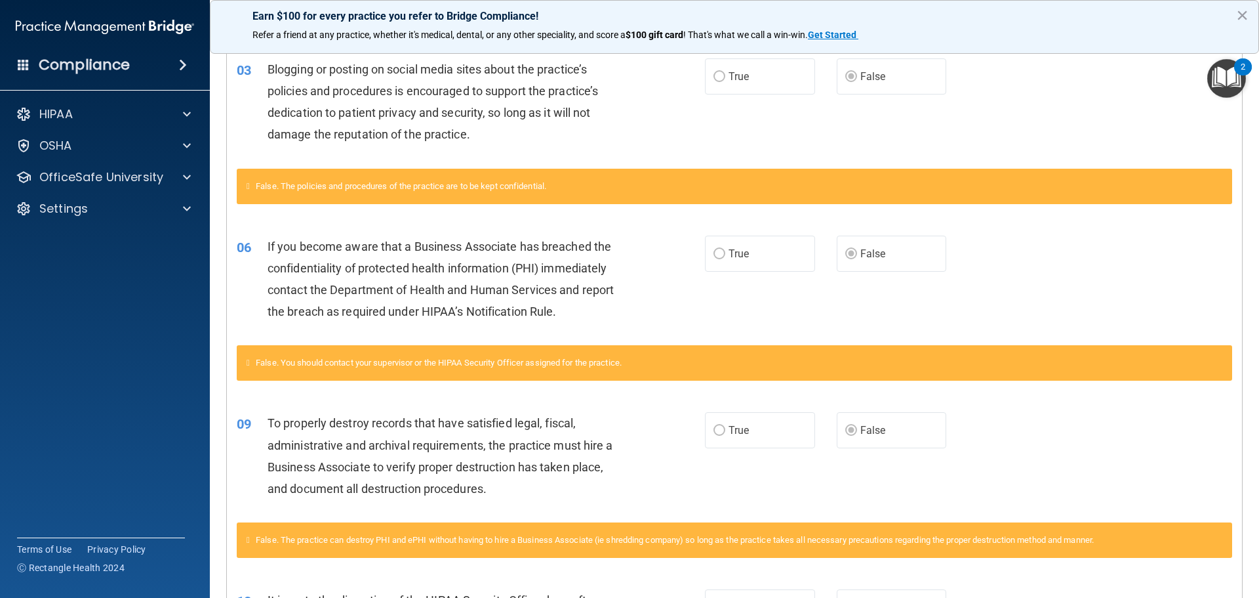
scroll to position [198, 0]
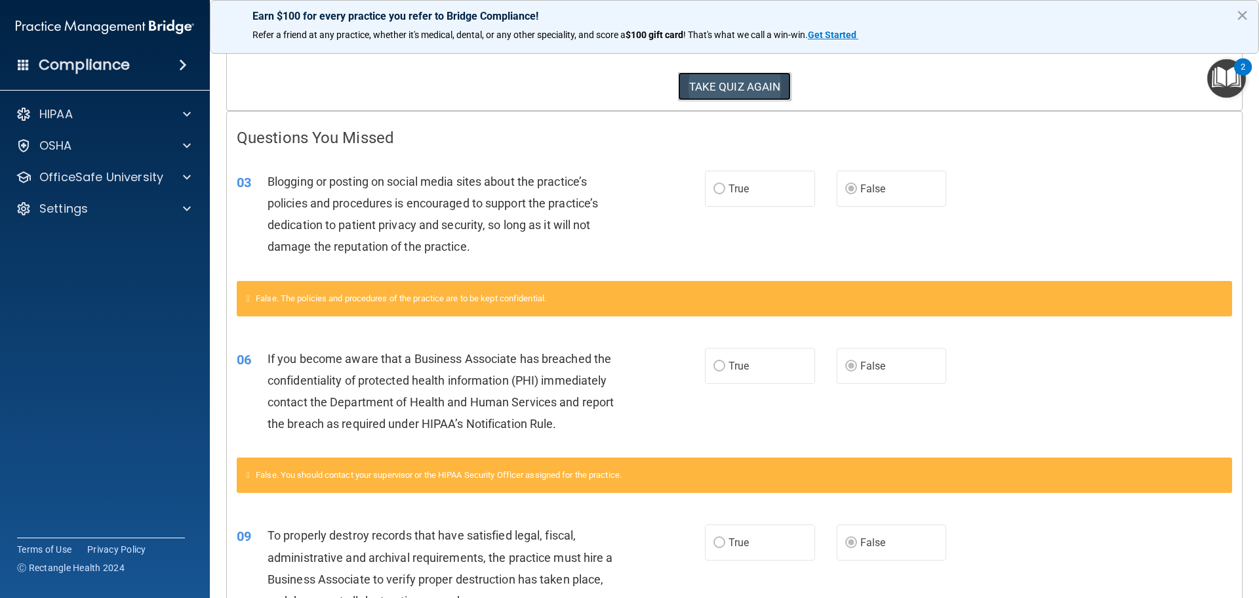
click at [711, 79] on button "TAKE QUIZ AGAIN" at bounding box center [734, 86] width 113 height 29
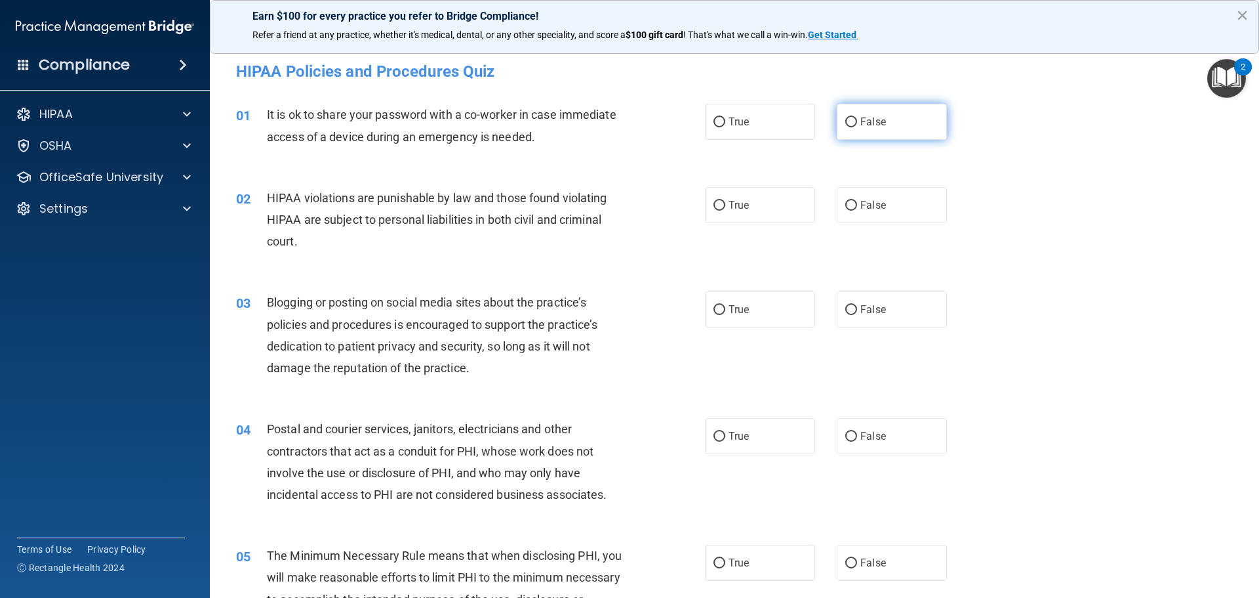
click at [868, 123] on span "False" at bounding box center [874, 121] width 26 height 12
click at [857, 123] on input "False" at bounding box center [852, 122] width 12 height 10
radio input "true"
click at [716, 206] on input "True" at bounding box center [720, 206] width 12 height 10
radio input "true"
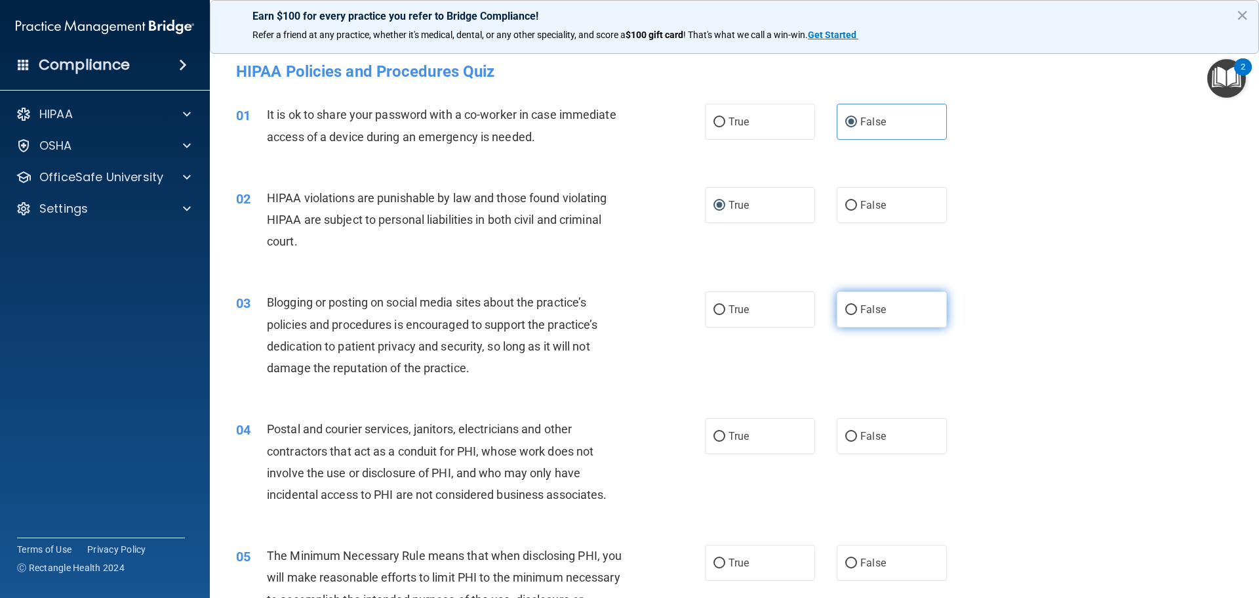
click at [870, 302] on label "False" at bounding box center [892, 309] width 110 height 36
click at [857, 305] on input "False" at bounding box center [852, 310] width 12 height 10
radio input "true"
click at [716, 428] on label "True" at bounding box center [760, 436] width 110 height 36
click at [716, 432] on input "True" at bounding box center [720, 437] width 12 height 10
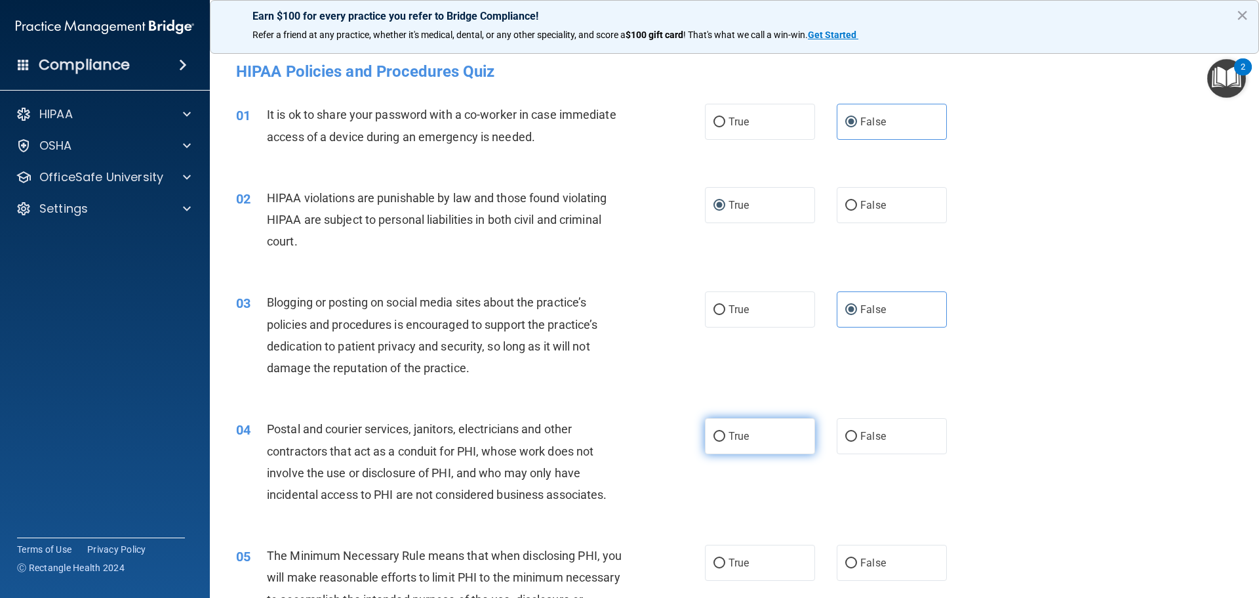
radio input "true"
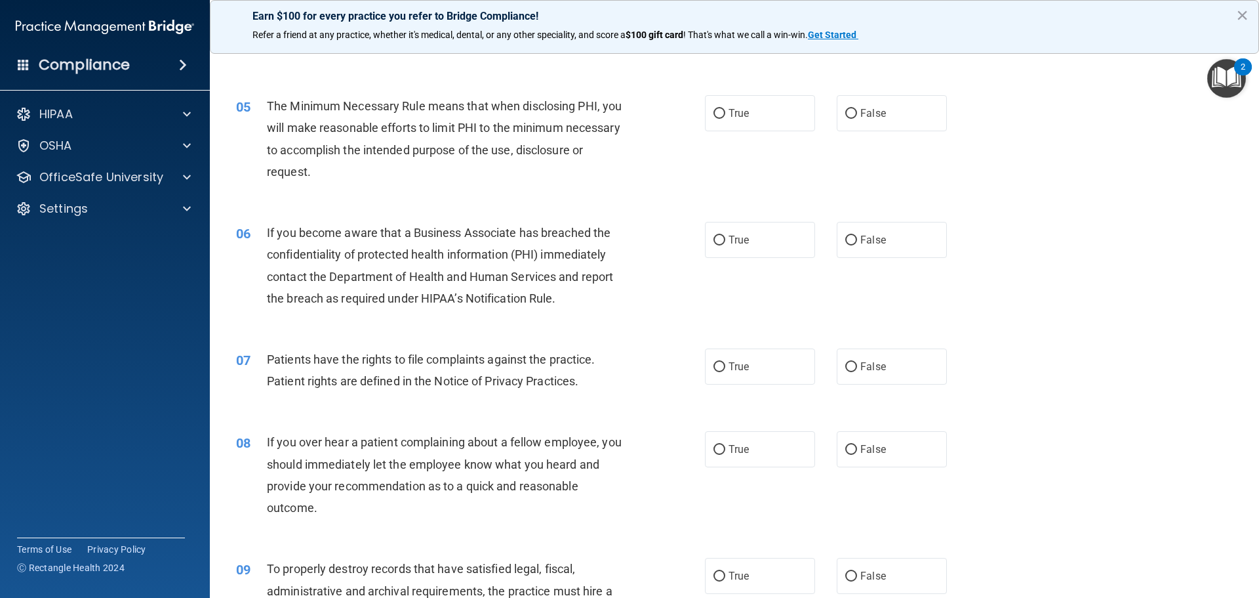
scroll to position [453, 0]
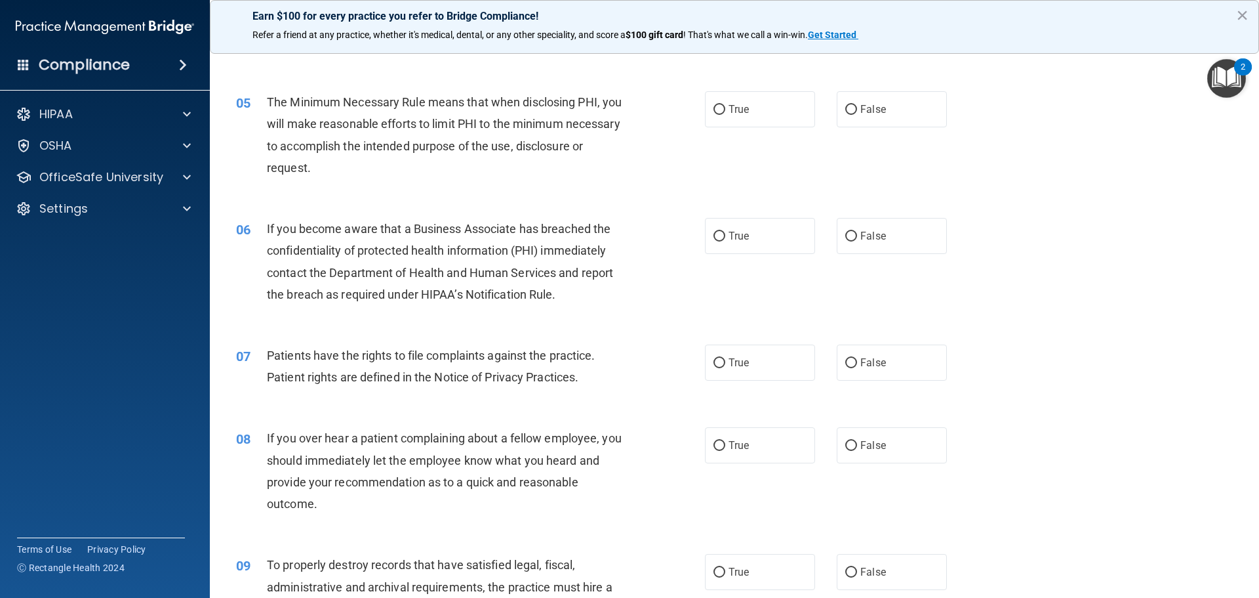
click at [724, 89] on div "05 The Minimum Necessary Rule means that when disclosing PHI, you will make rea…" at bounding box center [734, 138] width 1017 height 127
click at [728, 98] on label "True" at bounding box center [760, 109] width 110 height 36
click at [725, 105] on input "True" at bounding box center [720, 110] width 12 height 10
radio input "true"
click at [889, 224] on label "False" at bounding box center [892, 236] width 110 height 36
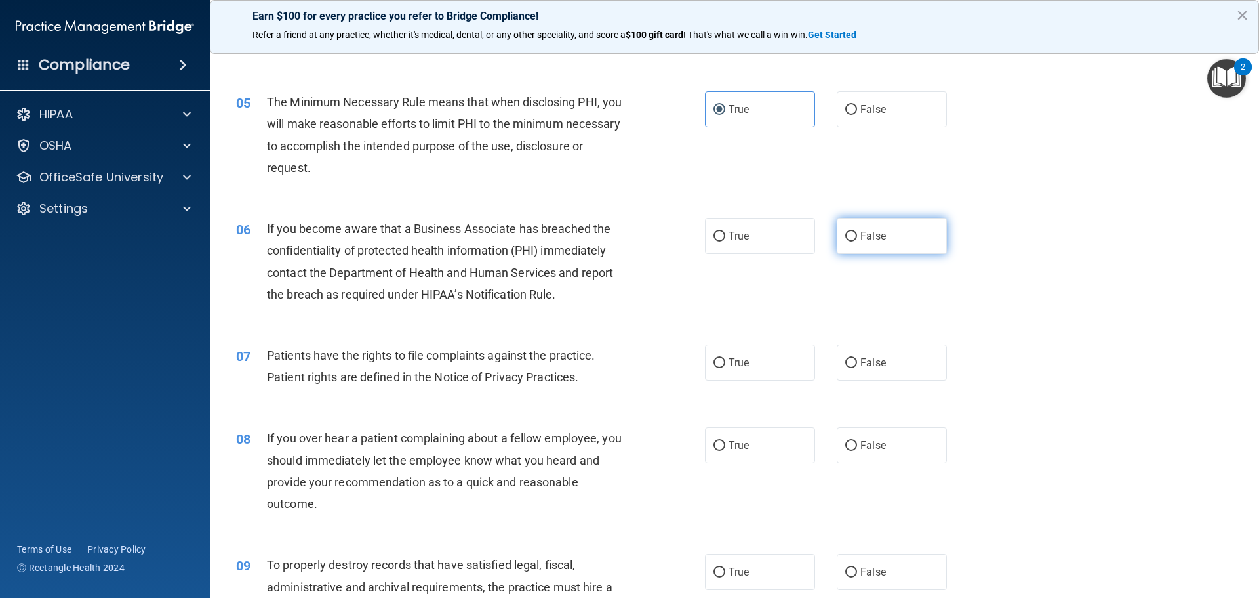
click at [857, 232] on input "False" at bounding box center [852, 237] width 12 height 10
radio input "true"
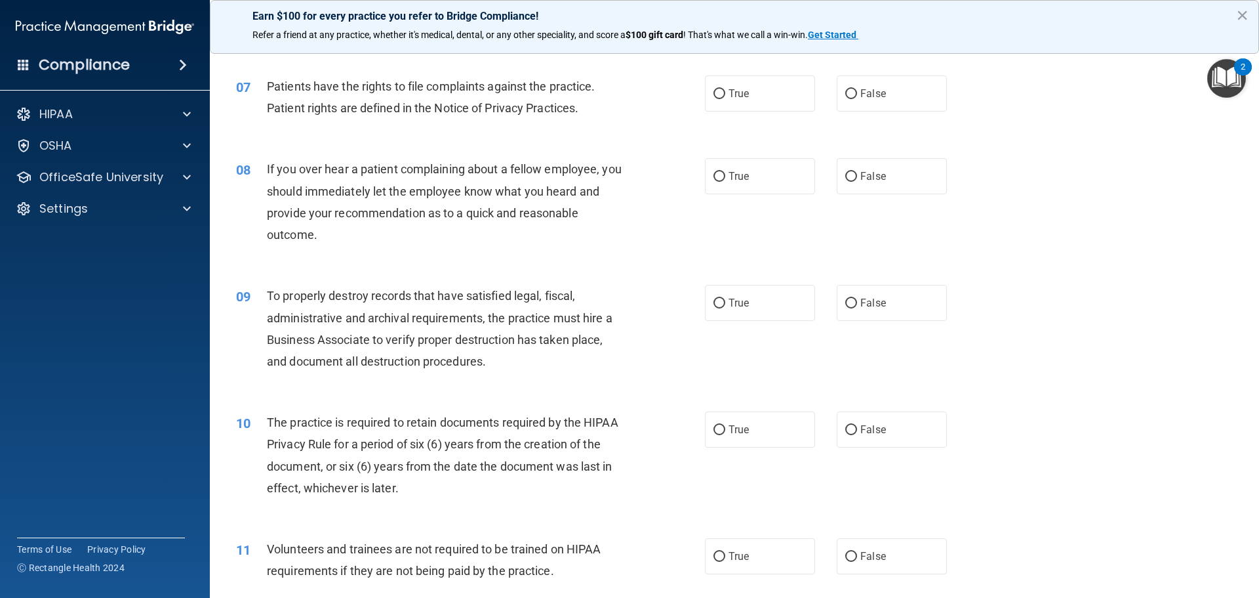
scroll to position [726, 0]
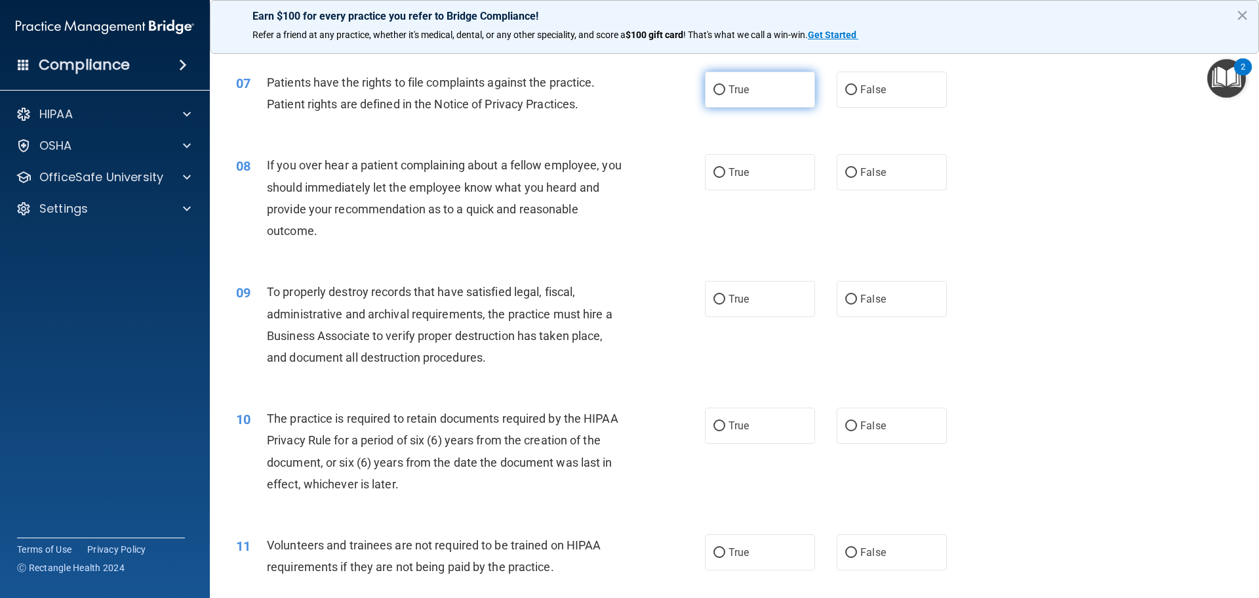
click at [760, 81] on label "True" at bounding box center [760, 89] width 110 height 36
click at [725, 85] on input "True" at bounding box center [720, 90] width 12 height 10
radio input "true"
click at [865, 169] on span "False" at bounding box center [874, 172] width 26 height 12
click at [857, 169] on input "False" at bounding box center [852, 173] width 12 height 10
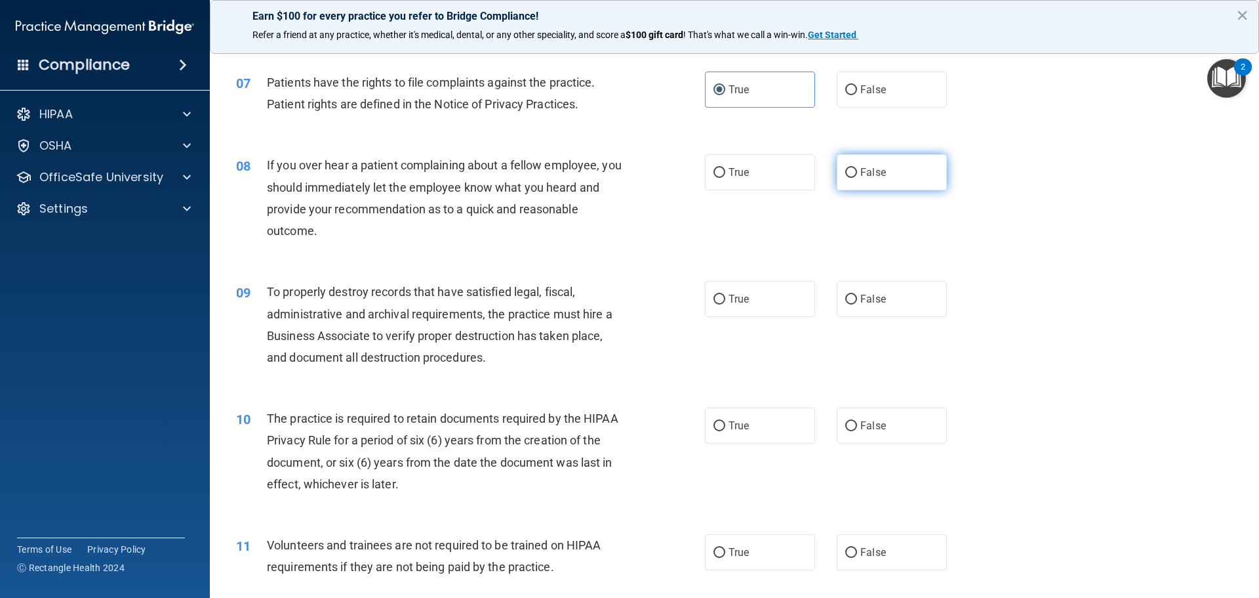
radio input "true"
click at [868, 290] on label "False" at bounding box center [892, 299] width 110 height 36
click at [857, 295] on input "False" at bounding box center [852, 300] width 12 height 10
radio input "true"
click at [724, 414] on label "True" at bounding box center [760, 425] width 110 height 36
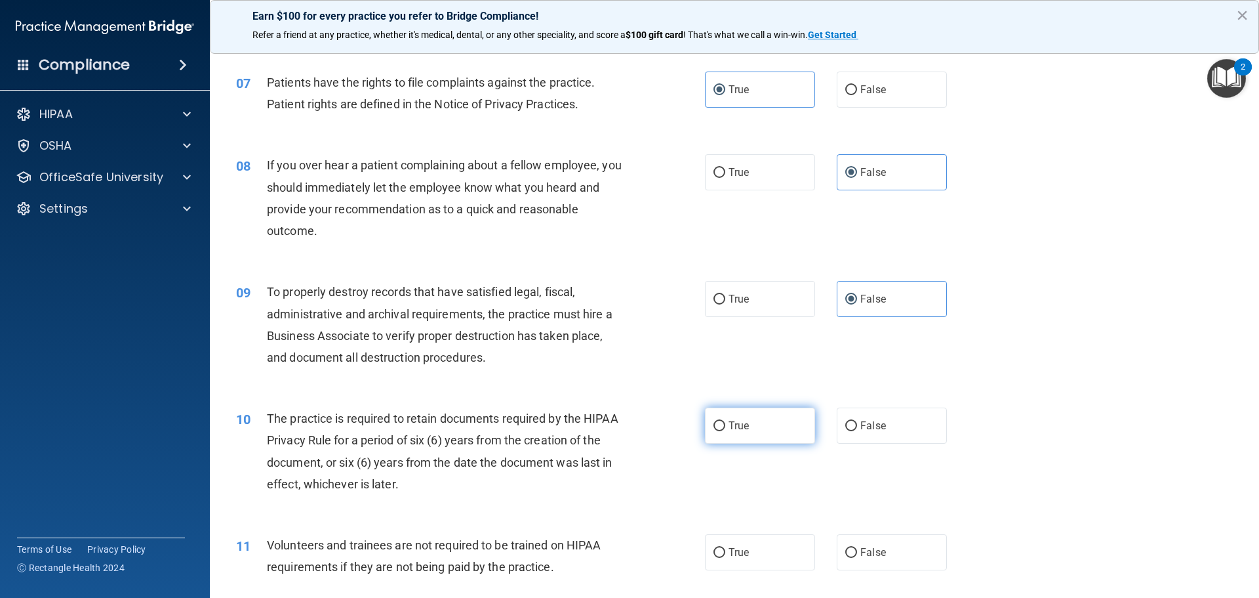
click at [724, 421] on input "True" at bounding box center [720, 426] width 12 height 10
radio input "true"
click at [861, 553] on span "False" at bounding box center [874, 552] width 26 height 12
click at [857, 553] on input "False" at bounding box center [852, 553] width 12 height 10
radio input "true"
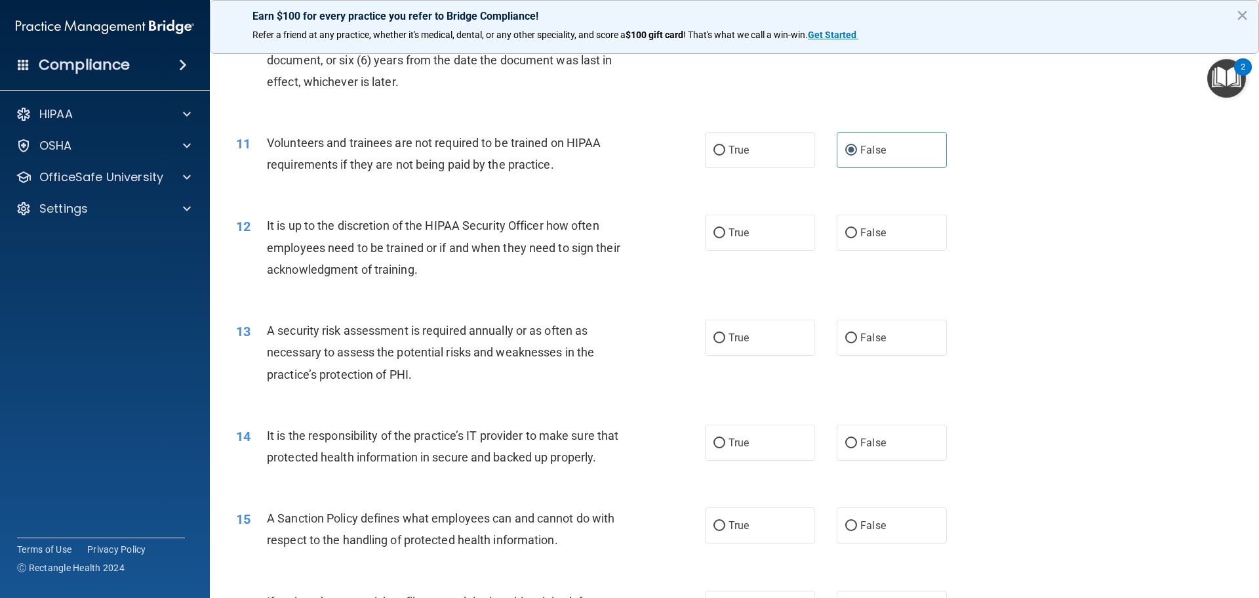
scroll to position [1251, 0]
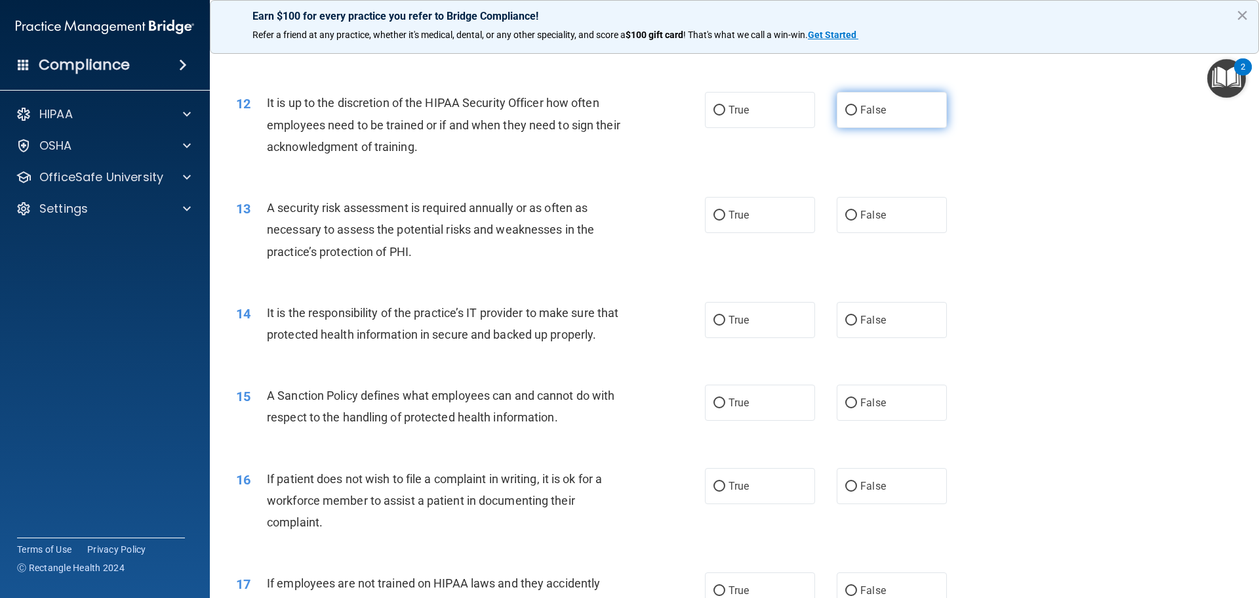
click at [876, 104] on span "False" at bounding box center [874, 110] width 26 height 12
click at [857, 106] on input "False" at bounding box center [852, 111] width 12 height 10
radio input "true"
click at [752, 208] on label "True" at bounding box center [760, 215] width 110 height 36
click at [725, 211] on input "True" at bounding box center [720, 216] width 12 height 10
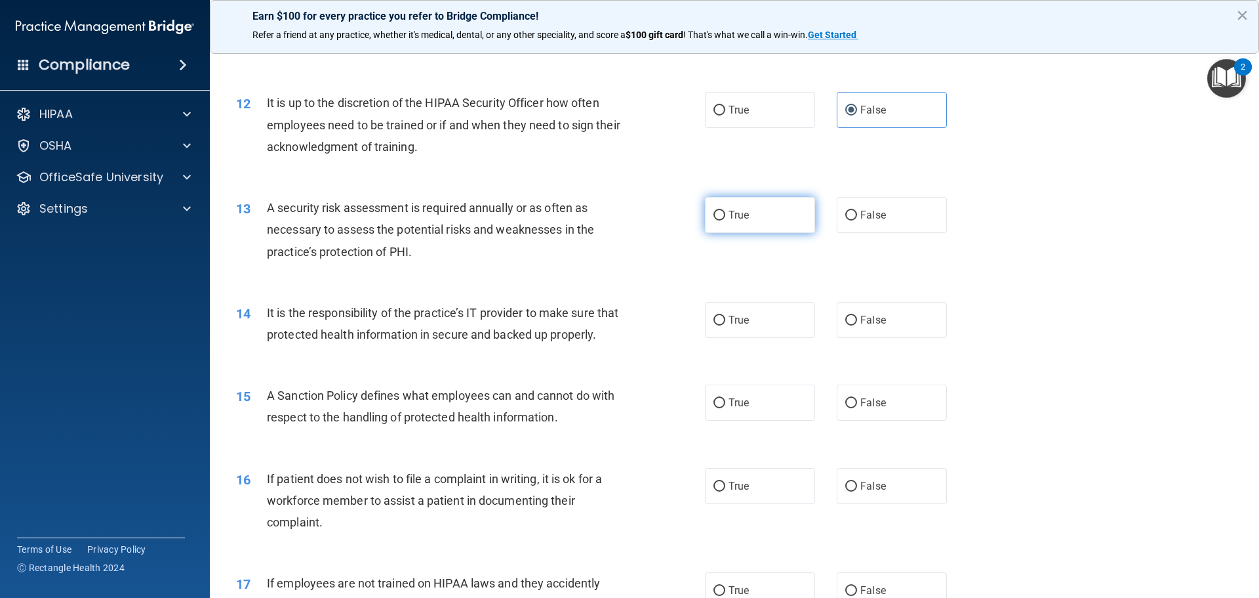
radio input "true"
click at [881, 335] on label "False" at bounding box center [892, 320] width 110 height 36
click at [857, 325] on input "False" at bounding box center [852, 321] width 12 height 10
radio input "true"
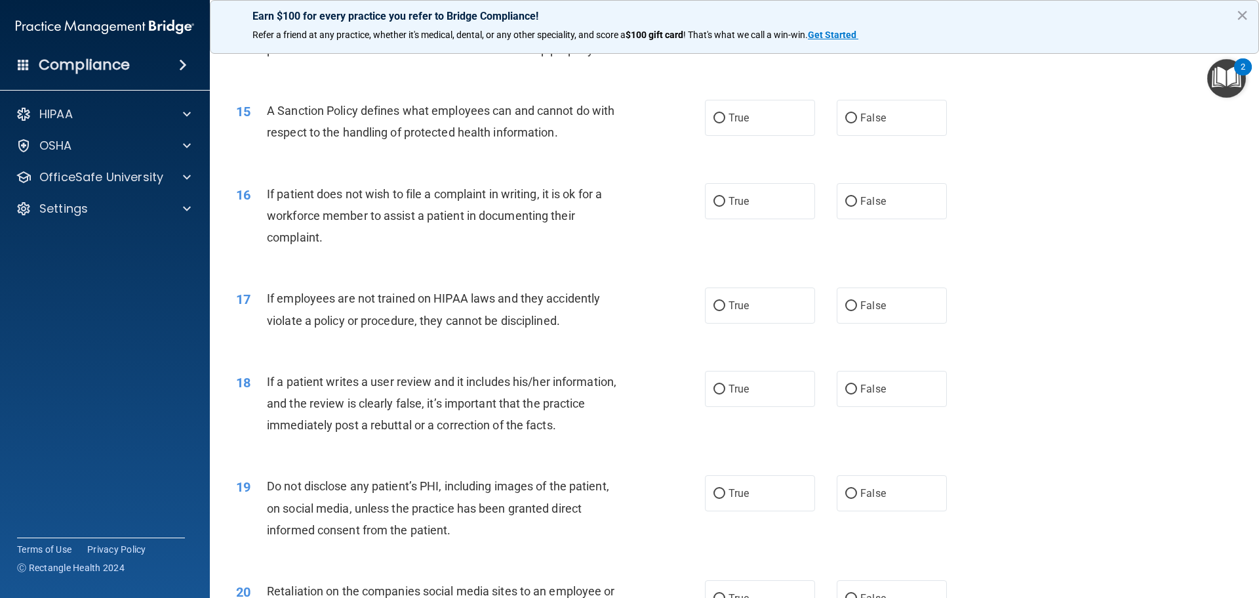
scroll to position [1528, 0]
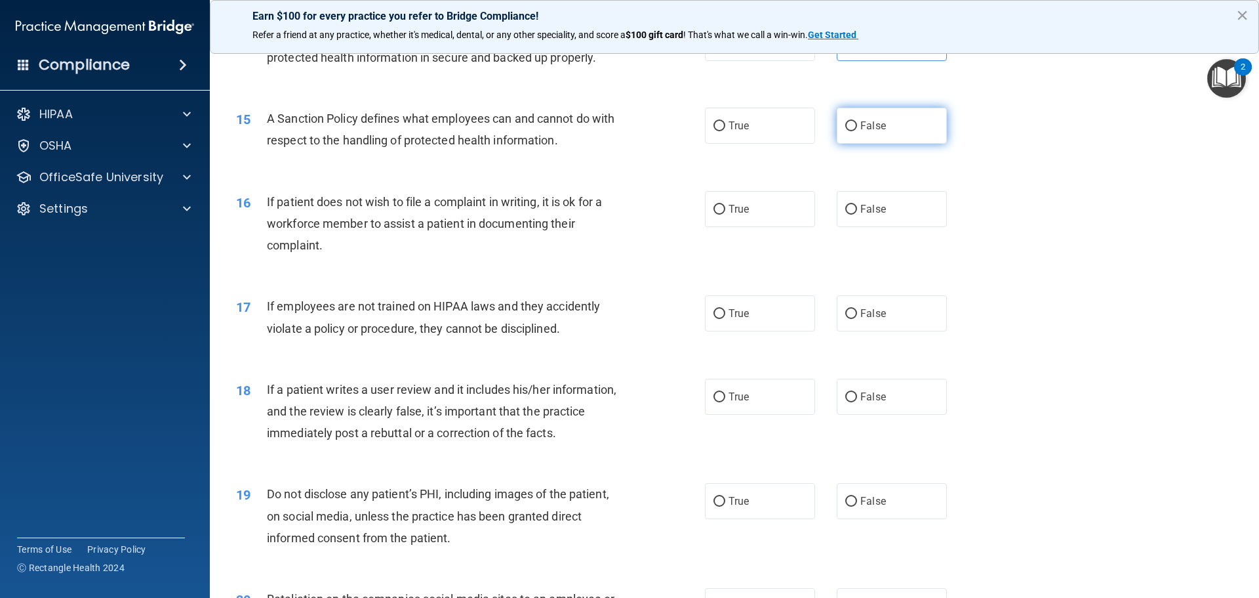
click at [886, 144] on label "False" at bounding box center [892, 126] width 110 height 36
click at [857, 131] on input "False" at bounding box center [852, 126] width 12 height 10
radio input "true"
click at [752, 222] on label "True" at bounding box center [760, 209] width 110 height 36
click at [725, 214] on input "True" at bounding box center [720, 210] width 12 height 10
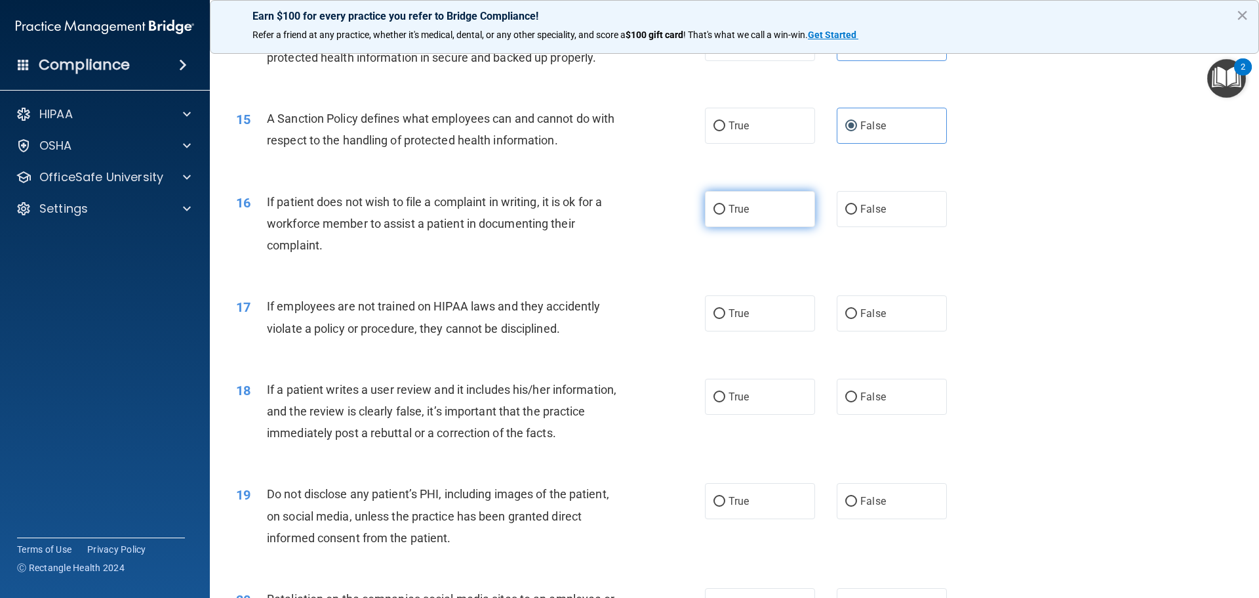
radio input "true"
click at [889, 331] on label "False" at bounding box center [892, 313] width 110 height 36
click at [857, 319] on input "False" at bounding box center [852, 314] width 12 height 10
radio input "true"
click at [889, 331] on label "False" at bounding box center [892, 313] width 110 height 36
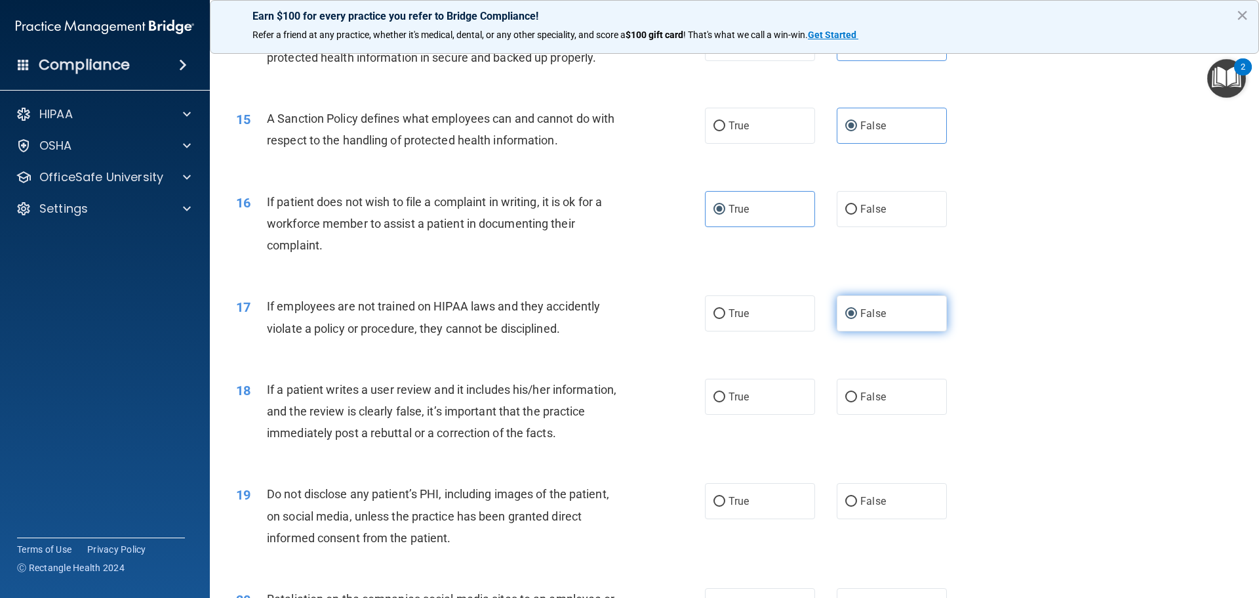
click at [857, 319] on input "False" at bounding box center [852, 314] width 12 height 10
click at [870, 415] on label "False" at bounding box center [892, 396] width 110 height 36
click at [857, 402] on input "False" at bounding box center [852, 397] width 12 height 10
radio input "true"
click at [731, 548] on div "19 Do not disclose any patient’s PHI, including images of the patient, on socia…" at bounding box center [734, 518] width 1017 height 105
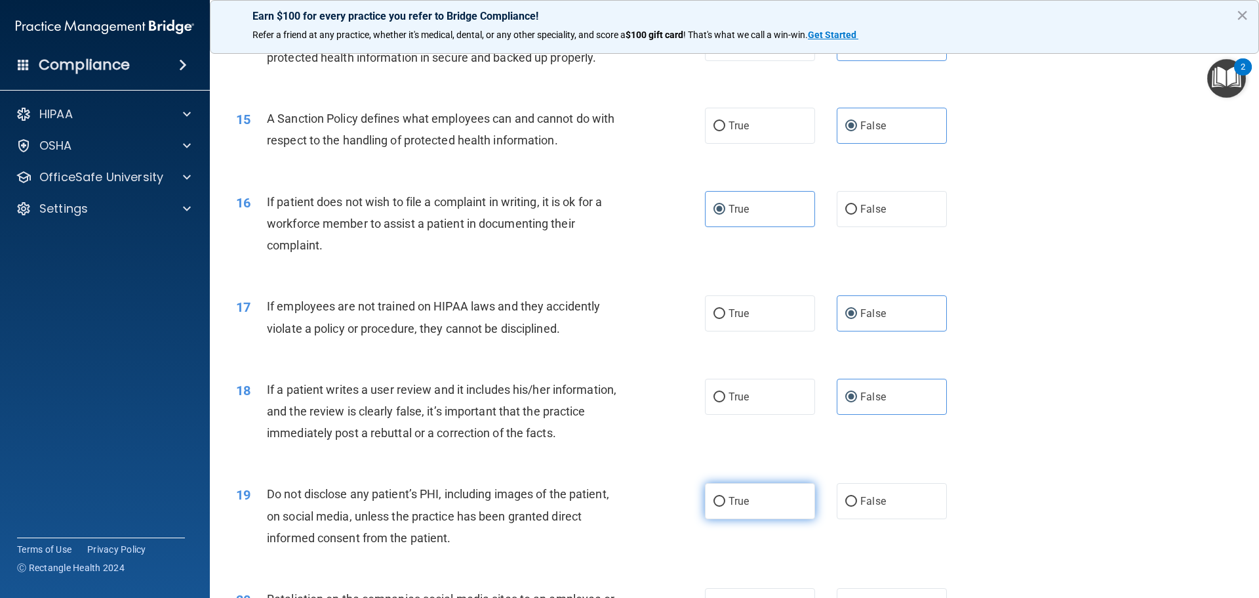
click at [735, 507] on span "True" at bounding box center [739, 501] width 20 height 12
click at [725, 506] on input "True" at bounding box center [720, 502] width 12 height 10
radio input "true"
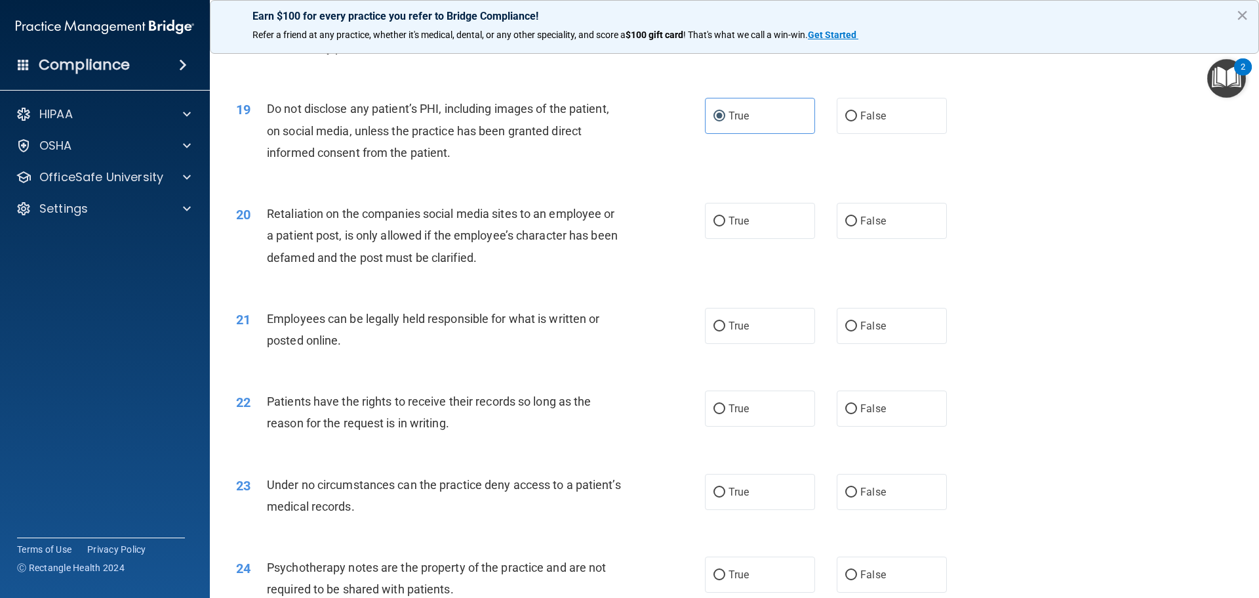
scroll to position [1928, 0]
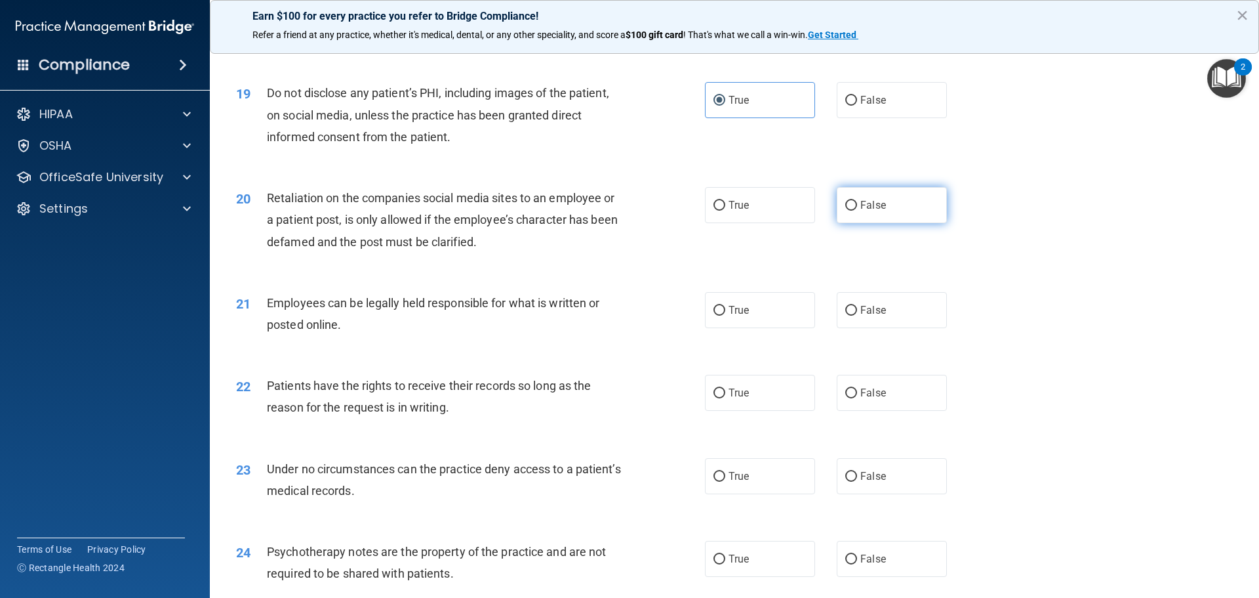
click at [868, 211] on span "False" at bounding box center [874, 205] width 26 height 12
click at [857, 211] on input "False" at bounding box center [852, 206] width 12 height 10
radio input "true"
click at [758, 323] on label "True" at bounding box center [760, 310] width 110 height 36
click at [725, 316] on input "True" at bounding box center [720, 311] width 12 height 10
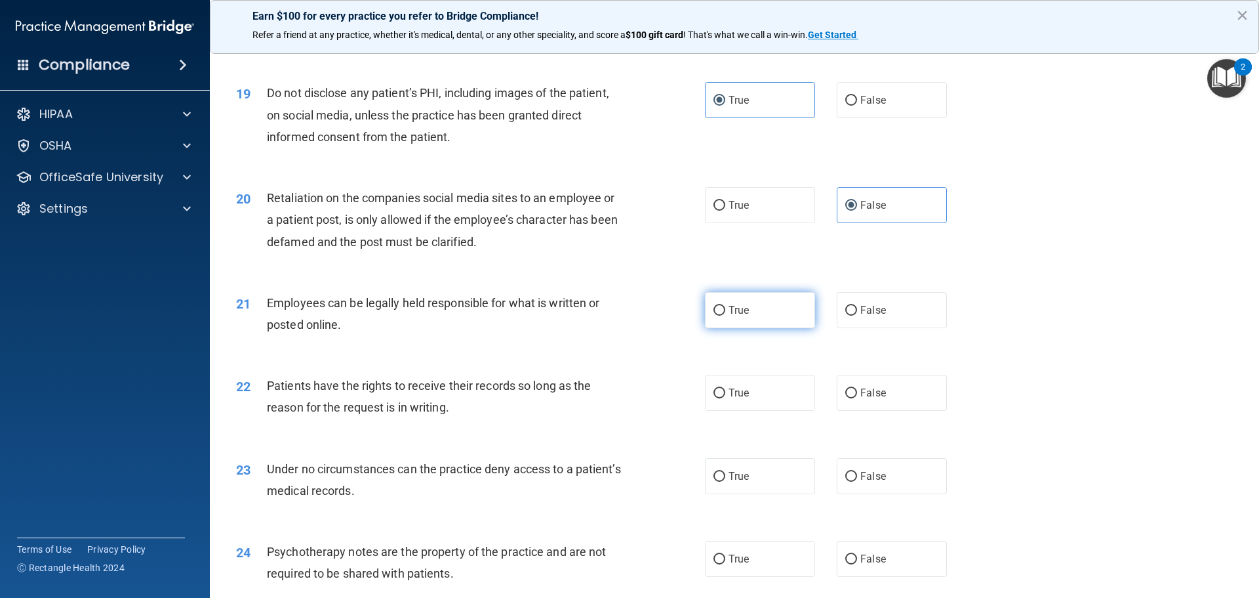
radio input "true"
click at [847, 398] on input "False" at bounding box center [852, 393] width 12 height 10
radio input "true"
click at [861, 482] on span "False" at bounding box center [874, 476] width 26 height 12
click at [857, 481] on input "False" at bounding box center [852, 477] width 12 height 10
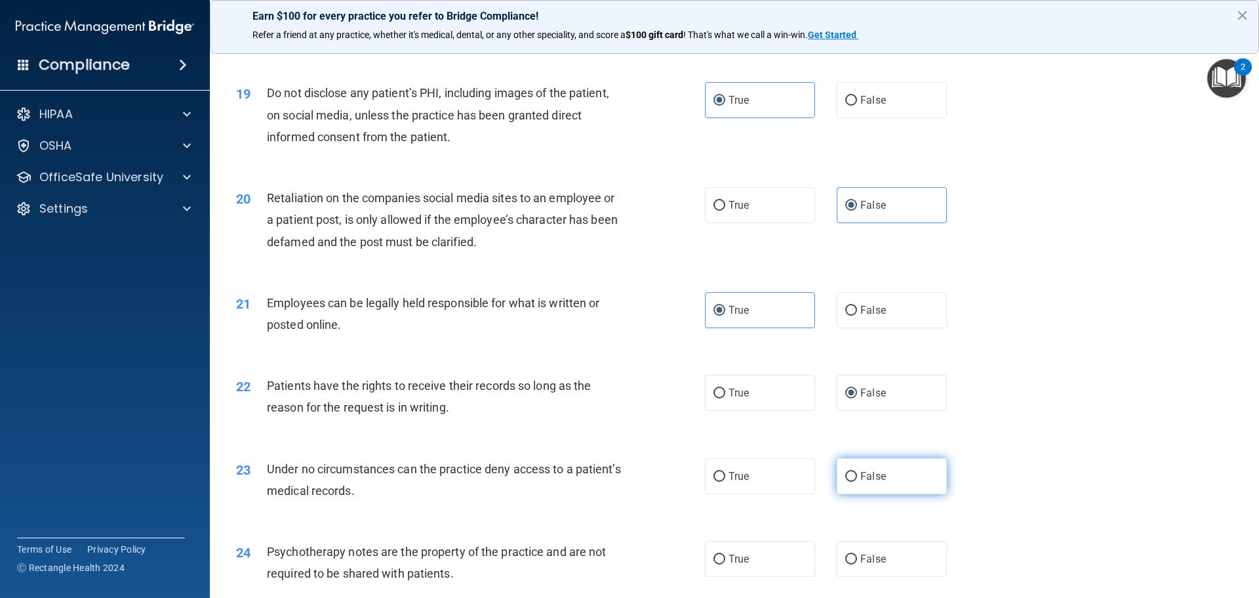
radio input "true"
click at [736, 573] on label "True" at bounding box center [760, 559] width 110 height 36
click at [725, 564] on input "True" at bounding box center [720, 559] width 12 height 10
radio input "true"
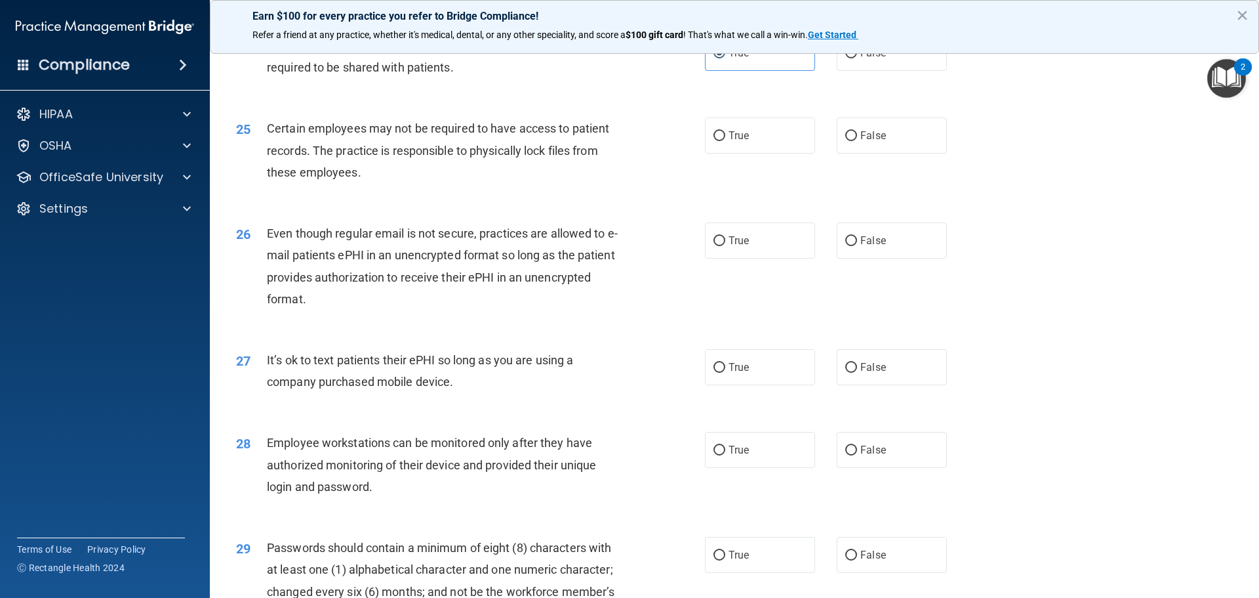
scroll to position [2430, 0]
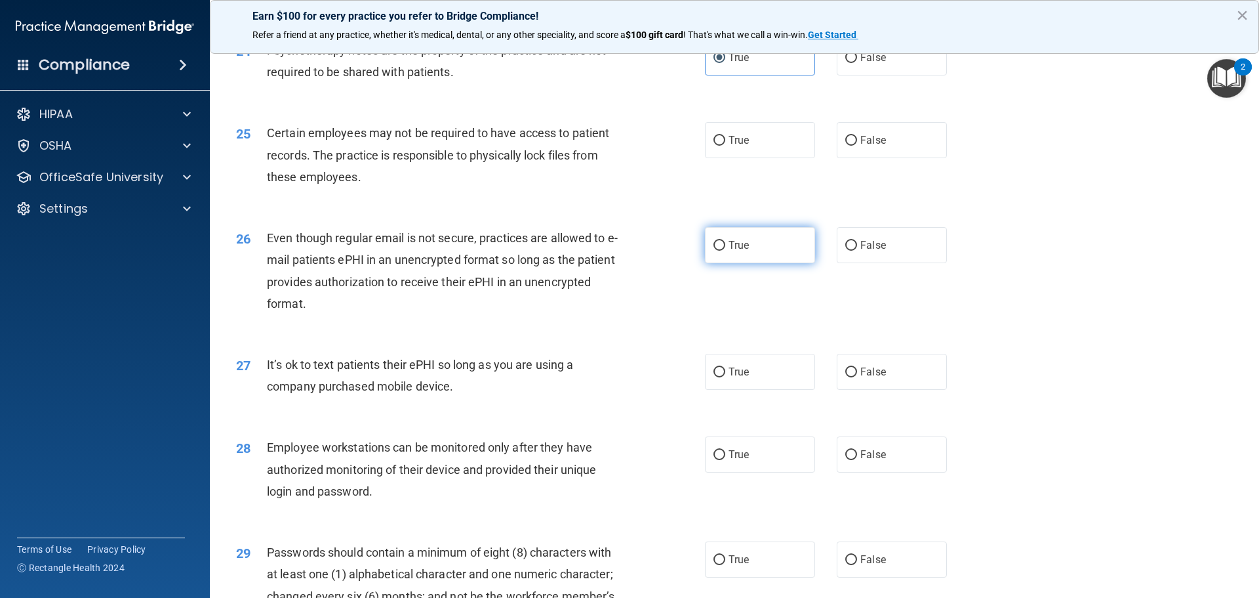
click at [746, 262] on label "True" at bounding box center [760, 245] width 110 height 36
click at [725, 251] on input "True" at bounding box center [720, 246] width 12 height 10
radio input "true"
click at [745, 146] on span "True" at bounding box center [739, 140] width 20 height 12
click at [725, 146] on input "True" at bounding box center [720, 141] width 12 height 10
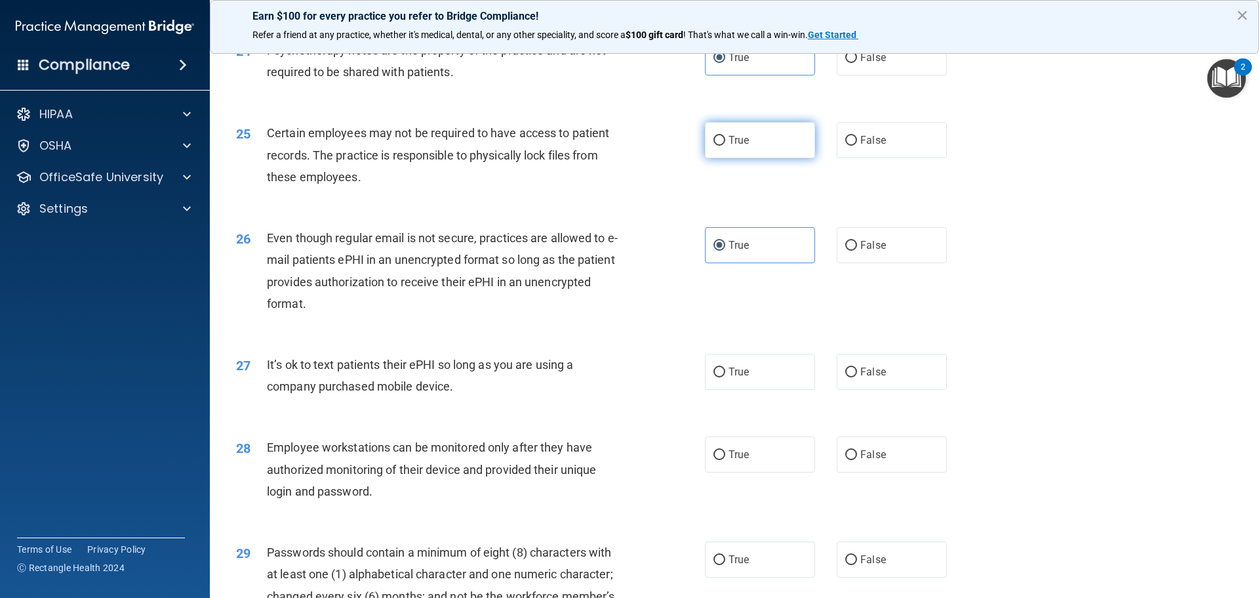
radio input "true"
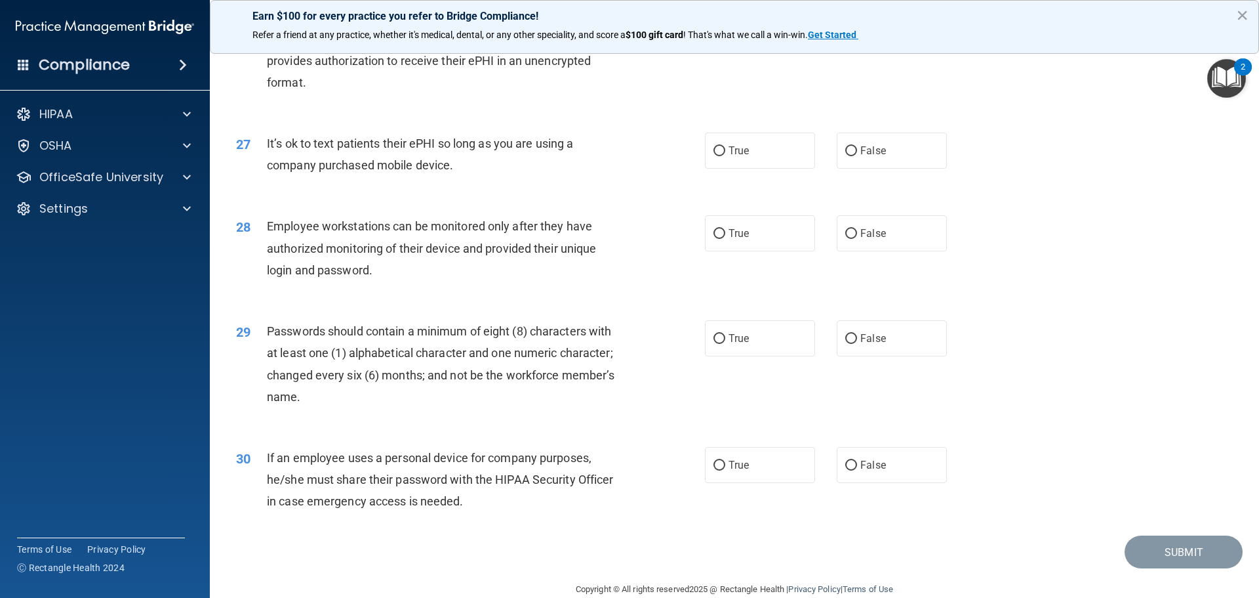
scroll to position [2655, 0]
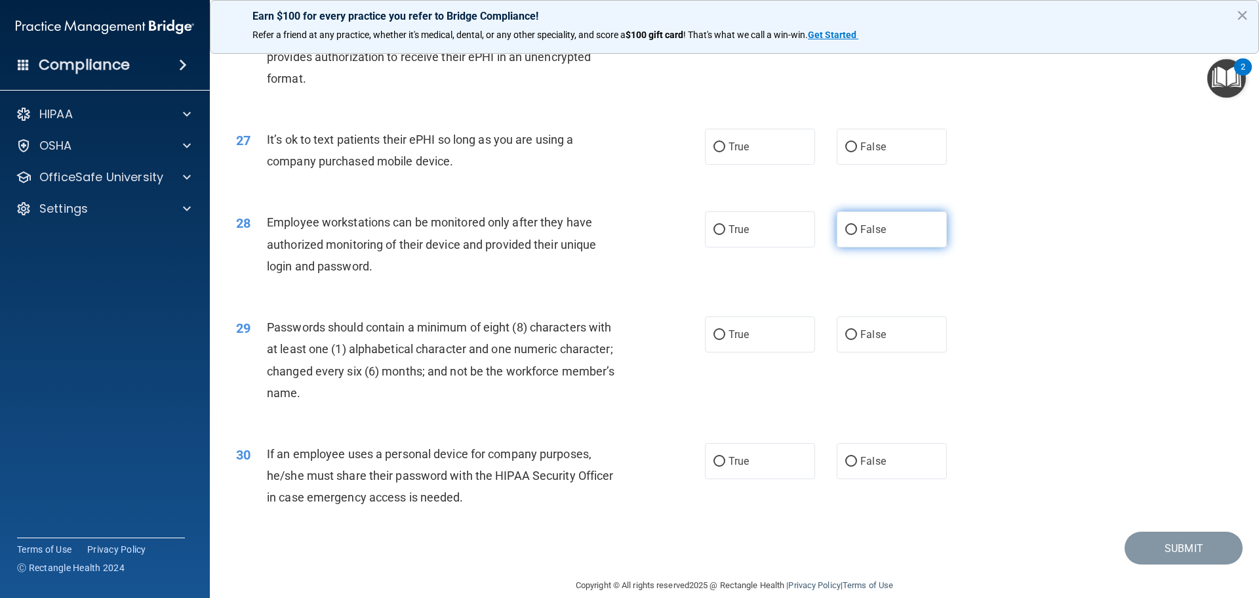
click at [868, 235] on span "False" at bounding box center [874, 229] width 26 height 12
click at [857, 235] on input "False" at bounding box center [852, 230] width 12 height 10
radio input "true"
click at [861, 153] on span "False" at bounding box center [874, 146] width 26 height 12
click at [855, 152] on input "False" at bounding box center [852, 147] width 12 height 10
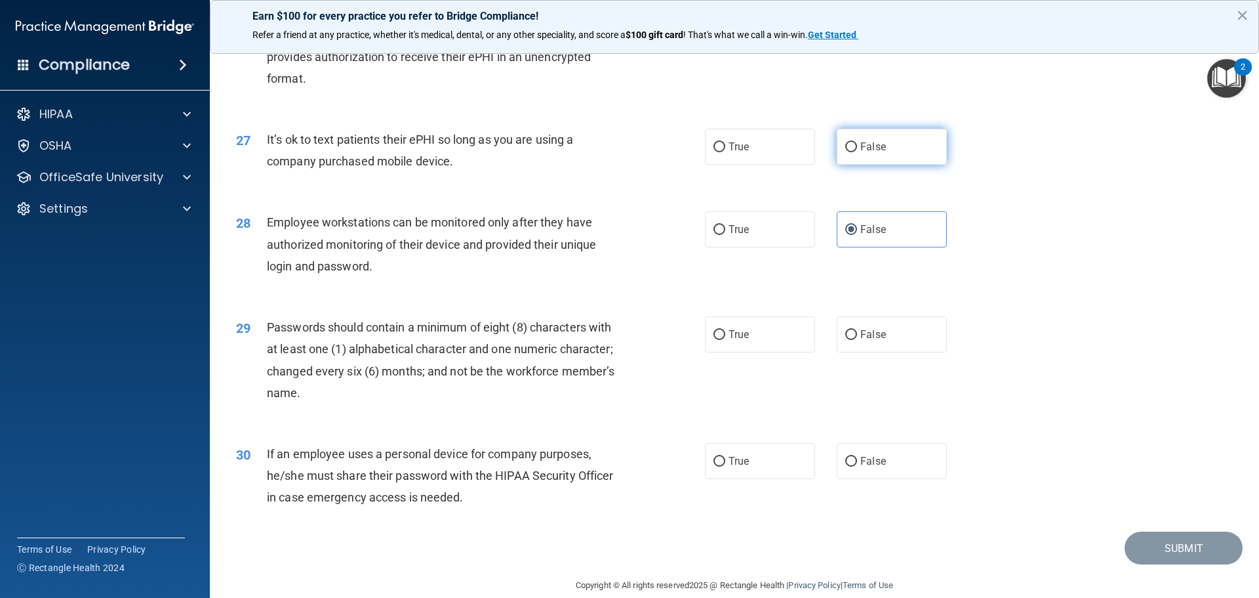
radio input "true"
click at [861, 153] on span "False" at bounding box center [874, 146] width 26 height 12
click at [855, 152] on input "False" at bounding box center [852, 147] width 12 height 10
click at [729, 340] on span "True" at bounding box center [739, 334] width 20 height 12
click at [725, 340] on input "True" at bounding box center [720, 335] width 12 height 10
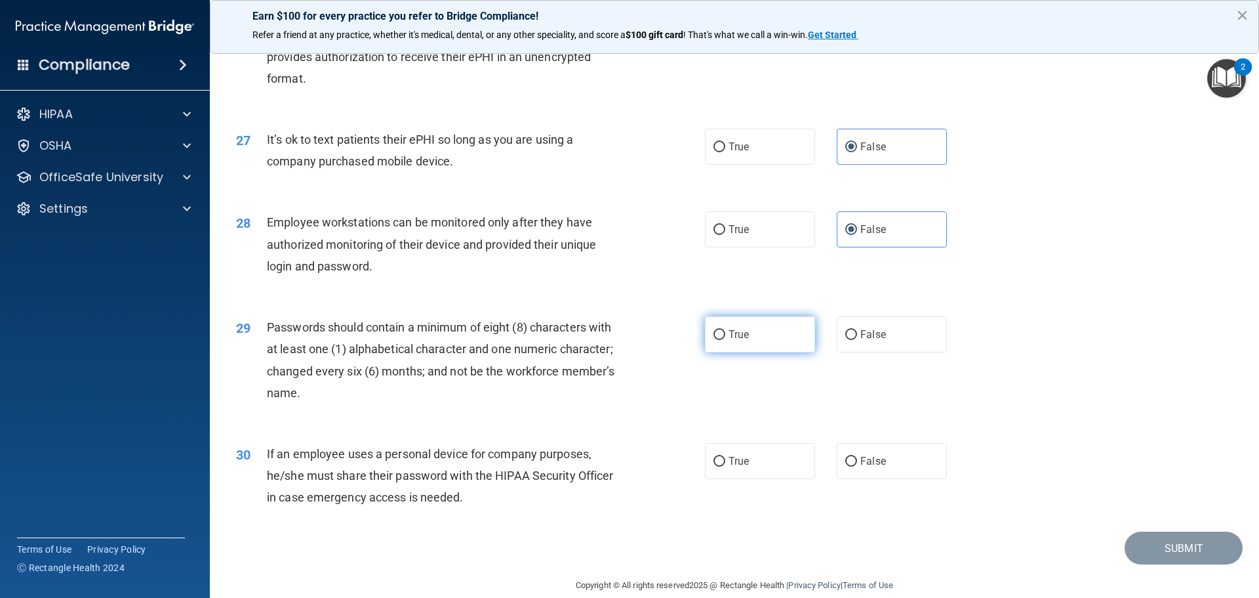
radio input "true"
click at [888, 479] on label "False" at bounding box center [892, 461] width 110 height 36
click at [857, 466] on input "False" at bounding box center [852, 462] width 12 height 10
radio input "true"
click at [1156, 565] on button "Submit" at bounding box center [1184, 547] width 118 height 33
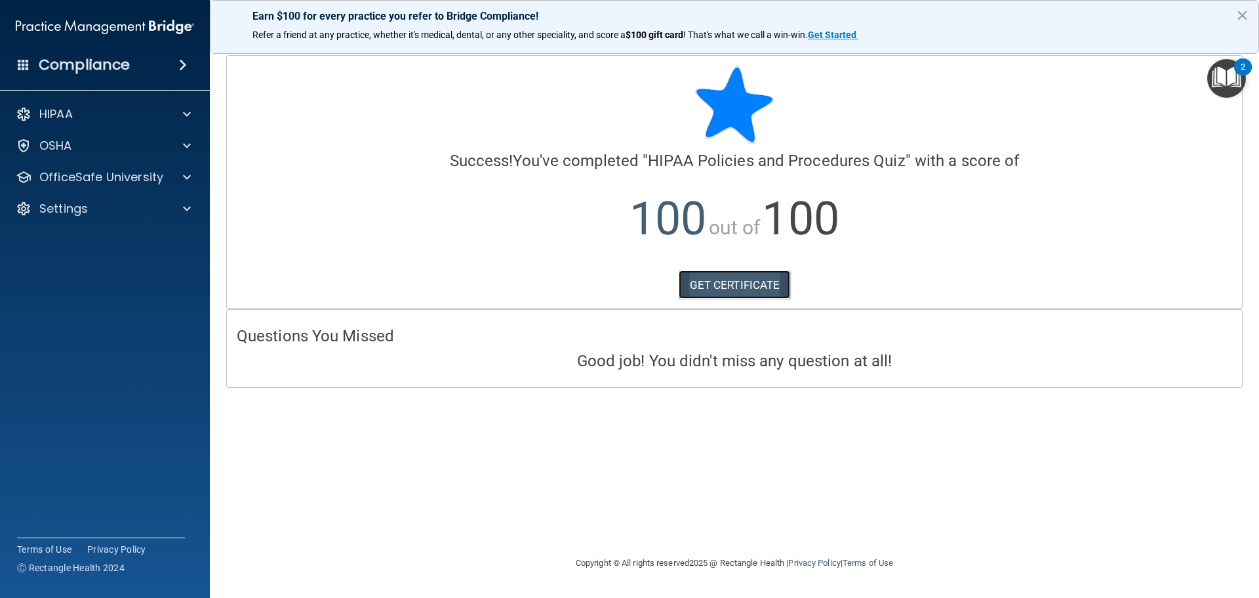
click at [752, 288] on link "GET CERTIFICATE" at bounding box center [735, 284] width 112 height 29
click at [190, 171] on span at bounding box center [187, 177] width 8 height 16
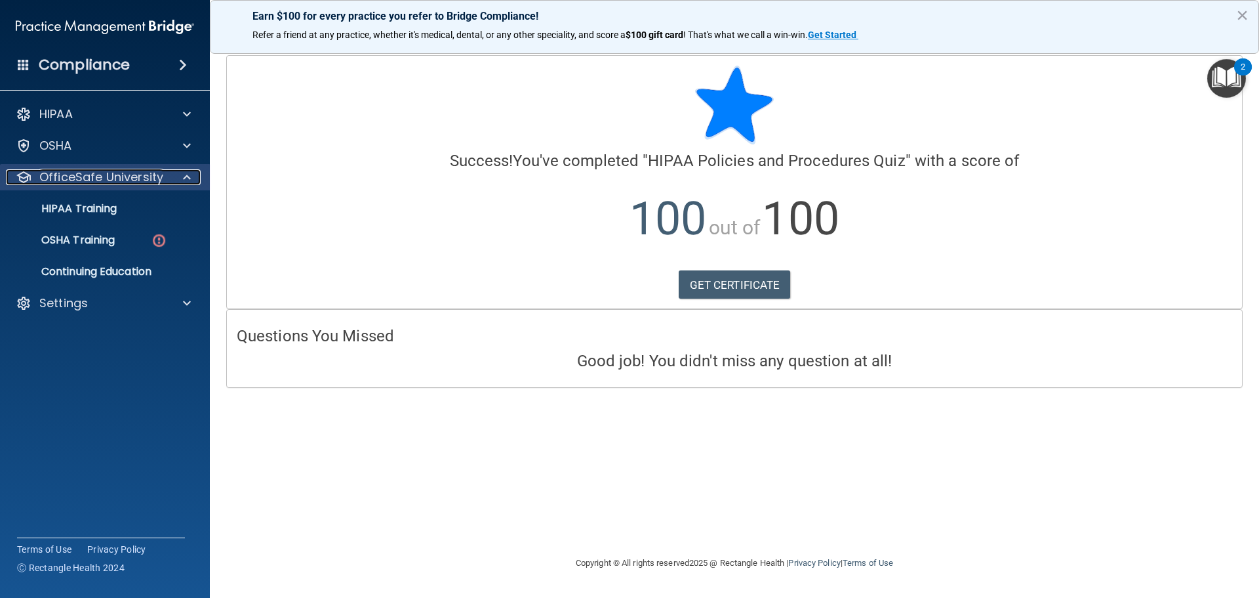
click at [190, 171] on span at bounding box center [187, 177] width 8 height 16
click at [177, 179] on div at bounding box center [185, 177] width 33 height 16
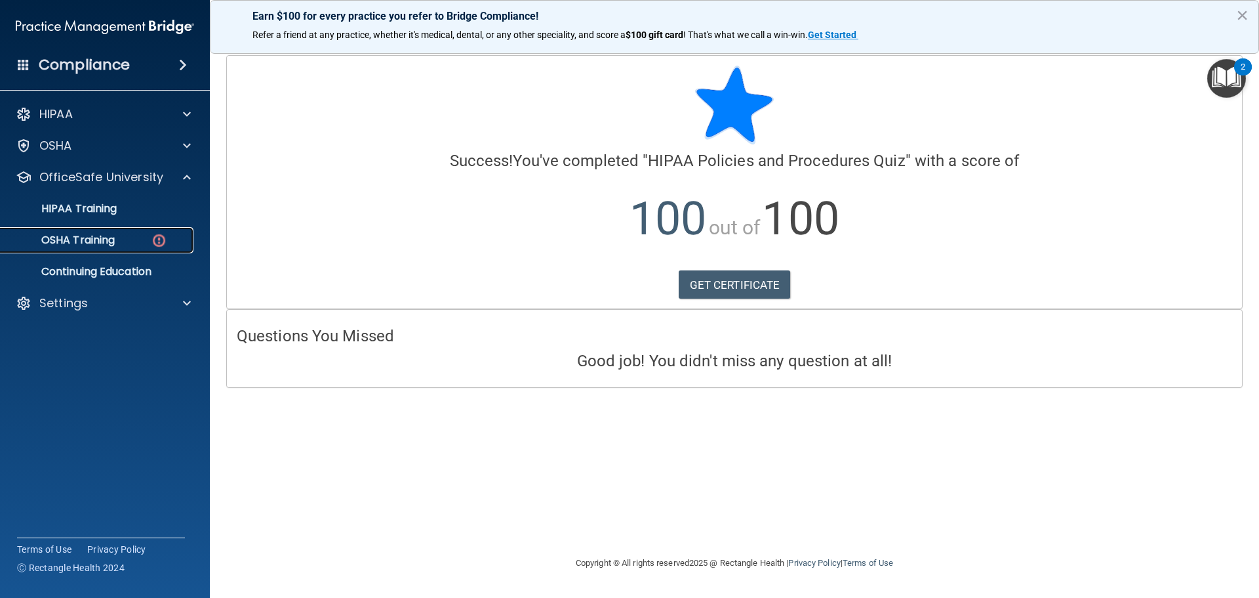
click at [134, 239] on div "OSHA Training" at bounding box center [98, 240] width 179 height 13
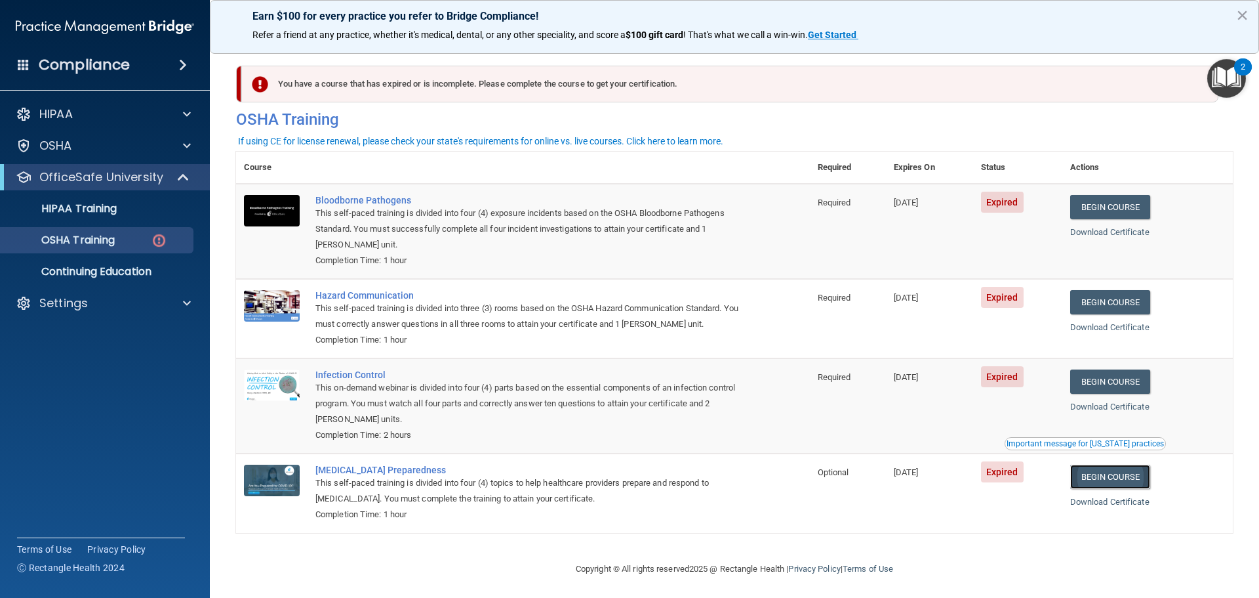
click at [1111, 474] on link "Begin Course" at bounding box center [1111, 476] width 80 height 24
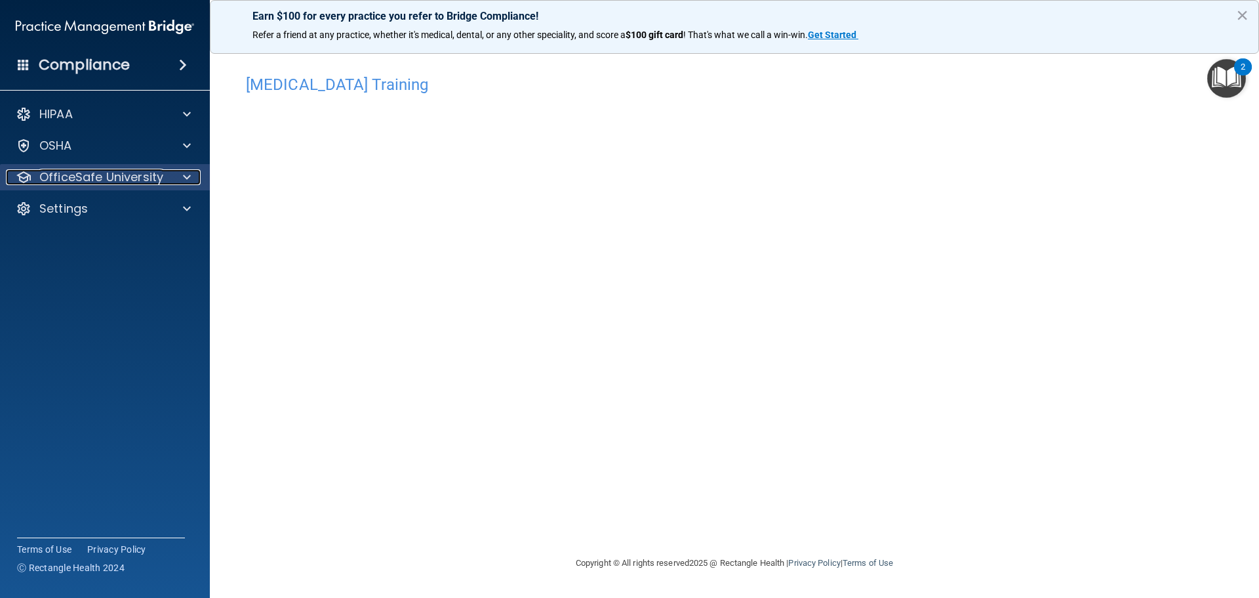
click at [170, 179] on div at bounding box center [185, 177] width 33 height 16
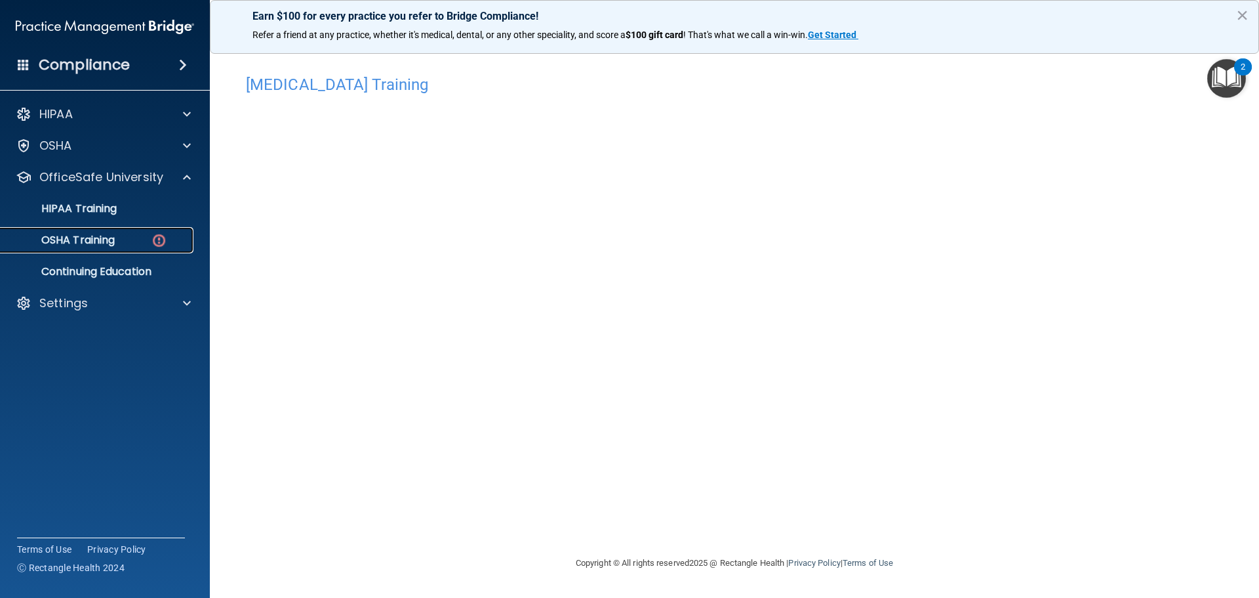
click at [162, 242] on img at bounding box center [159, 240] width 16 height 16
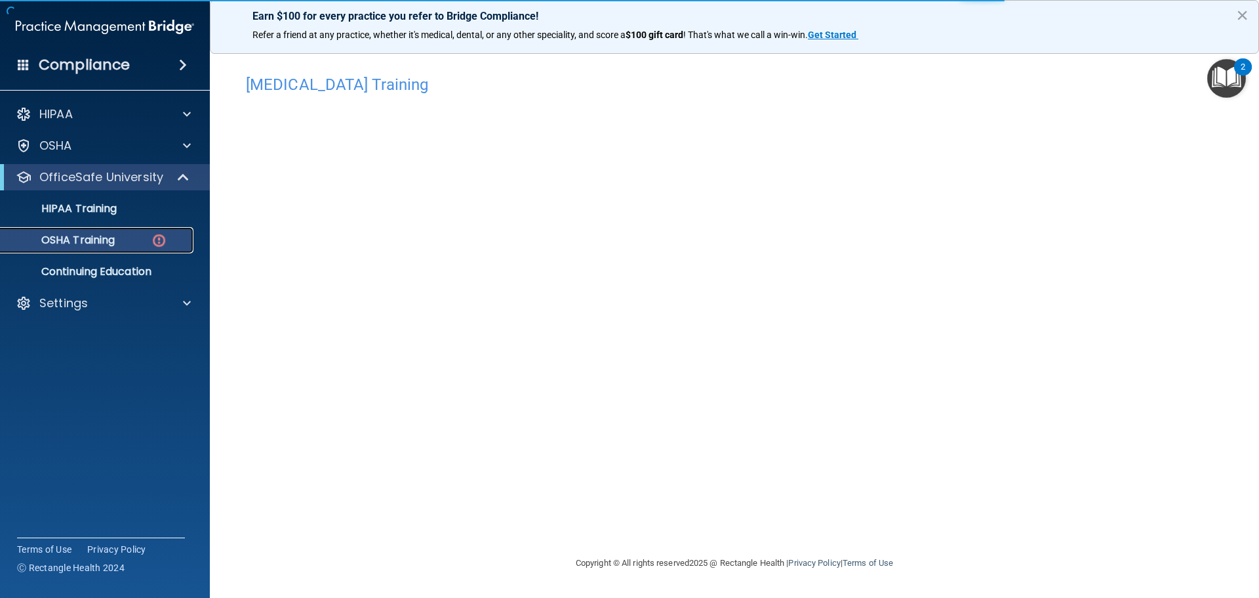
click at [112, 242] on p "OSHA Training" at bounding box center [62, 240] width 106 height 13
click at [163, 241] on img at bounding box center [159, 240] width 16 height 16
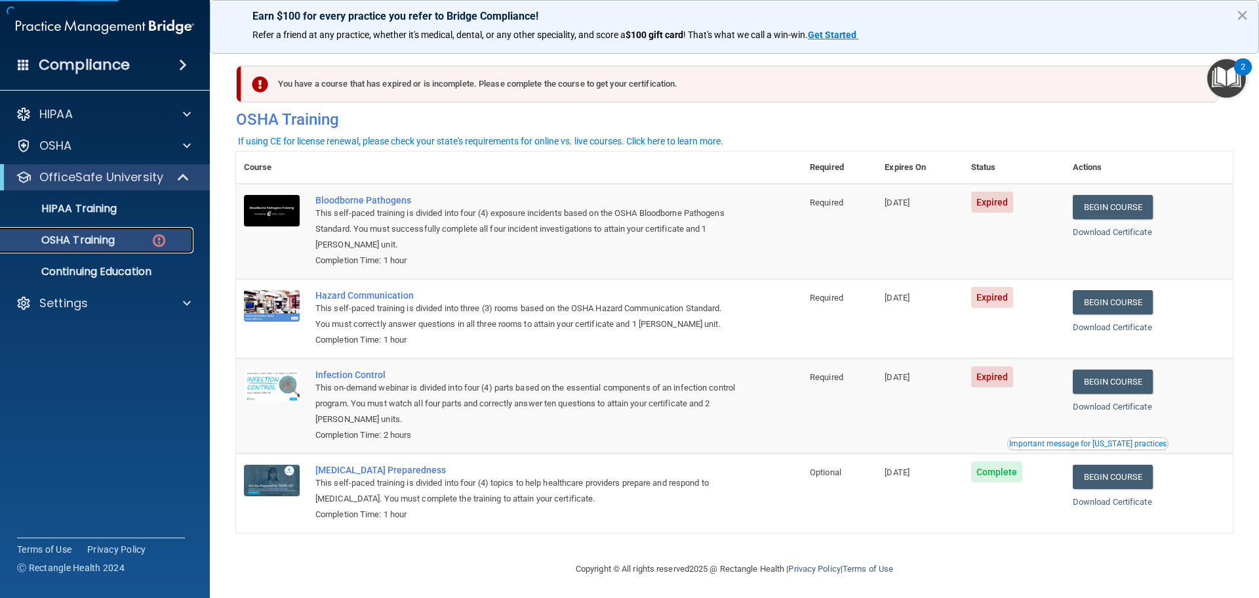
click at [163, 241] on img at bounding box center [159, 240] width 16 height 16
click at [1116, 380] on link "Begin Course" at bounding box center [1113, 381] width 80 height 24
click at [1135, 304] on link "Begin Course" at bounding box center [1113, 302] width 80 height 24
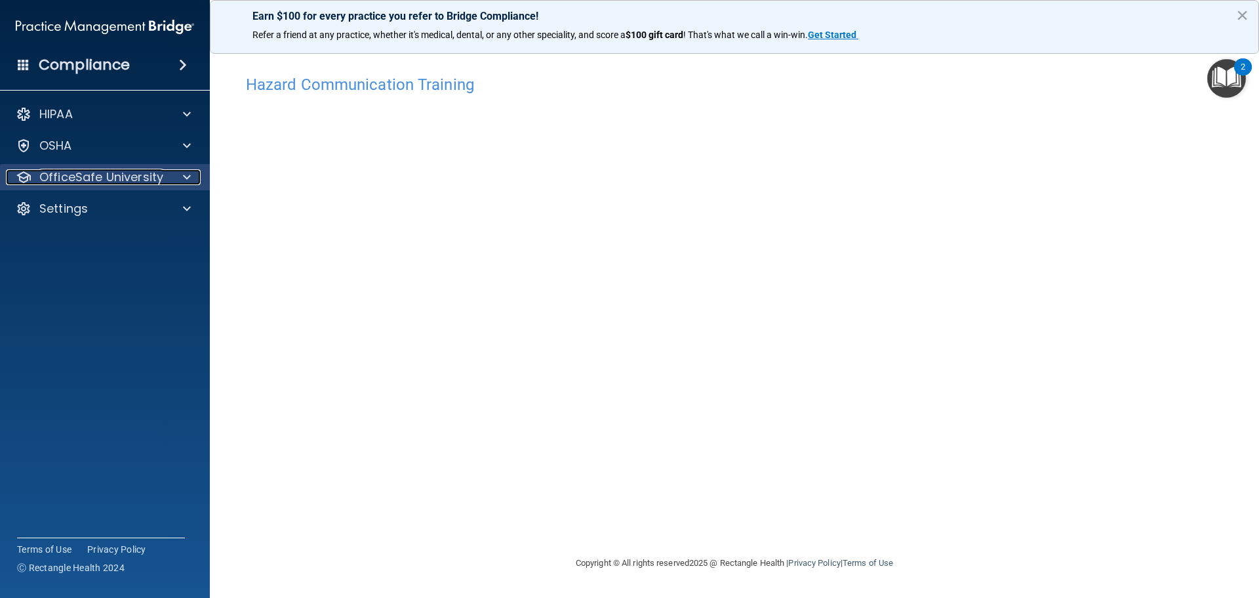
click at [178, 179] on div at bounding box center [185, 177] width 33 height 16
click at [194, 172] on div at bounding box center [185, 177] width 33 height 16
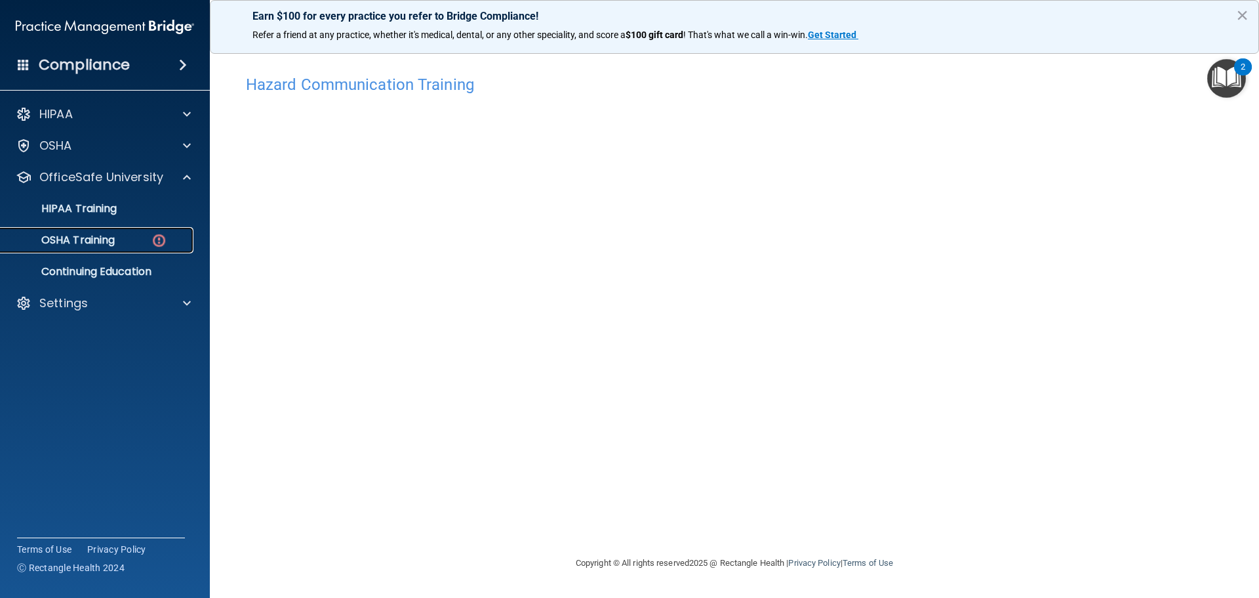
click at [157, 243] on img at bounding box center [159, 240] width 16 height 16
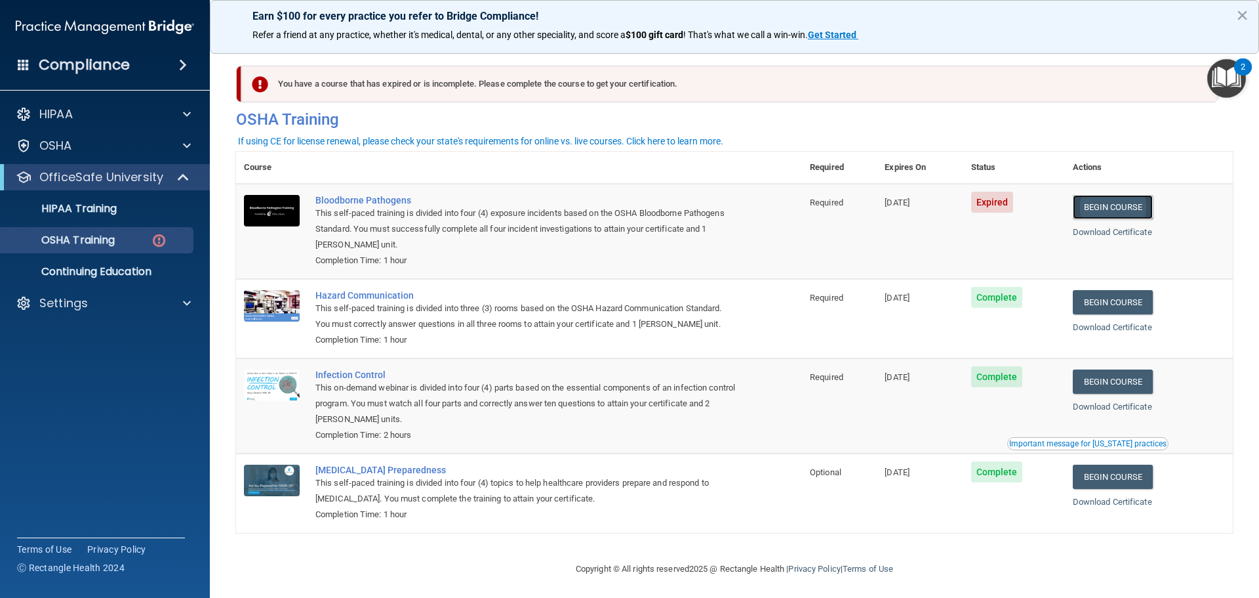
click at [1100, 210] on link "Begin Course" at bounding box center [1113, 207] width 80 height 24
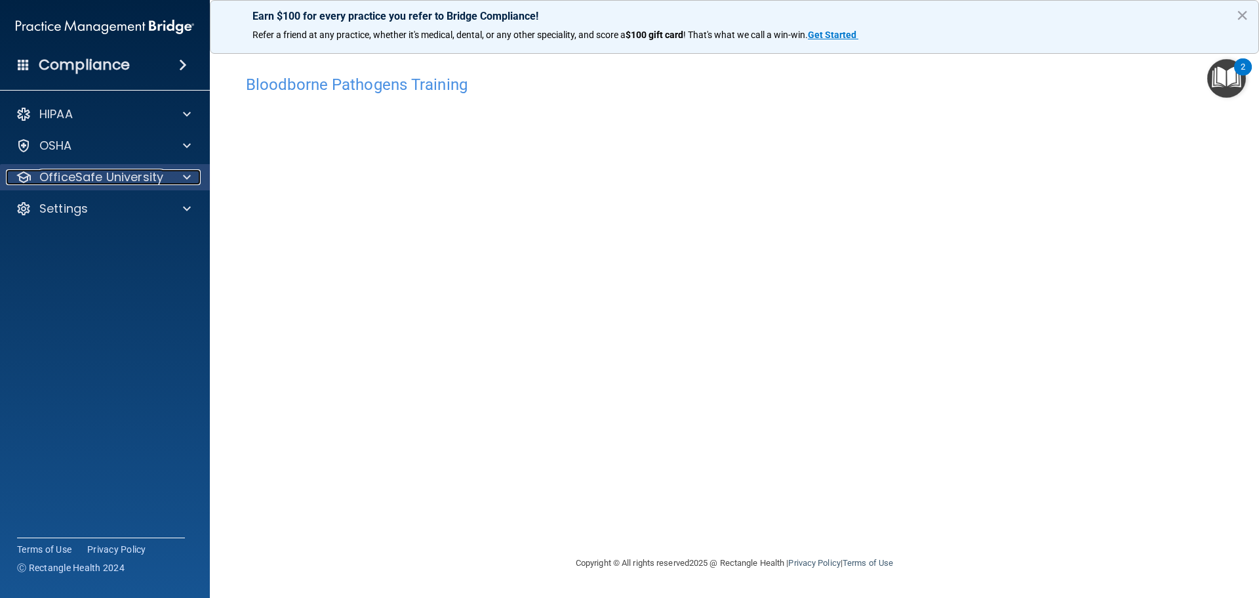
click at [139, 172] on p "OfficeSafe University" at bounding box center [101, 177] width 124 height 16
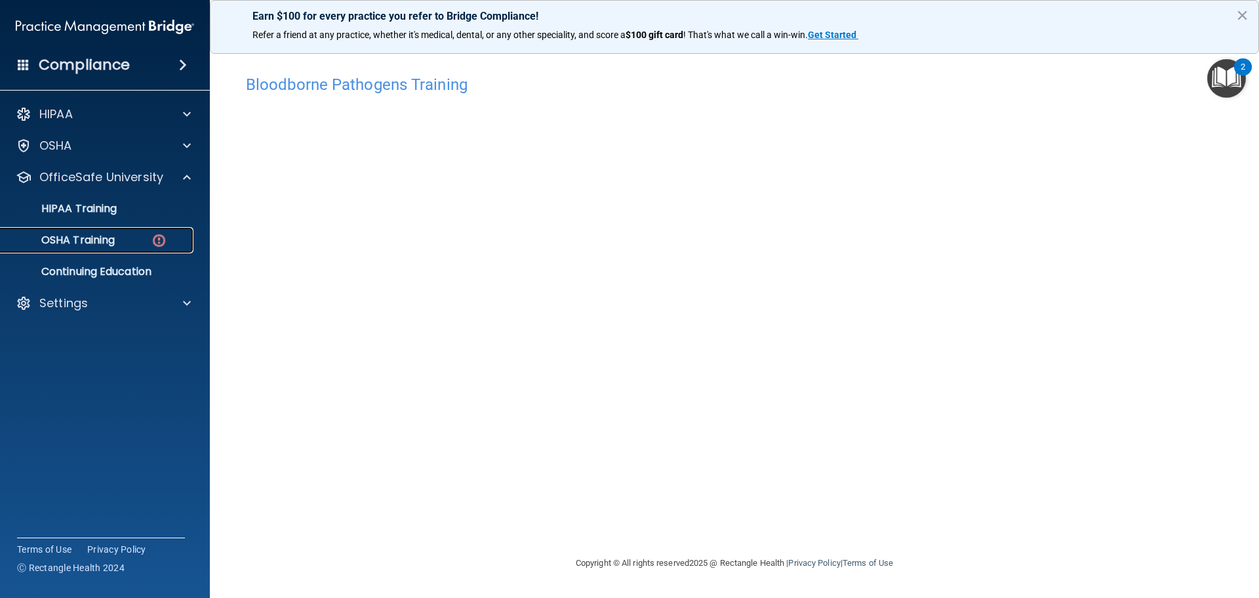
click at [152, 242] on img at bounding box center [159, 240] width 16 height 16
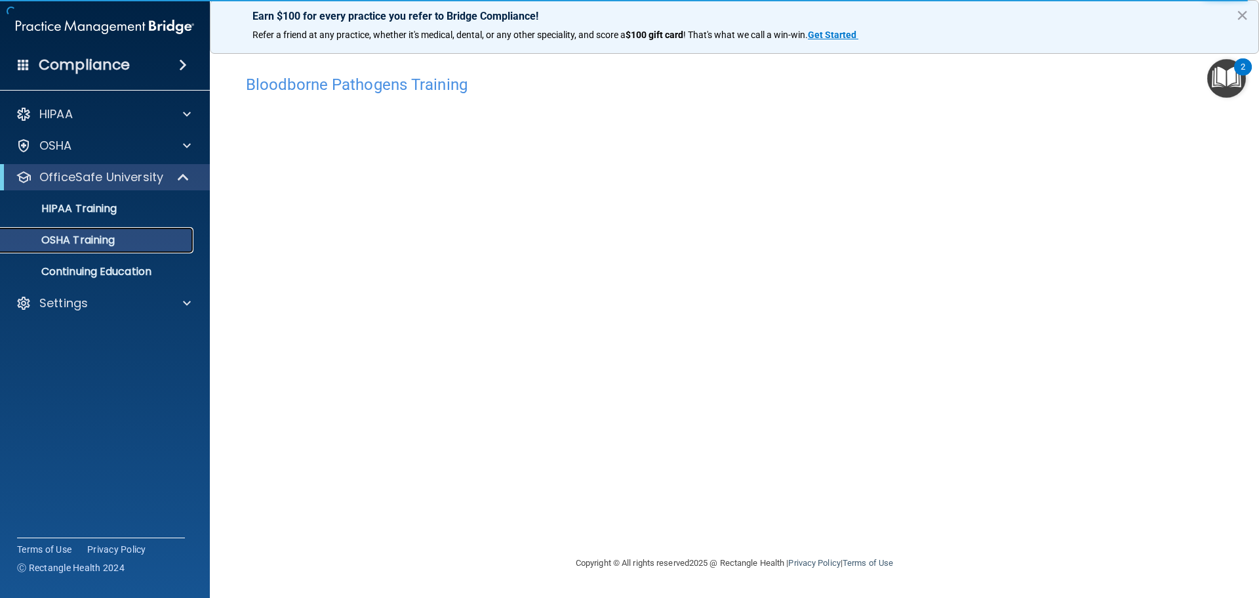
click at [103, 234] on p "OSHA Training" at bounding box center [62, 240] width 106 height 13
